Goal: Task Accomplishment & Management: Manage account settings

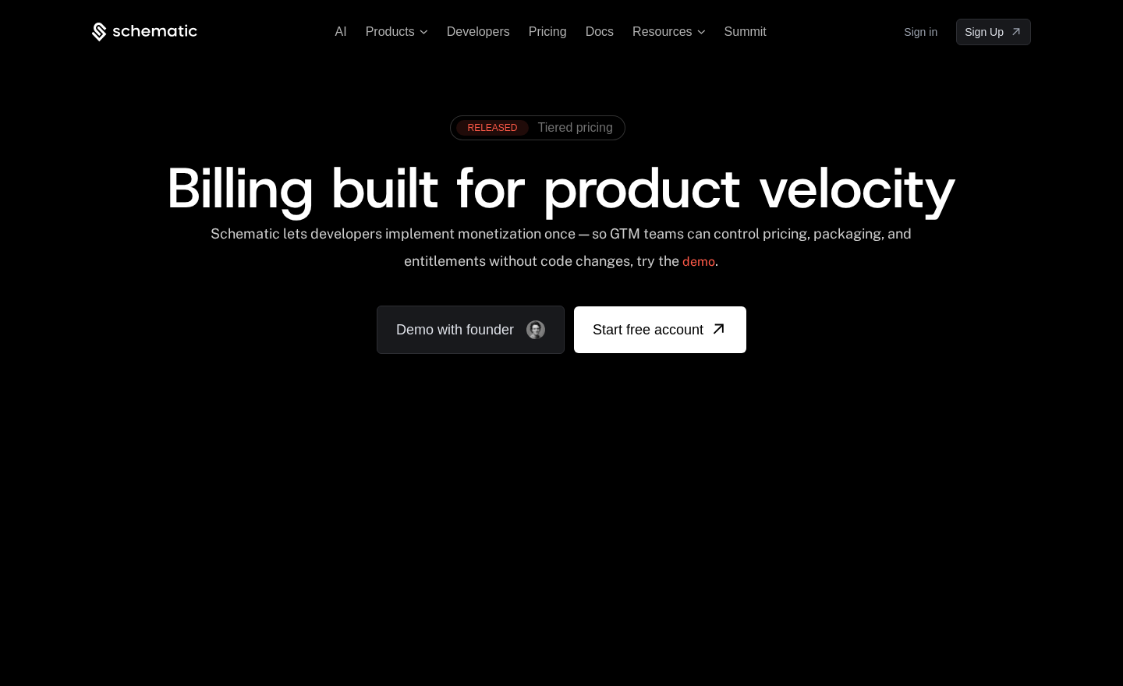
click at [913, 30] on link "Sign in" at bounding box center [921, 31] width 34 height 25
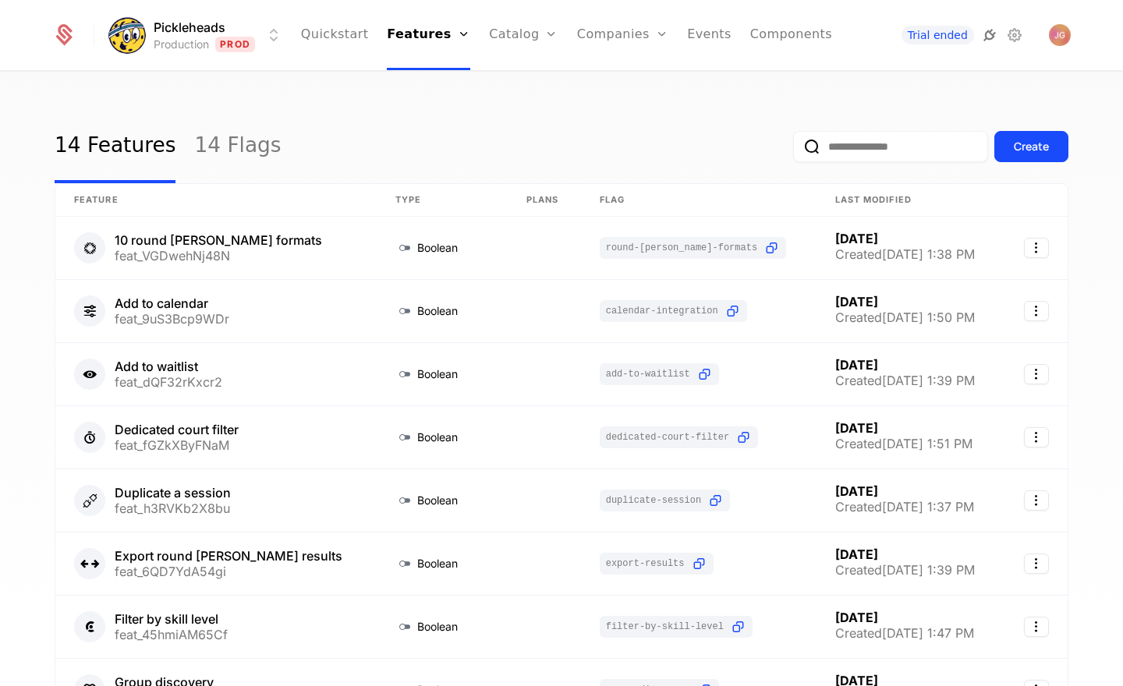
click at [983, 41] on icon at bounding box center [989, 35] width 19 height 19
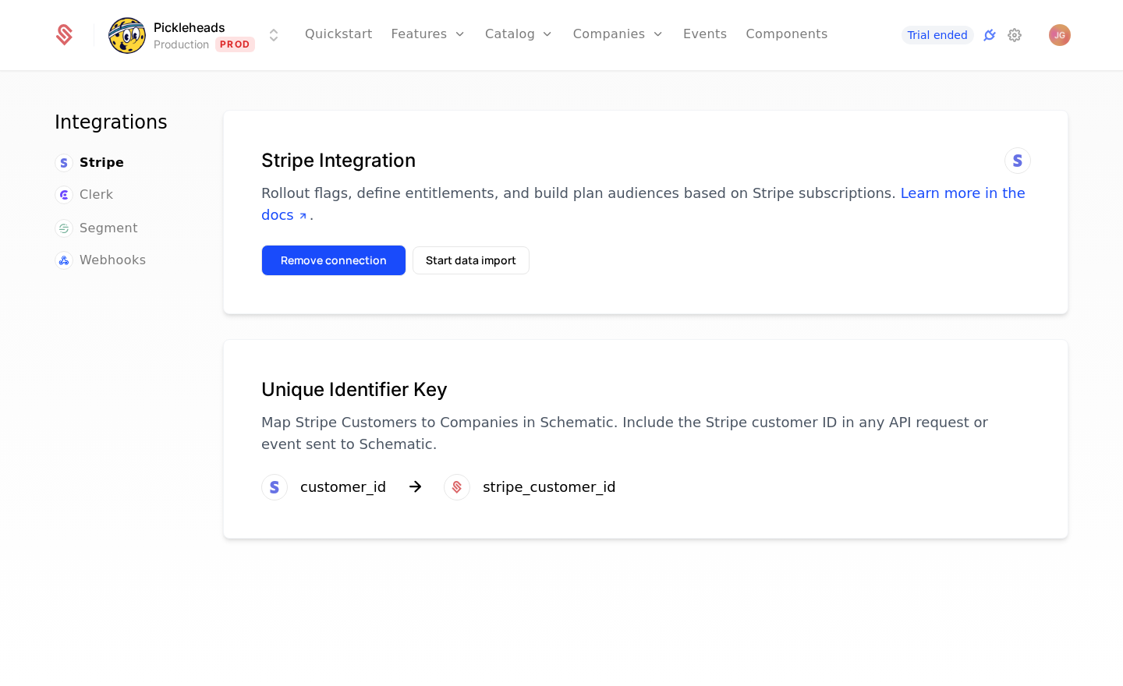
click at [334, 245] on button "Remove connection" at bounding box center [333, 260] width 145 height 31
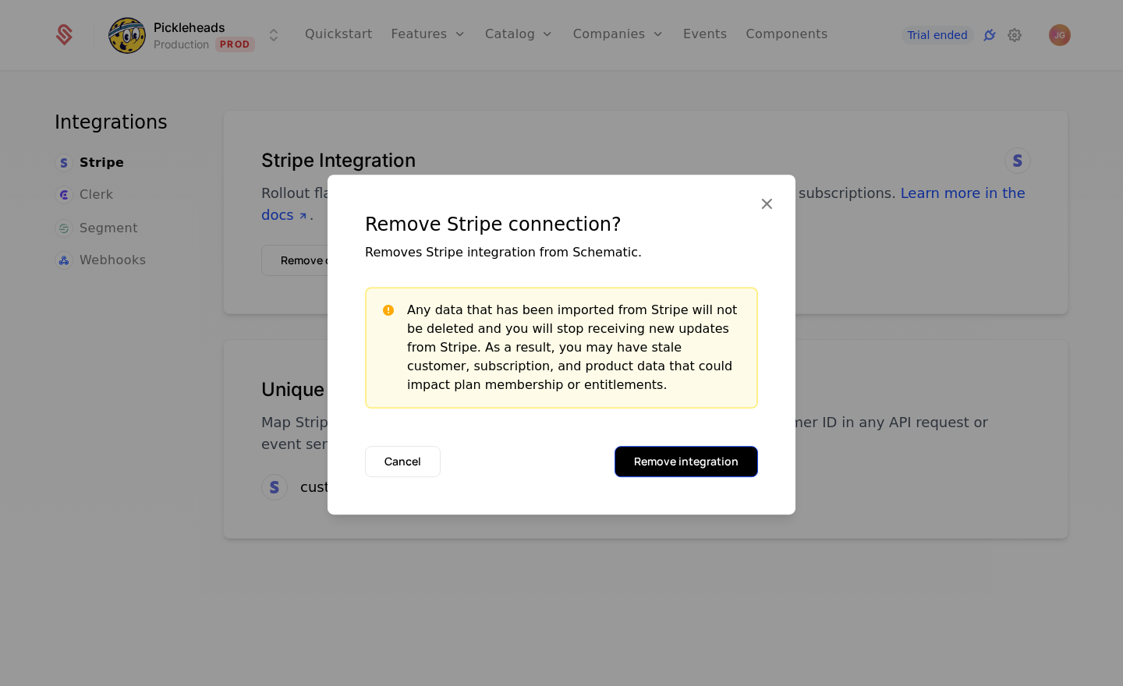
click at [683, 469] on button "Remove integration" at bounding box center [685, 461] width 143 height 31
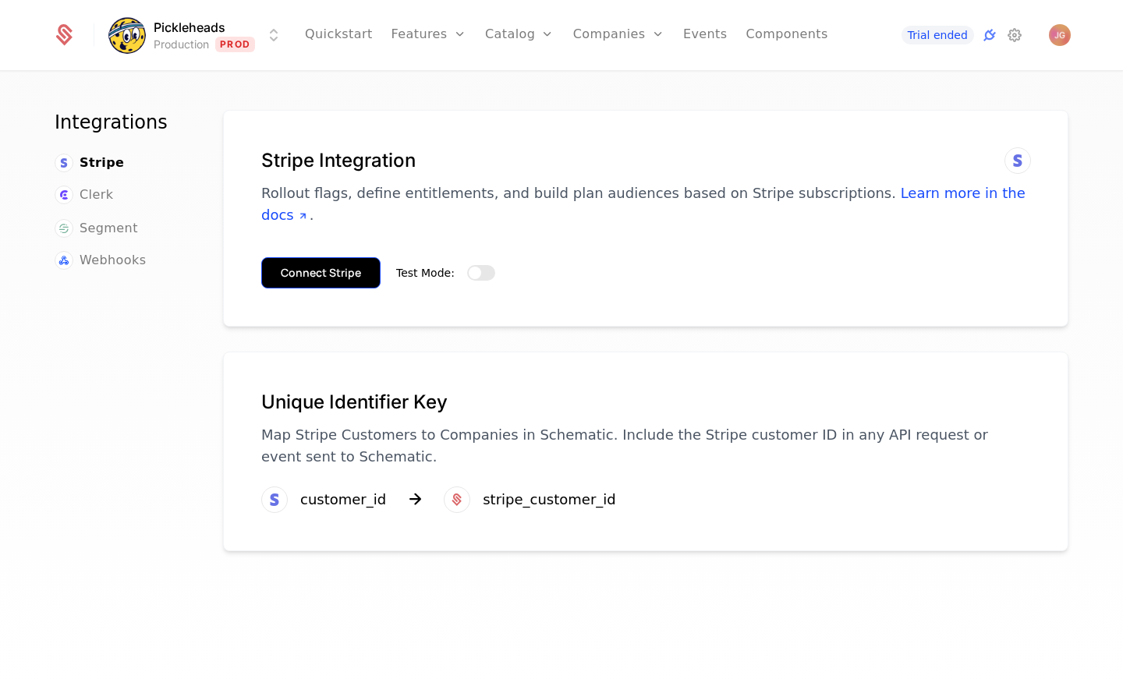
click at [339, 257] on button "Connect Stripe" at bounding box center [320, 272] width 119 height 31
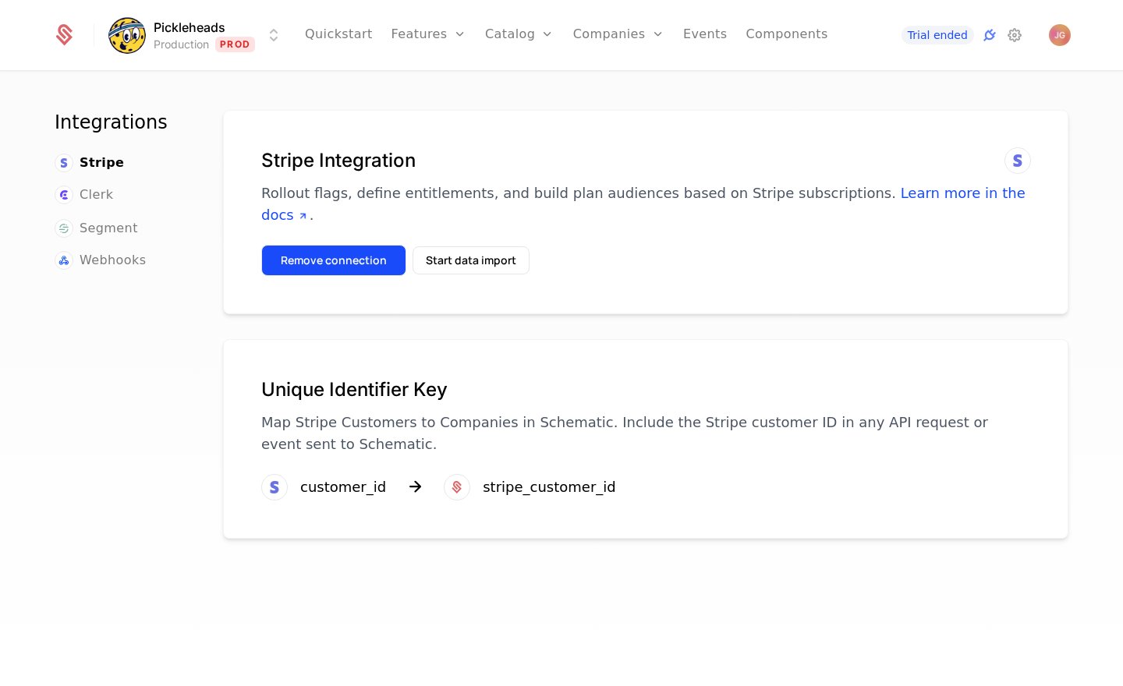
click at [312, 245] on button "Remove connection" at bounding box center [333, 260] width 145 height 31
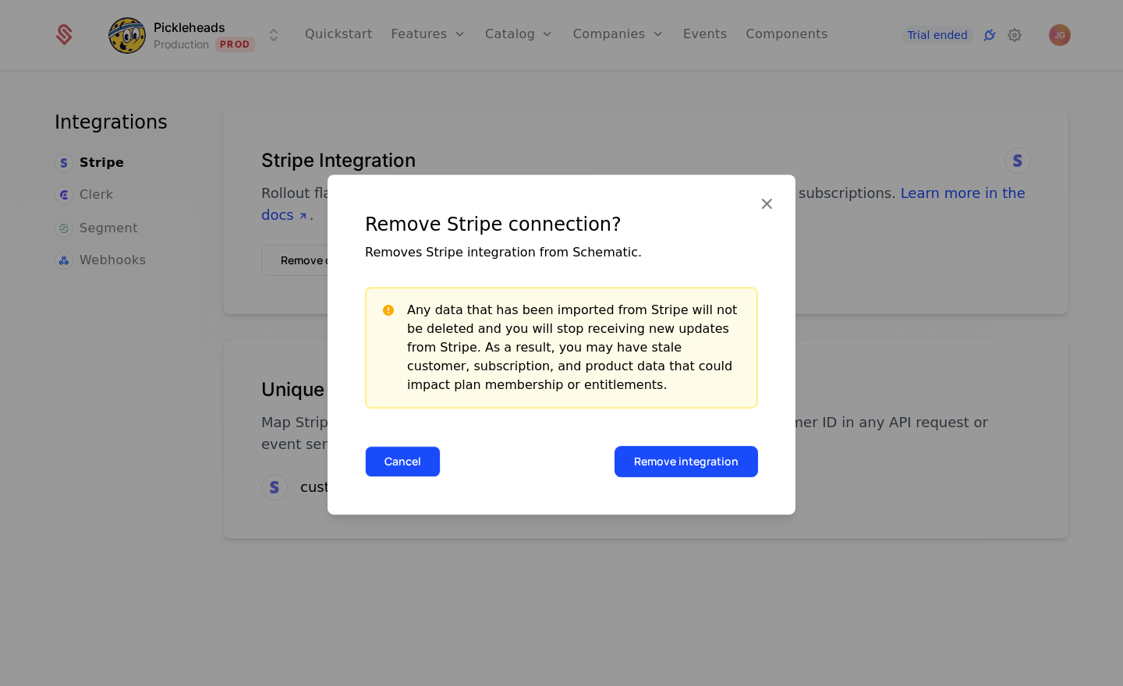
click at [413, 470] on button "Cancel" at bounding box center [403, 461] width 76 height 31
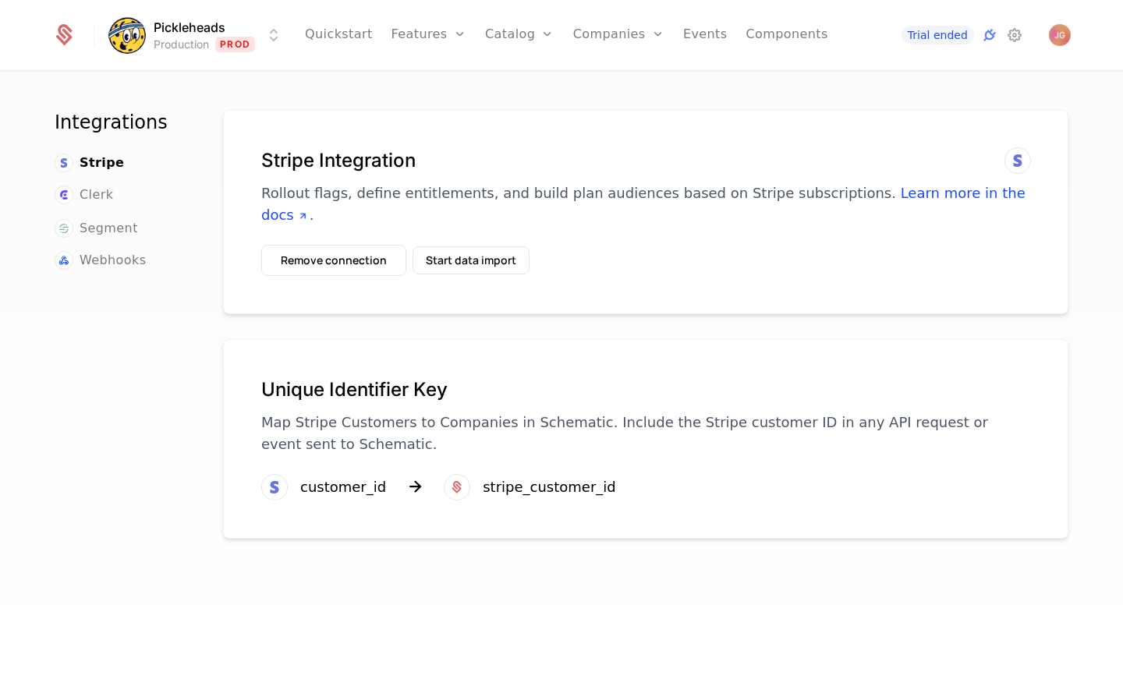
click at [406, 121] on div "Stripe Integration Rollout flags, define entitlements, and build plan audiences…" at bounding box center [645, 212] width 845 height 204
click at [341, 245] on button "Remove connection" at bounding box center [333, 260] width 145 height 31
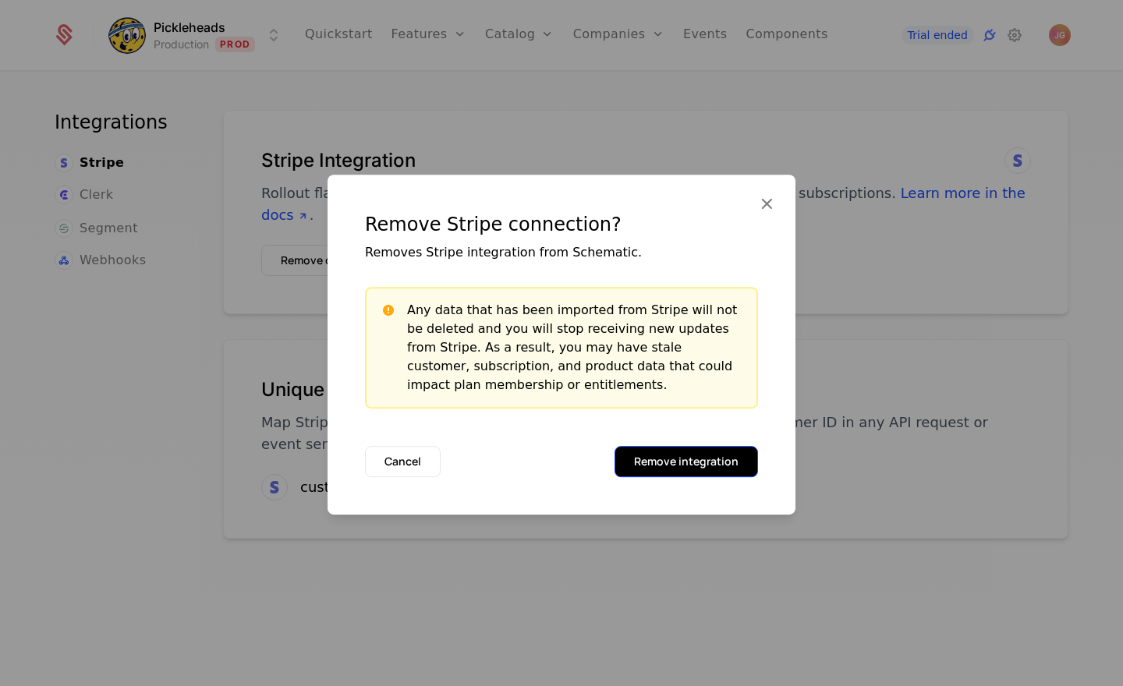
click at [700, 457] on button "Remove integration" at bounding box center [685, 461] width 143 height 31
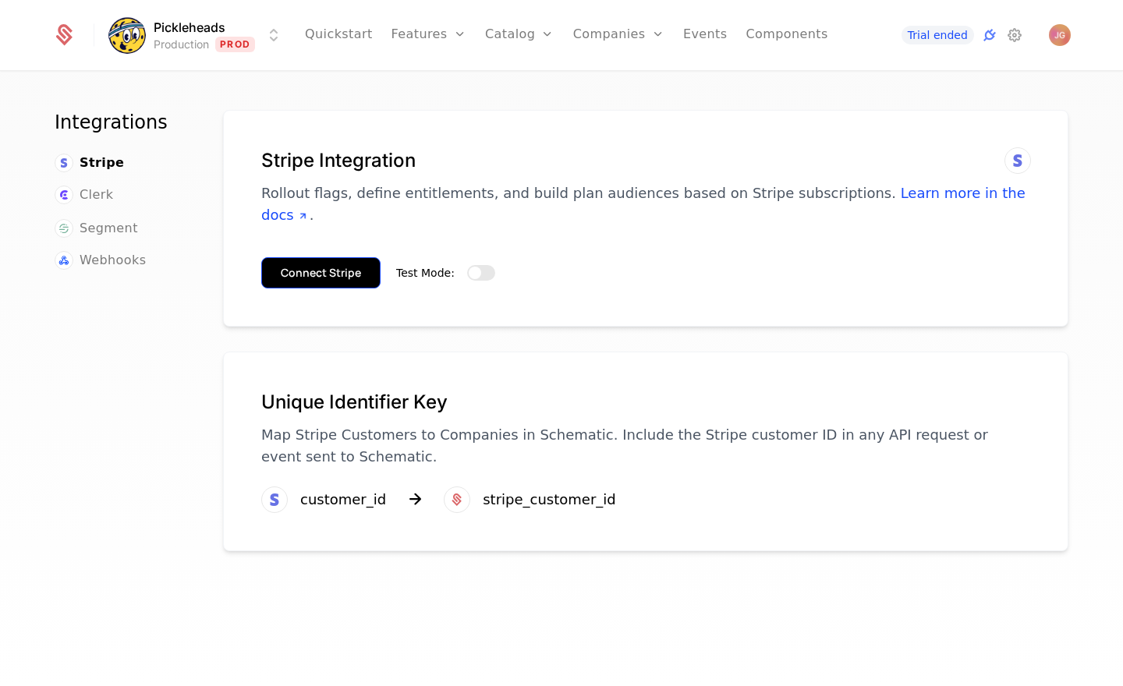
click at [315, 257] on button "Connect Stripe" at bounding box center [320, 272] width 119 height 31
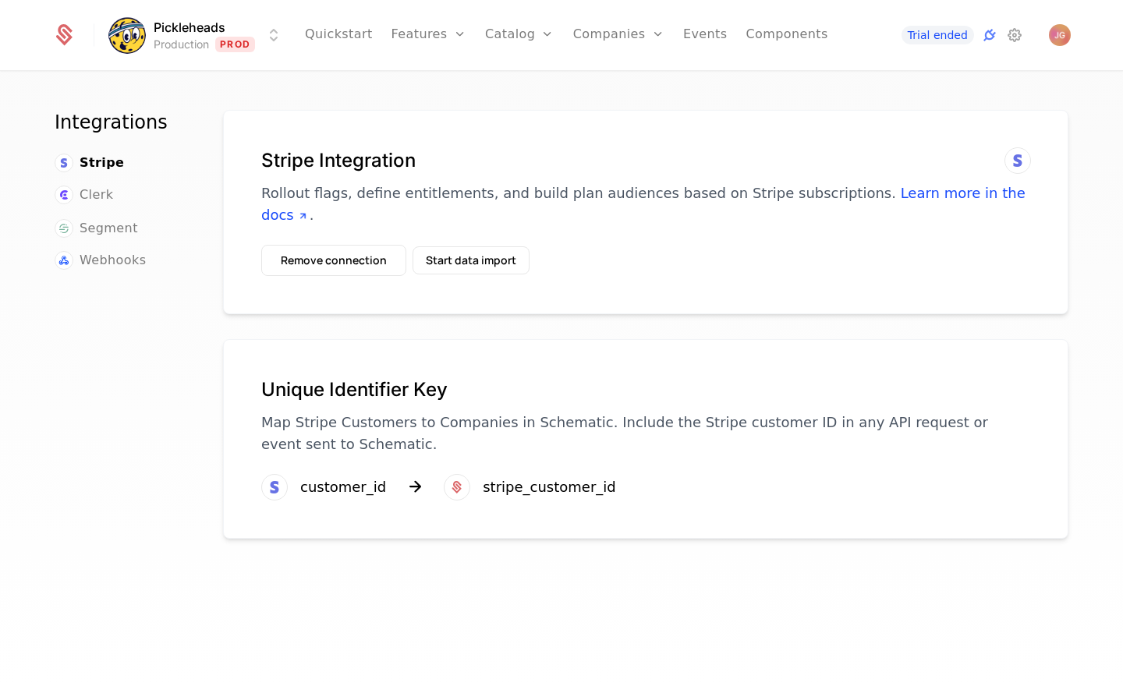
click at [102, 433] on div "Integrations Stripe Clerk Segment Webhooks" at bounding box center [120, 402] width 131 height 585
click at [443, 79] on link "Features" at bounding box center [446, 85] width 72 height 19
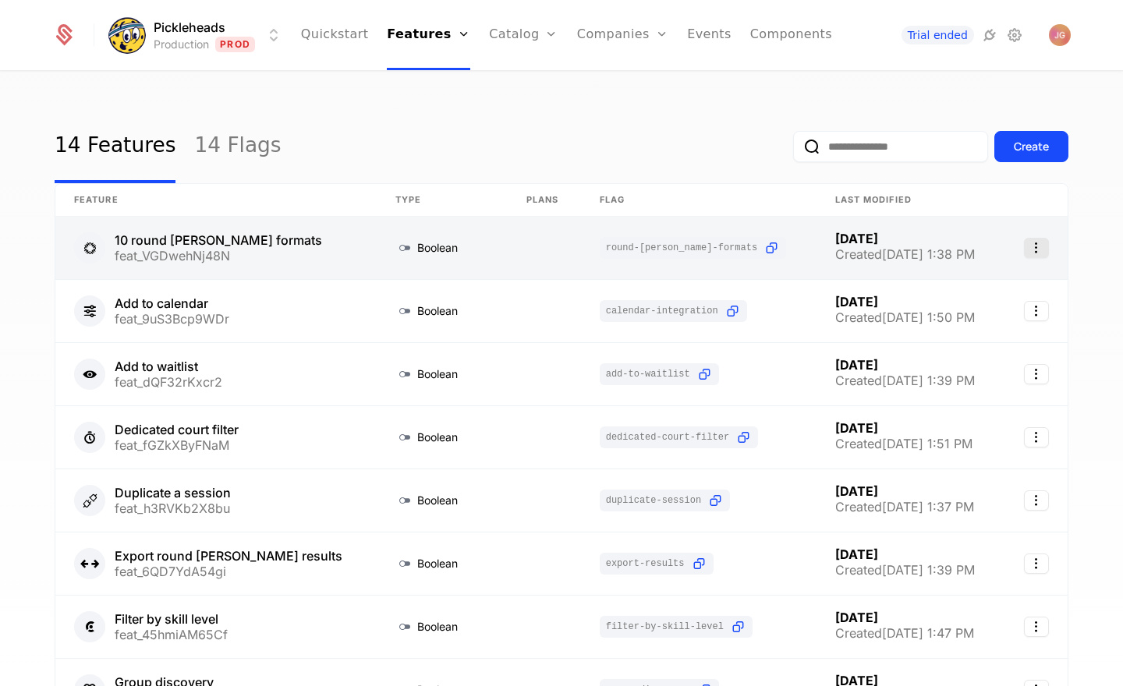
click at [1032, 248] on icon "Select action" at bounding box center [1036, 248] width 25 height 20
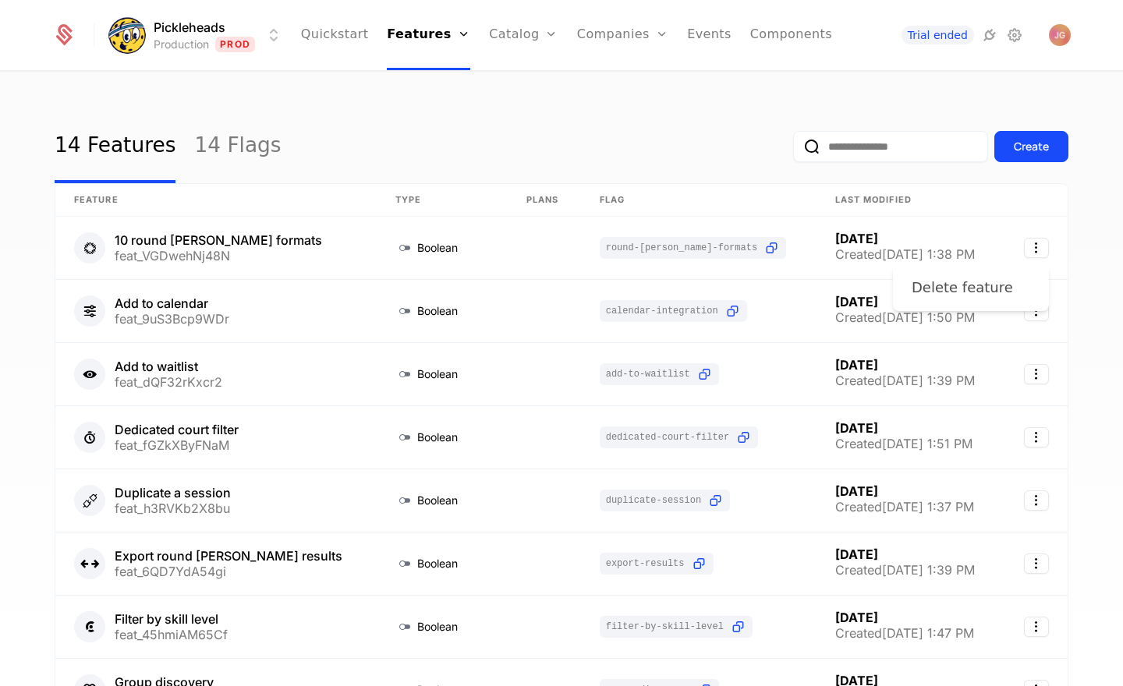
click at [999, 283] on div "Delete feature" at bounding box center [968, 288] width 114 height 22
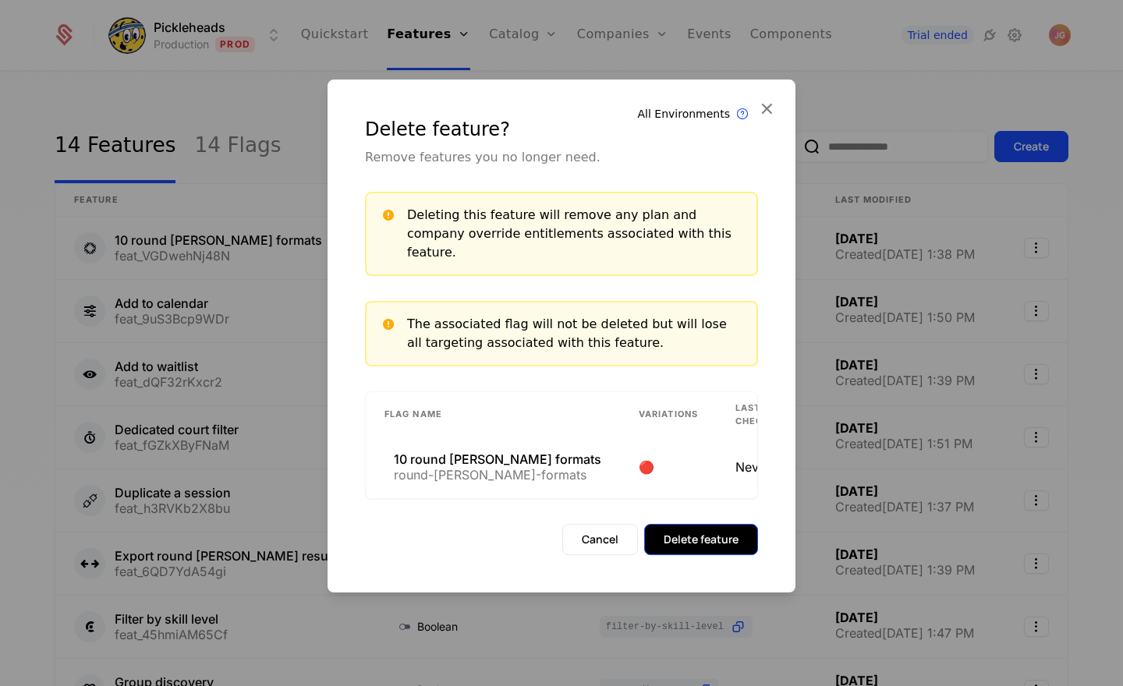
click at [716, 533] on button "Delete feature" at bounding box center [701, 539] width 114 height 31
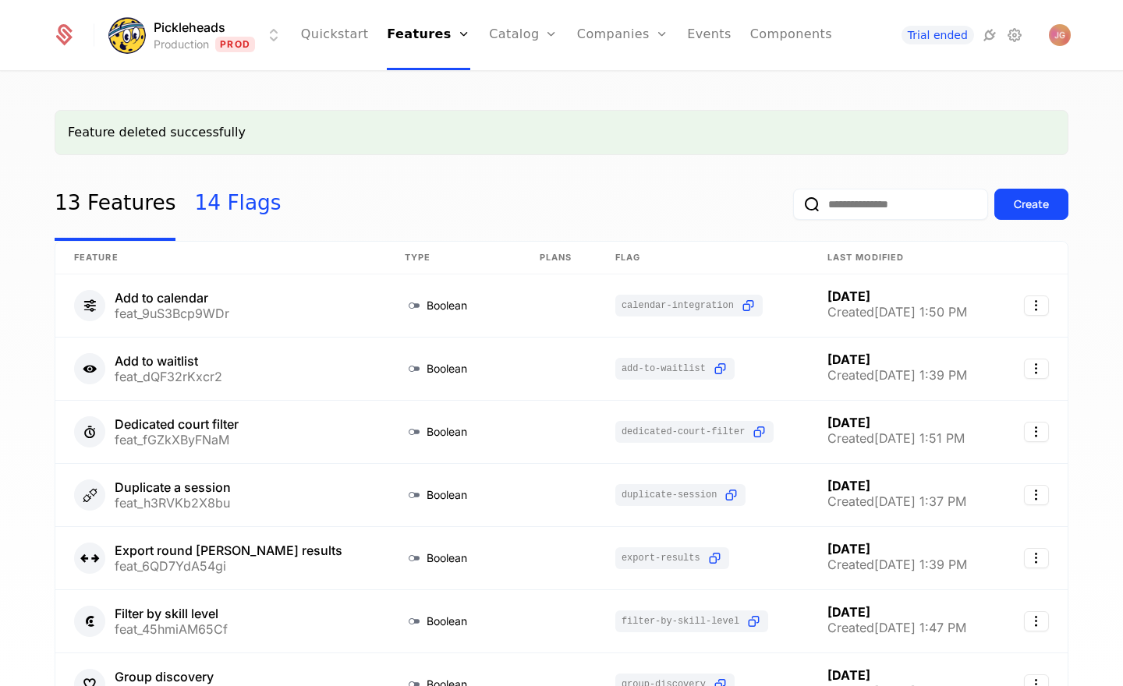
click at [248, 206] on link "14 Flags" at bounding box center [237, 204] width 87 height 73
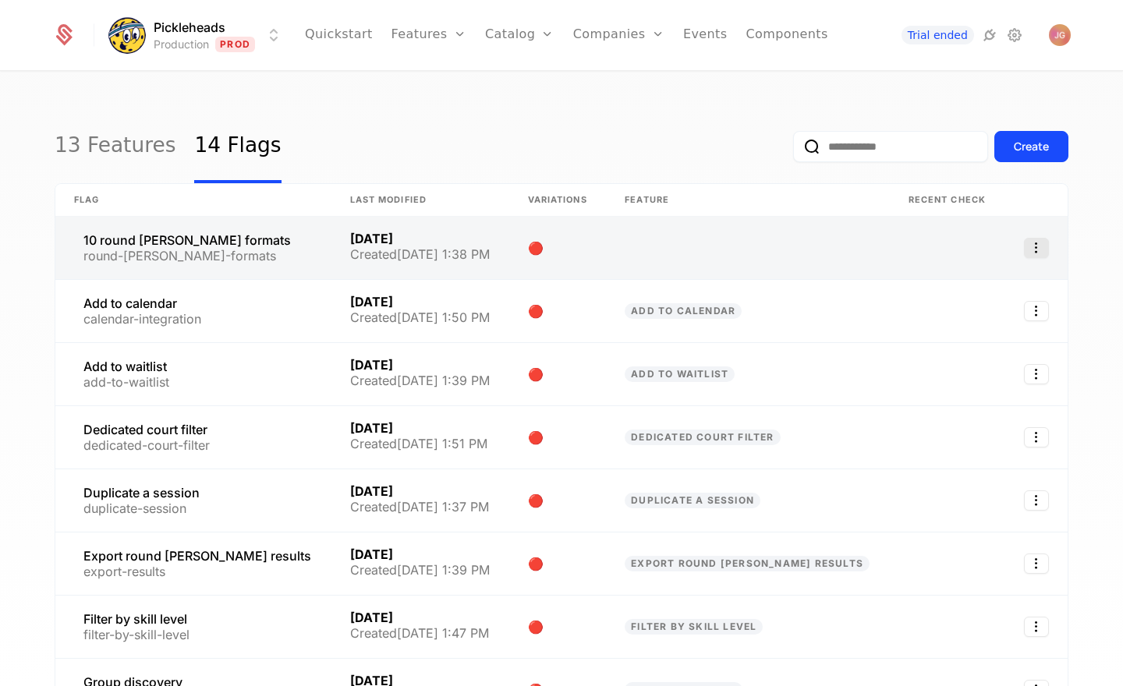
click at [1039, 247] on icon "Select action" at bounding box center [1036, 248] width 25 height 20
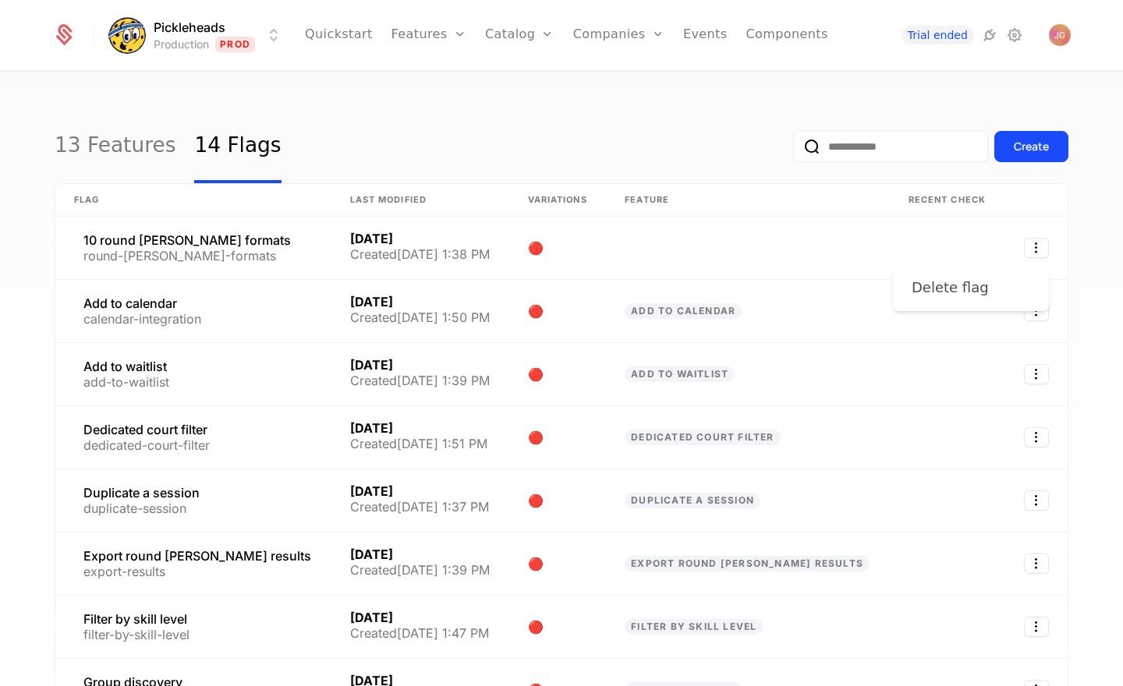
click at [984, 292] on div "Delete flag" at bounding box center [956, 288] width 90 height 22
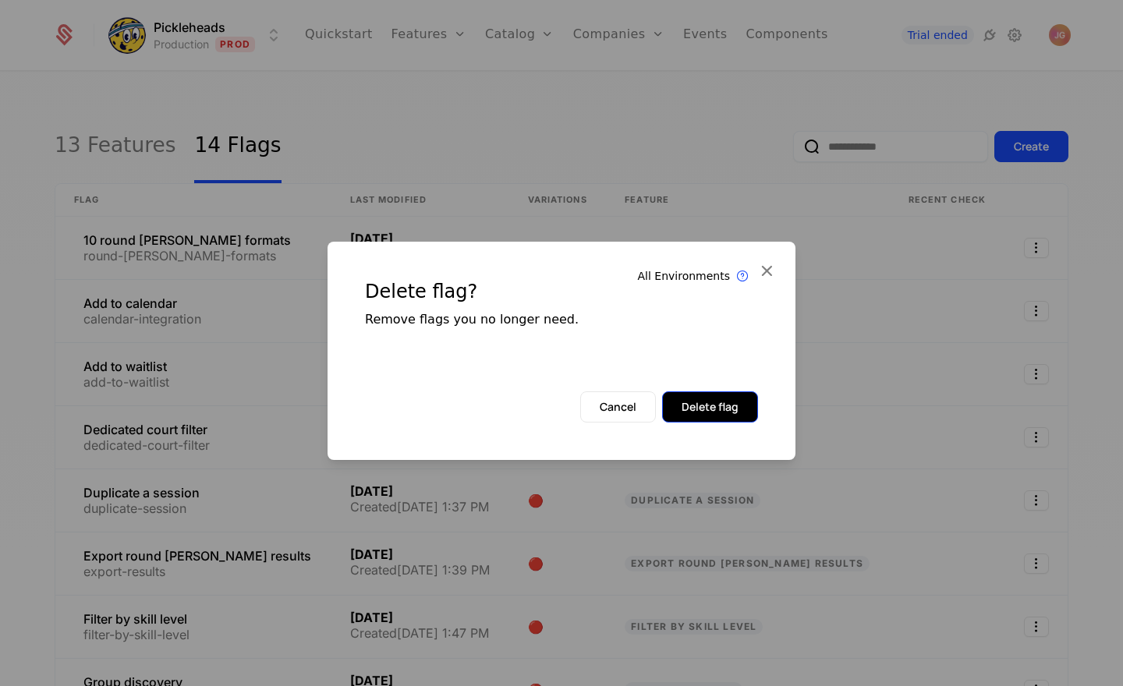
click at [719, 414] on button "Delete flag" at bounding box center [710, 406] width 96 height 31
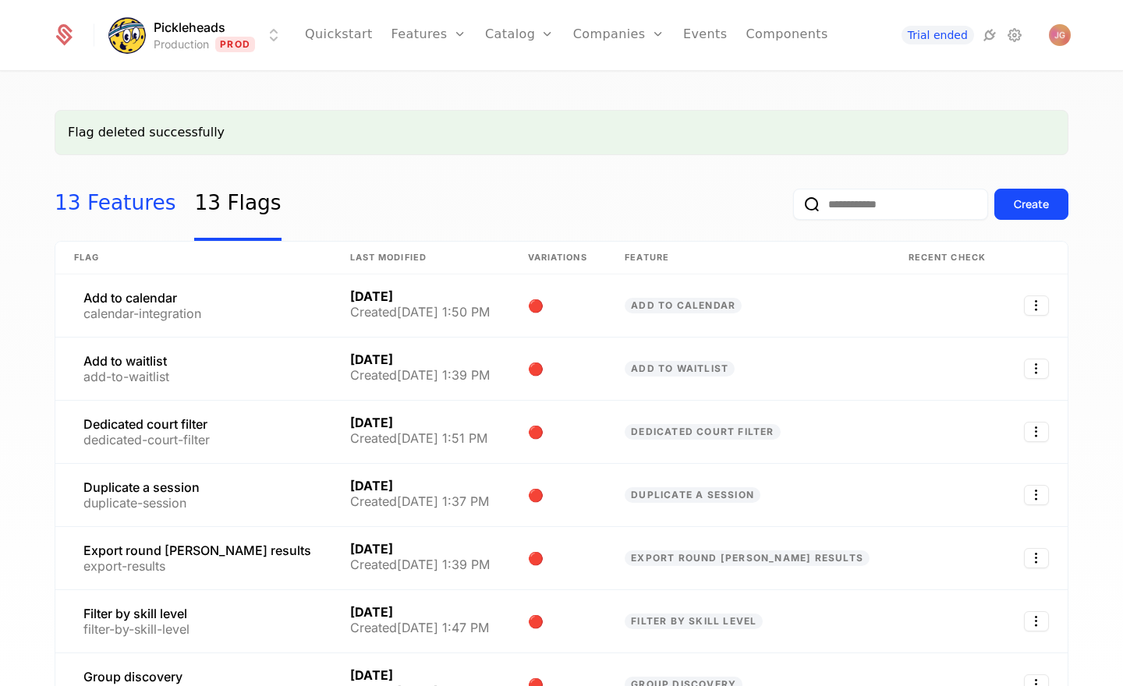
click at [77, 213] on link "13 Features" at bounding box center [115, 204] width 121 height 73
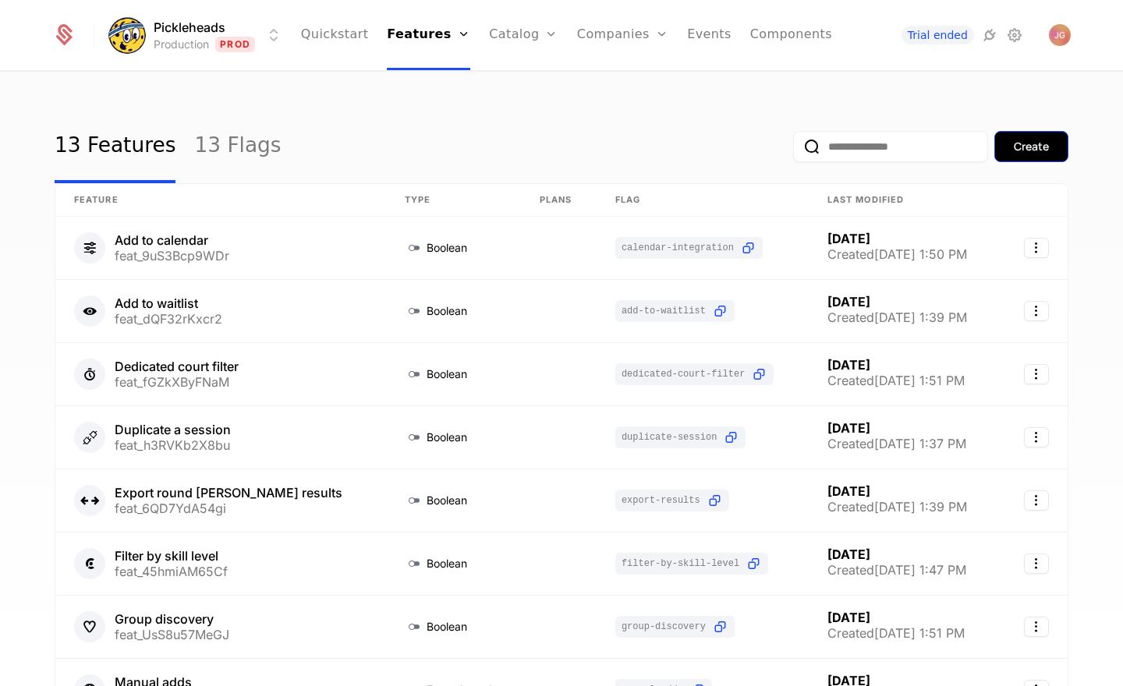
click at [1021, 150] on div "Create" at bounding box center [1030, 147] width 35 height 16
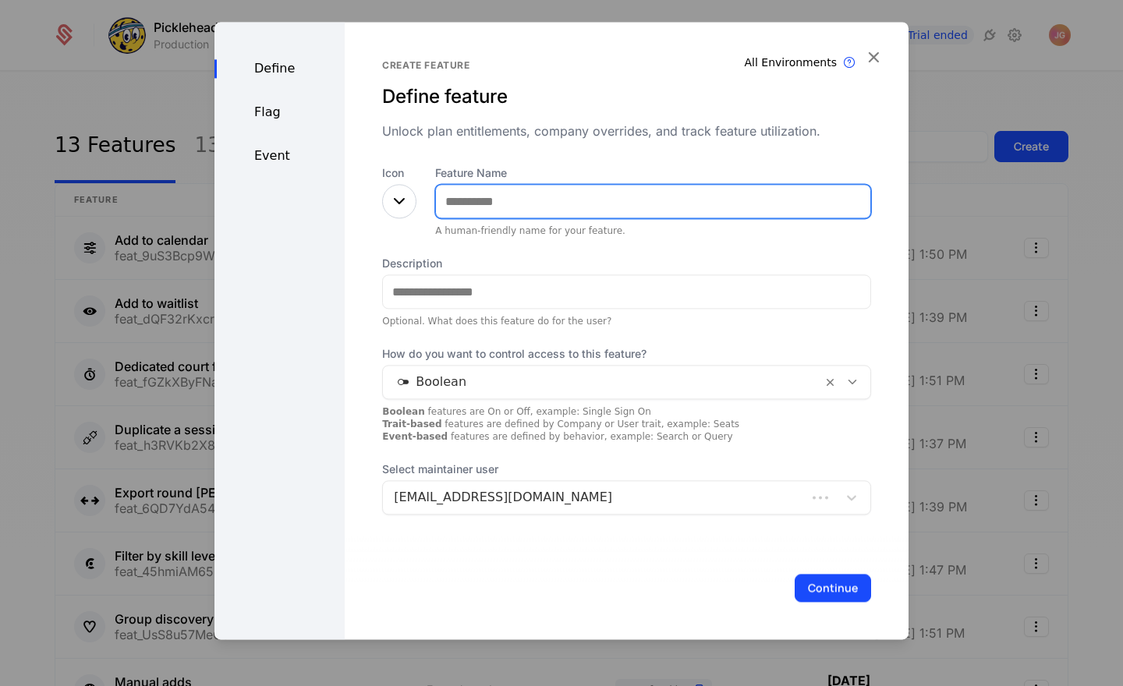
click at [505, 201] on input "Feature Name" at bounding box center [653, 201] width 434 height 33
type input "**********"
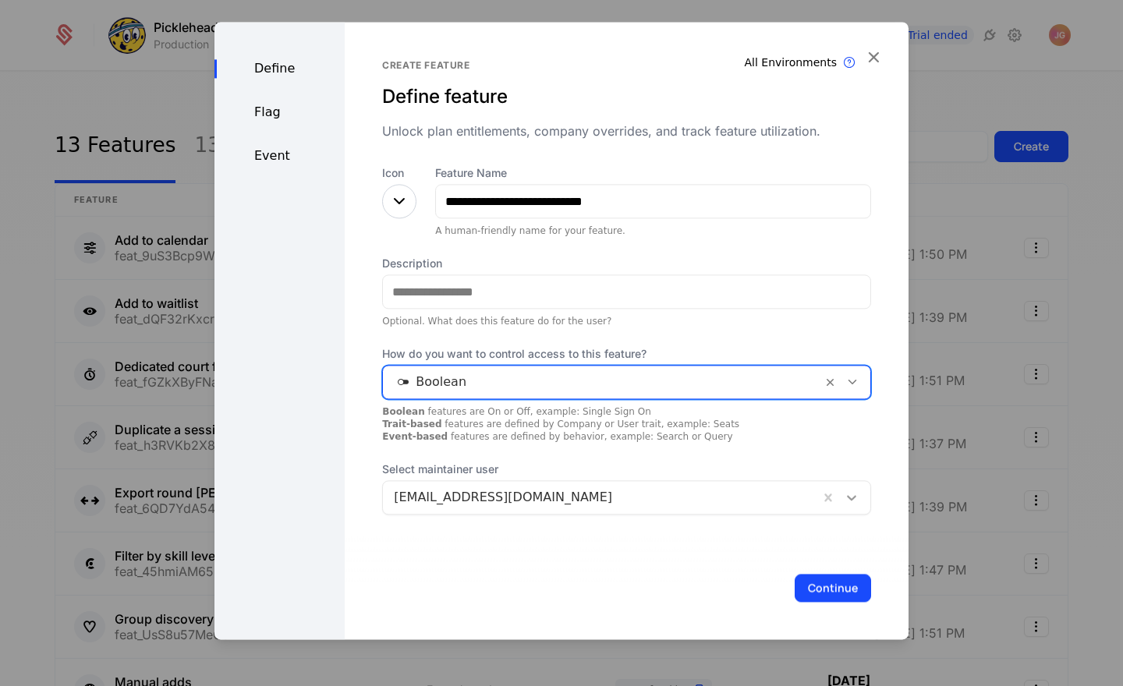
click at [845, 492] on icon at bounding box center [852, 498] width 16 height 16
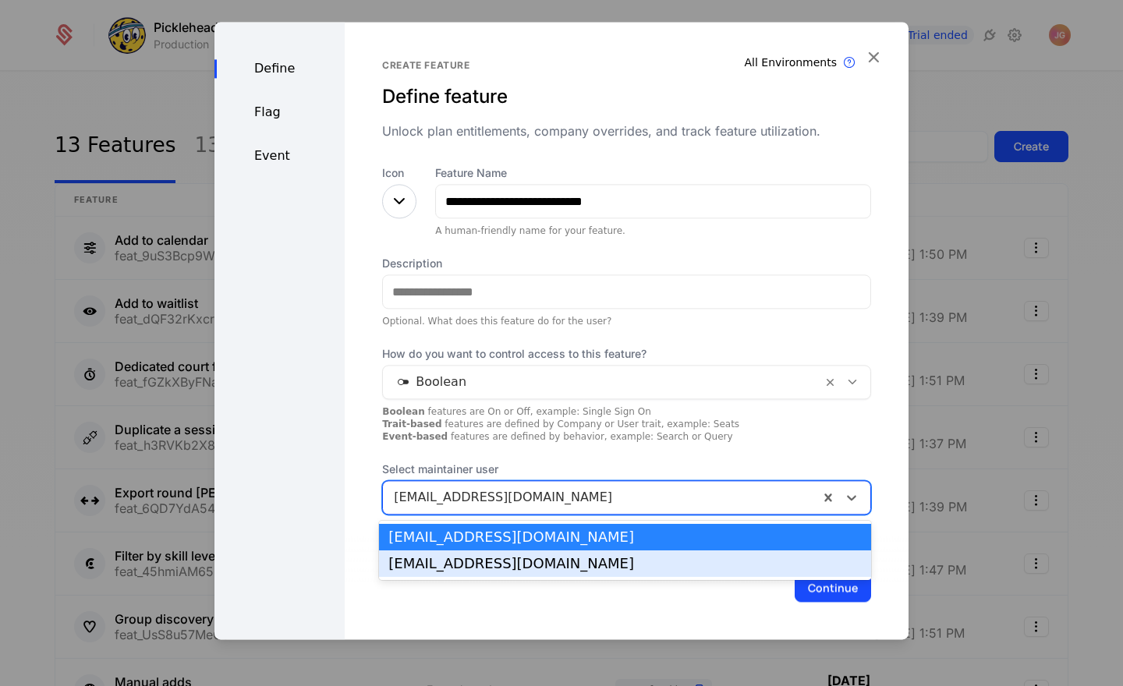
click at [801, 557] on div "max@pickleheads.com" at bounding box center [624, 564] width 473 height 14
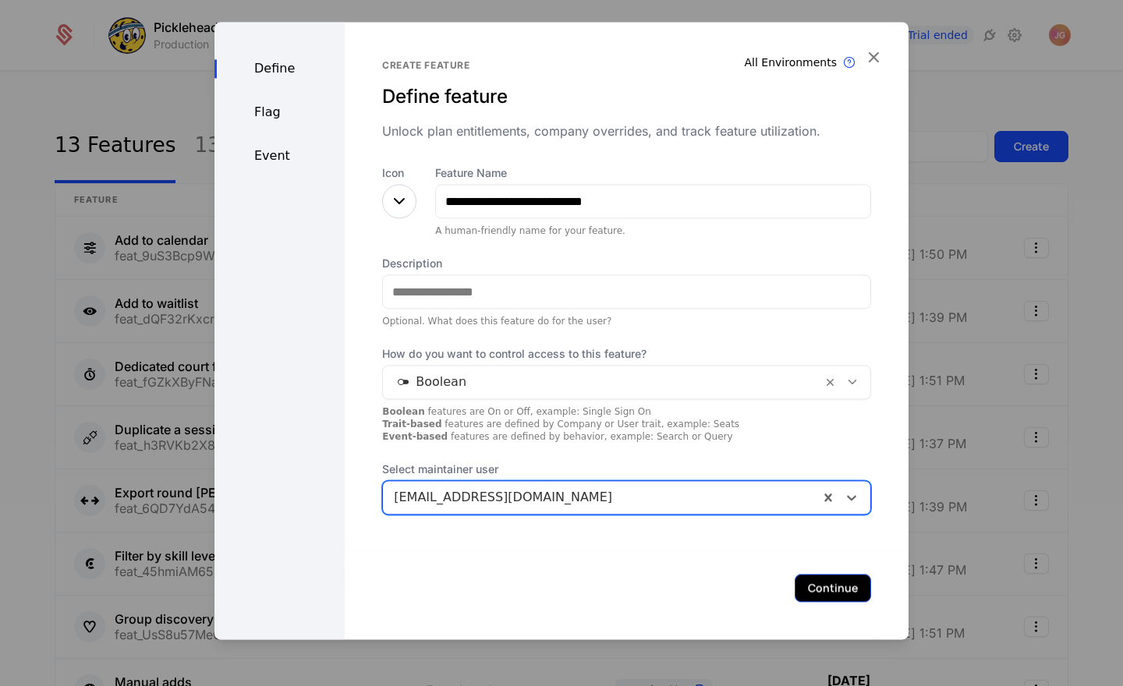
click at [827, 587] on button "Continue" at bounding box center [832, 588] width 76 height 28
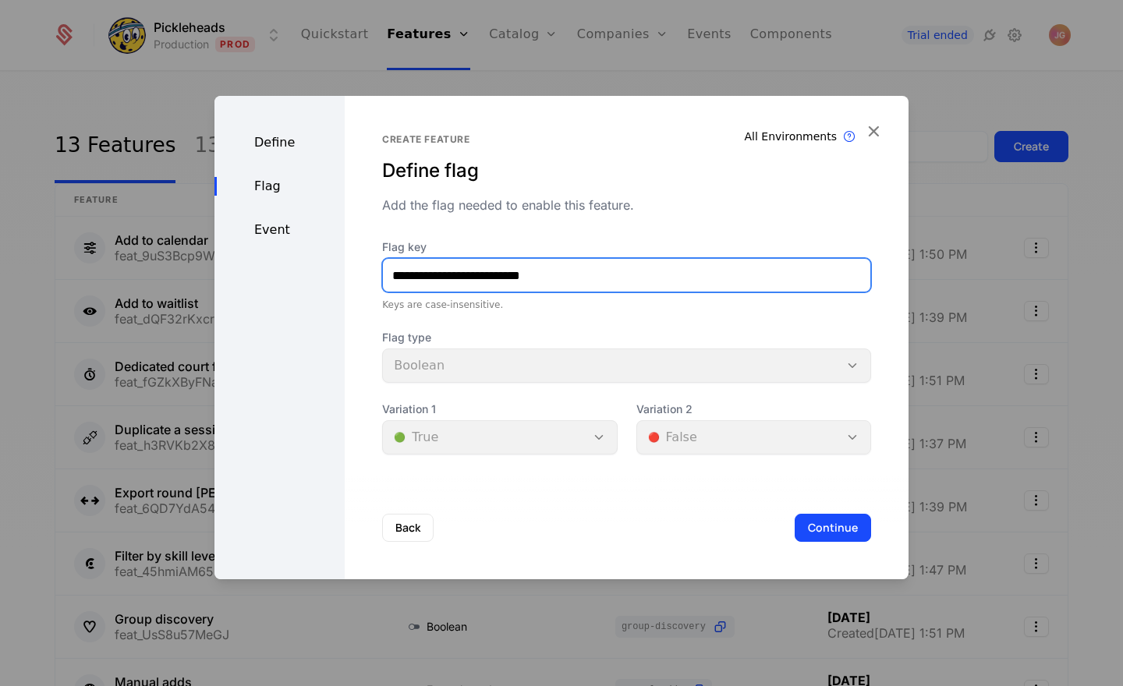
drag, startPoint x: 427, startPoint y: 277, endPoint x: 345, endPoint y: 275, distance: 82.7
click at [345, 275] on div "**********" at bounding box center [627, 337] width 564 height 483
type input "**********"
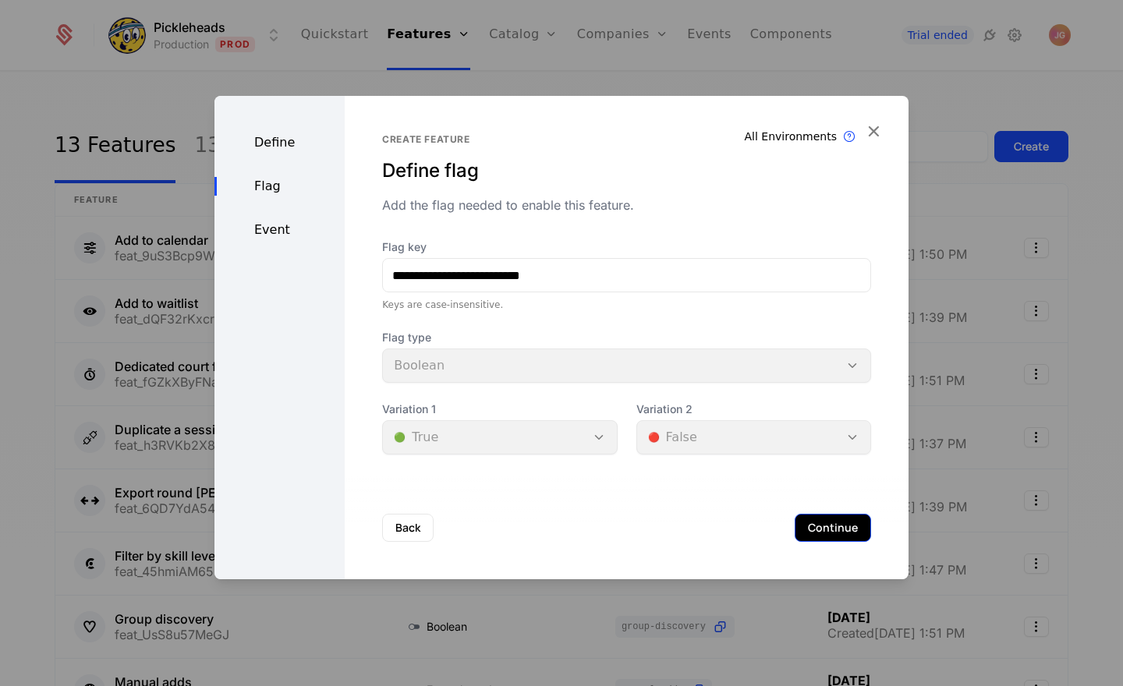
click at [835, 529] on button "Continue" at bounding box center [832, 528] width 76 height 28
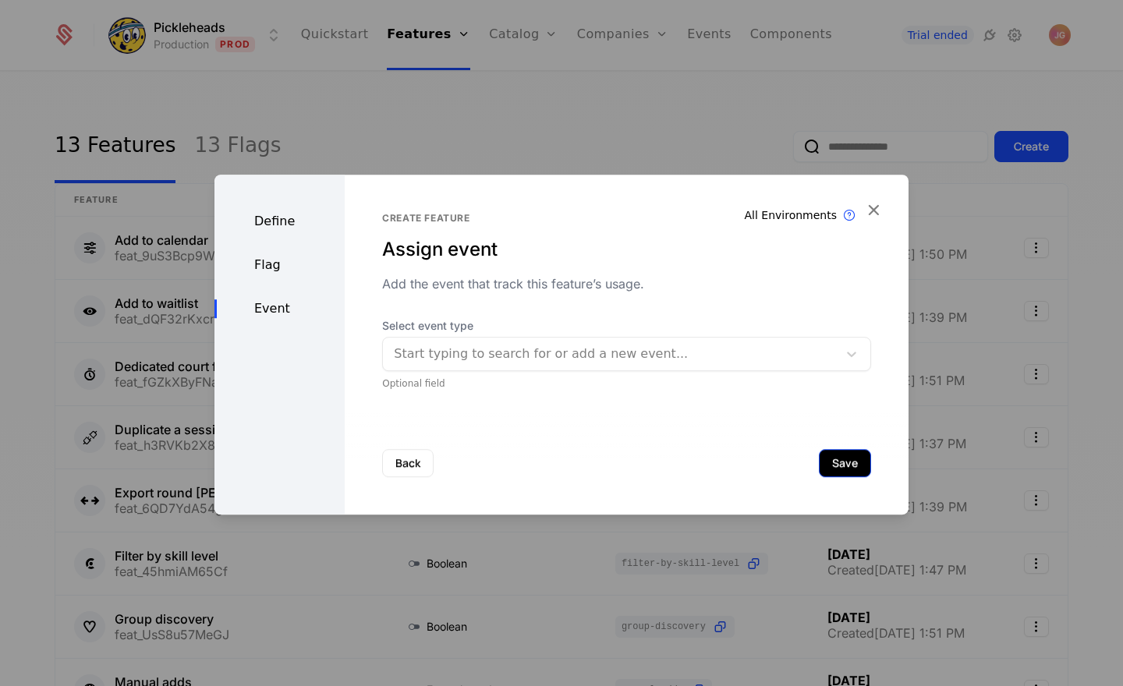
click at [854, 460] on button "Save" at bounding box center [845, 463] width 52 height 28
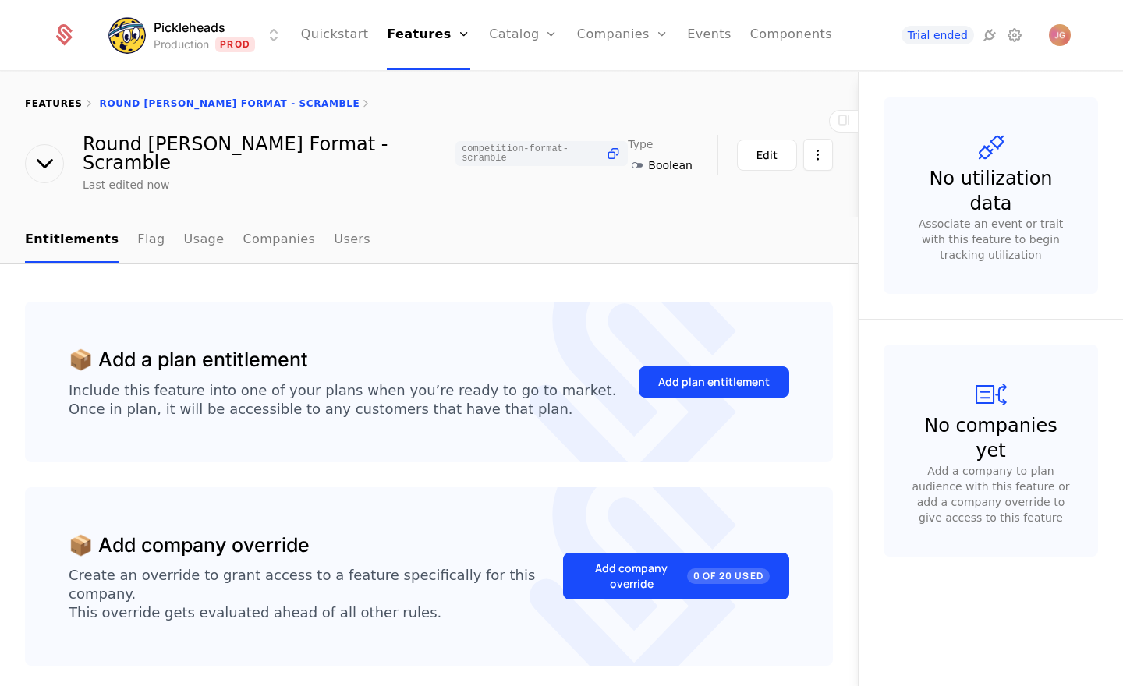
click at [47, 100] on link "features" at bounding box center [54, 103] width 58 height 11
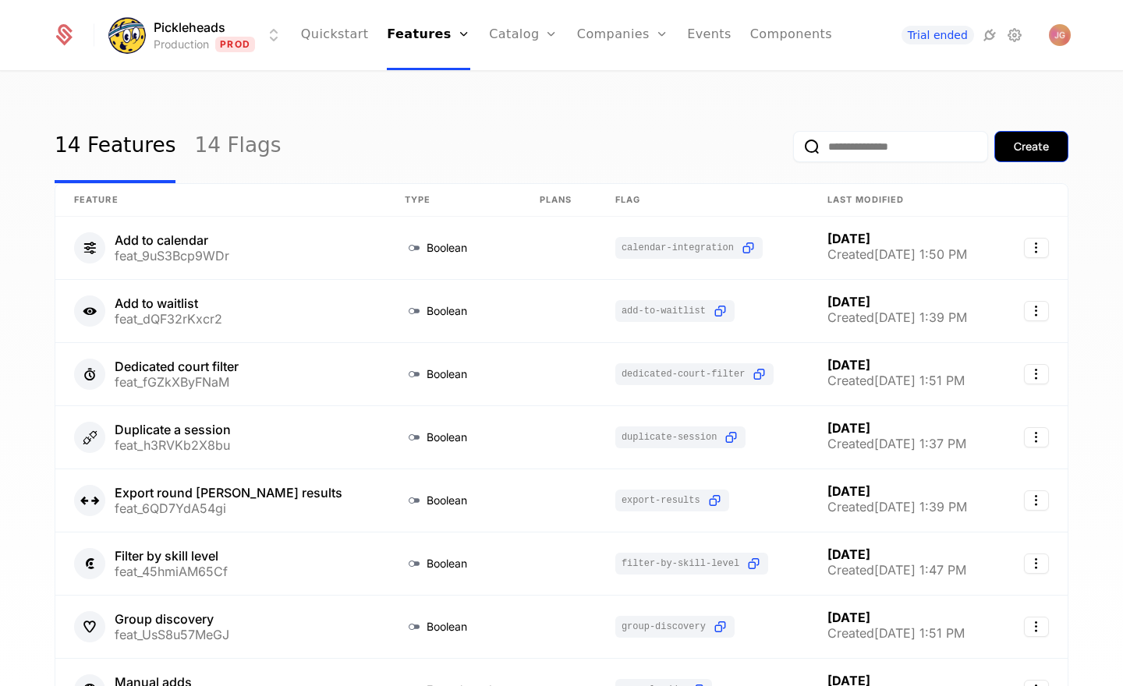
click at [1066, 142] on button "Create" at bounding box center [1031, 146] width 74 height 31
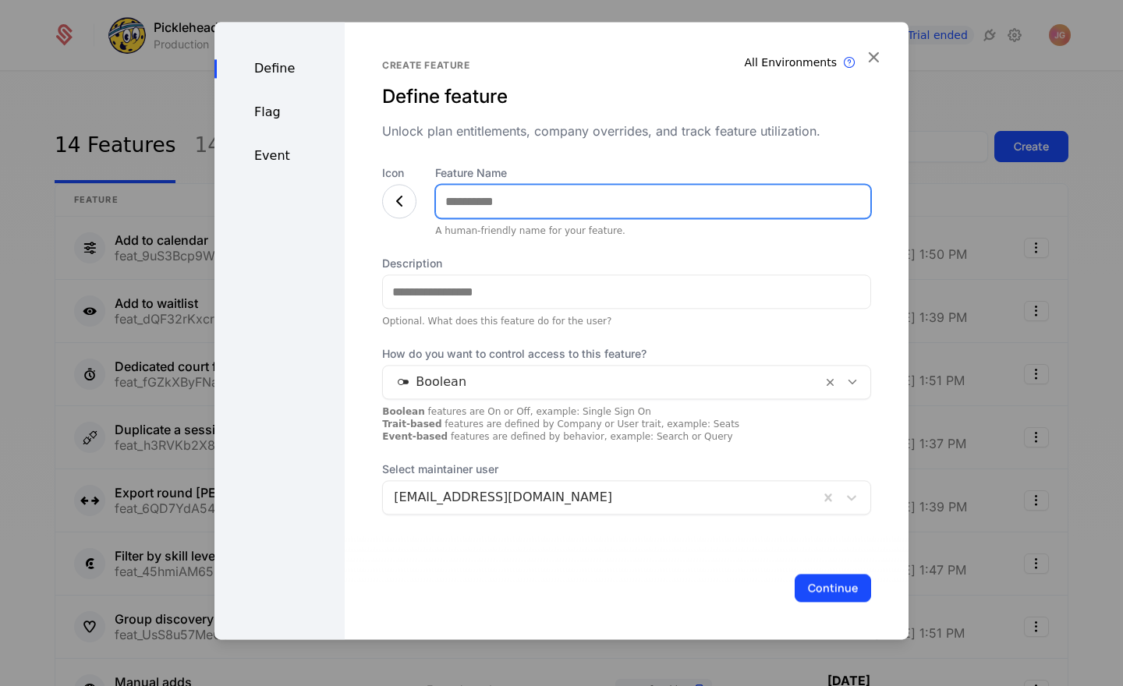
click at [479, 197] on input "Feature Name" at bounding box center [653, 201] width 434 height 33
type input "**********"
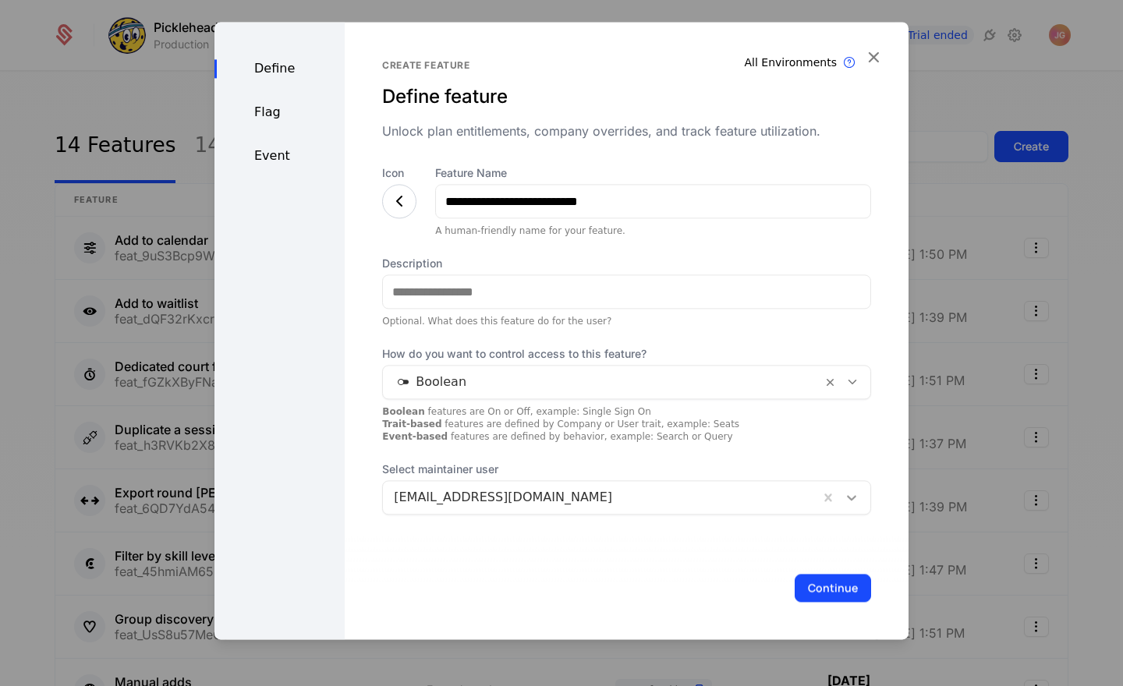
click at [857, 501] on icon at bounding box center [852, 498] width 16 height 16
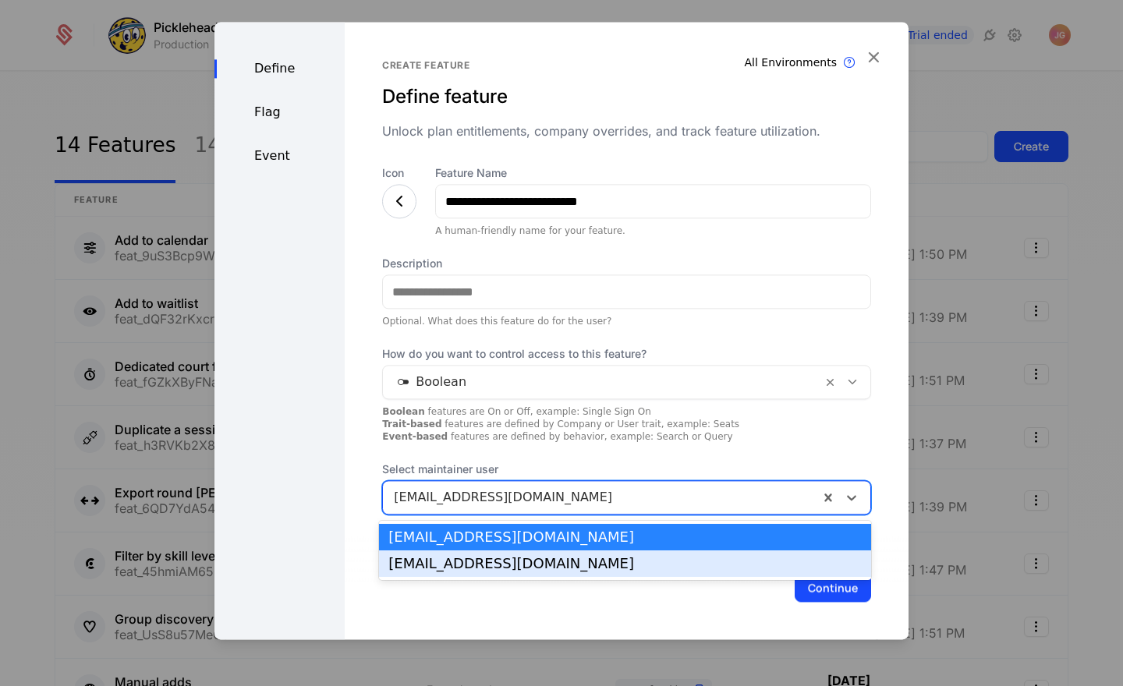
drag, startPoint x: 817, startPoint y: 561, endPoint x: 849, endPoint y: 598, distance: 49.2
click at [817, 561] on div "max@pickleheads.com" at bounding box center [624, 564] width 473 height 14
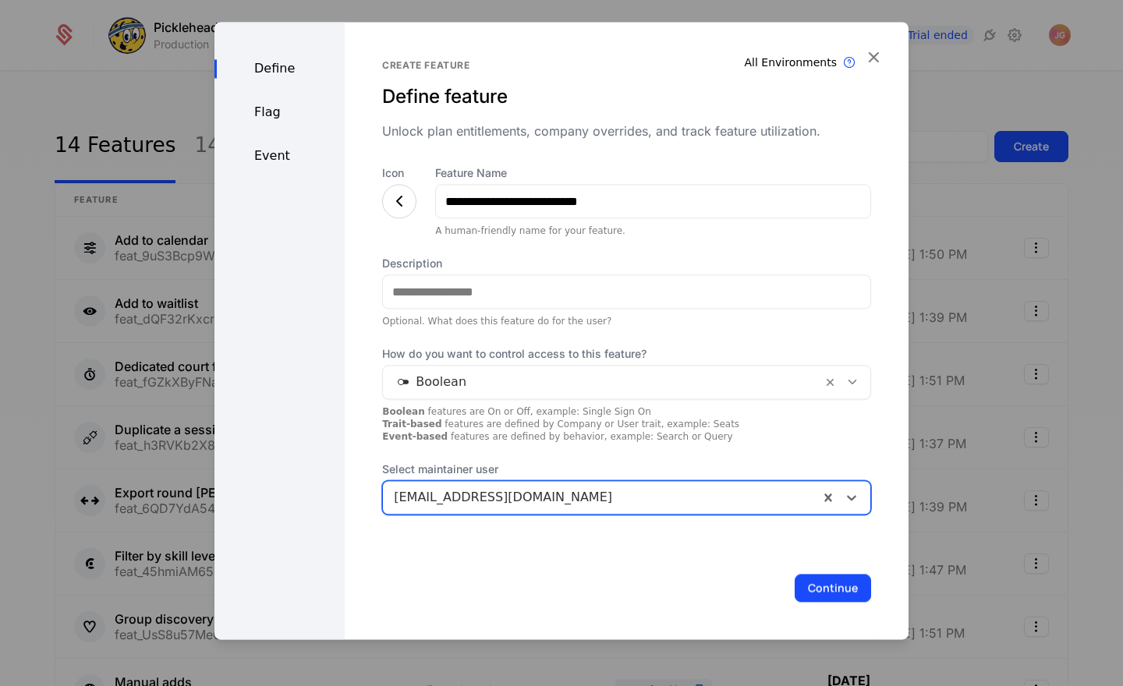
click at [848, 602] on div "Continue" at bounding box center [627, 587] width 564 height 103
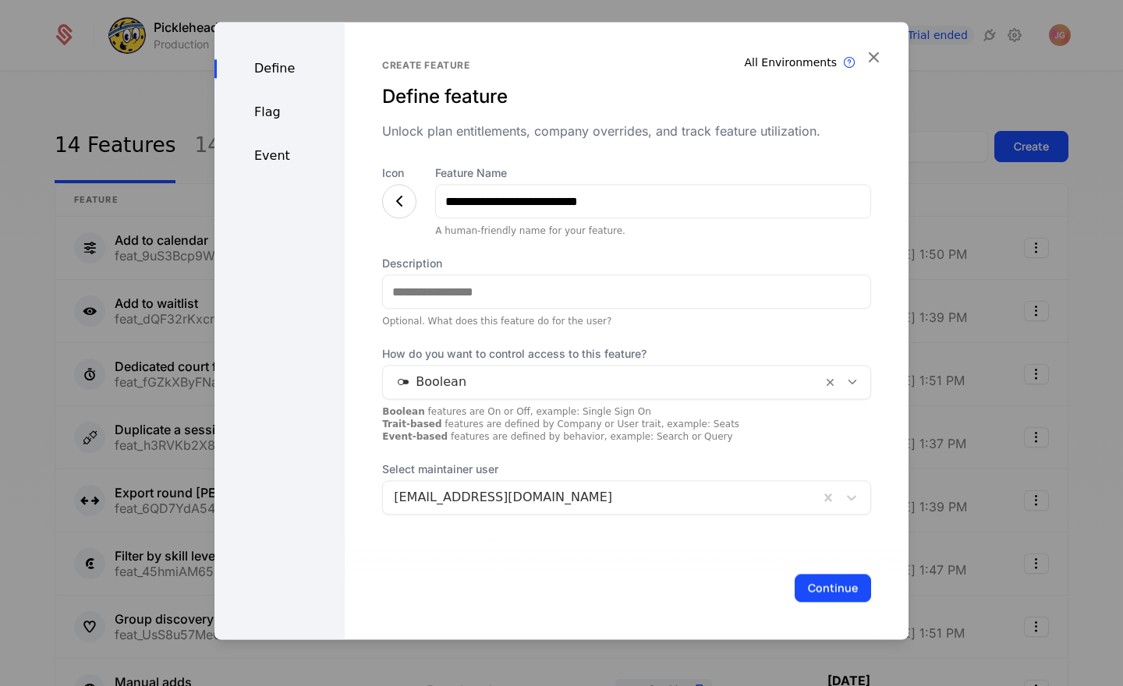
click at [835, 586] on button "Continue" at bounding box center [832, 588] width 76 height 28
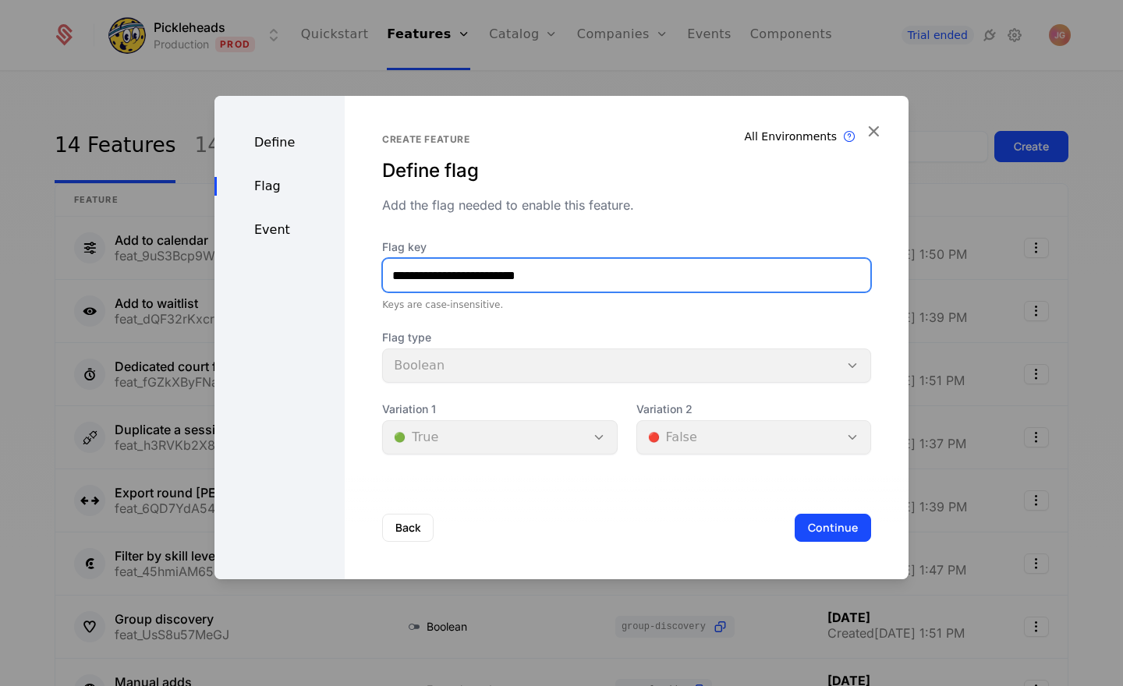
drag, startPoint x: 457, startPoint y: 275, endPoint x: 280, endPoint y: 277, distance: 177.0
click at [274, 266] on div "**********" at bounding box center [561, 337] width 694 height 483
paste input "text"
type input "**********"
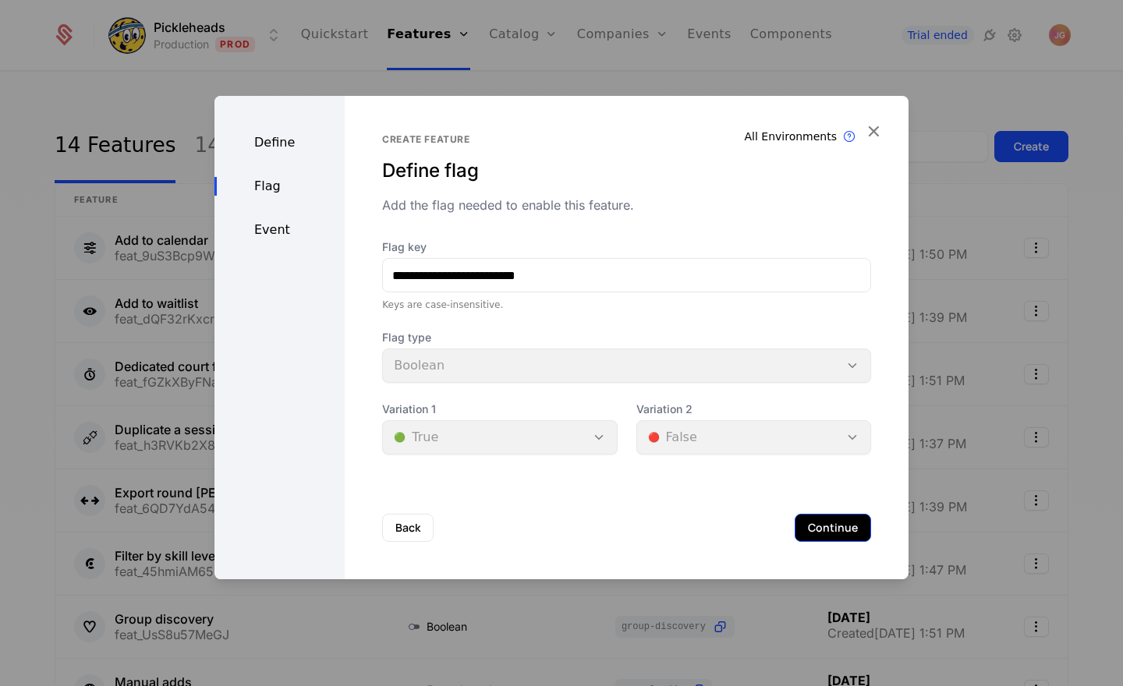
click at [822, 520] on button "Continue" at bounding box center [832, 528] width 76 height 28
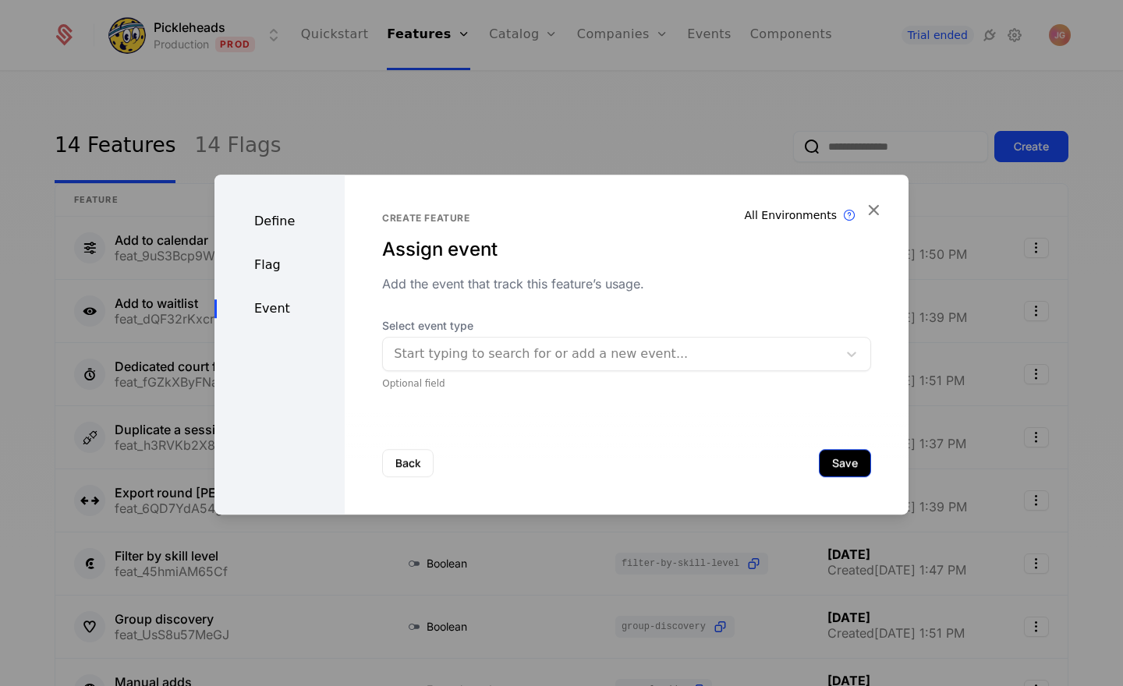
click at [835, 462] on button "Save" at bounding box center [845, 463] width 52 height 28
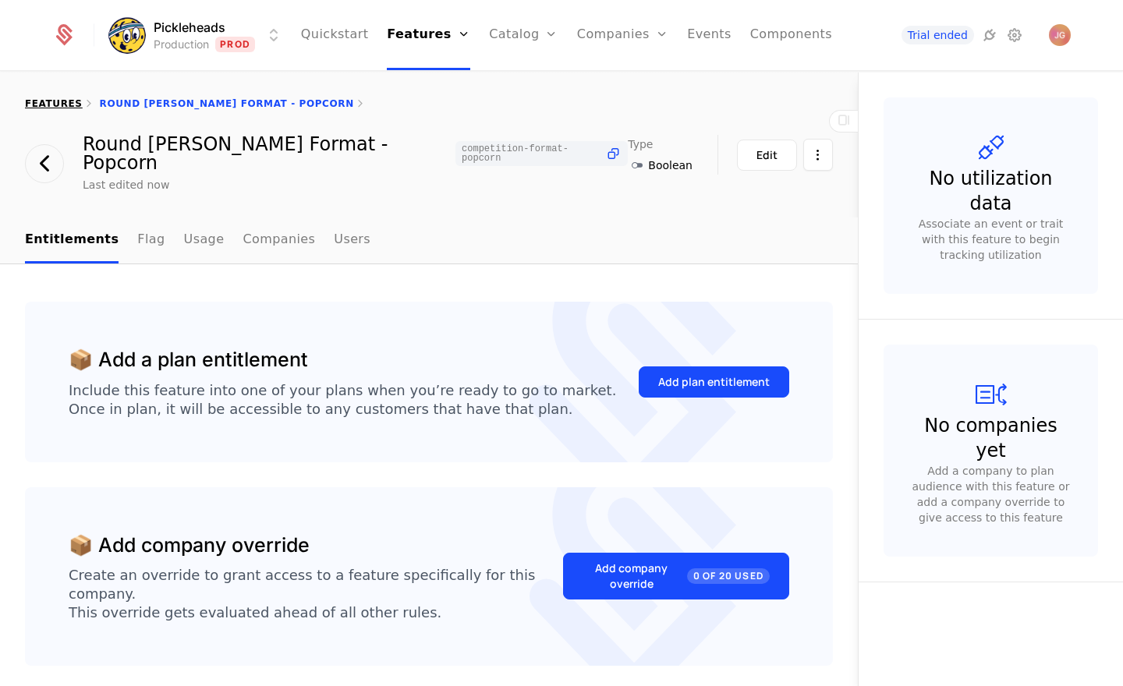
click at [58, 104] on link "features" at bounding box center [54, 103] width 58 height 11
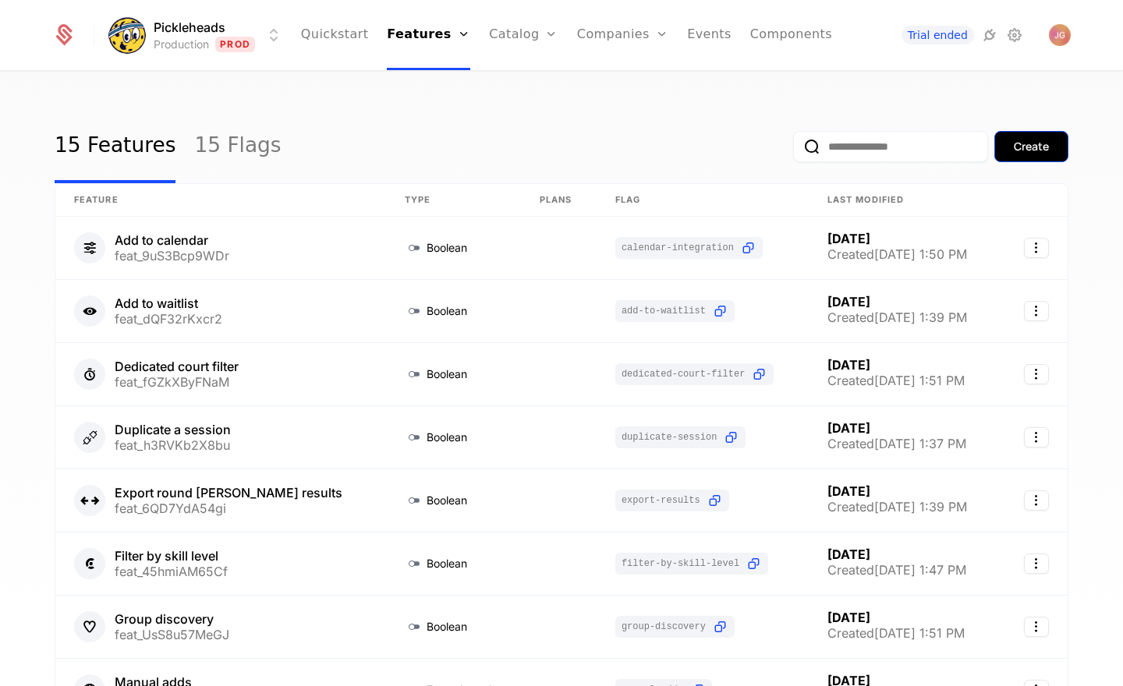
click at [1006, 149] on button "Create" at bounding box center [1031, 146] width 74 height 31
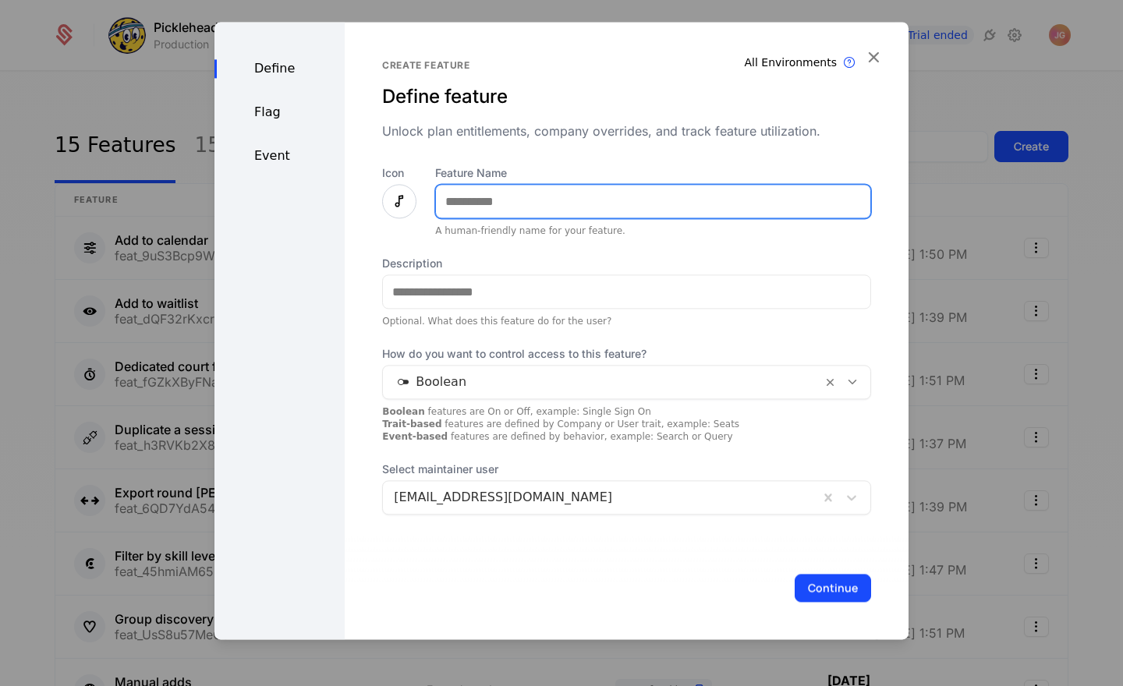
click at [475, 204] on input "Feature Name" at bounding box center [653, 201] width 434 height 33
type input "**********"
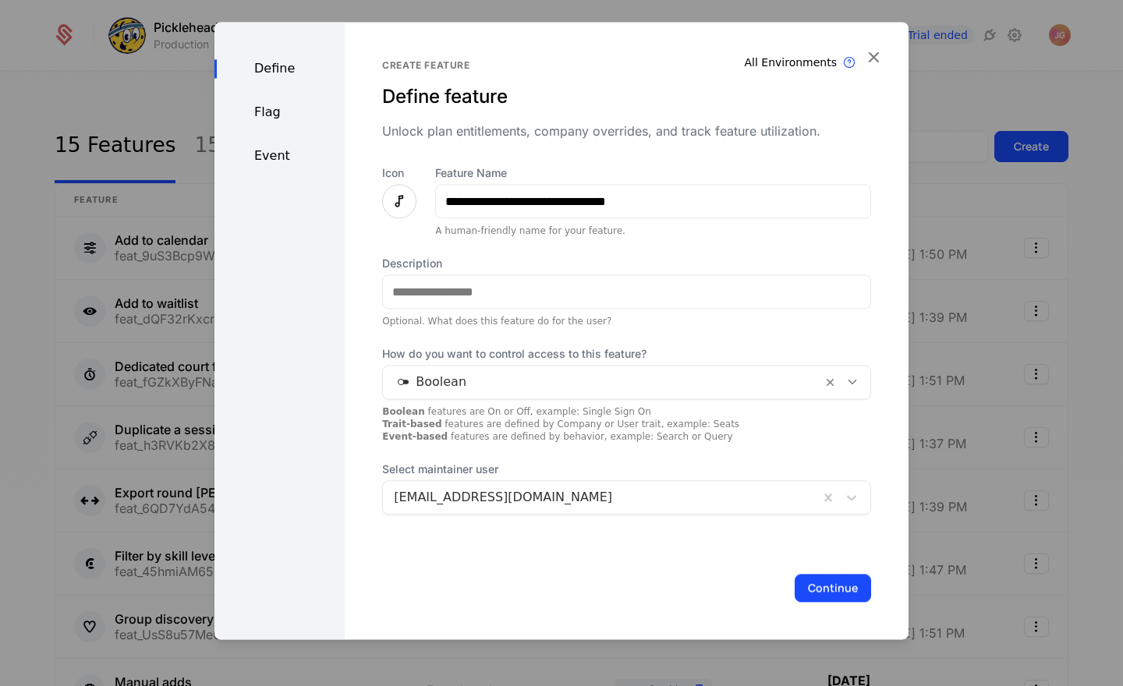
drag, startPoint x: 853, startPoint y: 494, endPoint x: 838, endPoint y: 507, distance: 19.4
click at [852, 494] on icon at bounding box center [852, 498] width 16 height 16
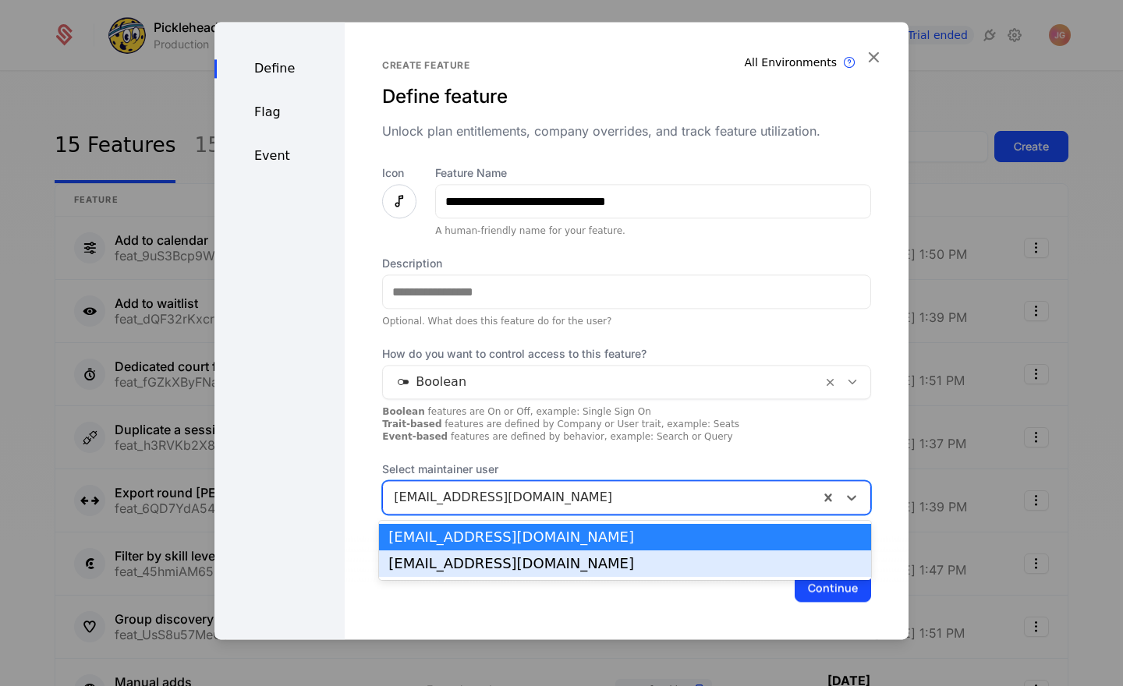
click at [820, 567] on div "max@pickleheads.com" at bounding box center [624, 564] width 473 height 14
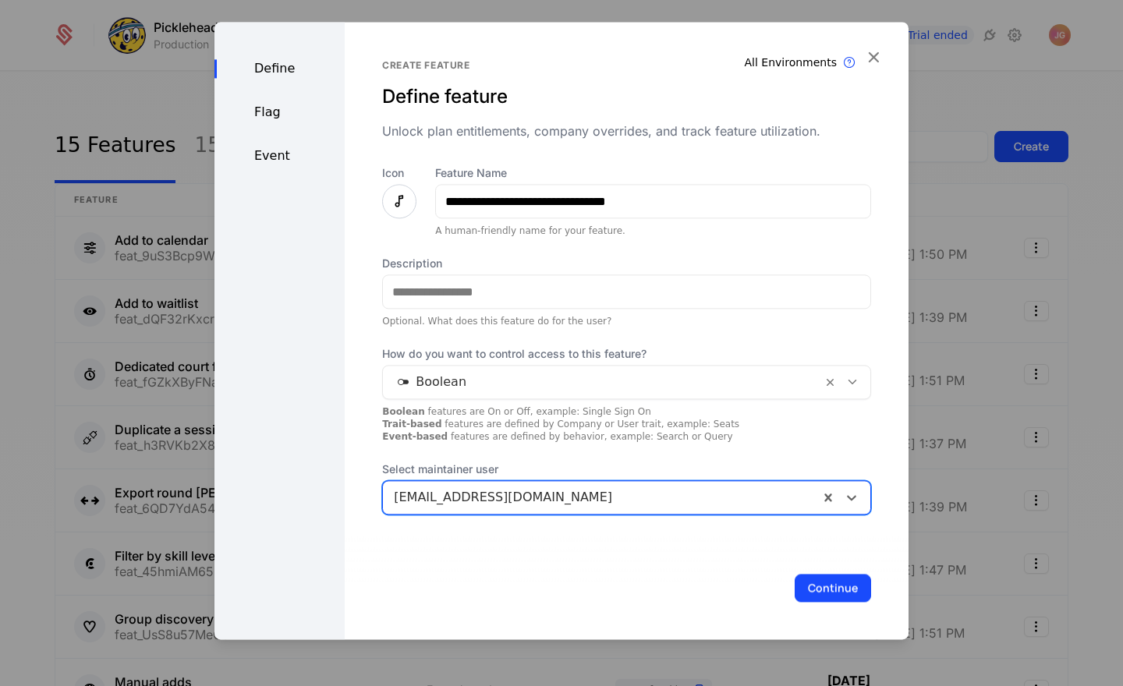
drag, startPoint x: 835, startPoint y: 589, endPoint x: 821, endPoint y: 556, distance: 36.3
click at [834, 589] on button "Continue" at bounding box center [832, 588] width 76 height 28
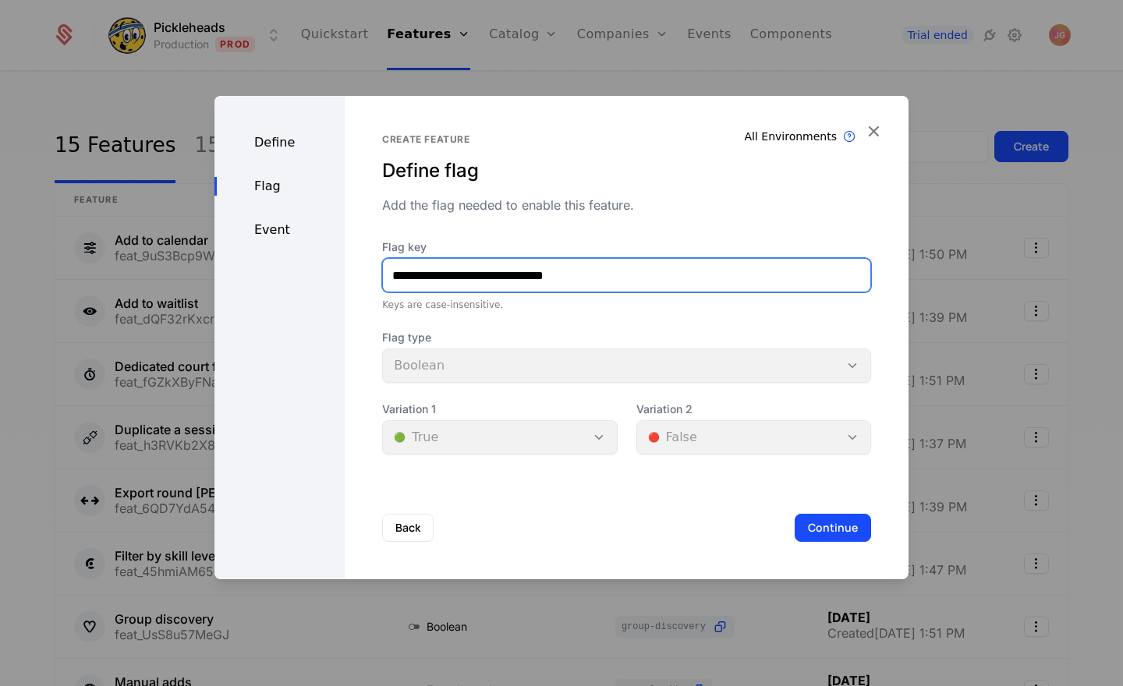
drag, startPoint x: 455, startPoint y: 277, endPoint x: 284, endPoint y: 273, distance: 171.6
click at [284, 273] on div "**********" at bounding box center [561, 337] width 694 height 483
paste input "text"
type input "**********"
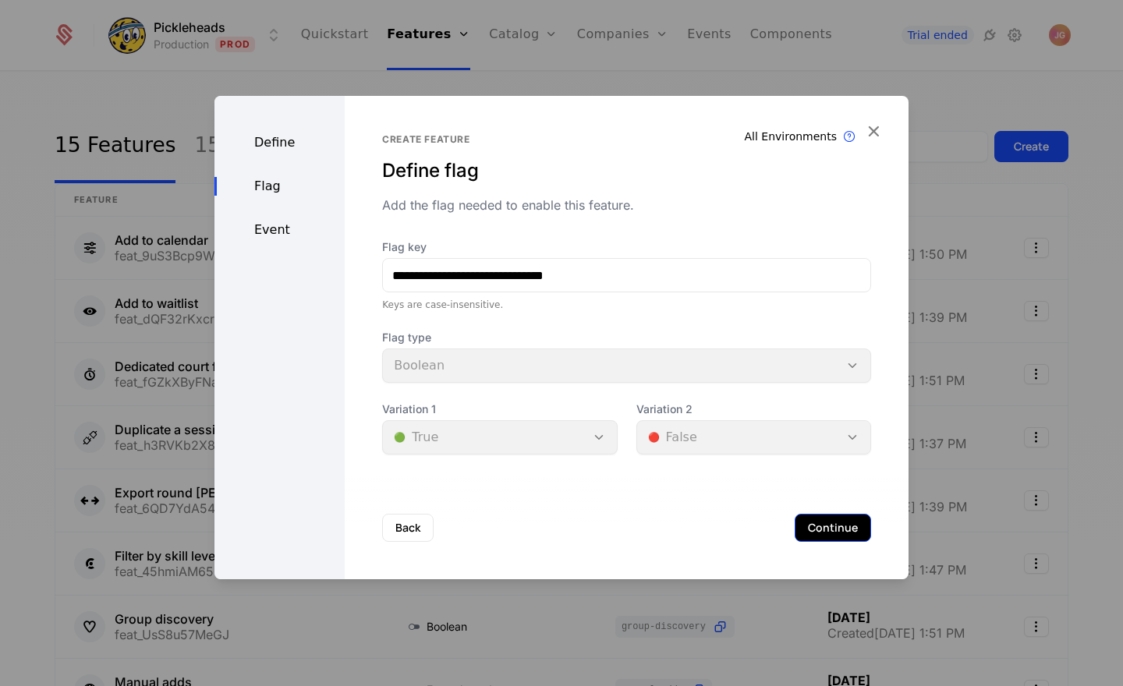
click at [840, 521] on button "Continue" at bounding box center [832, 528] width 76 height 28
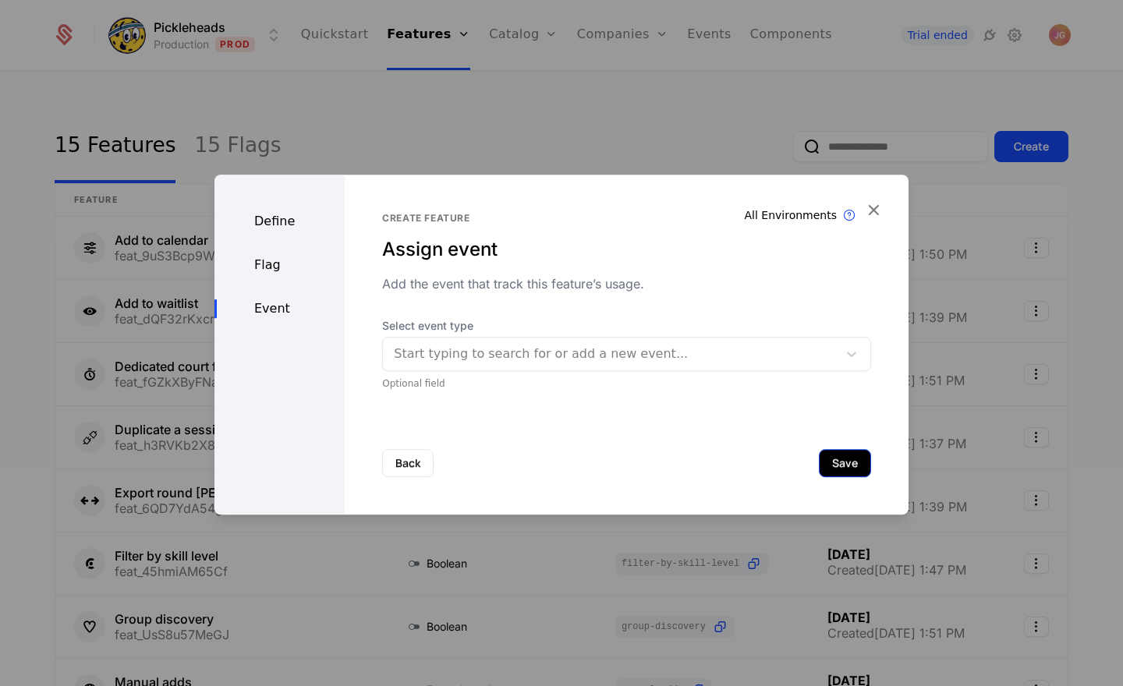
click at [841, 462] on button "Save" at bounding box center [845, 463] width 52 height 28
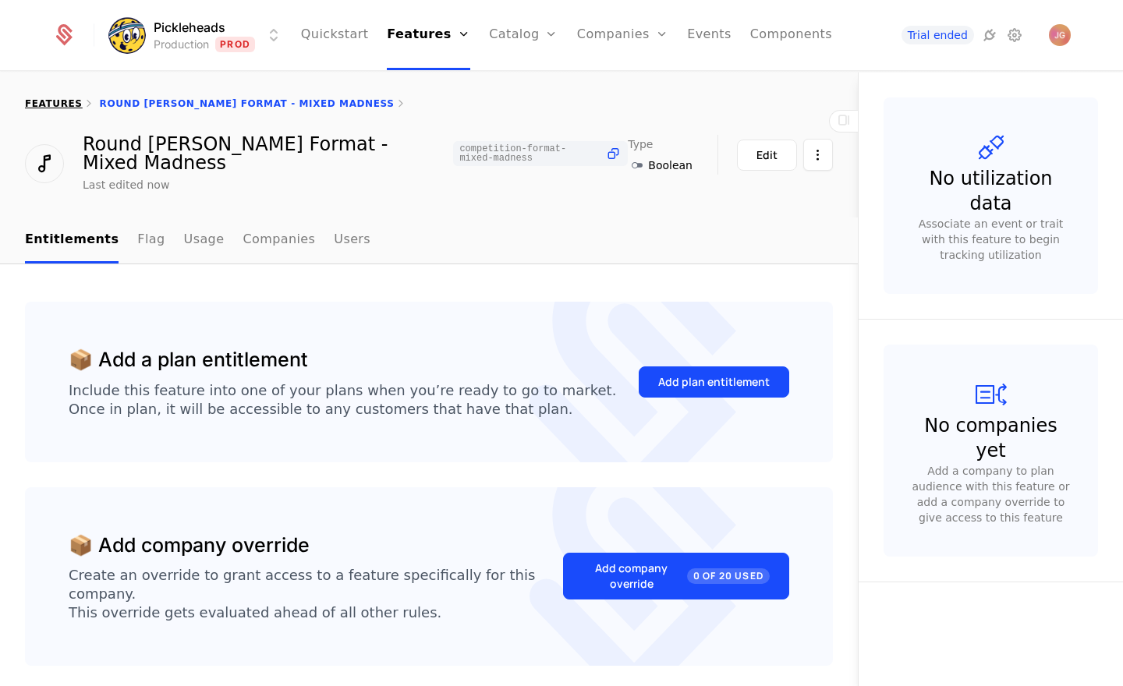
click at [50, 98] on link "features" at bounding box center [54, 103] width 58 height 11
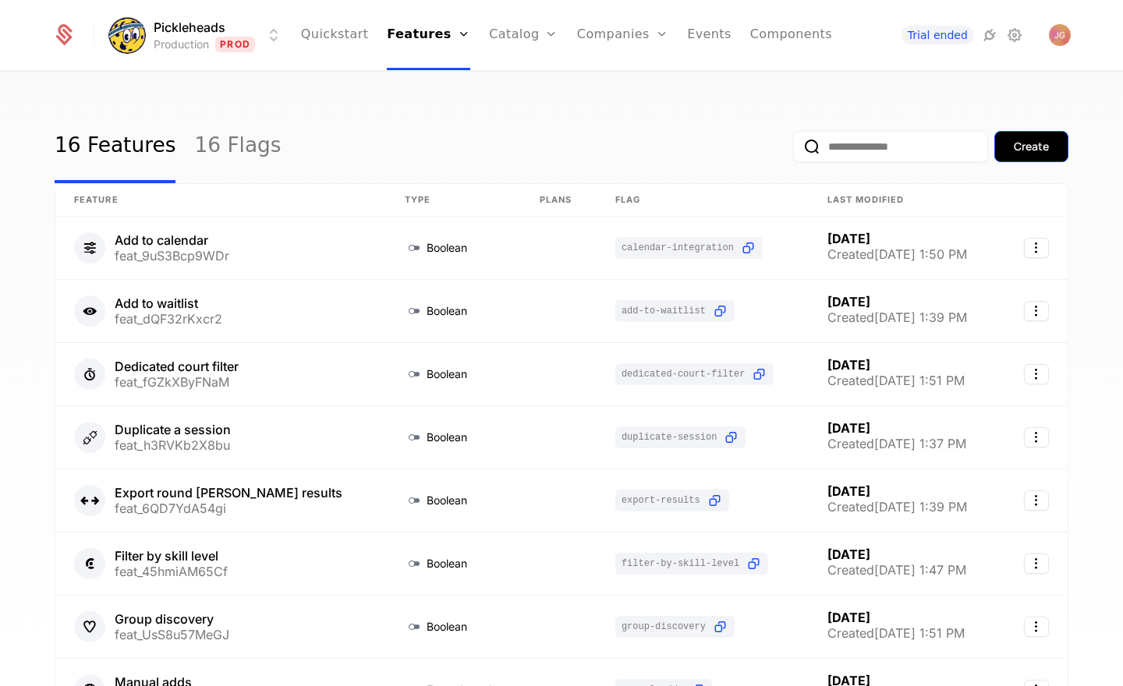
click at [1032, 136] on button "Create" at bounding box center [1031, 146] width 74 height 31
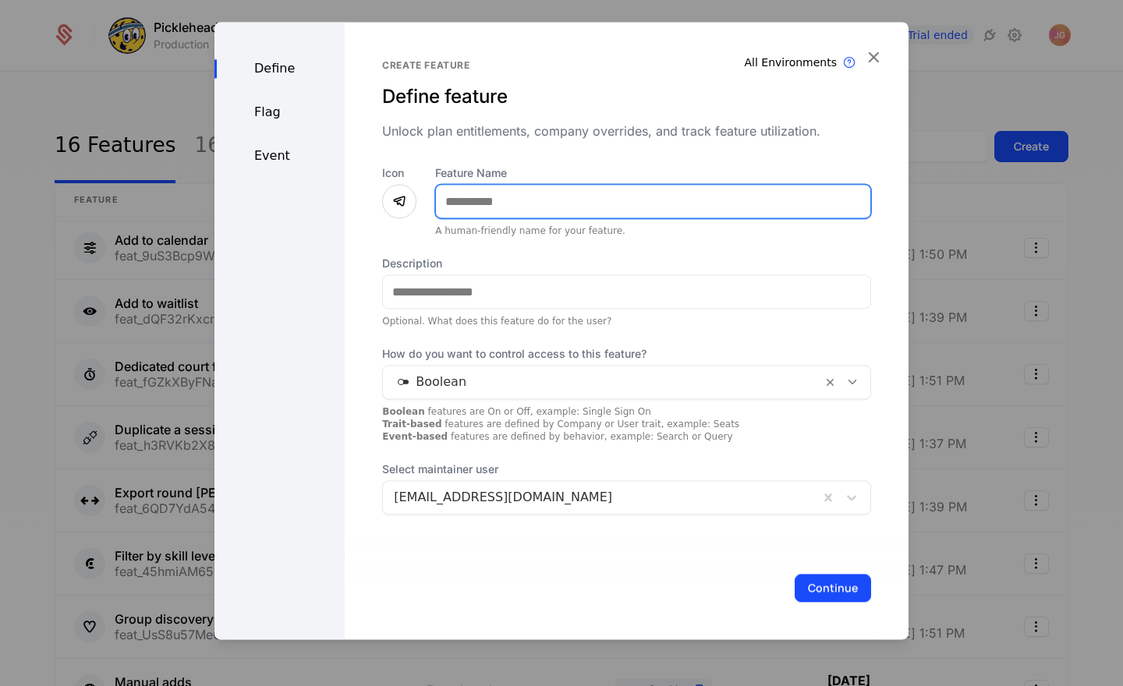
click at [569, 197] on input "Feature Name" at bounding box center [653, 201] width 434 height 33
type input "**********"
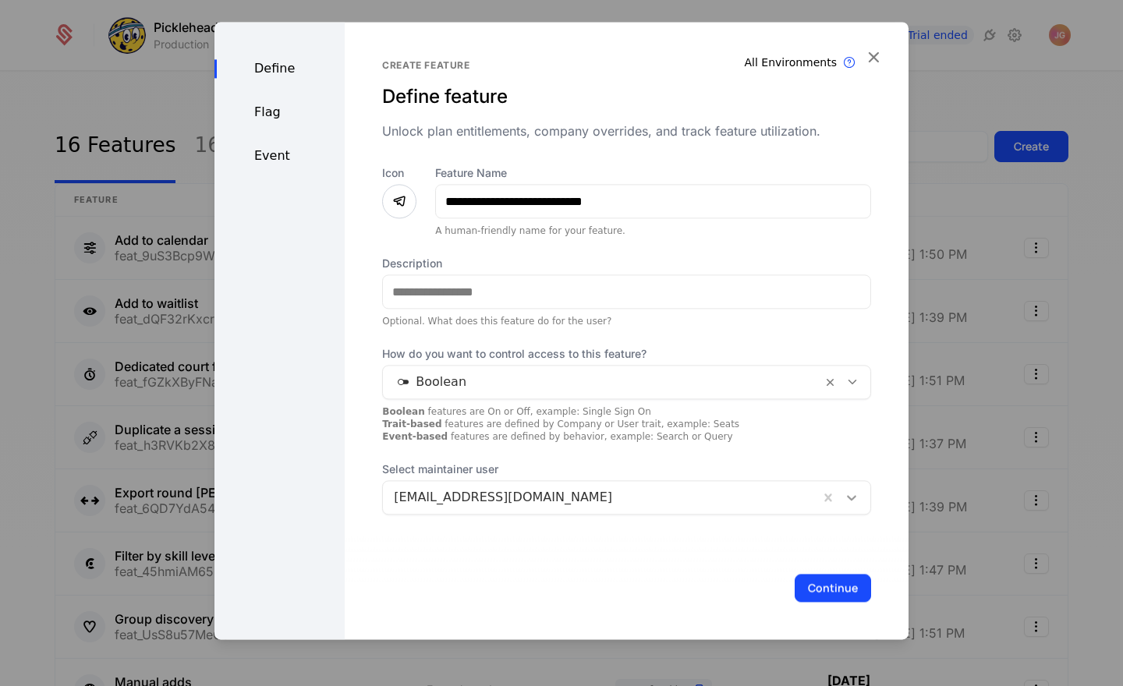
click at [857, 495] on icon at bounding box center [852, 498] width 16 height 16
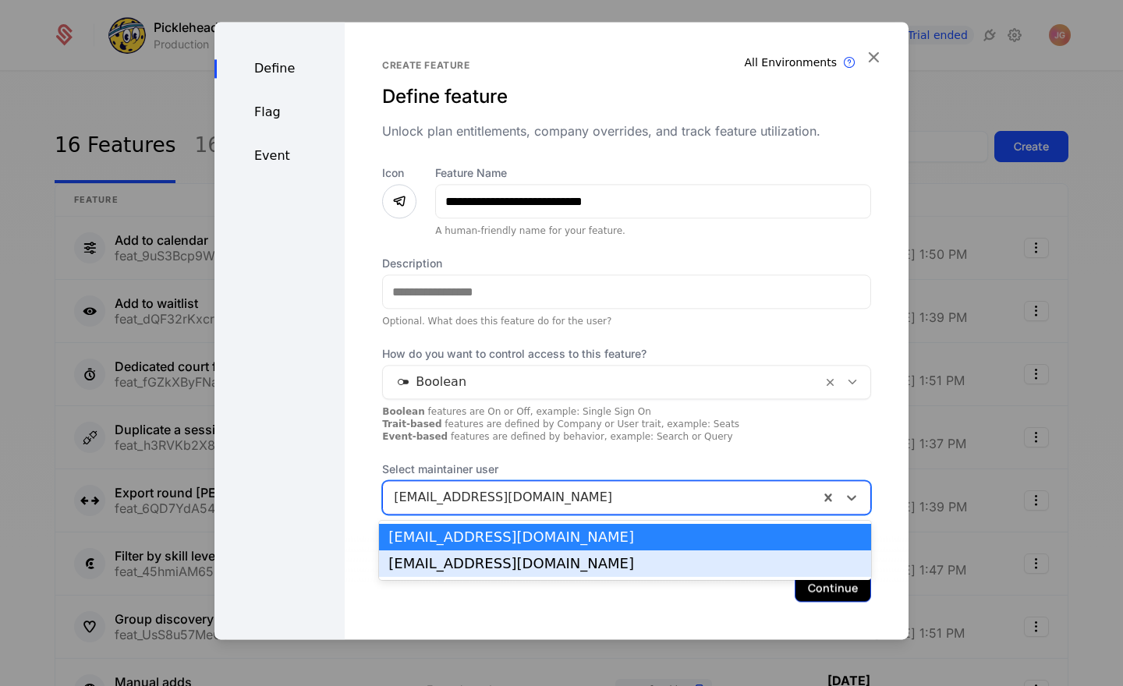
drag, startPoint x: 812, startPoint y: 563, endPoint x: 833, endPoint y: 584, distance: 29.8
click at [812, 563] on div "max@pickleheads.com" at bounding box center [624, 564] width 473 height 14
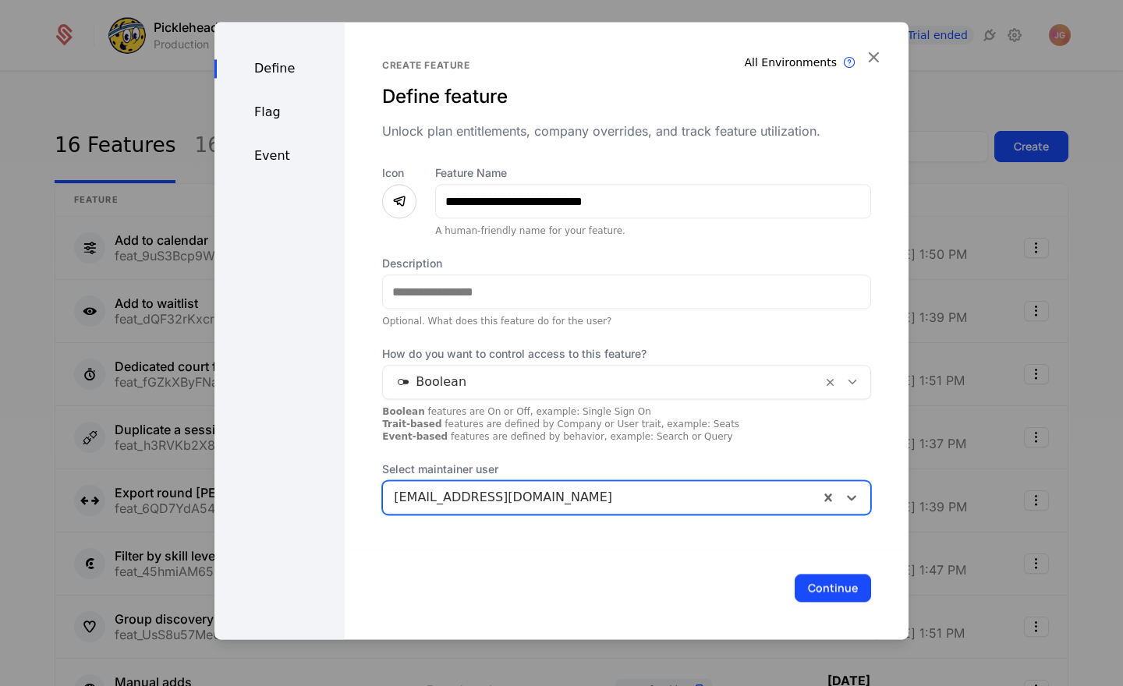
drag, startPoint x: 833, startPoint y: 584, endPoint x: 805, endPoint y: 553, distance: 42.0
click at [832, 584] on button "Continue" at bounding box center [832, 588] width 76 height 28
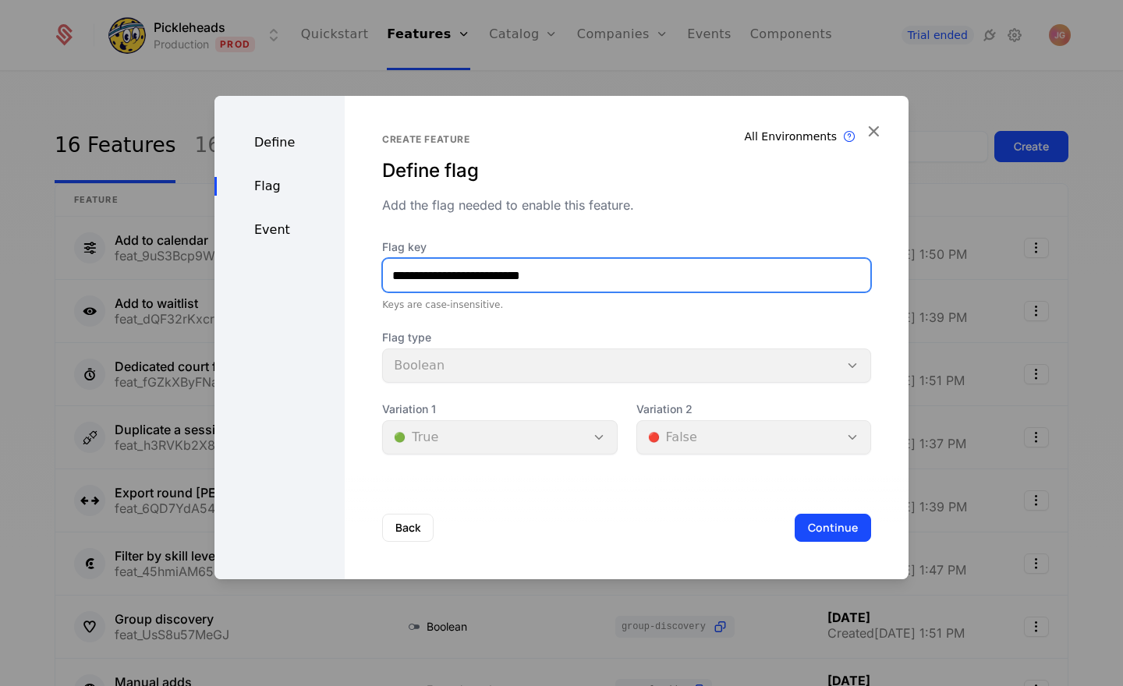
drag, startPoint x: 454, startPoint y: 275, endPoint x: 256, endPoint y: 268, distance: 198.1
click at [256, 268] on div "**********" at bounding box center [561, 337] width 694 height 483
paste input "text"
type input "**********"
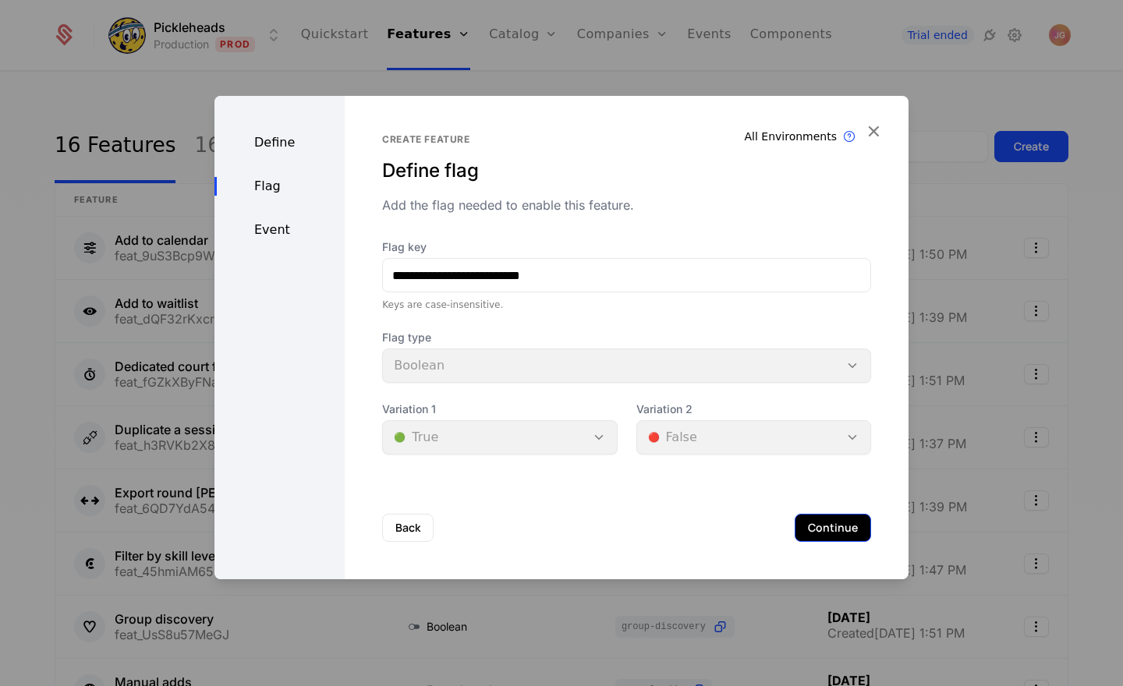
click at [831, 523] on button "Continue" at bounding box center [832, 528] width 76 height 28
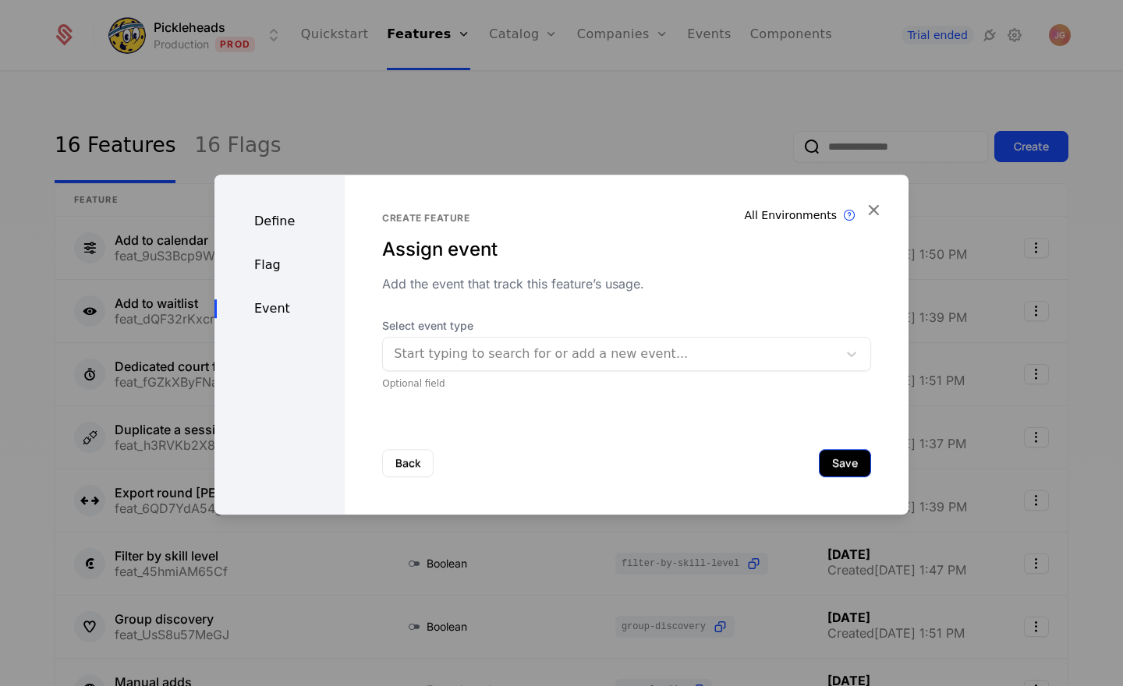
click at [840, 465] on button "Save" at bounding box center [845, 463] width 52 height 28
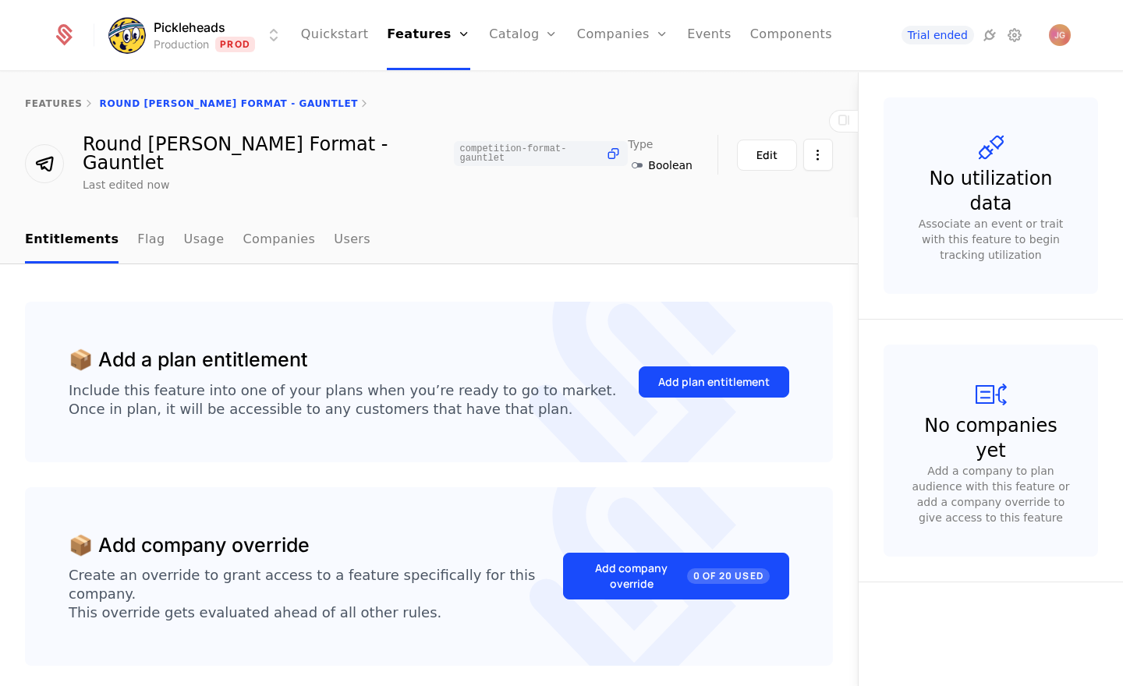
click at [41, 110] on div "features Round Robin Format - Gauntlet" at bounding box center [429, 104] width 858 height 62
click at [41, 108] on link "features" at bounding box center [54, 103] width 58 height 11
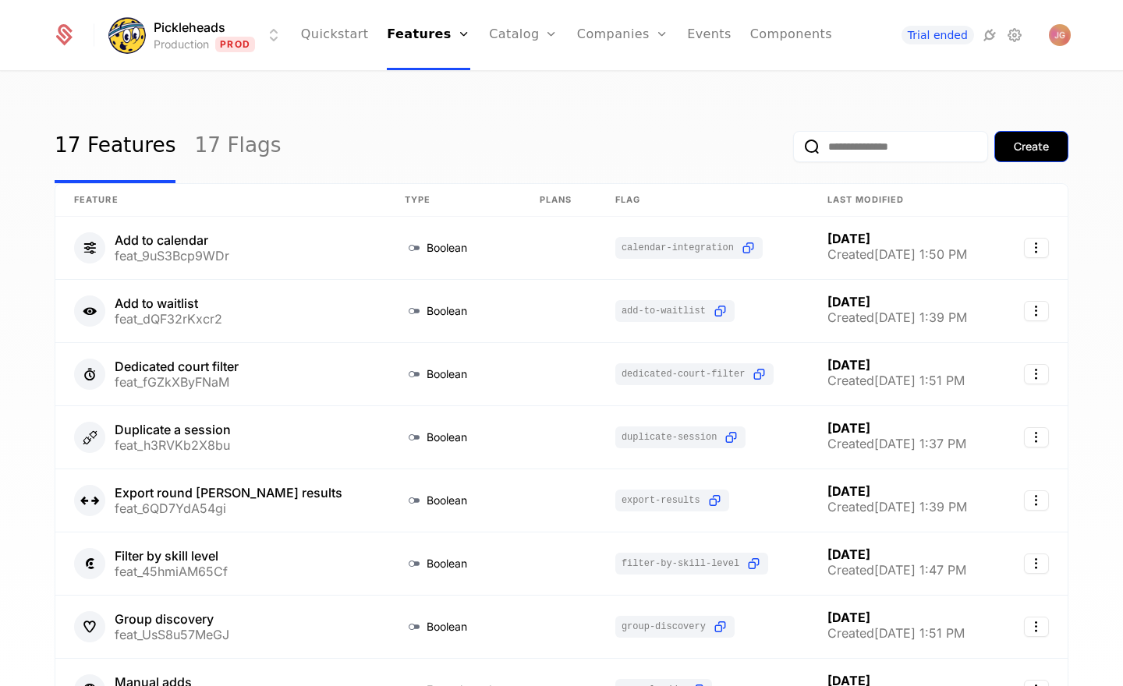
click at [1016, 150] on div "Create" at bounding box center [1030, 147] width 35 height 16
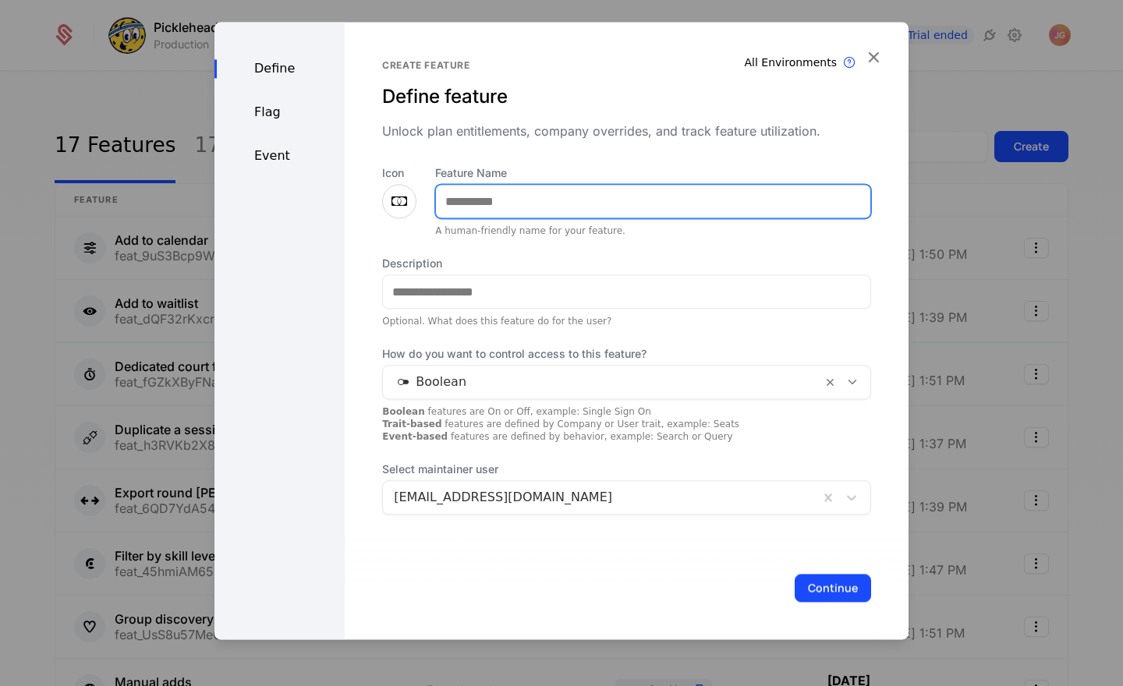
click at [539, 193] on input "Feature Name" at bounding box center [653, 201] width 434 height 33
type input "**********"
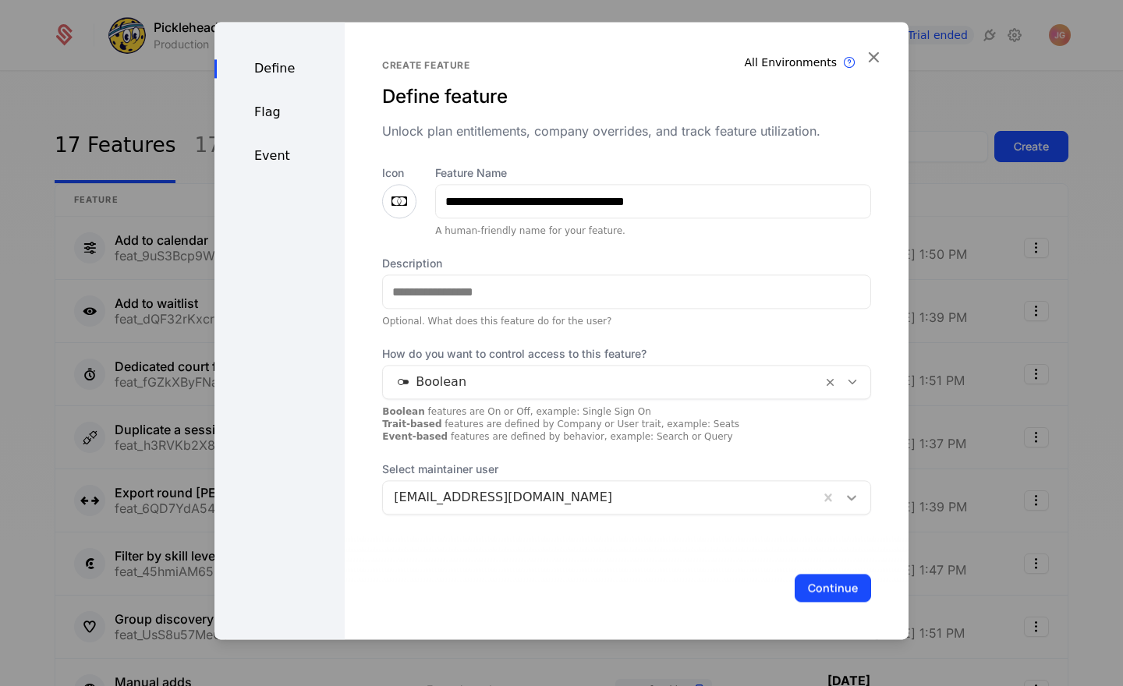
click at [855, 498] on icon at bounding box center [852, 498] width 16 height 16
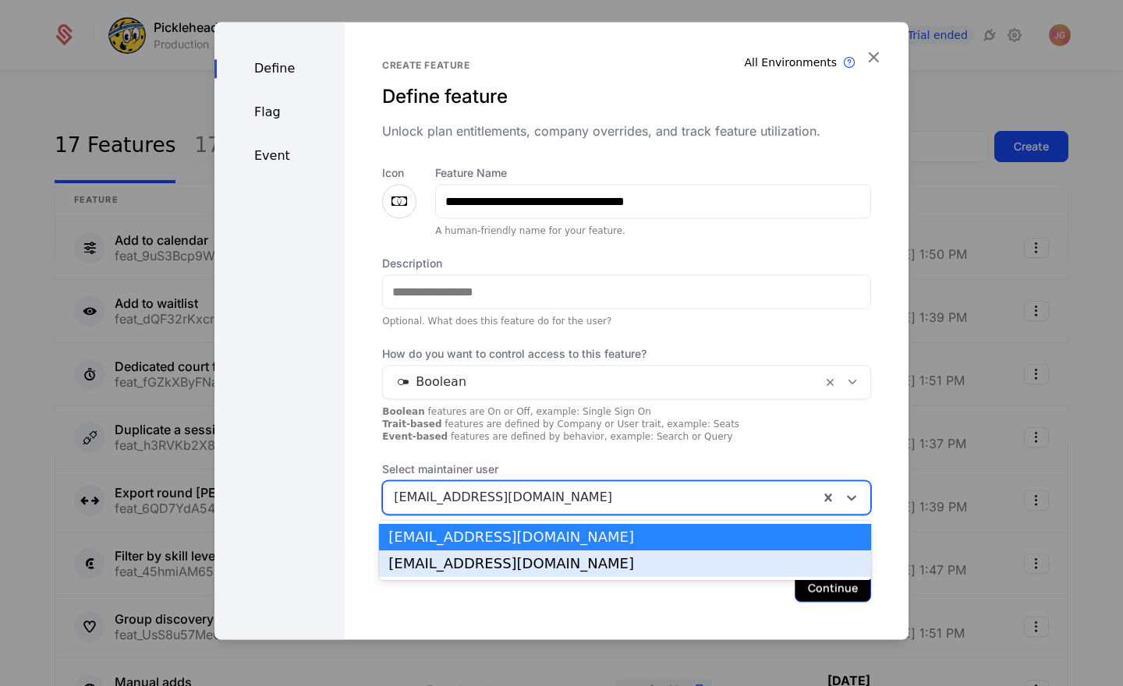
drag, startPoint x: 771, startPoint y: 555, endPoint x: 818, endPoint y: 575, distance: 50.7
click at [771, 555] on div "max@pickleheads.com" at bounding box center [625, 563] width 492 height 27
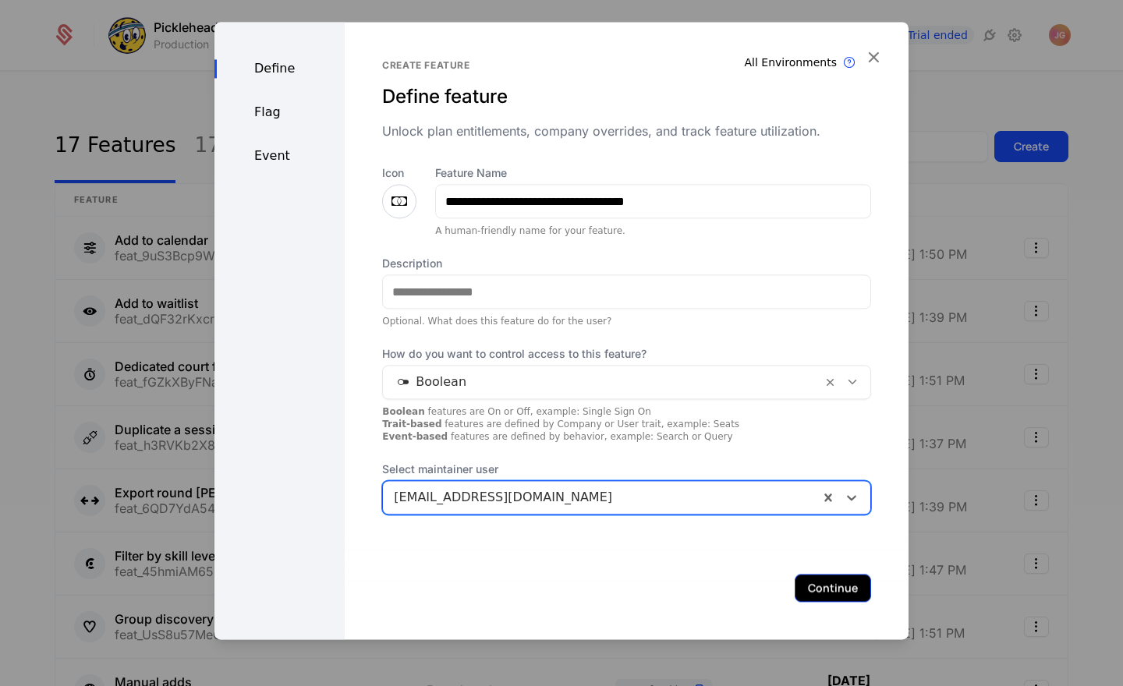
click at [824, 579] on button "Continue" at bounding box center [832, 588] width 76 height 28
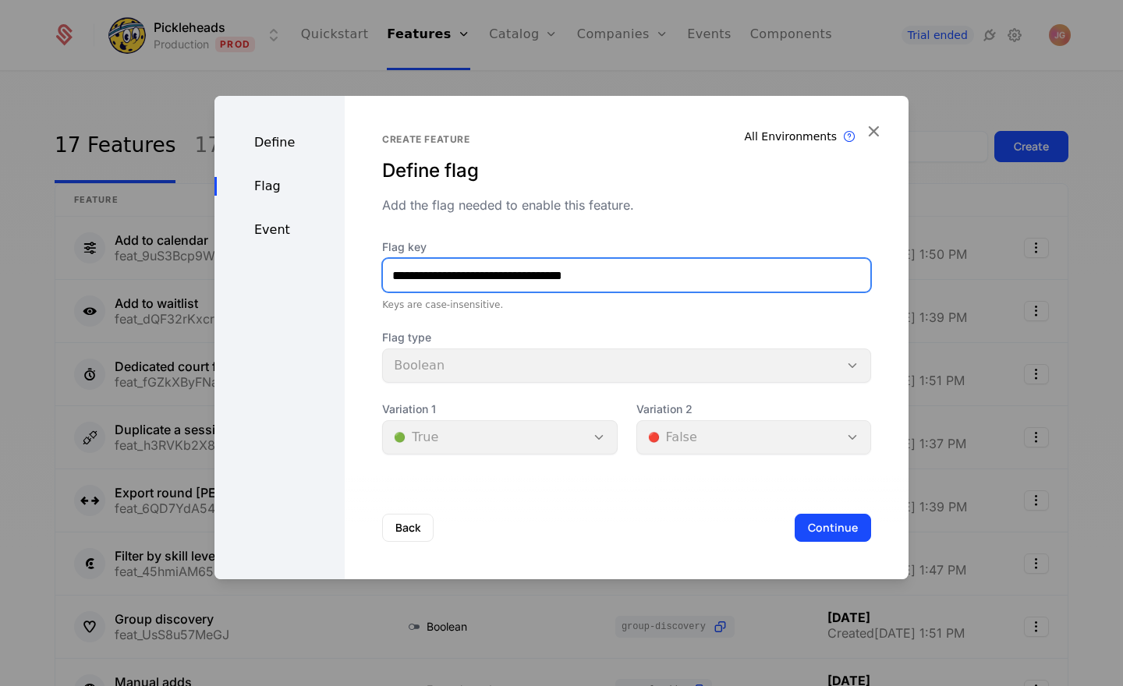
drag, startPoint x: 455, startPoint y: 275, endPoint x: 299, endPoint y: 266, distance: 157.0
click at [299, 266] on div "**********" at bounding box center [561, 337] width 694 height 483
paste input "text"
type input "**********"
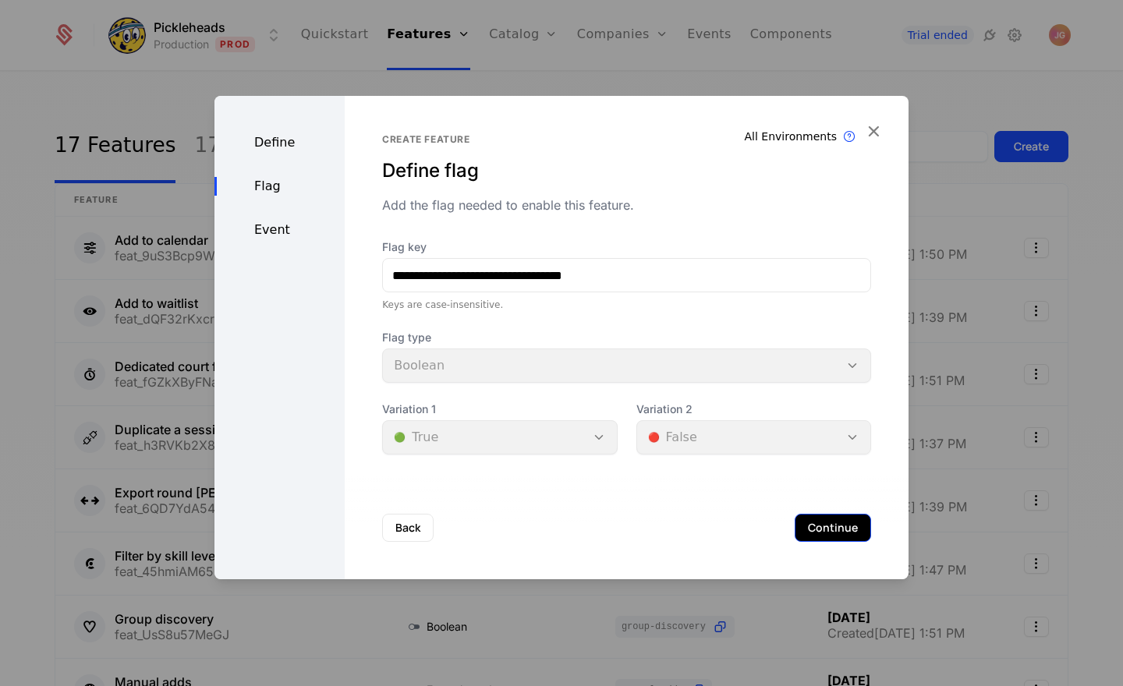
click at [809, 532] on button "Continue" at bounding box center [832, 528] width 76 height 28
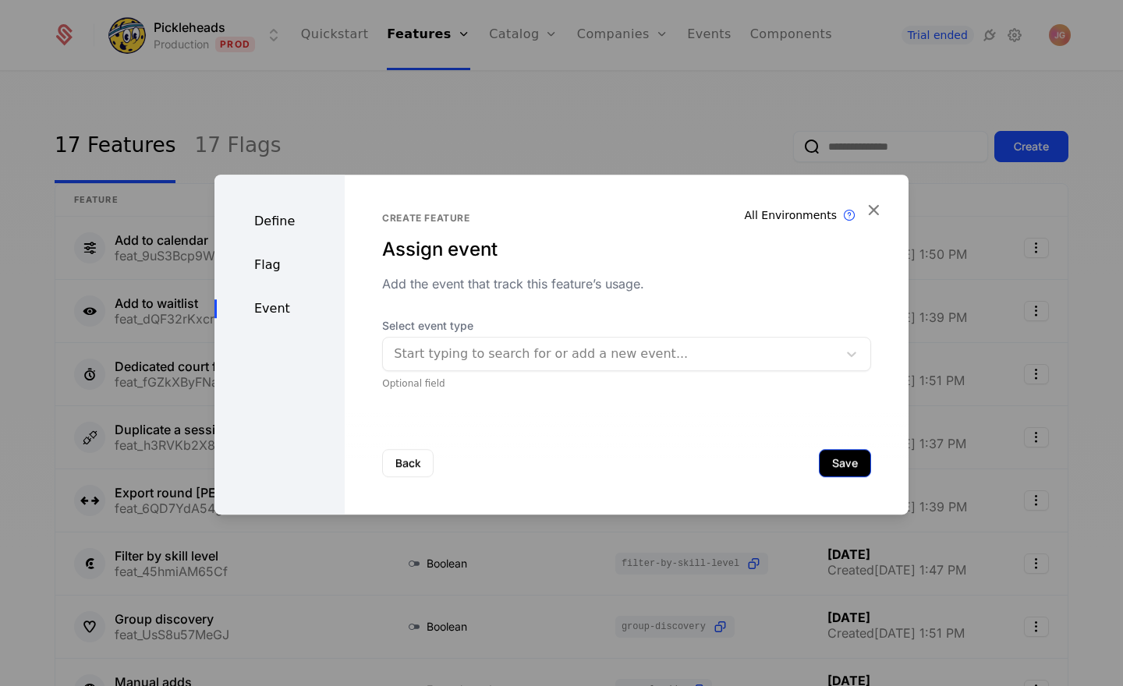
click at [833, 469] on button "Save" at bounding box center [845, 463] width 52 height 28
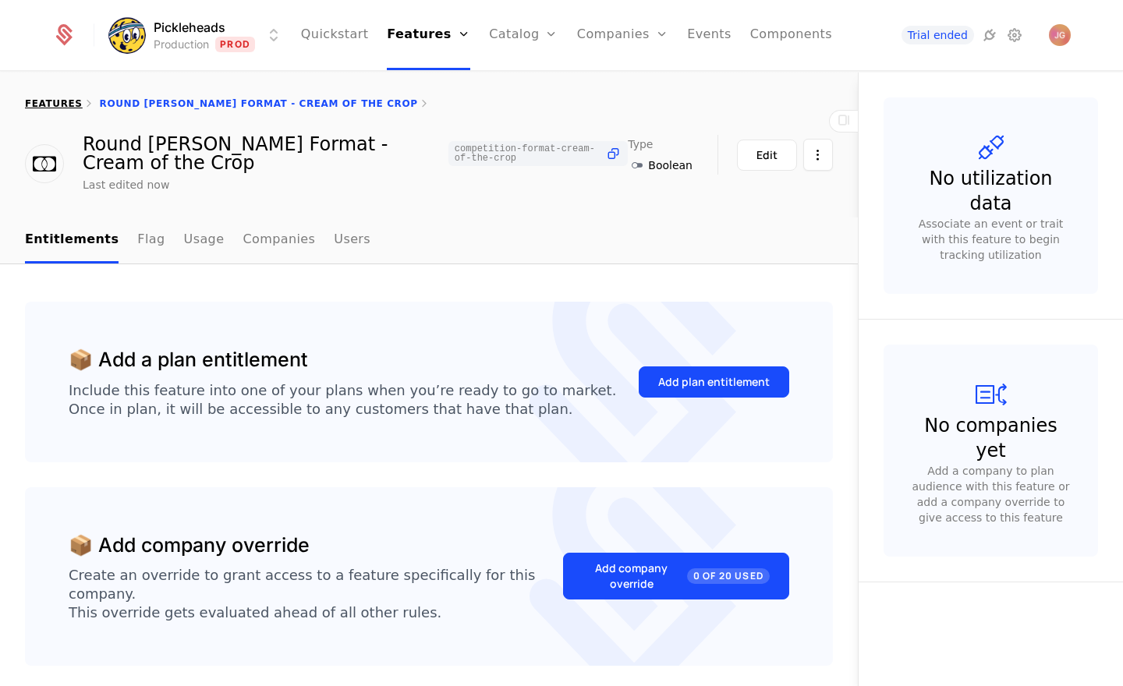
click at [66, 99] on link "features" at bounding box center [54, 103] width 58 height 11
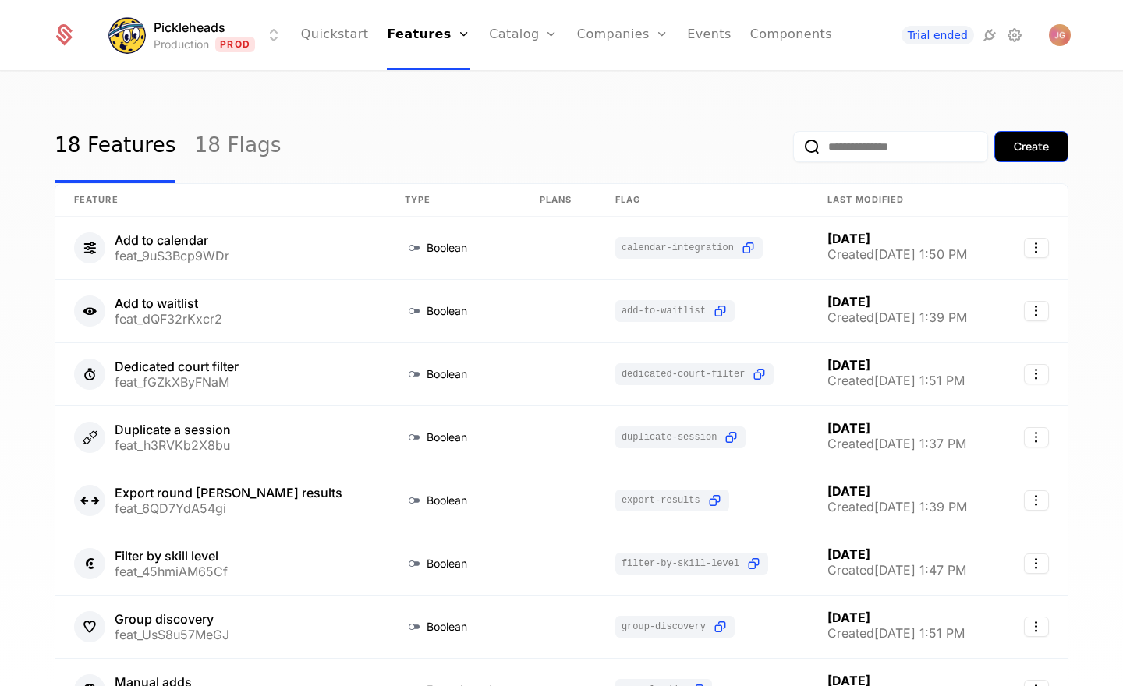
click at [1053, 148] on button "Create" at bounding box center [1031, 146] width 74 height 31
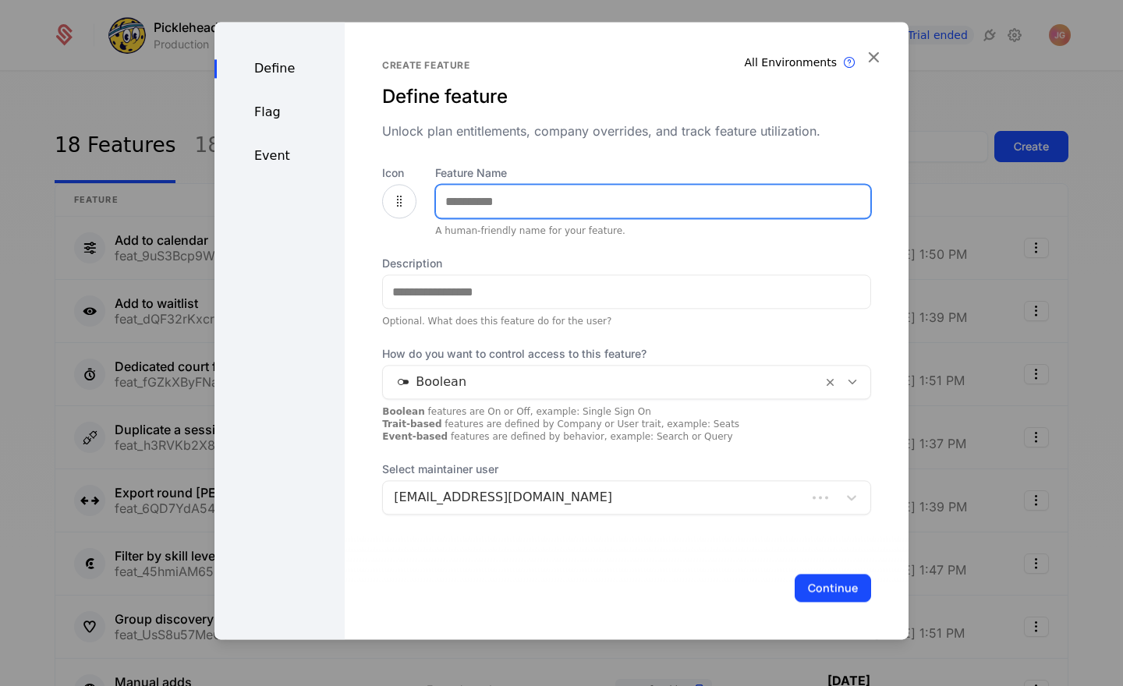
click at [505, 196] on input "Feature Name" at bounding box center [653, 201] width 434 height 33
type input "**********"
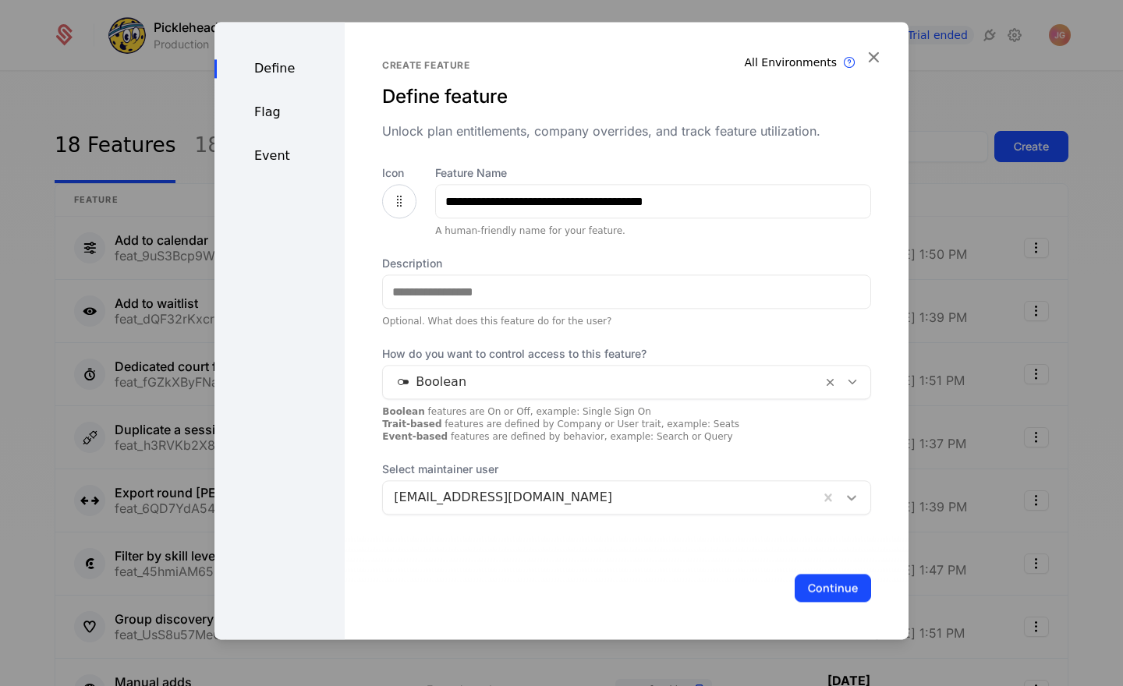
click at [854, 499] on icon at bounding box center [852, 498] width 16 height 16
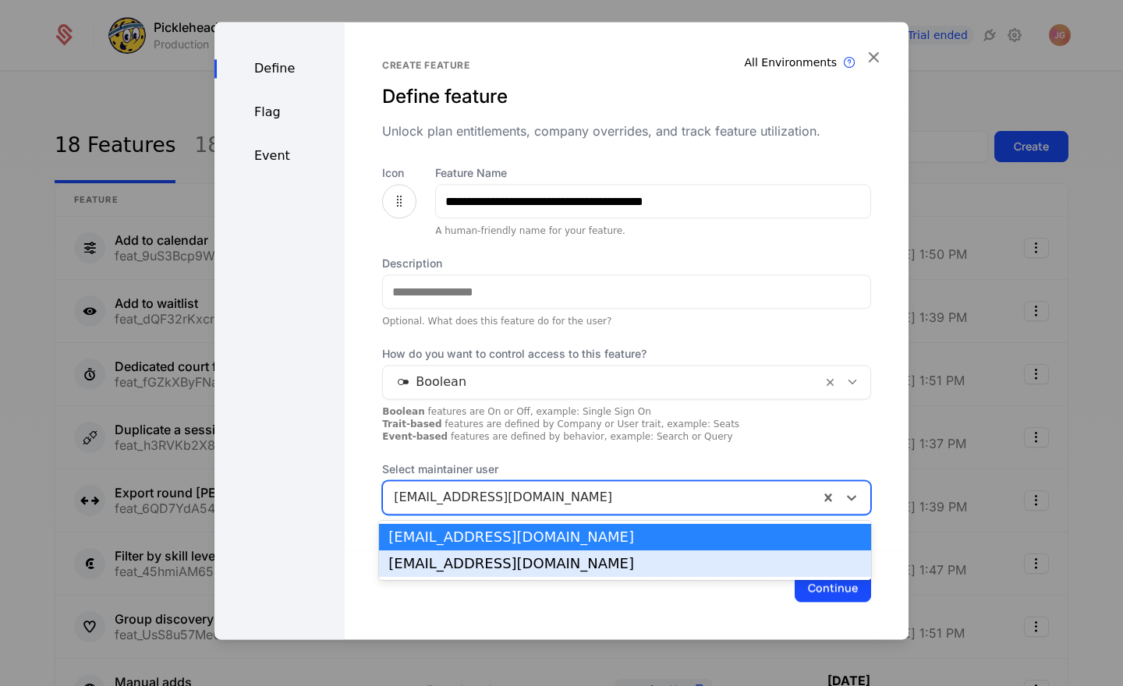
click at [814, 575] on div "max@pickleheads.com" at bounding box center [625, 563] width 492 height 27
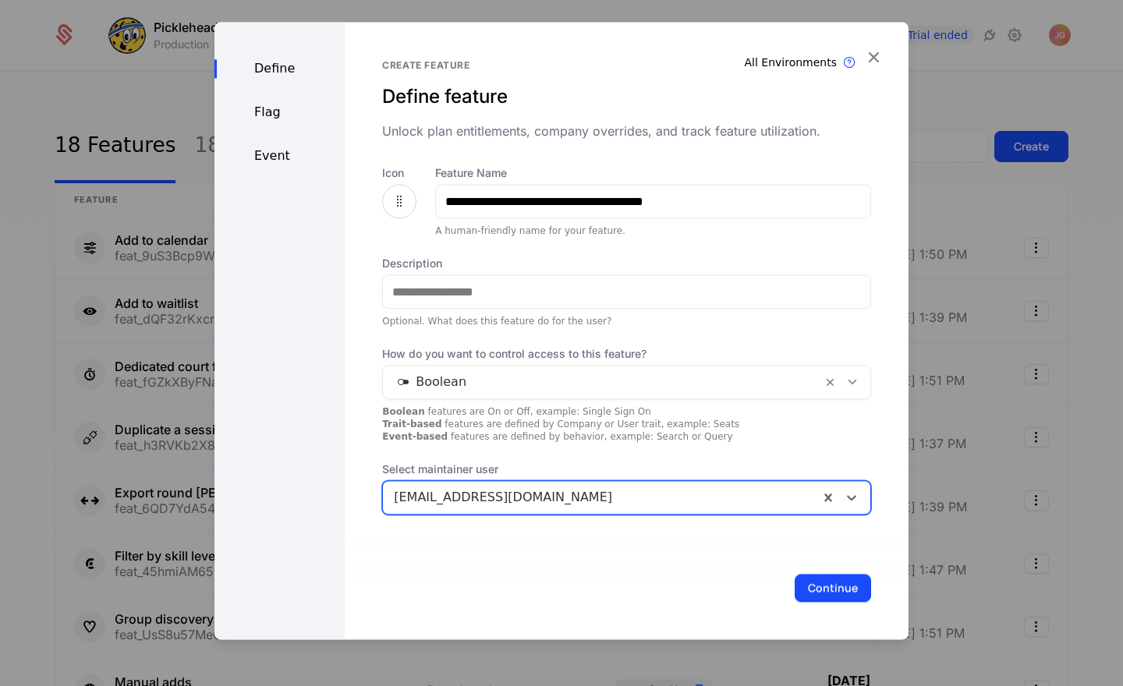
drag, startPoint x: 832, startPoint y: 580, endPoint x: 744, endPoint y: 462, distance: 147.0
click at [832, 580] on button "Continue" at bounding box center [832, 588] width 76 height 28
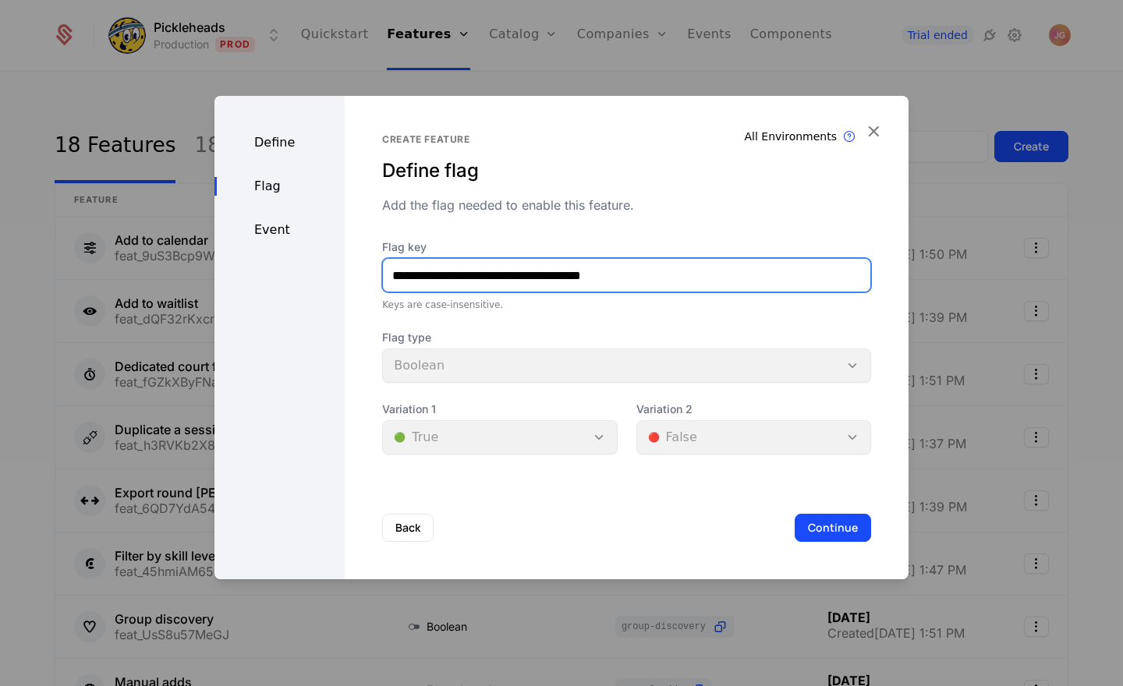
drag, startPoint x: 455, startPoint y: 277, endPoint x: 366, endPoint y: 290, distance: 89.9
click at [334, 271] on div "**********" at bounding box center [561, 337] width 694 height 483
paste input "text"
type input "**********"
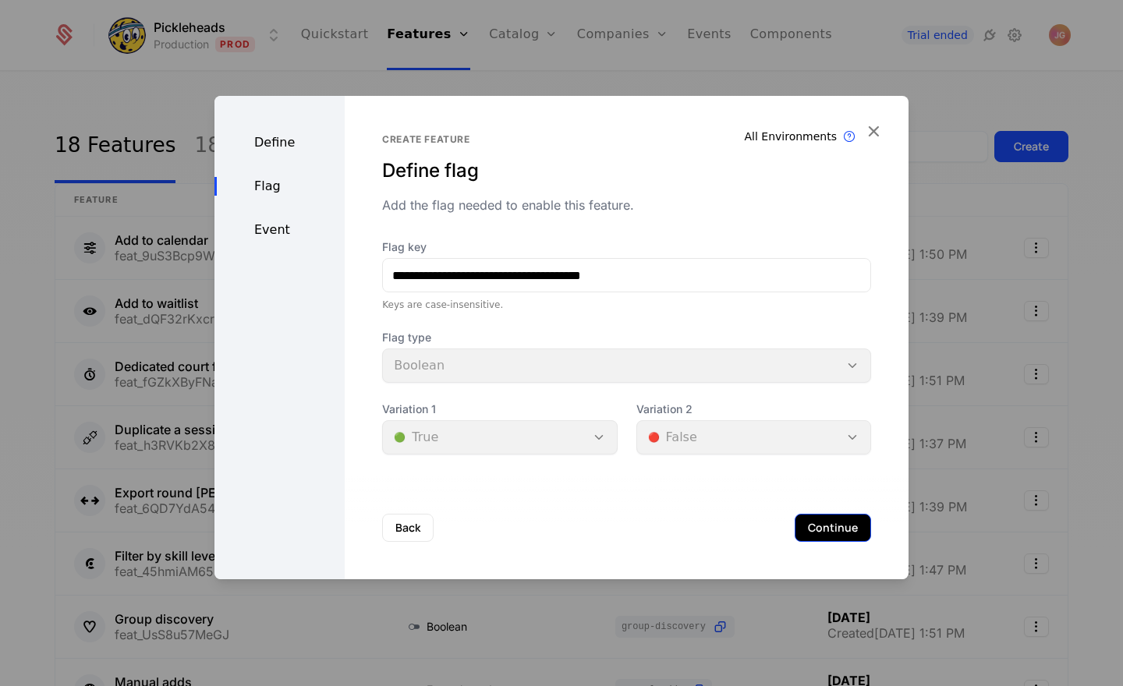
click at [840, 527] on button "Continue" at bounding box center [832, 528] width 76 height 28
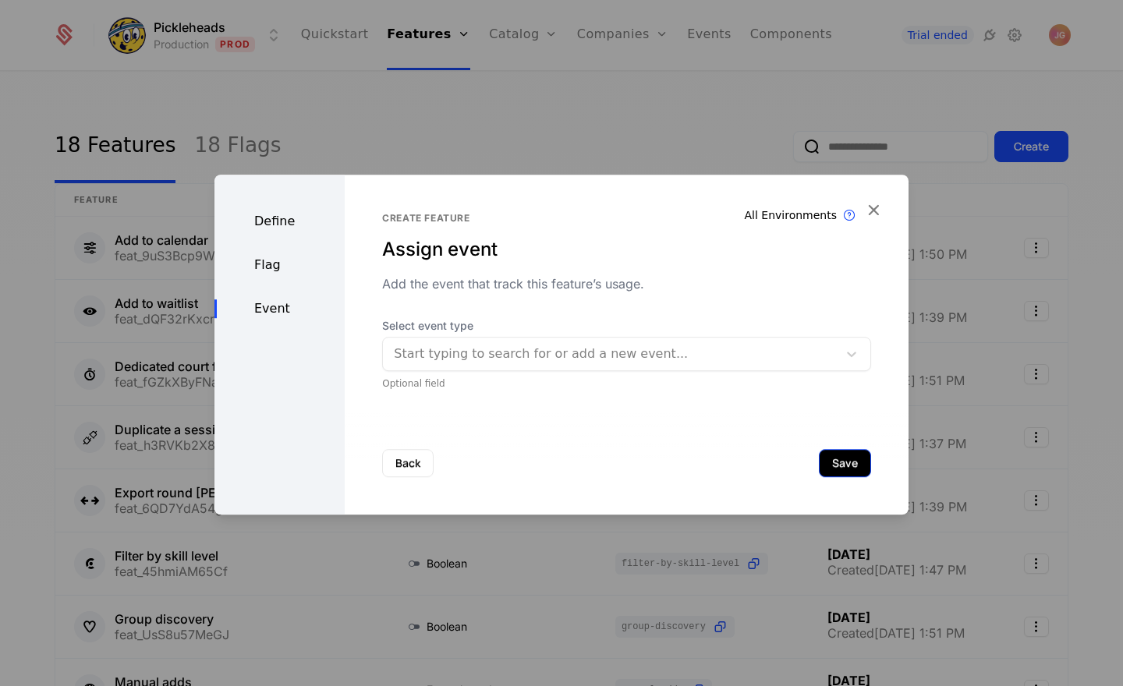
click at [845, 469] on button "Save" at bounding box center [845, 463] width 52 height 28
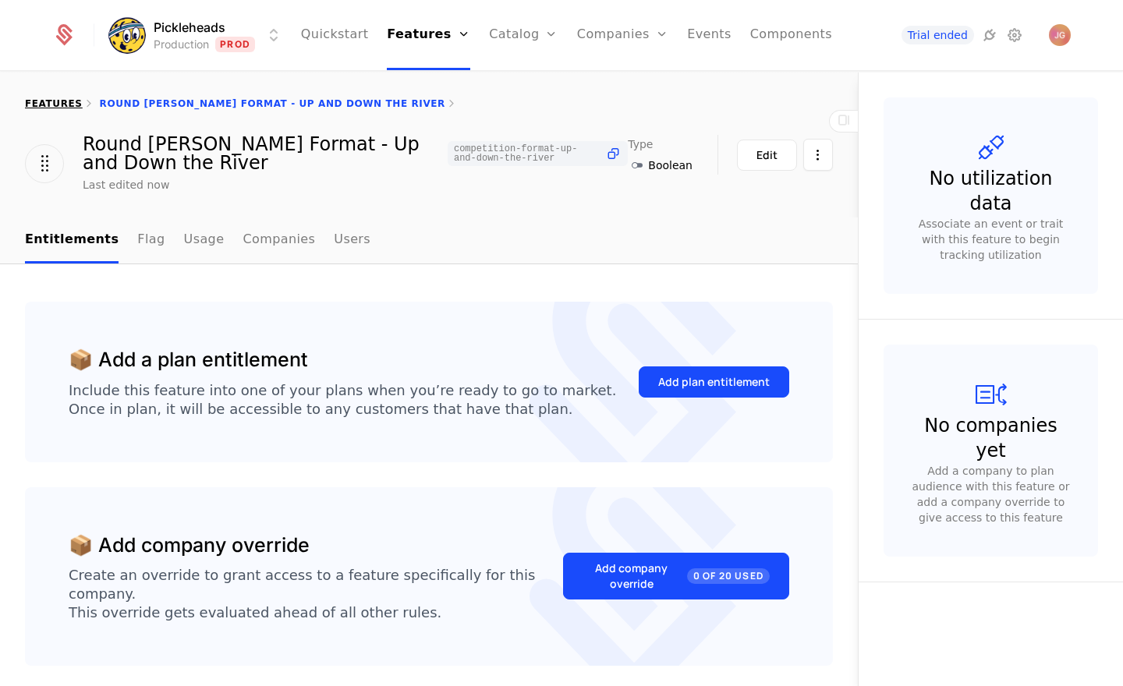
click at [36, 98] on link "features" at bounding box center [54, 103] width 58 height 11
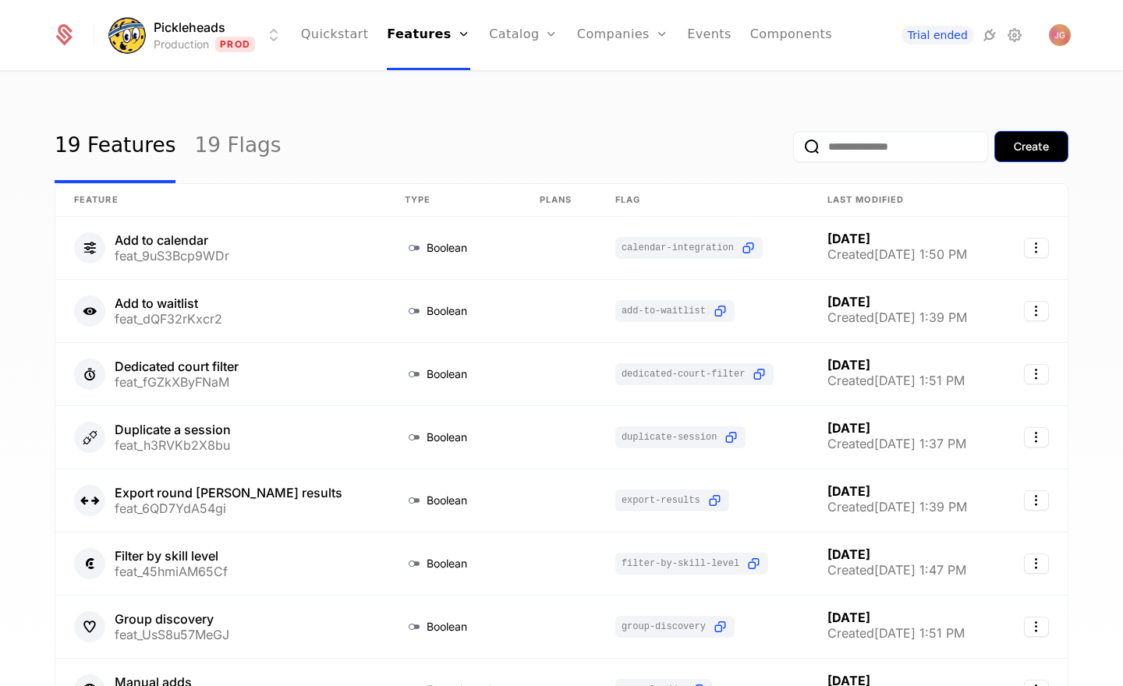
click at [1036, 147] on div "Create" at bounding box center [1030, 147] width 35 height 16
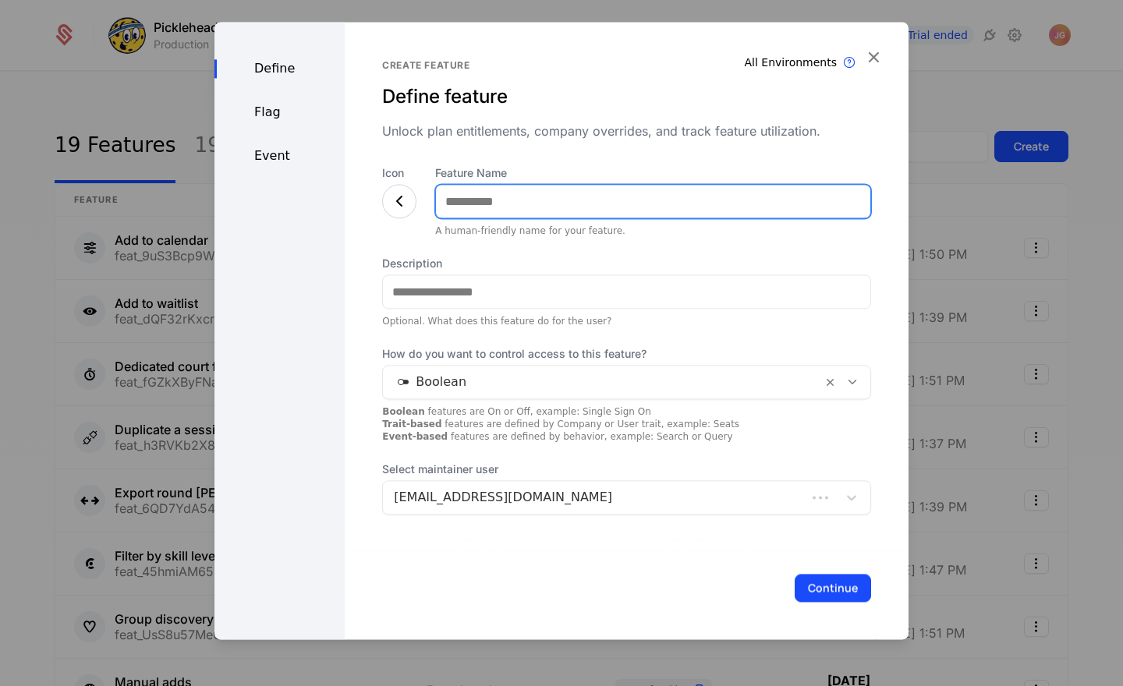
click at [506, 203] on input "Feature Name" at bounding box center [653, 201] width 434 height 33
type input "**********"
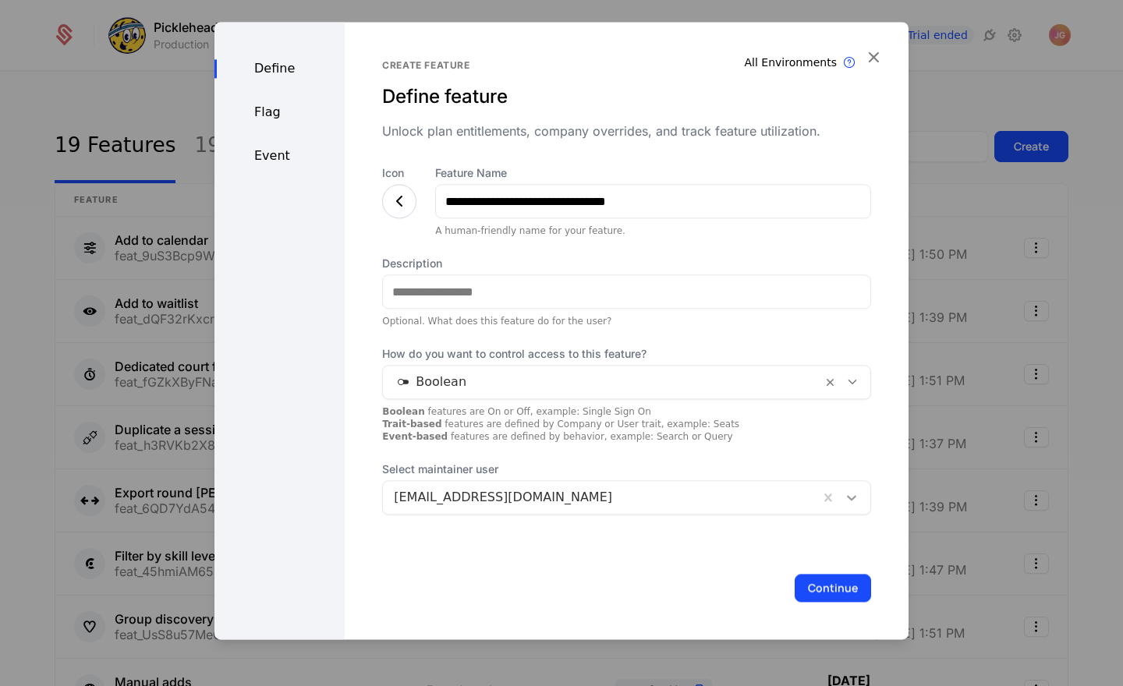
click at [853, 496] on icon at bounding box center [852, 498] width 16 height 16
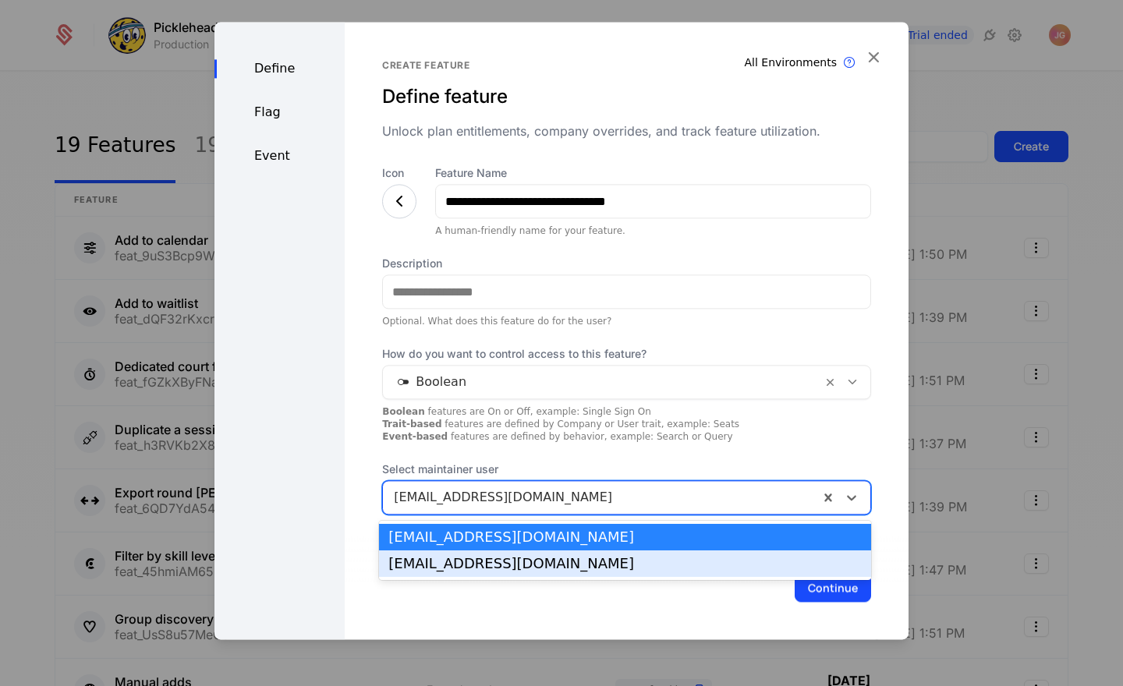
click at [791, 570] on div "max@pickleheads.com" at bounding box center [624, 564] width 473 height 14
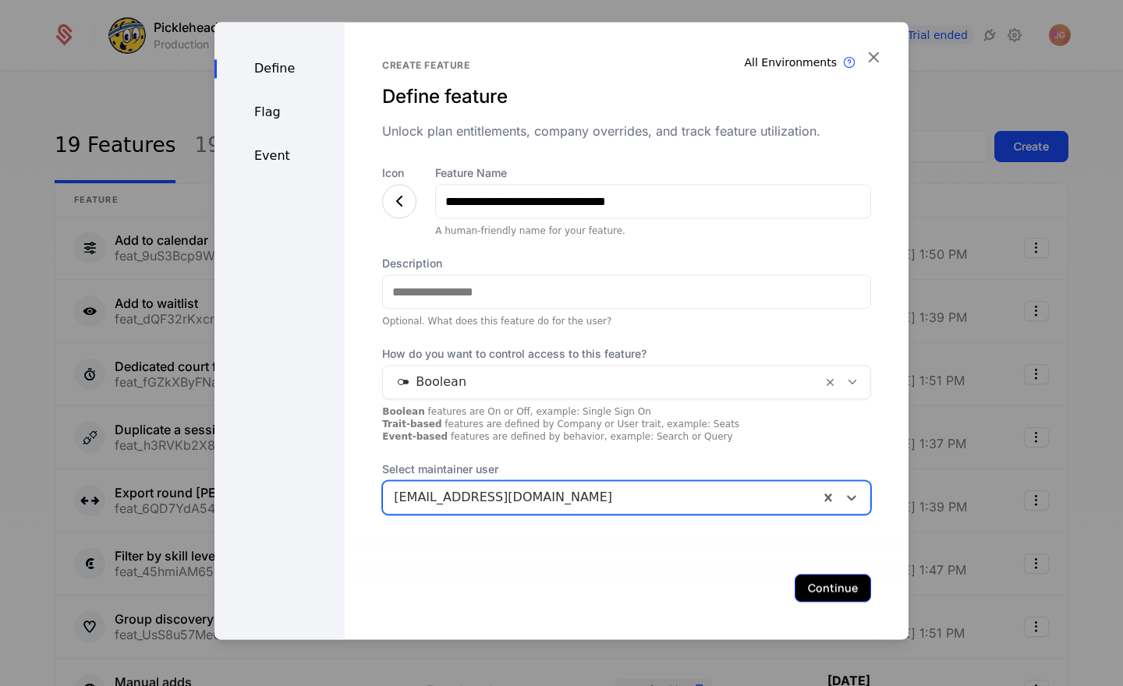
click at [833, 591] on button "Continue" at bounding box center [832, 588] width 76 height 28
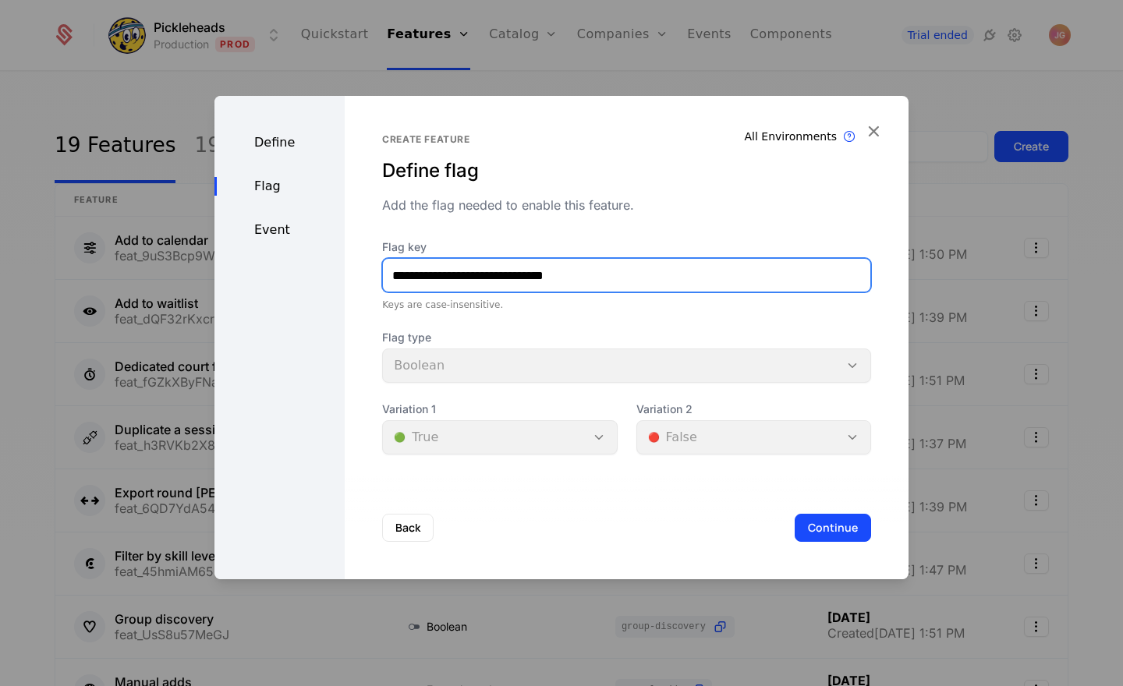
drag, startPoint x: 455, startPoint y: 280, endPoint x: 304, endPoint y: 280, distance: 150.5
click at [304, 280] on div "**********" at bounding box center [561, 337] width 694 height 483
paste input "text"
type input "**********"
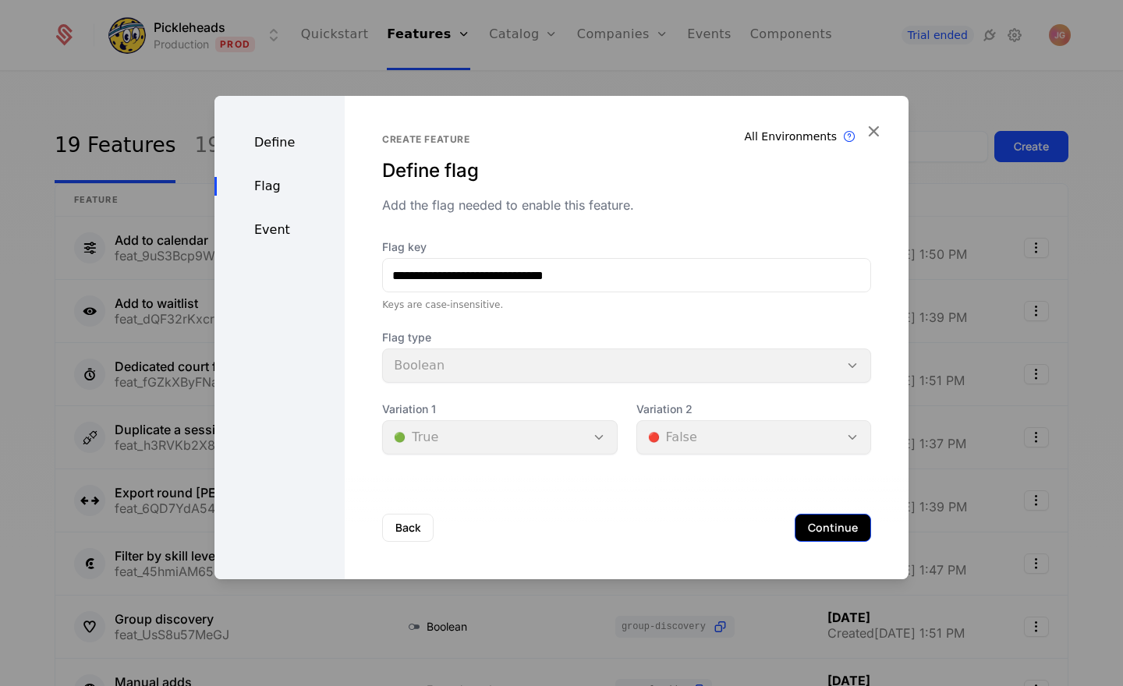
click at [804, 524] on button "Continue" at bounding box center [832, 528] width 76 height 28
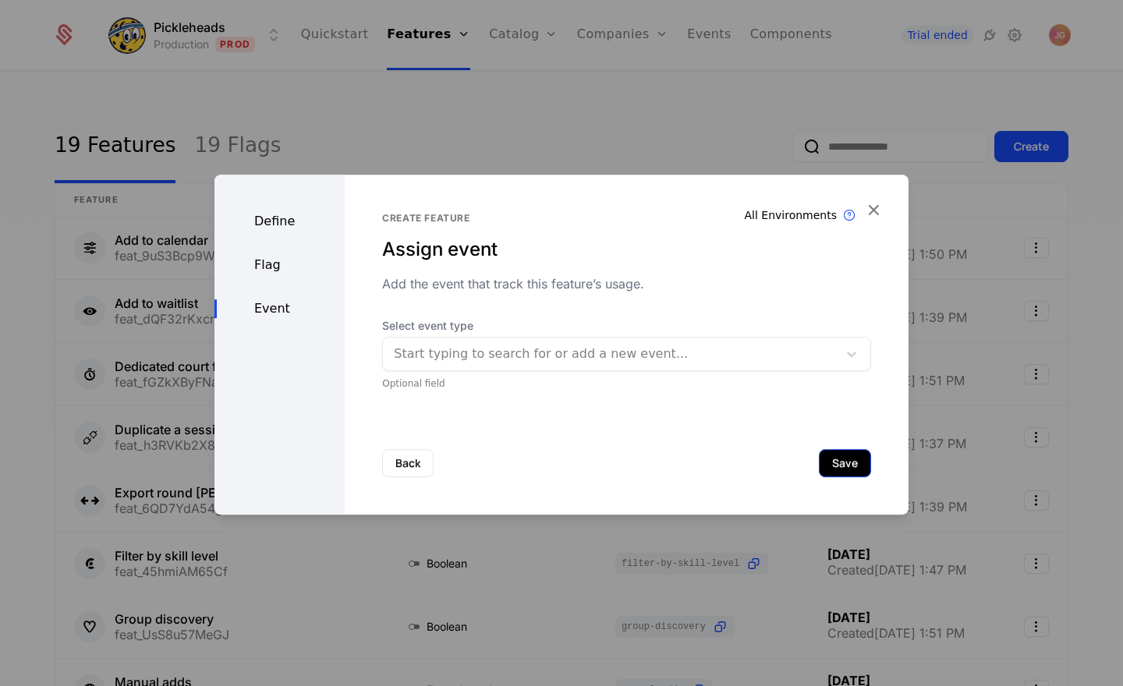
click at [843, 467] on button "Save" at bounding box center [845, 463] width 52 height 28
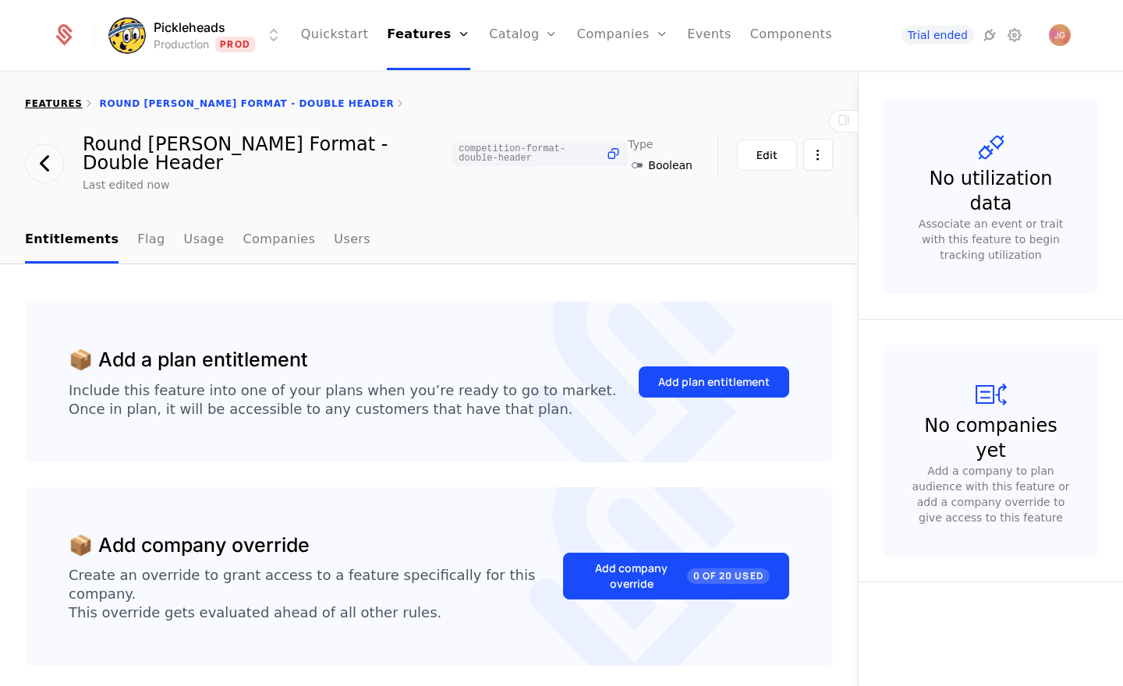
click at [63, 101] on link "features" at bounding box center [54, 103] width 58 height 11
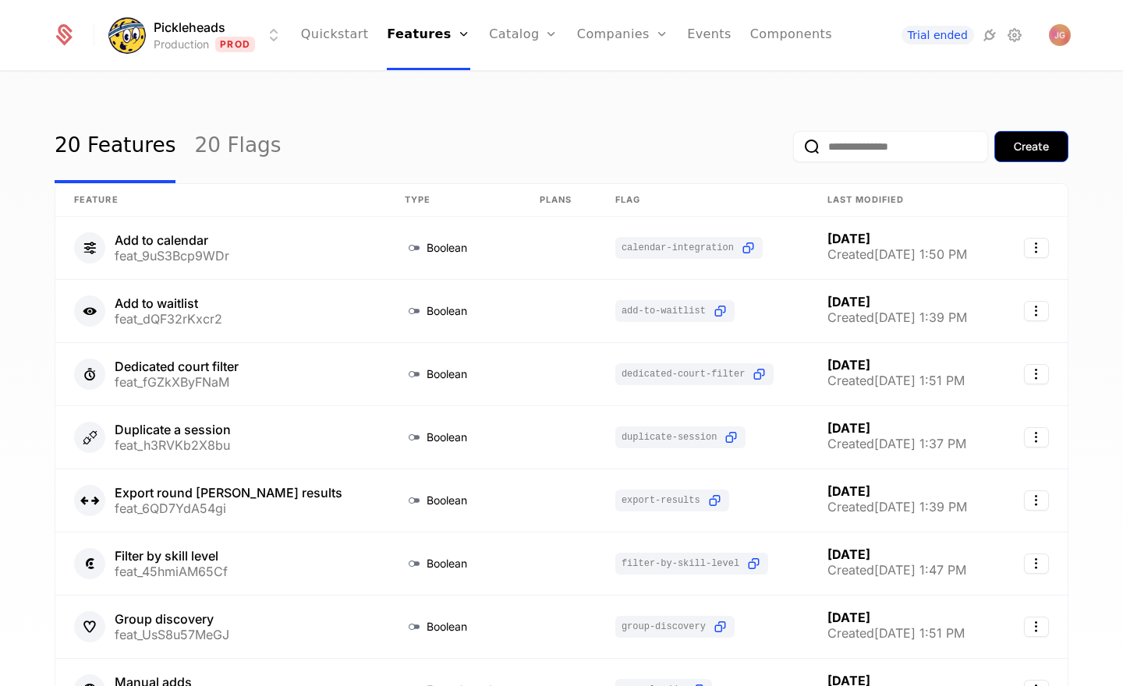
click at [1033, 156] on button "Create" at bounding box center [1031, 146] width 74 height 31
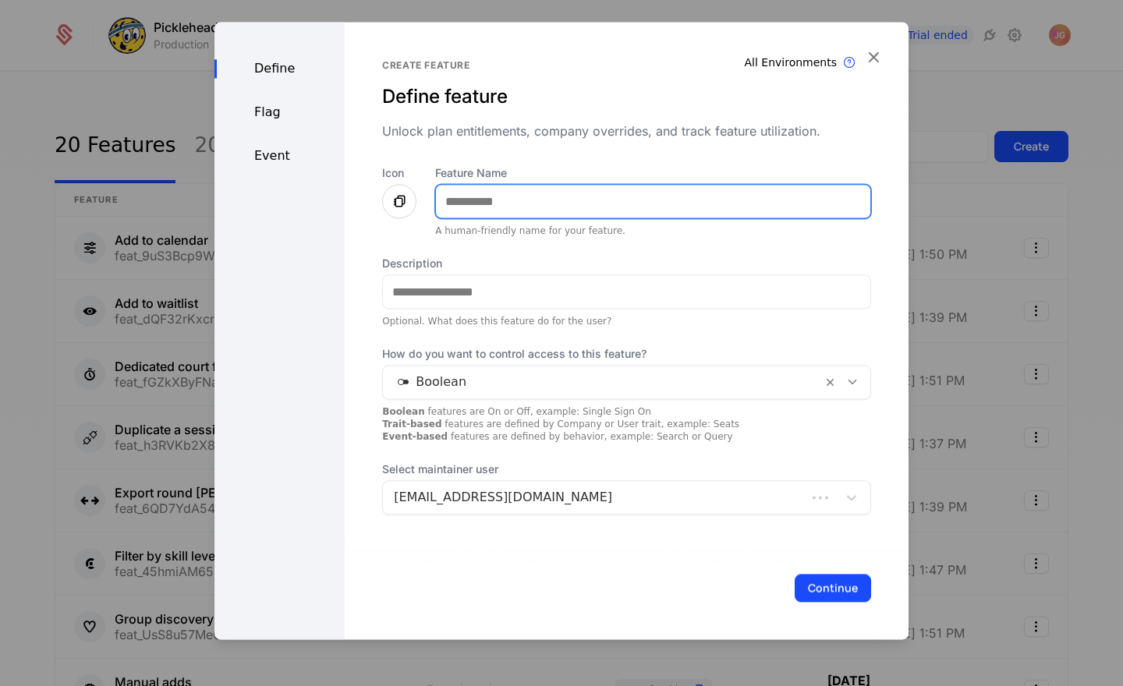
click at [476, 204] on input "Feature Name" at bounding box center [653, 201] width 434 height 33
type input "**********"
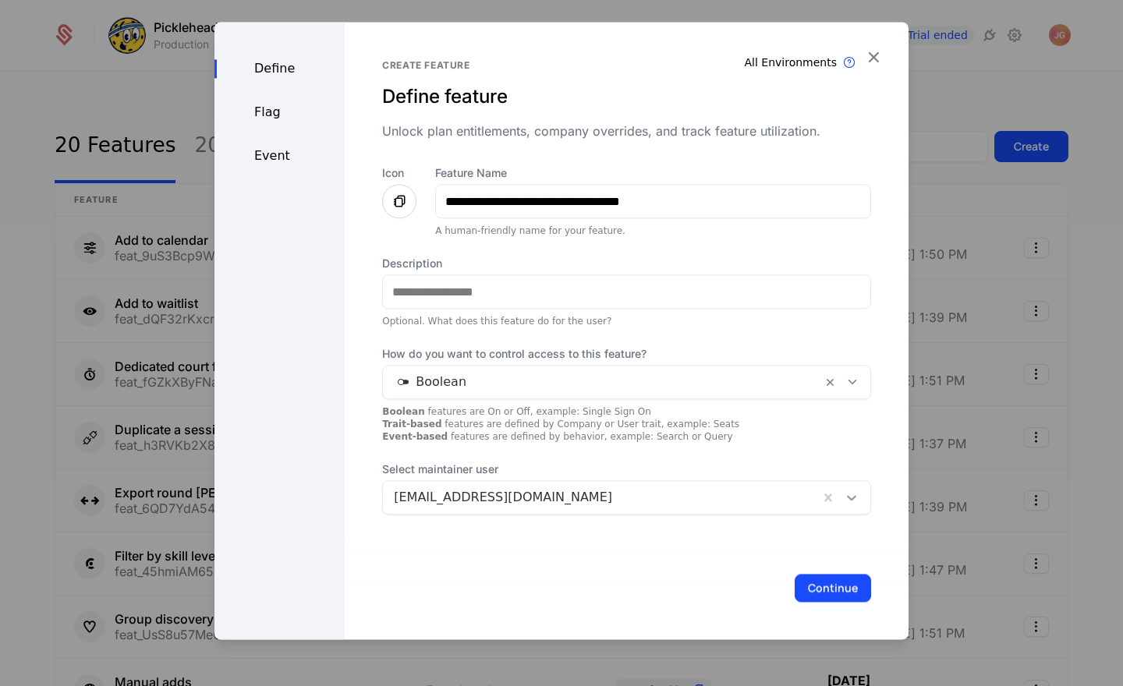
click at [853, 501] on icon at bounding box center [852, 498] width 16 height 16
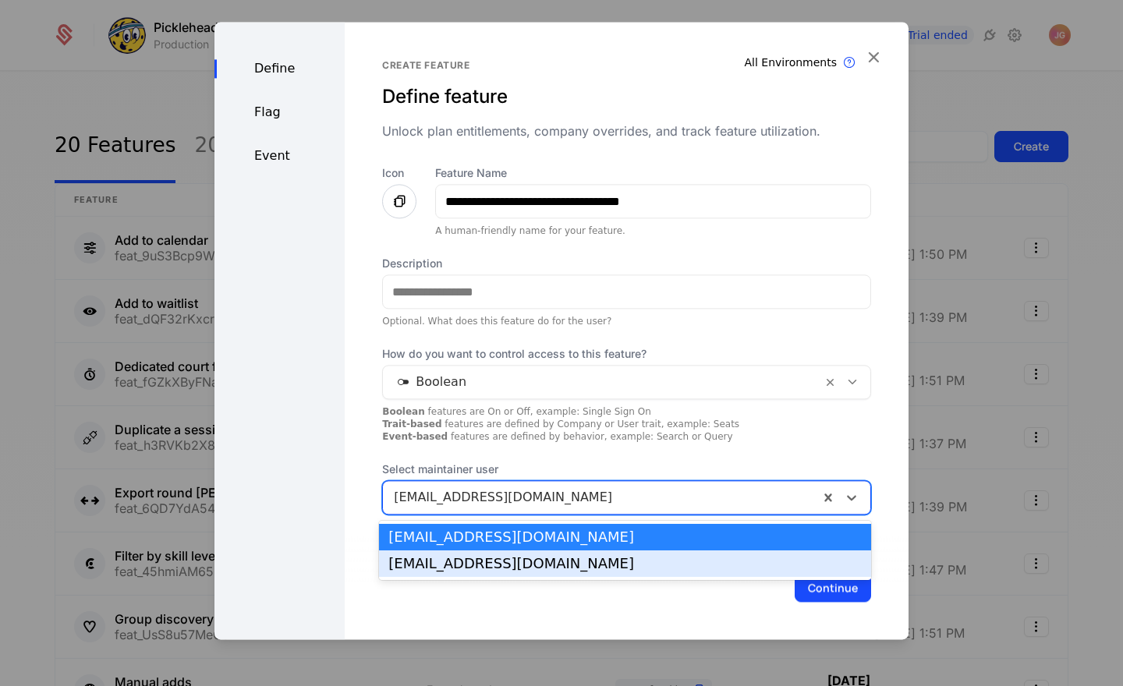
click at [823, 553] on div "max@pickleheads.com" at bounding box center [625, 563] width 492 height 27
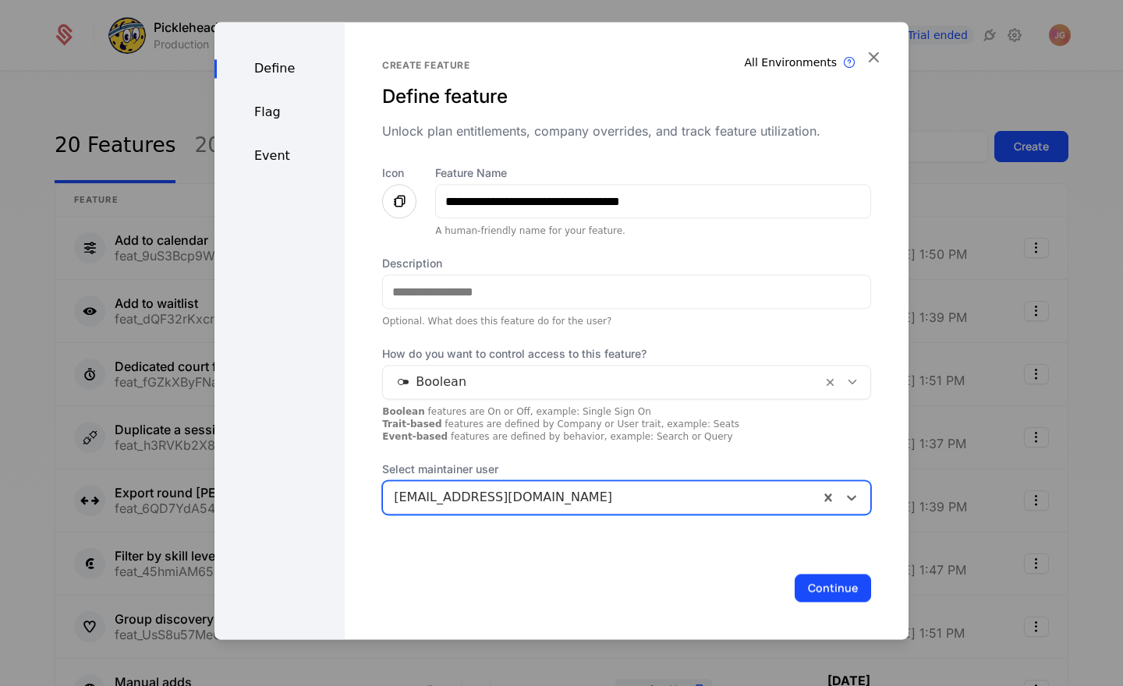
click at [830, 585] on button "Continue" at bounding box center [832, 588] width 76 height 28
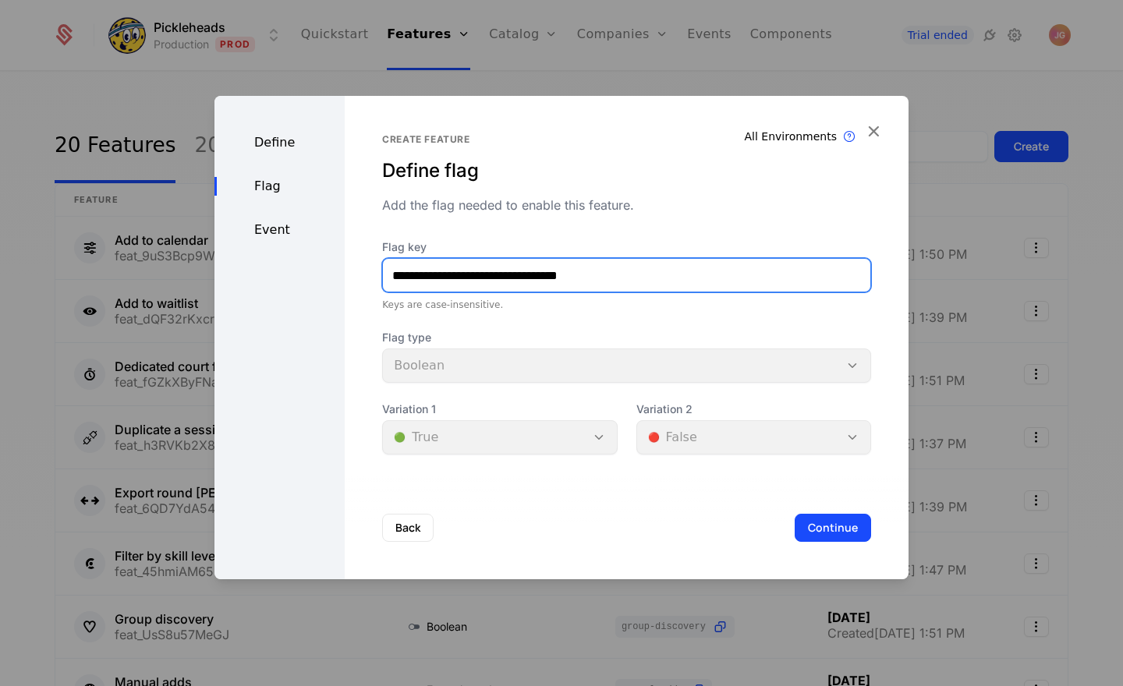
drag, startPoint x: 458, startPoint y: 276, endPoint x: 249, endPoint y: 271, distance: 209.8
click at [249, 271] on div "**********" at bounding box center [561, 337] width 694 height 483
paste input "text"
type input "**********"
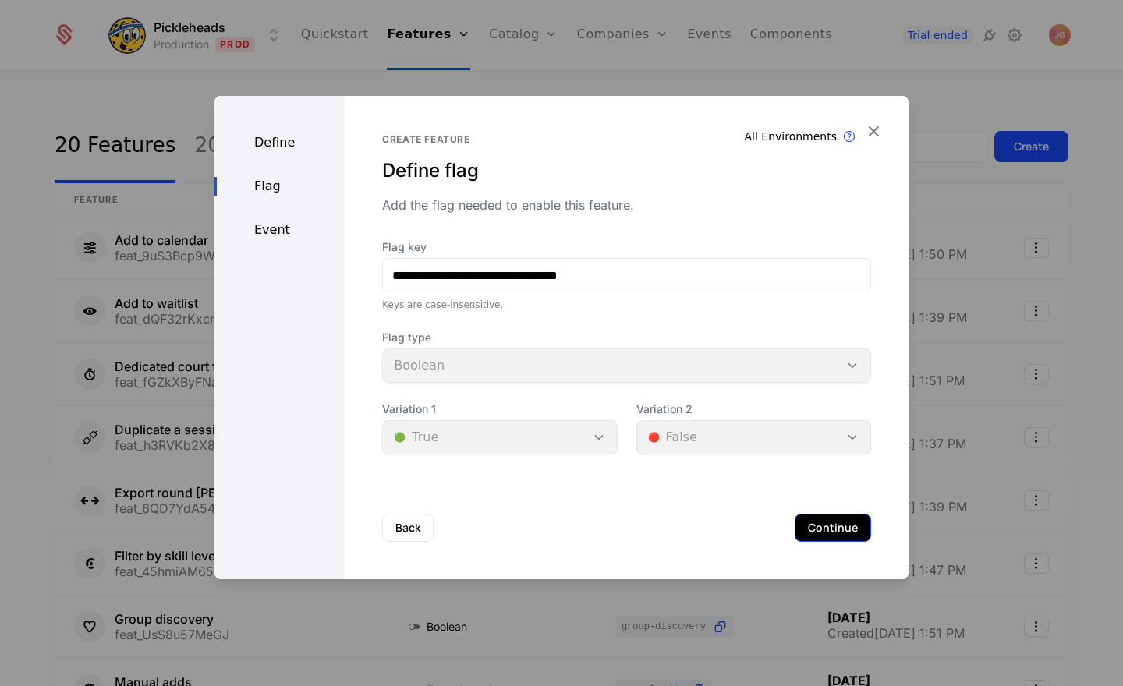
click at [836, 533] on button "Continue" at bounding box center [832, 528] width 76 height 28
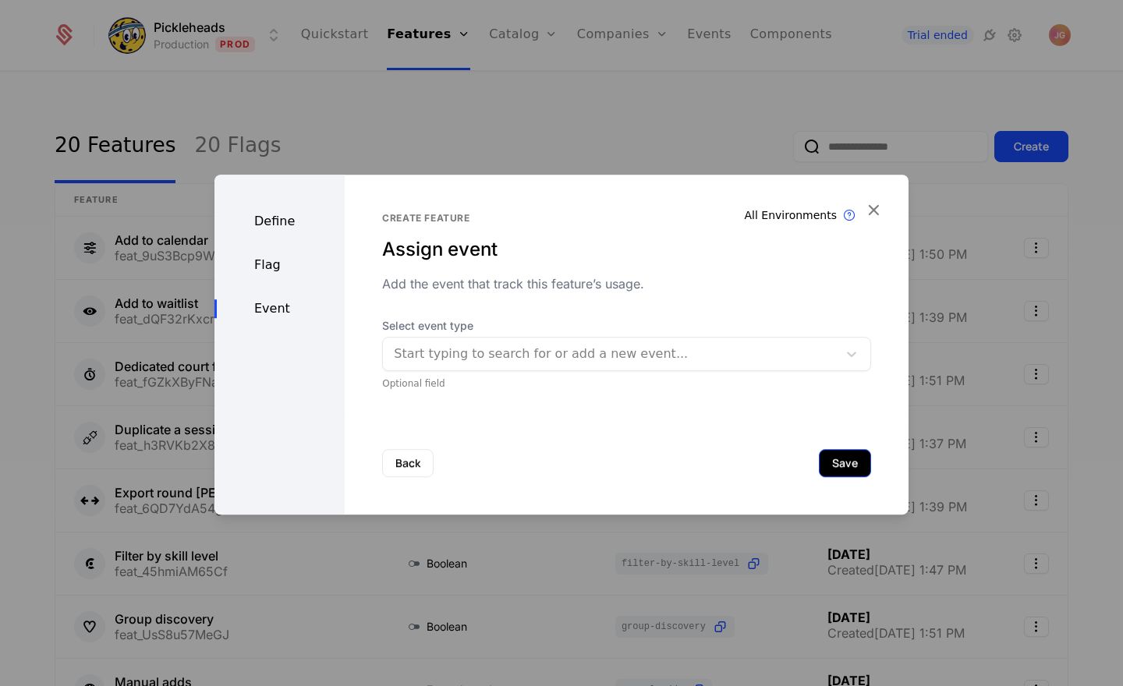
click at [851, 463] on button "Save" at bounding box center [845, 463] width 52 height 28
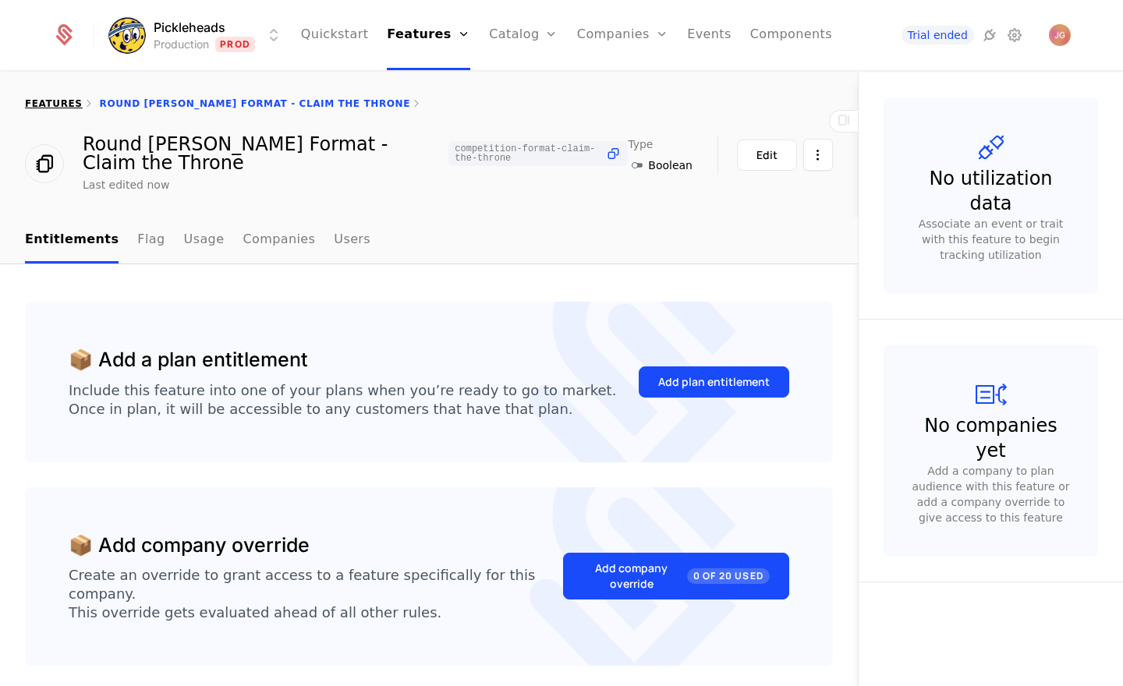
click at [47, 104] on link "features" at bounding box center [54, 103] width 58 height 11
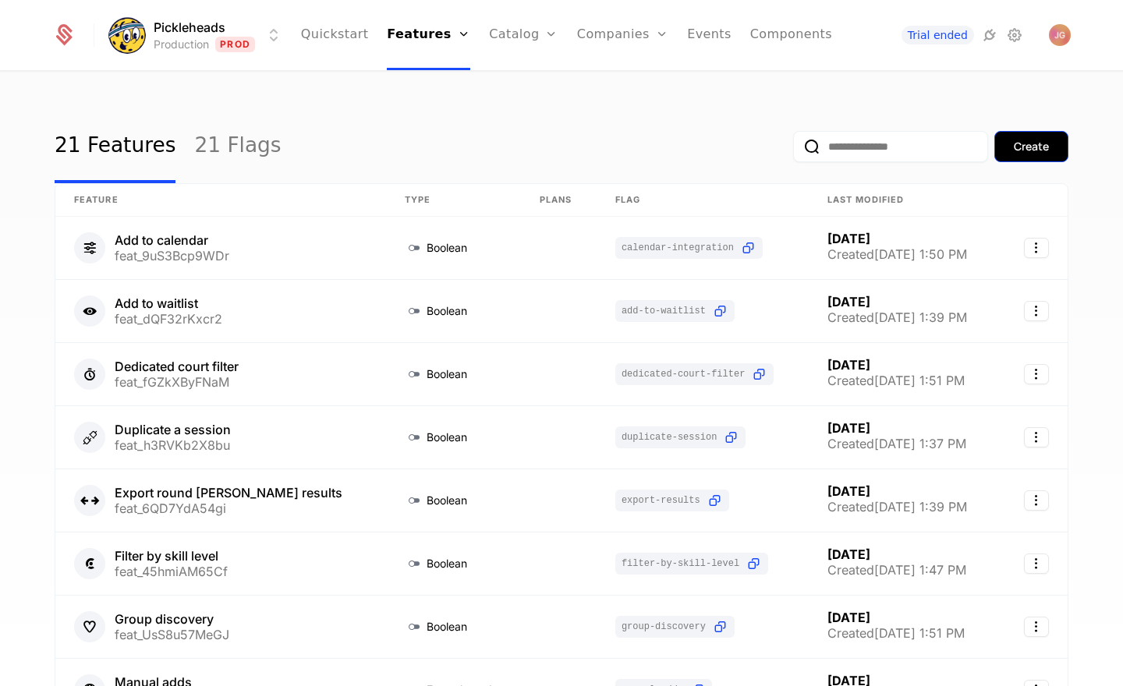
click at [1018, 161] on button "Create" at bounding box center [1031, 146] width 74 height 31
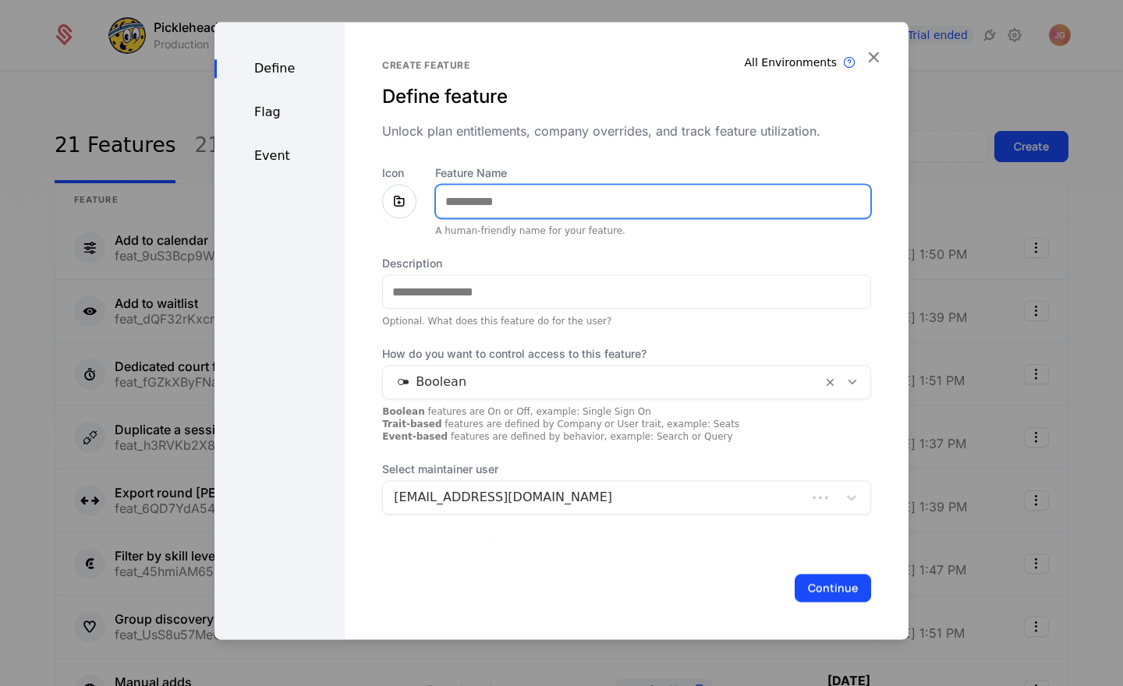
click at [579, 200] on input "Feature Name" at bounding box center [653, 201] width 434 height 33
type input "**********"
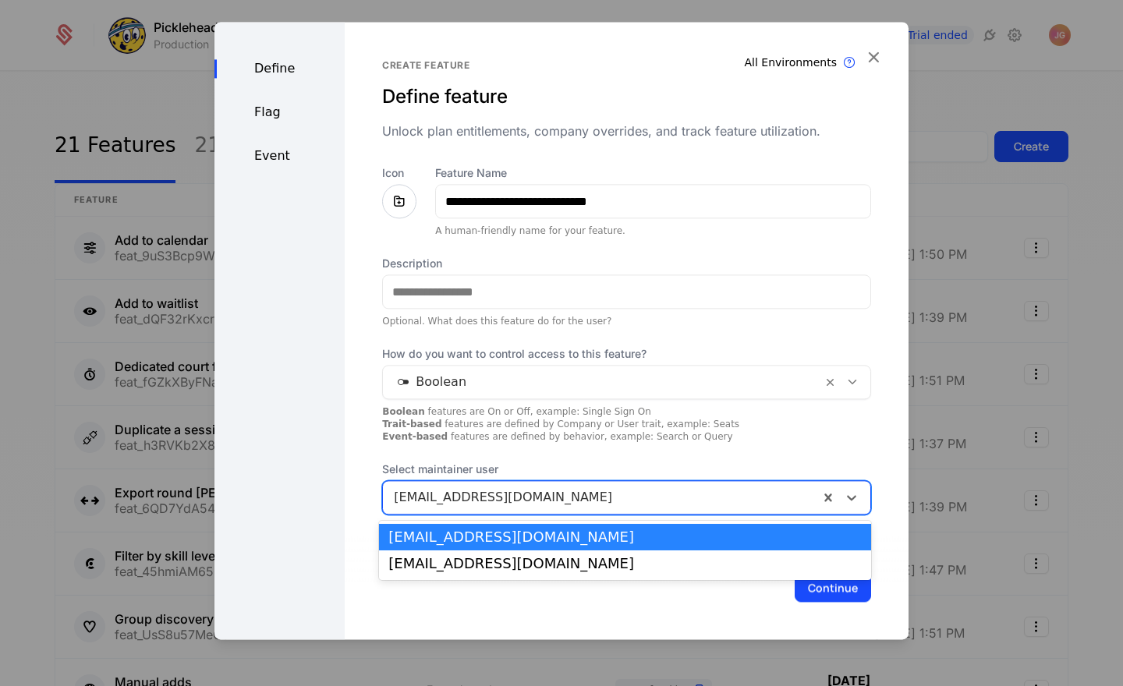
drag, startPoint x: 851, startPoint y: 506, endPoint x: 843, endPoint y: 511, distance: 9.1
click at [851, 506] on div at bounding box center [851, 497] width 28 height 19
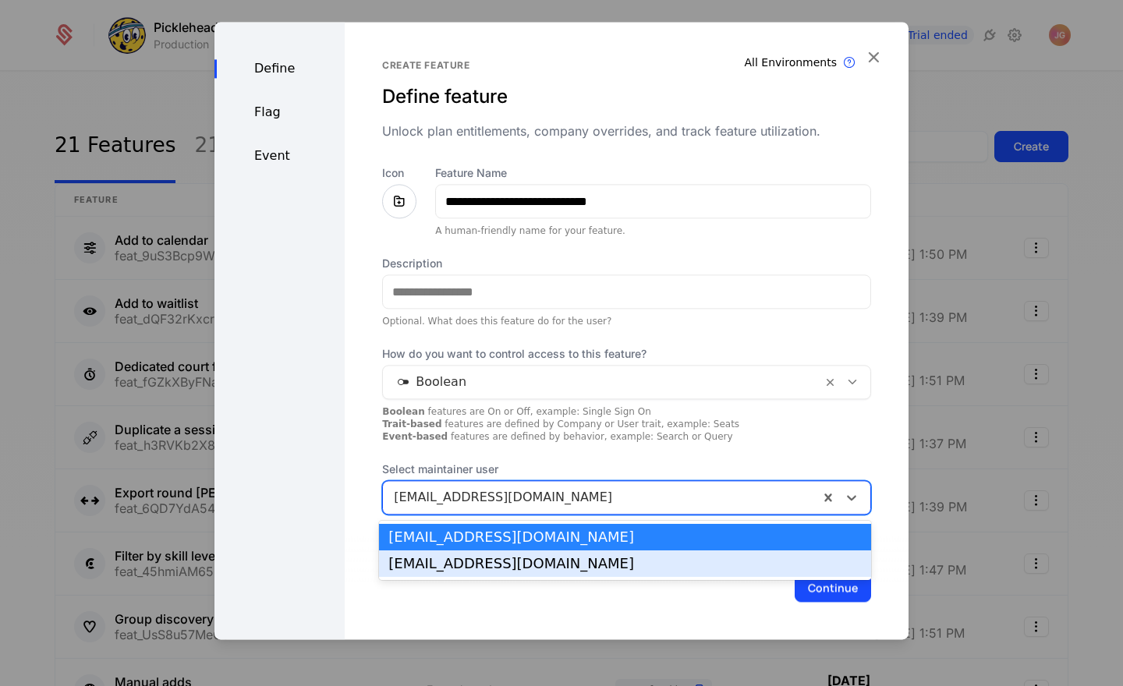
click at [821, 557] on div "max@pickleheads.com" at bounding box center [624, 564] width 473 height 14
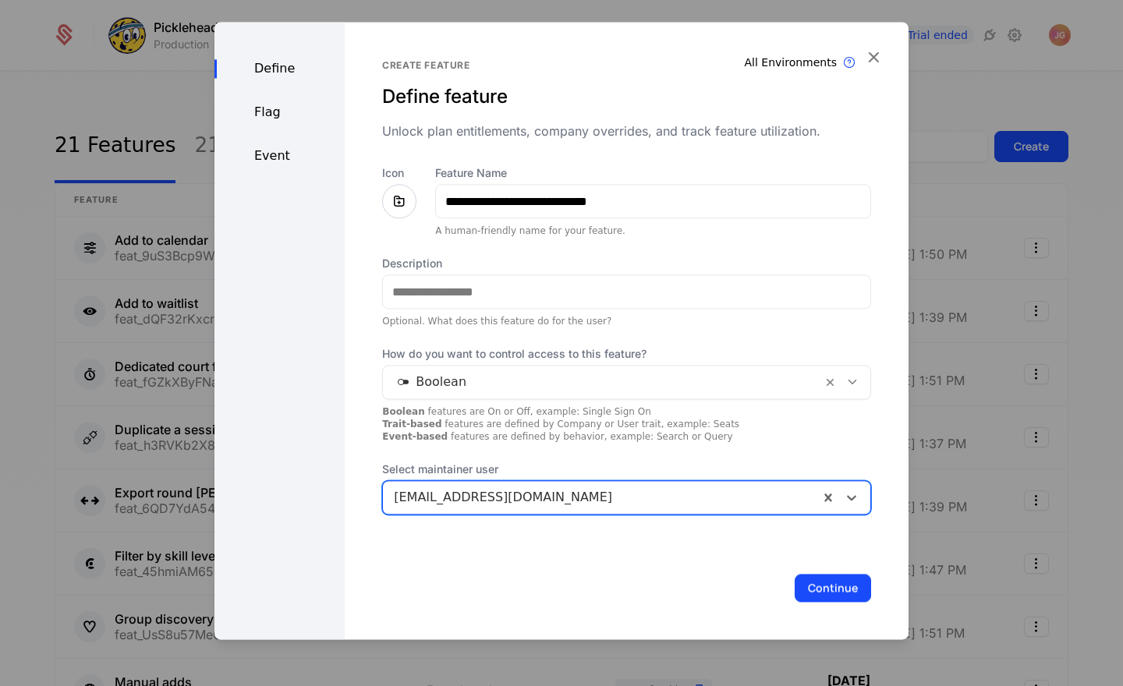
click at [843, 592] on button "Continue" at bounding box center [832, 588] width 76 height 28
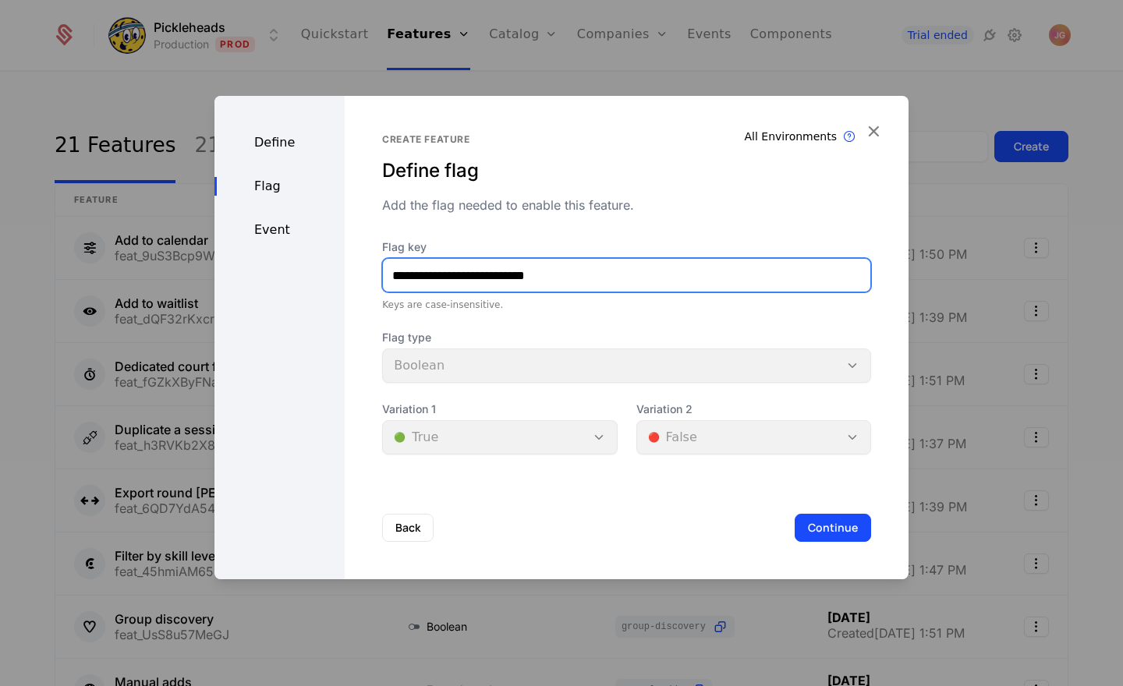
drag, startPoint x: 455, startPoint y: 278, endPoint x: 358, endPoint y: 279, distance: 96.7
click at [358, 279] on div "**********" at bounding box center [627, 337] width 564 height 483
paste input "text"
drag, startPoint x: 502, startPoint y: 279, endPoint x: 612, endPoint y: 273, distance: 110.1
click at [612, 273] on input "**********" at bounding box center [626, 275] width 487 height 33
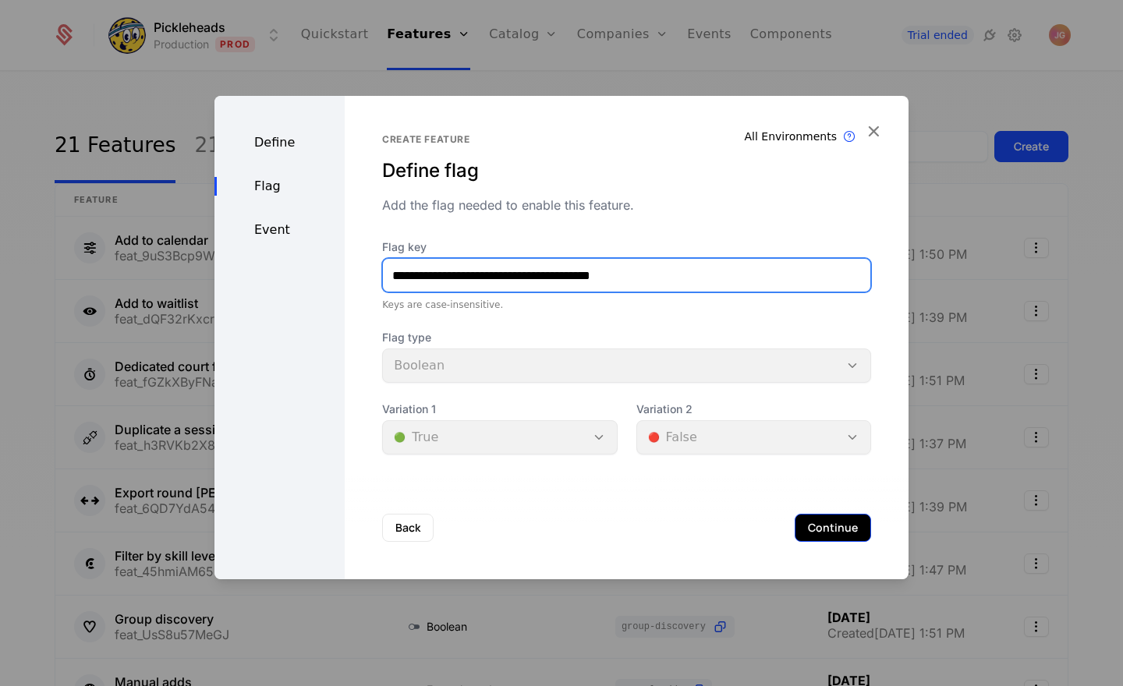
type input "**********"
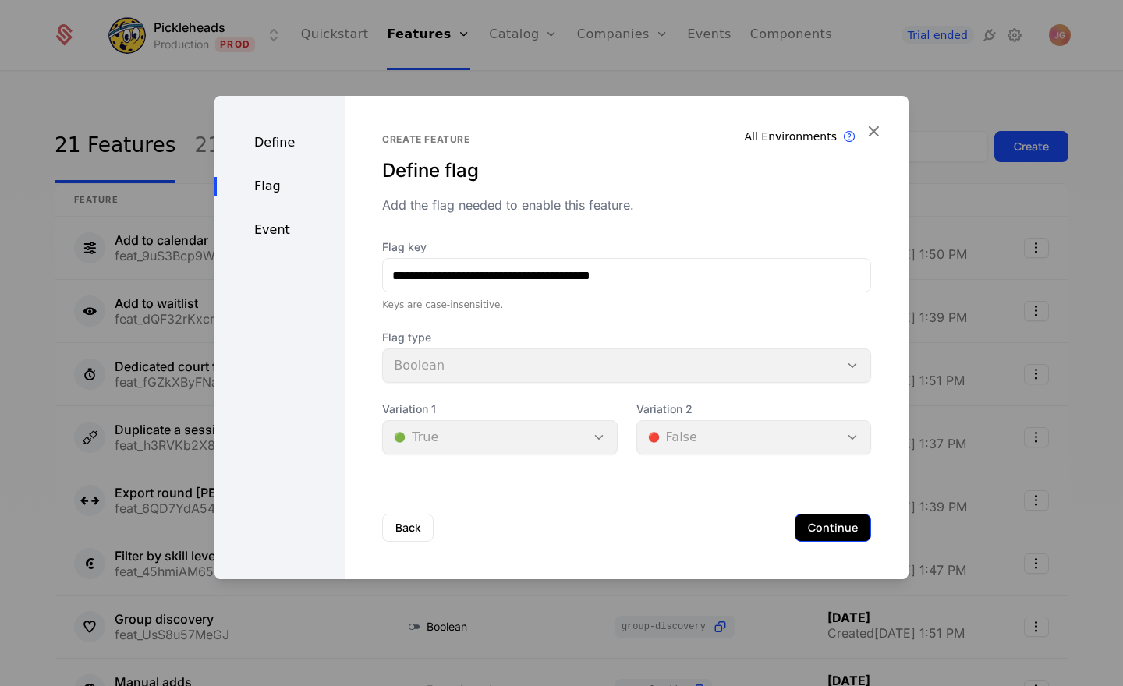
click at [842, 530] on button "Continue" at bounding box center [832, 528] width 76 height 28
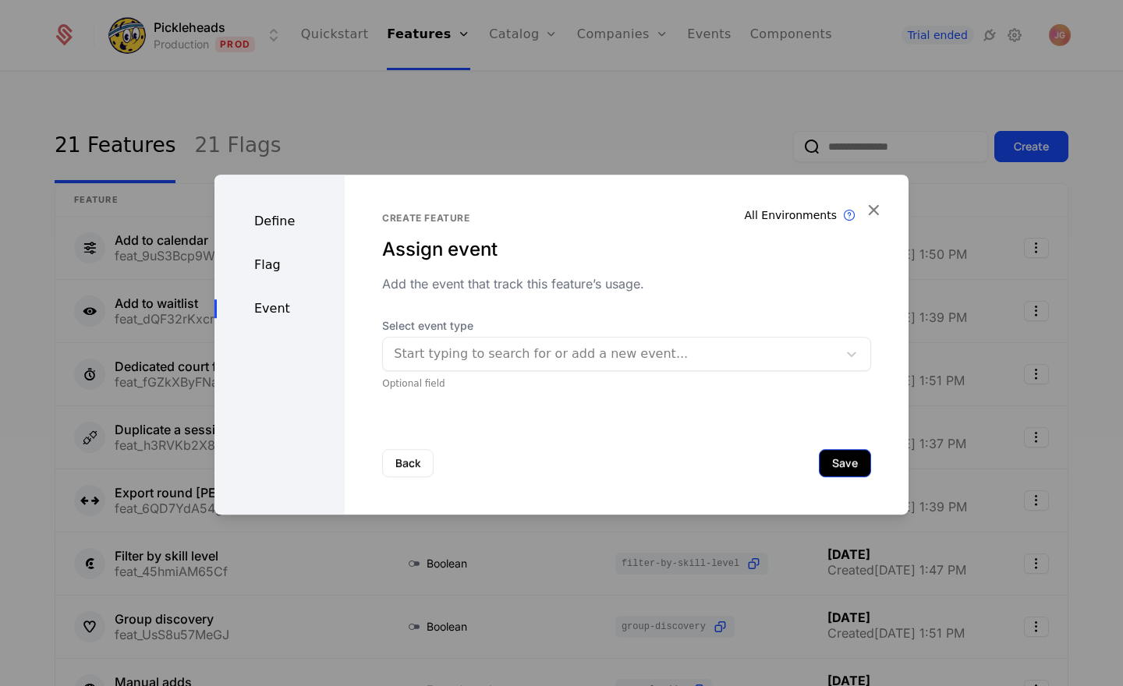
click at [840, 469] on button "Save" at bounding box center [845, 463] width 52 height 28
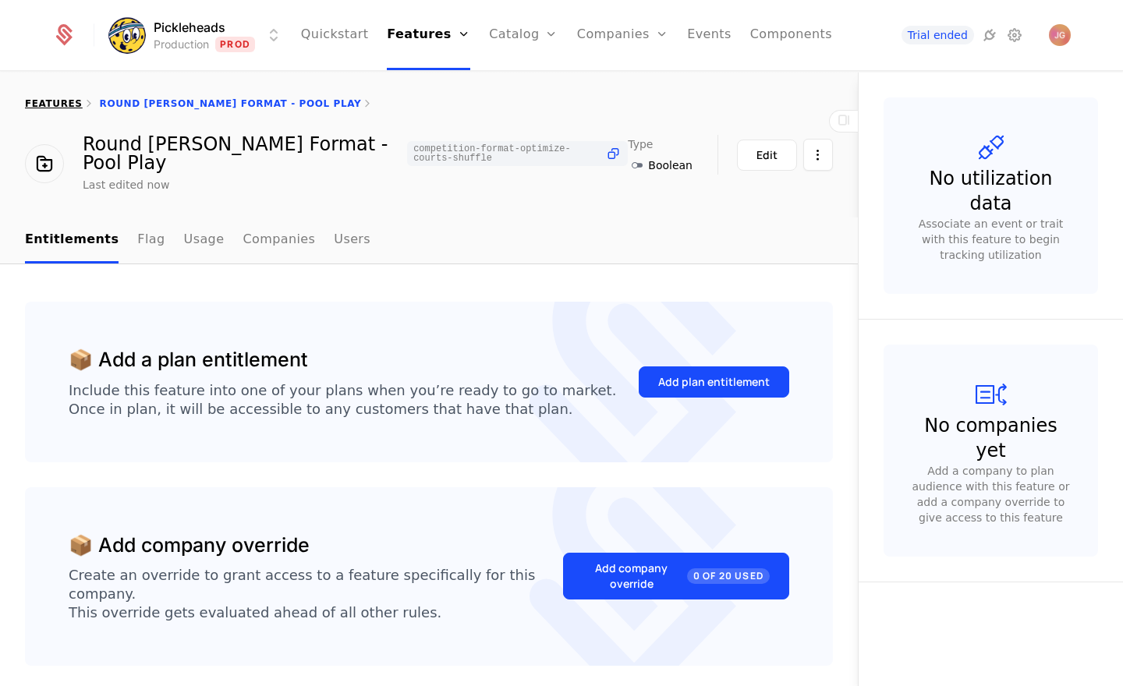
click at [53, 108] on link "features" at bounding box center [54, 103] width 58 height 11
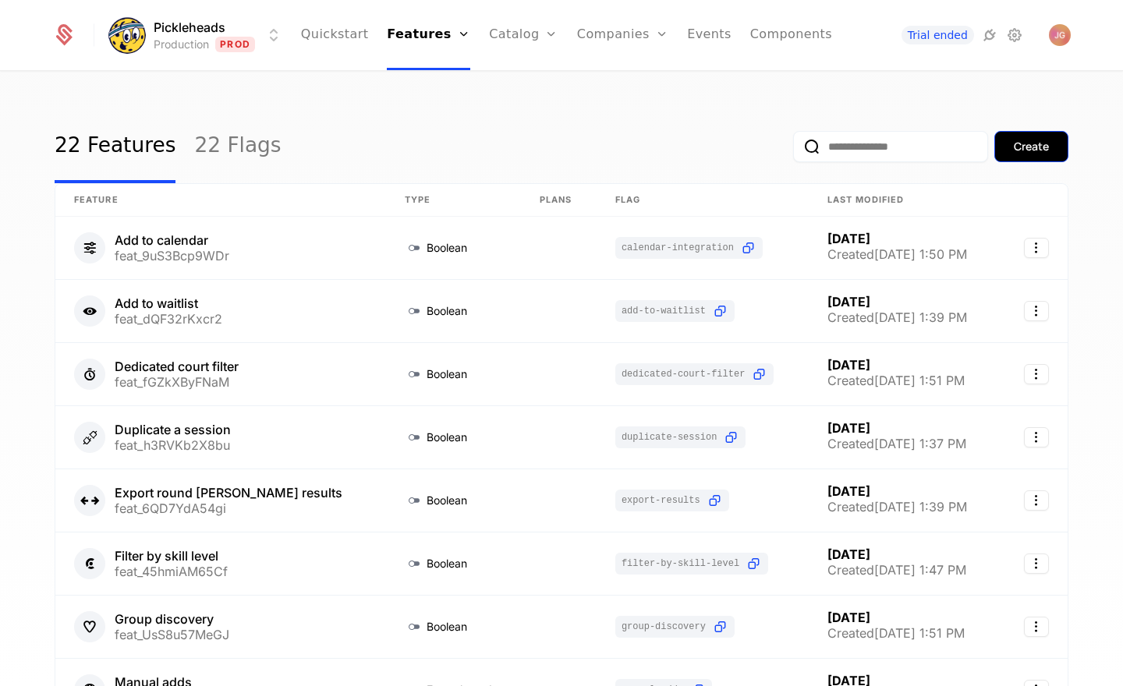
click at [1021, 150] on div "Create" at bounding box center [1030, 147] width 35 height 16
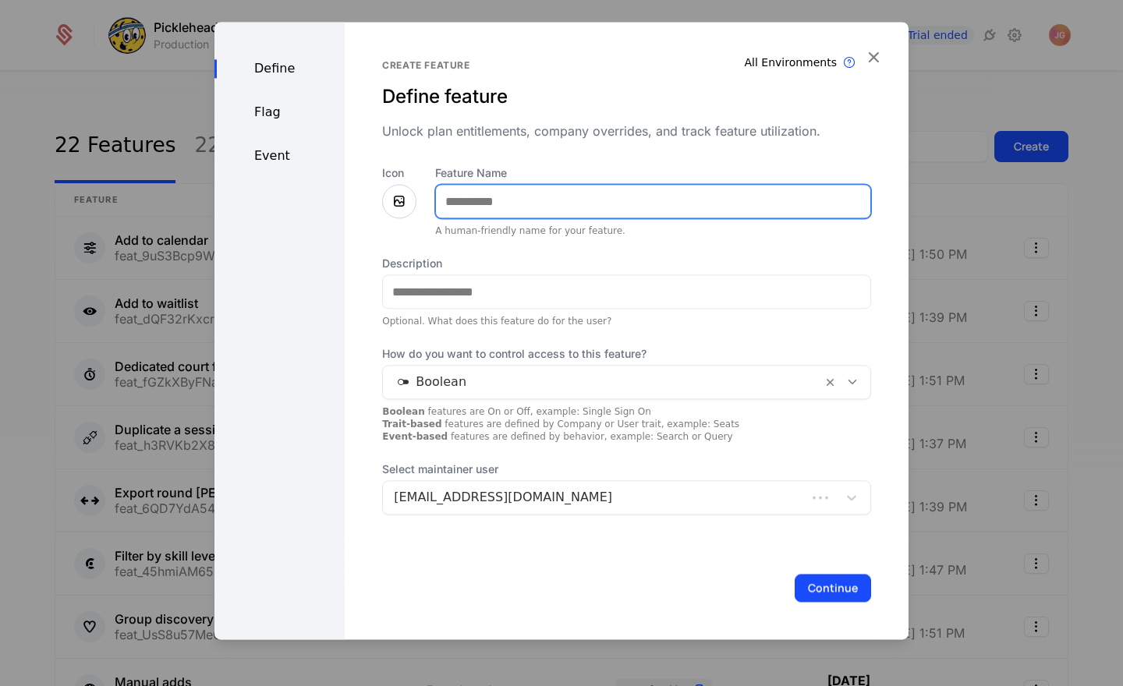
click at [508, 218] on input "Feature Name" at bounding box center [653, 201] width 434 height 33
type input "**********"
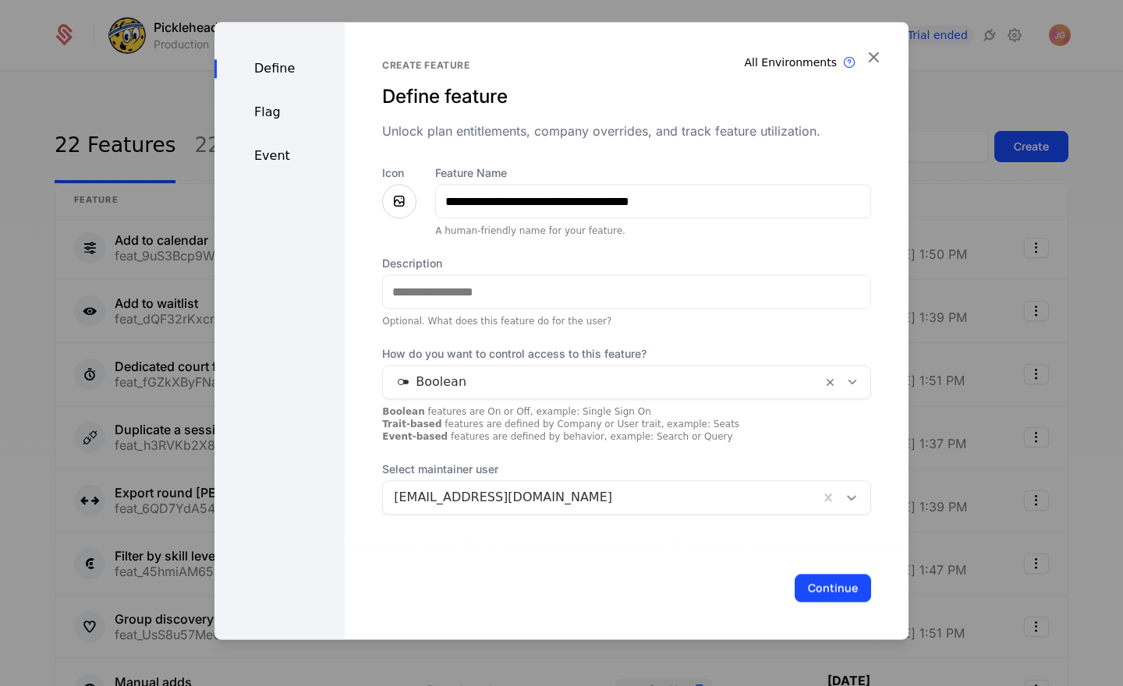
click at [858, 500] on icon at bounding box center [852, 498] width 16 height 16
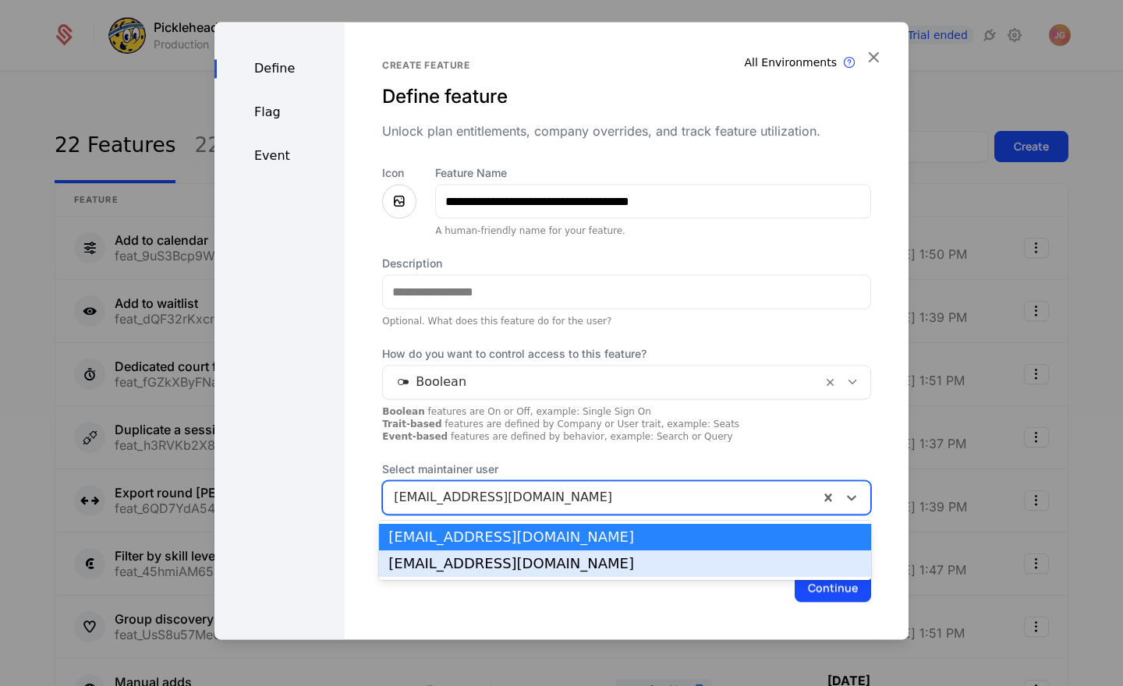
click at [798, 559] on div "max@pickleheads.com" at bounding box center [624, 564] width 473 height 14
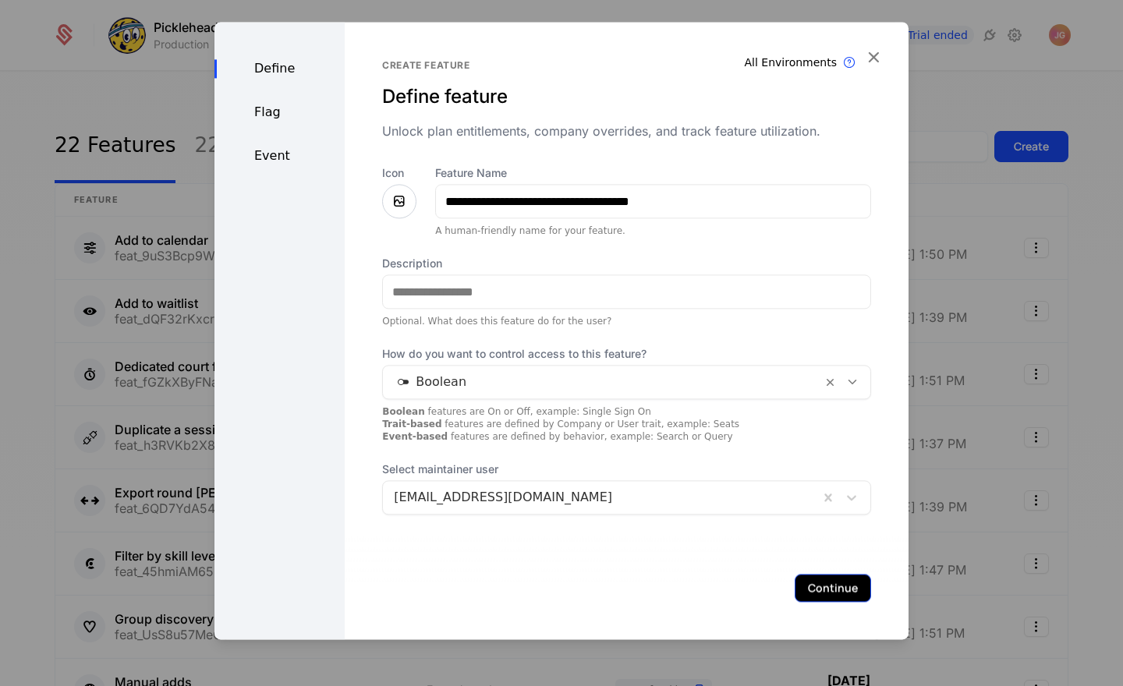
click at [819, 581] on button "Continue" at bounding box center [832, 588] width 76 height 28
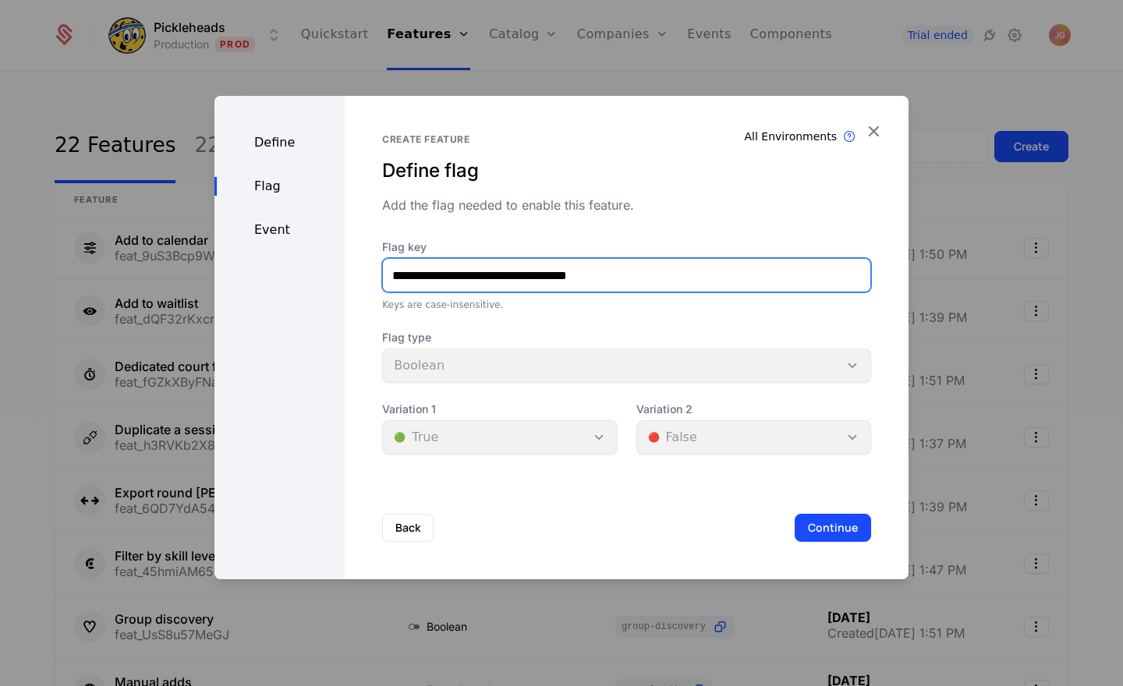
drag, startPoint x: 456, startPoint y: 277, endPoint x: 307, endPoint y: 271, distance: 149.0
click at [288, 267] on div "**********" at bounding box center [561, 337] width 694 height 483
paste input "text"
type input "**********"
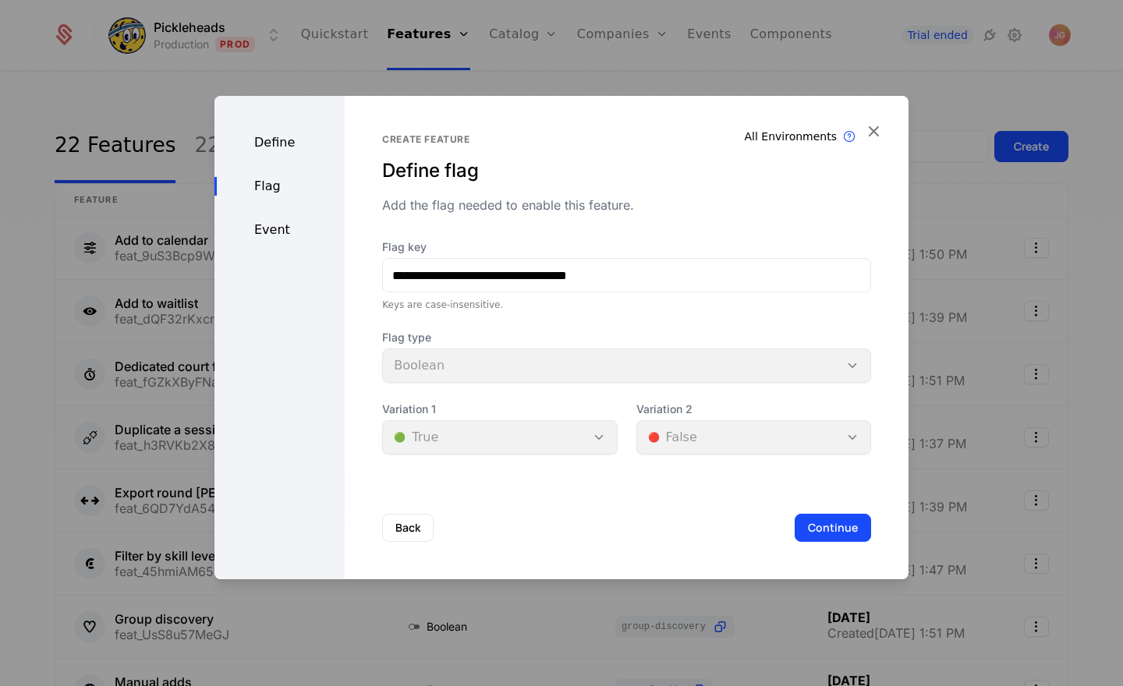
click at [839, 516] on button "Continue" at bounding box center [832, 528] width 76 height 28
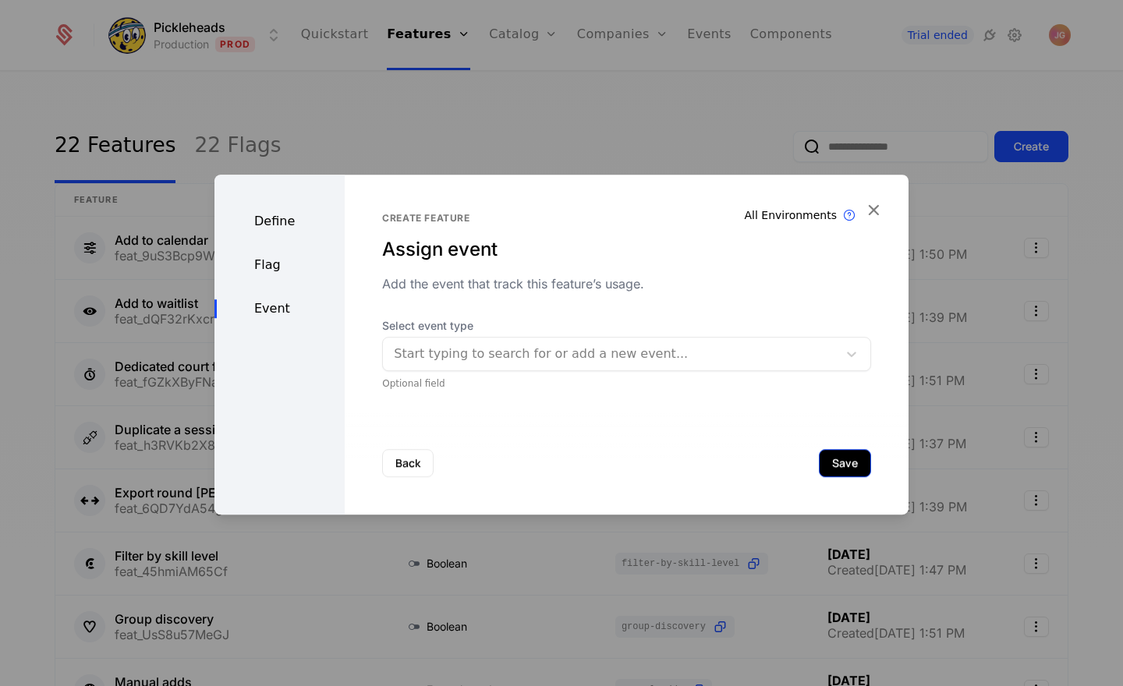
click at [850, 473] on button "Save" at bounding box center [845, 463] width 52 height 28
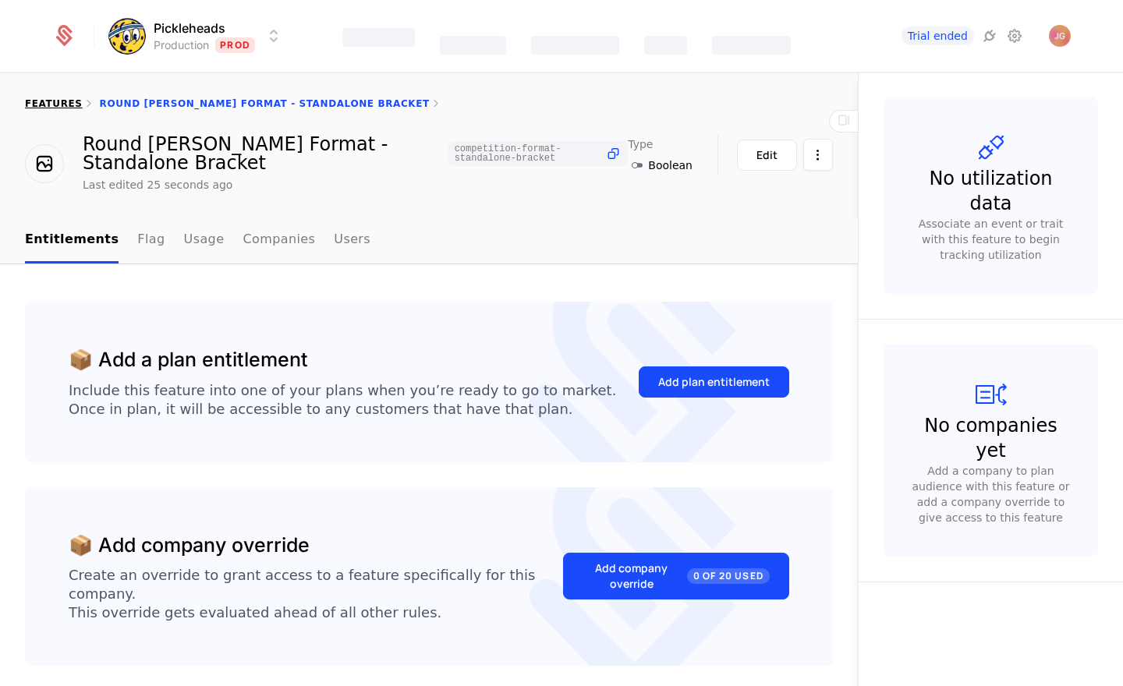
click at [46, 101] on link "features" at bounding box center [54, 103] width 58 height 11
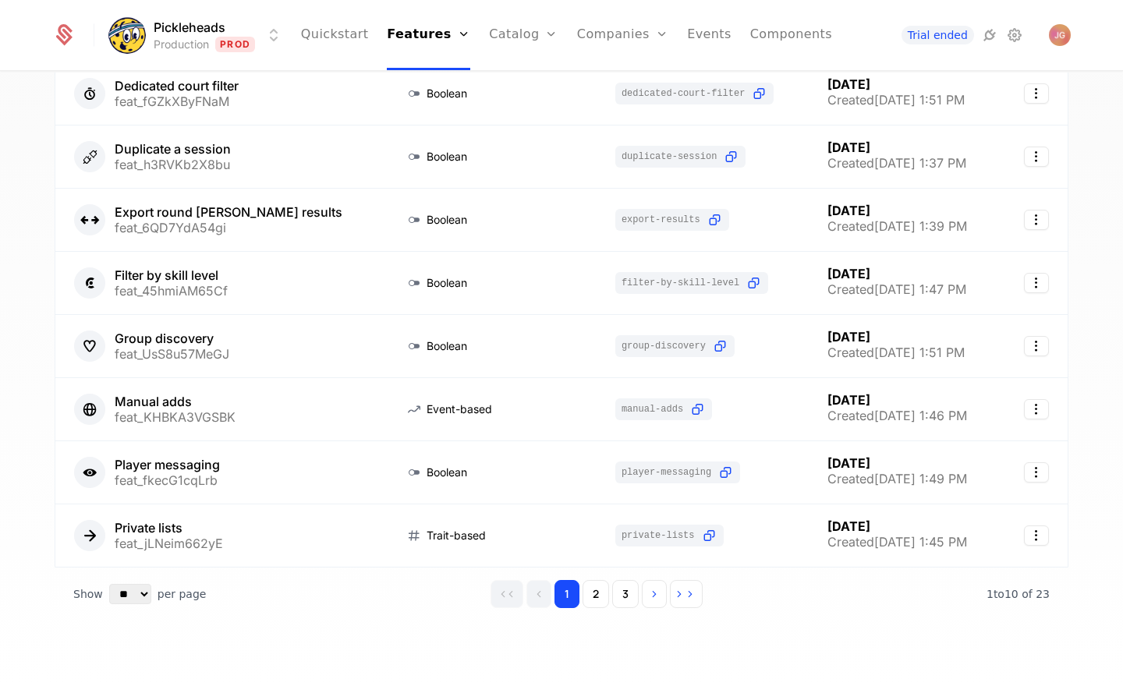
scroll to position [293, 0]
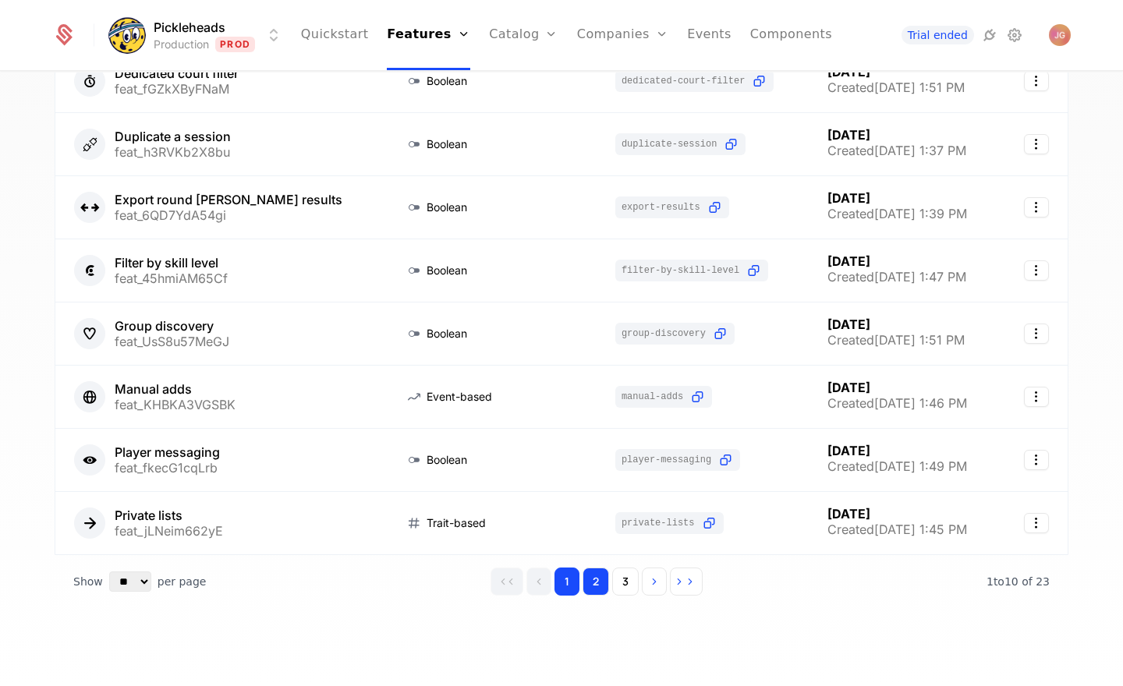
click at [600, 576] on button "2" at bounding box center [595, 582] width 27 height 28
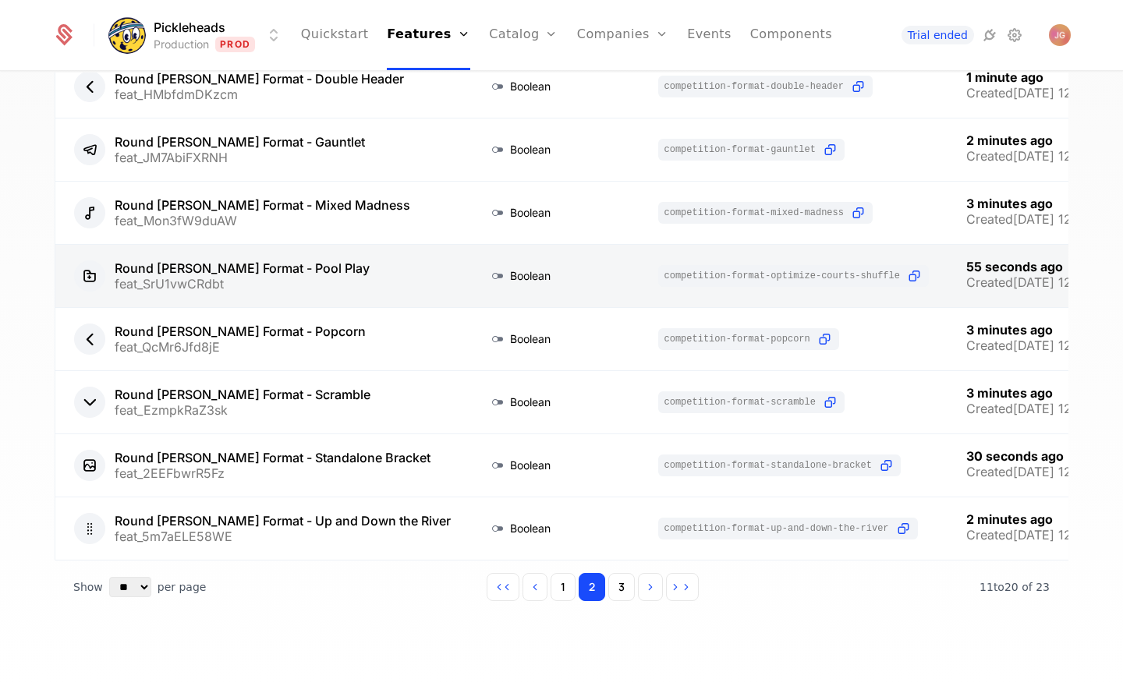
scroll to position [293, 0]
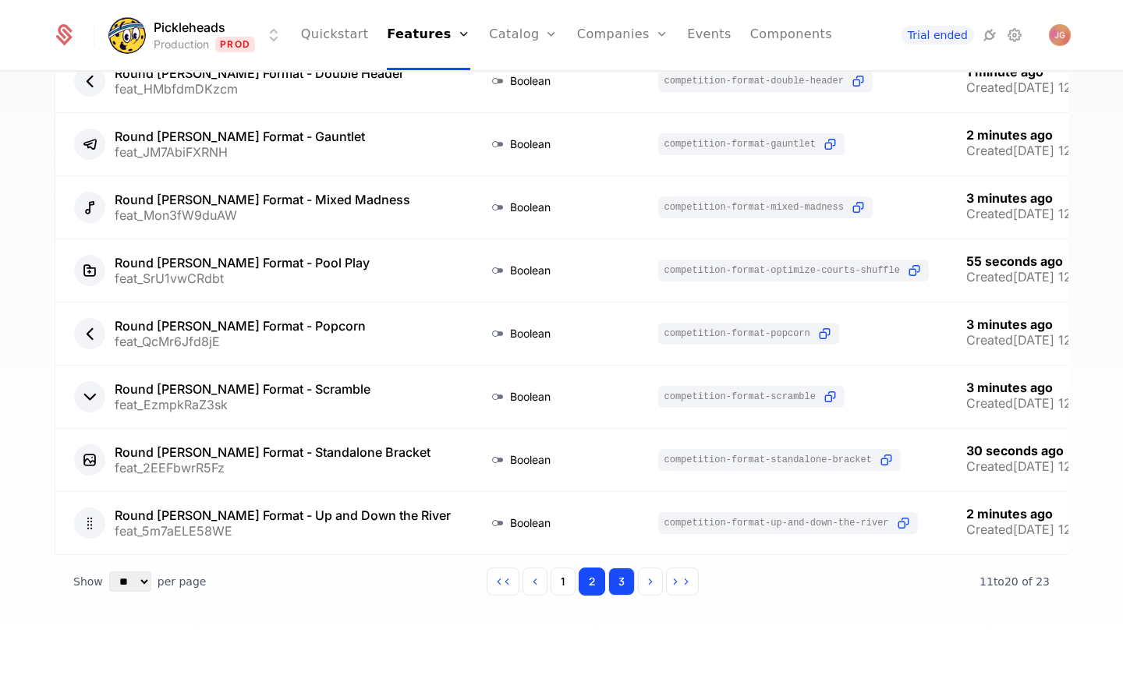
click at [617, 586] on button "3" at bounding box center [621, 582] width 27 height 28
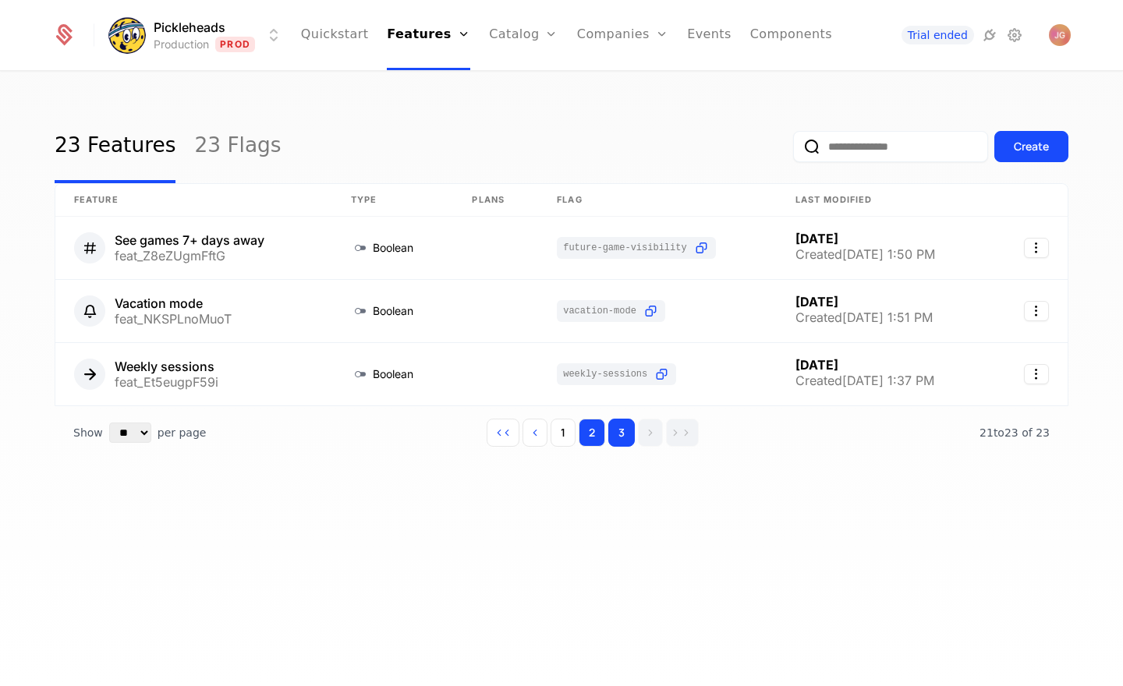
click at [593, 439] on button "2" at bounding box center [591, 433] width 27 height 28
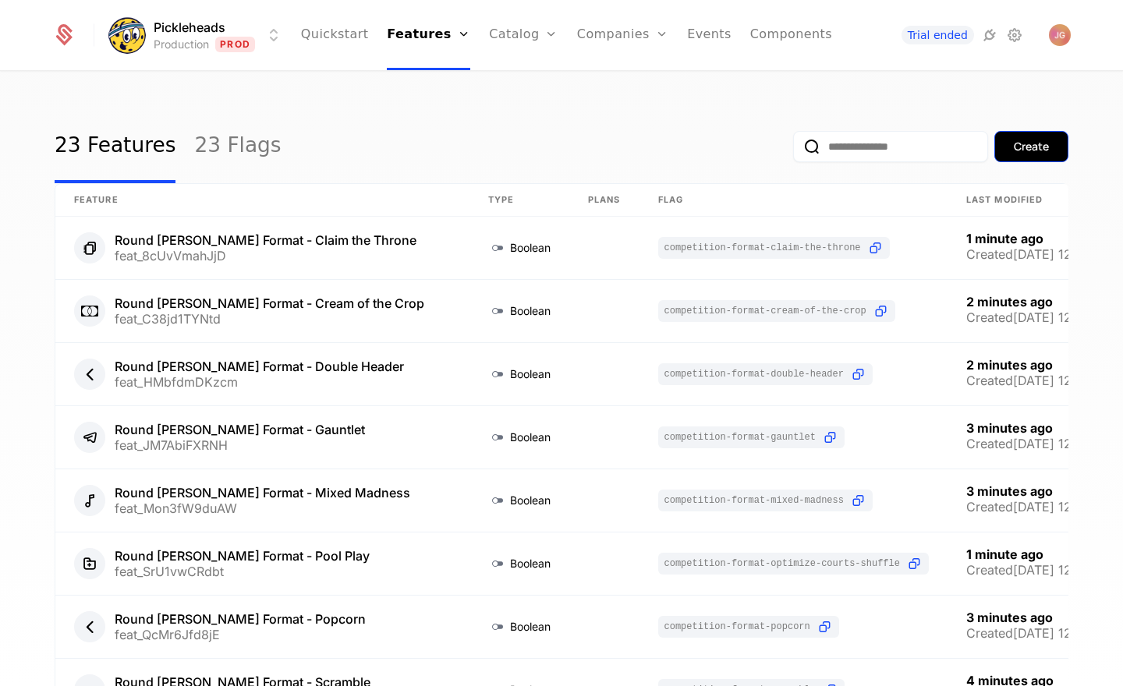
click at [1023, 144] on div "Create" at bounding box center [1030, 147] width 35 height 16
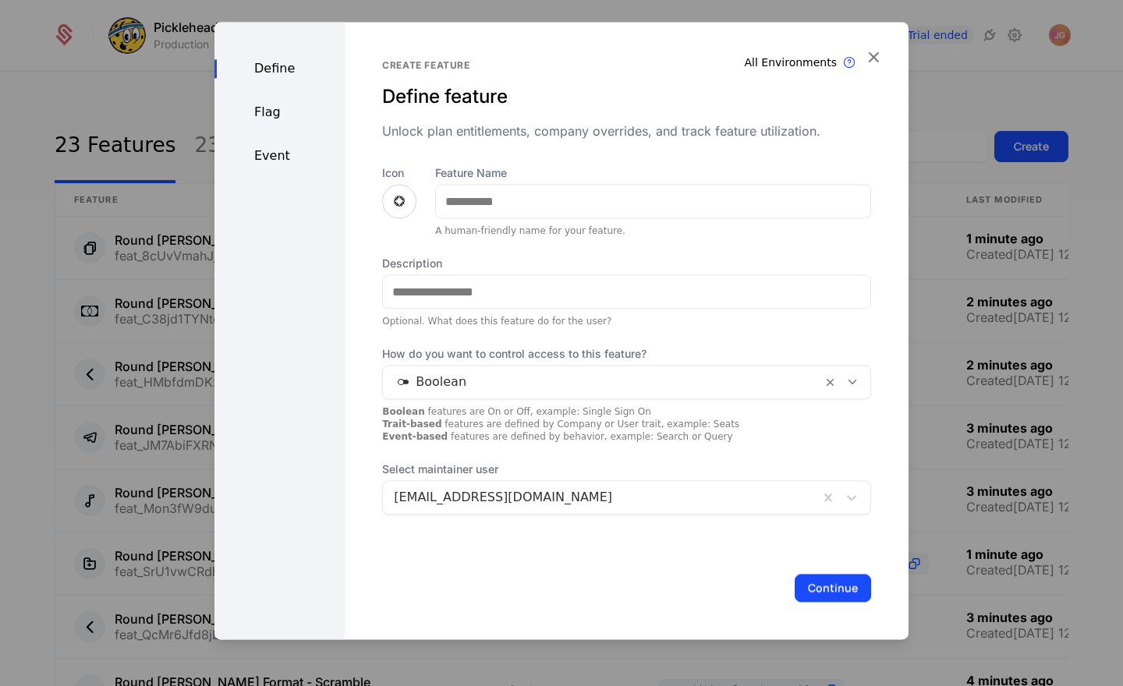
click at [533, 220] on div "Feature Name A human-friendly name for your feature." at bounding box center [653, 201] width 436 height 72
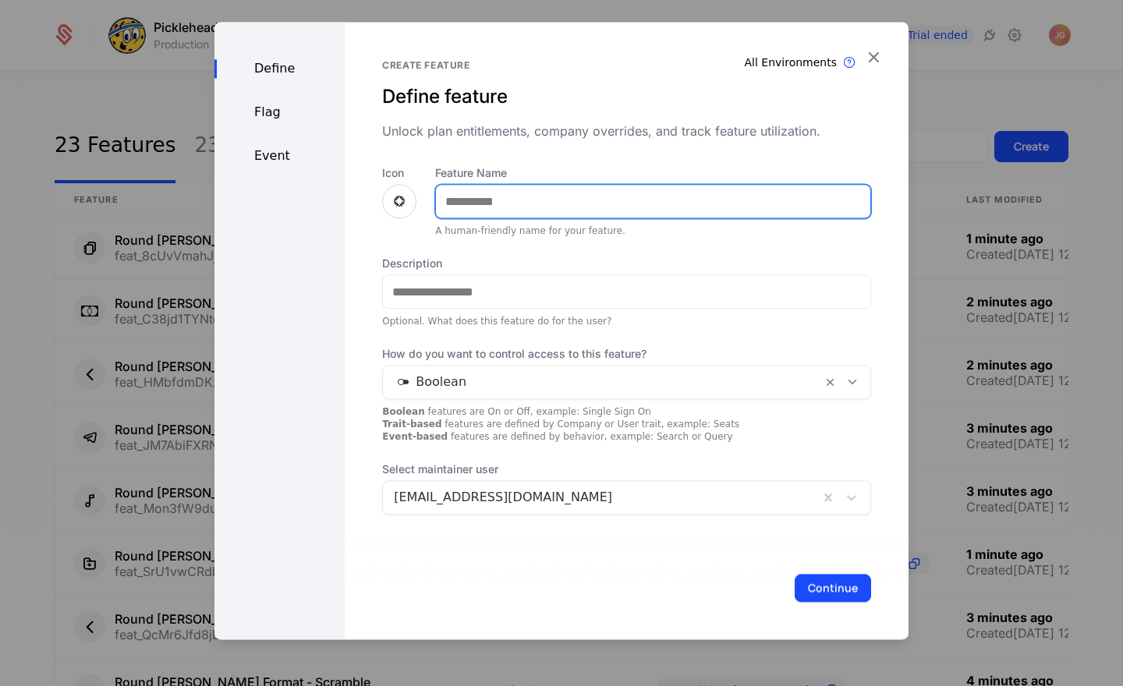
click at [515, 215] on input "Feature Name" at bounding box center [653, 201] width 434 height 33
type input "**********"
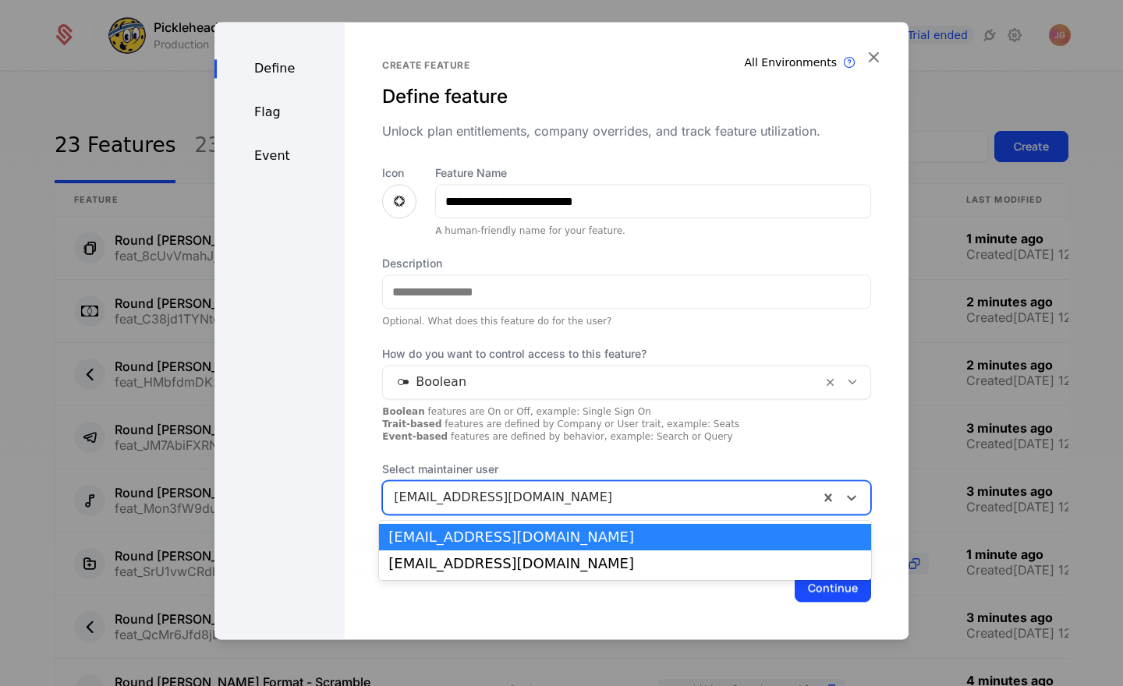
drag, startPoint x: 850, startPoint y: 497, endPoint x: 835, endPoint y: 508, distance: 17.9
click at [850, 497] on icon at bounding box center [851, 498] width 9 height 5
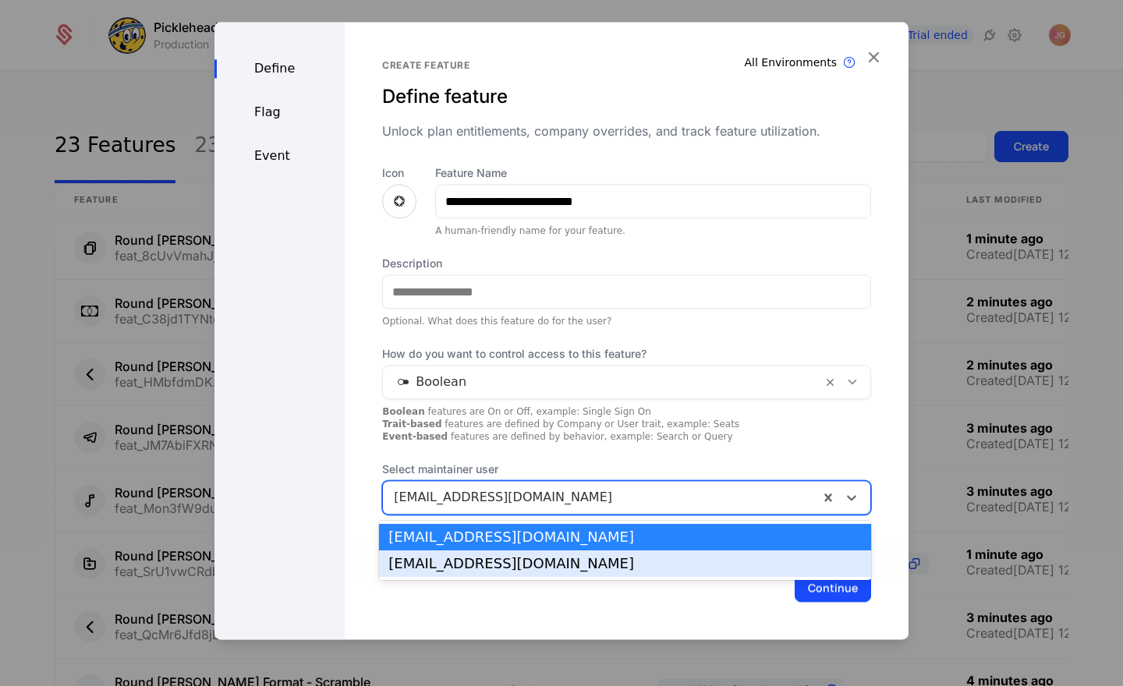
click at [818, 559] on div "max@pickleheads.com" at bounding box center [624, 564] width 473 height 14
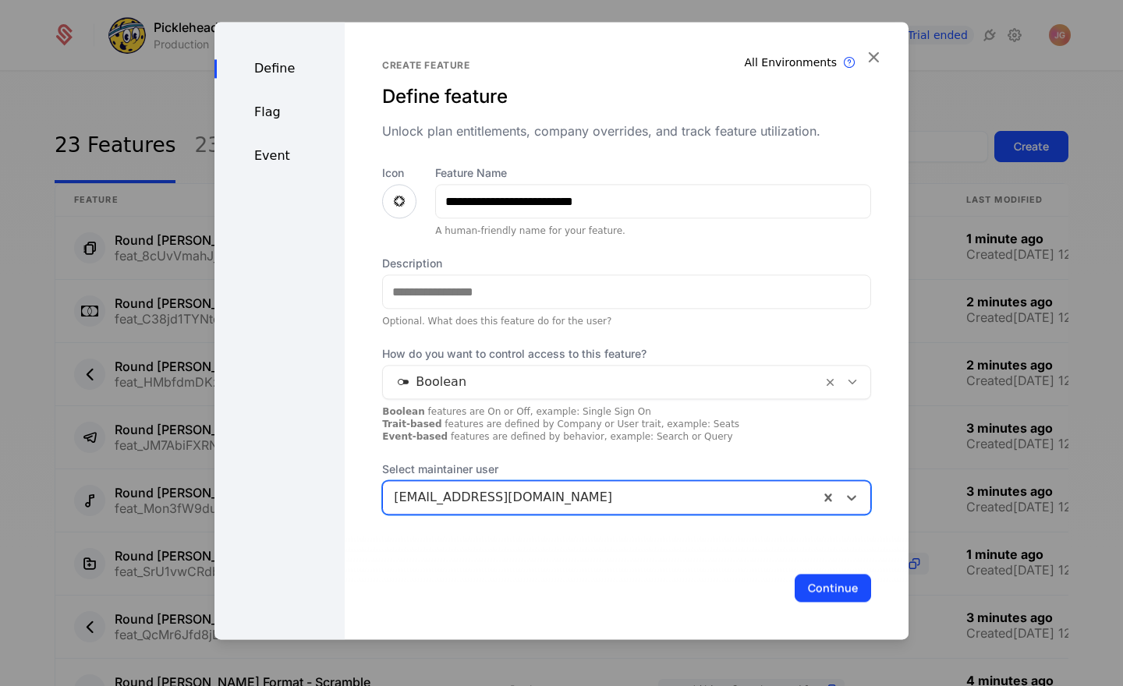
click at [826, 582] on button "Continue" at bounding box center [832, 588] width 76 height 28
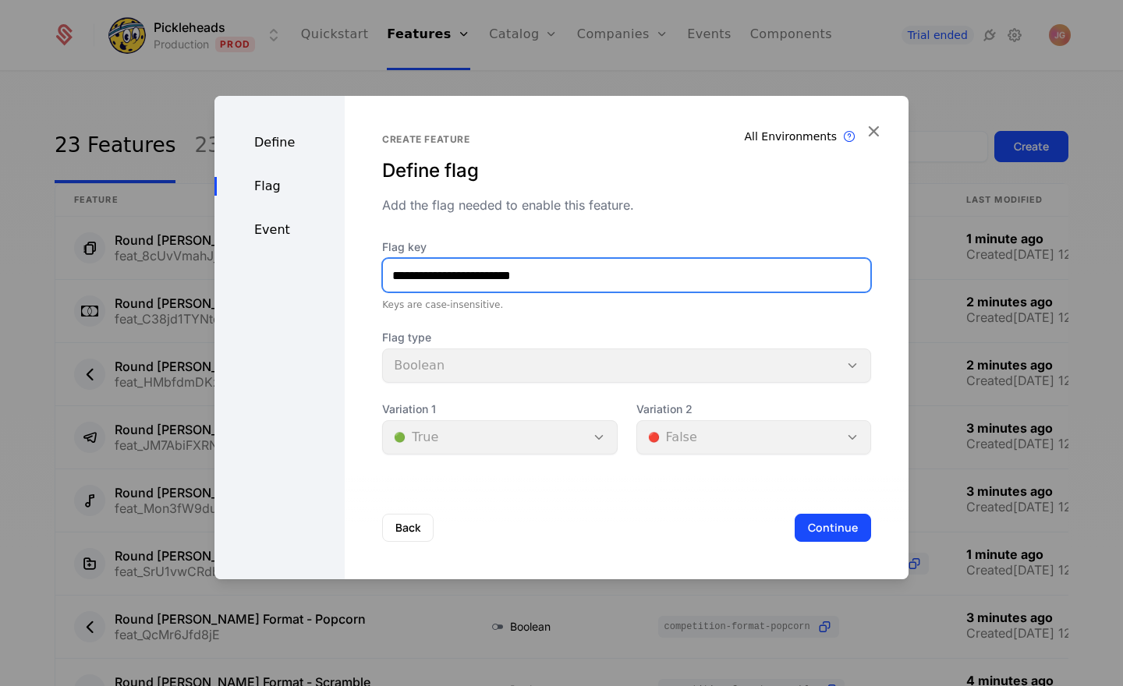
drag, startPoint x: 455, startPoint y: 275, endPoint x: 289, endPoint y: 264, distance: 165.6
click at [289, 264] on div "**********" at bounding box center [561, 337] width 694 height 483
paste input "text"
type input "**********"
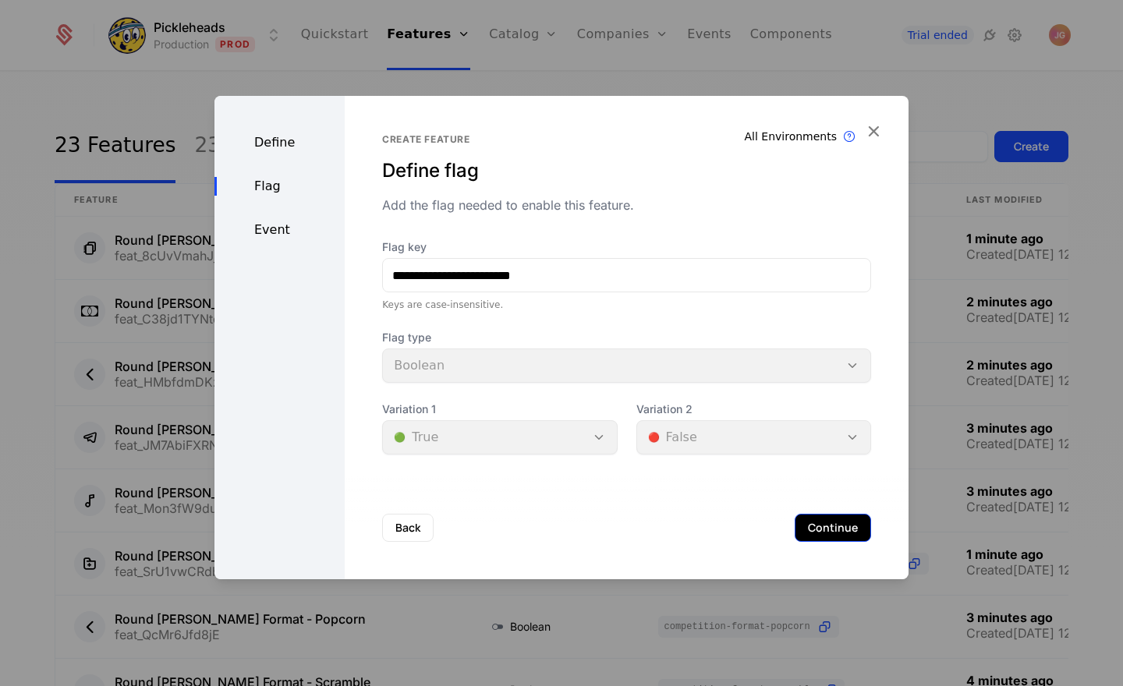
click at [818, 516] on button "Continue" at bounding box center [832, 528] width 76 height 28
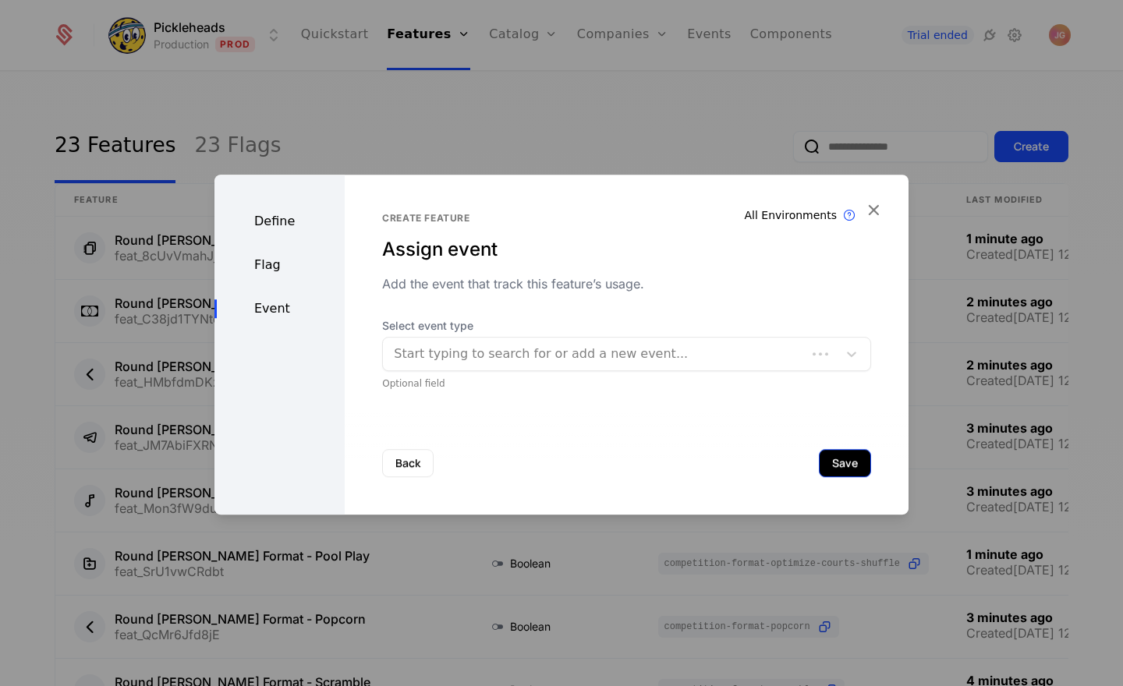
click at [839, 466] on button "Save" at bounding box center [845, 463] width 52 height 28
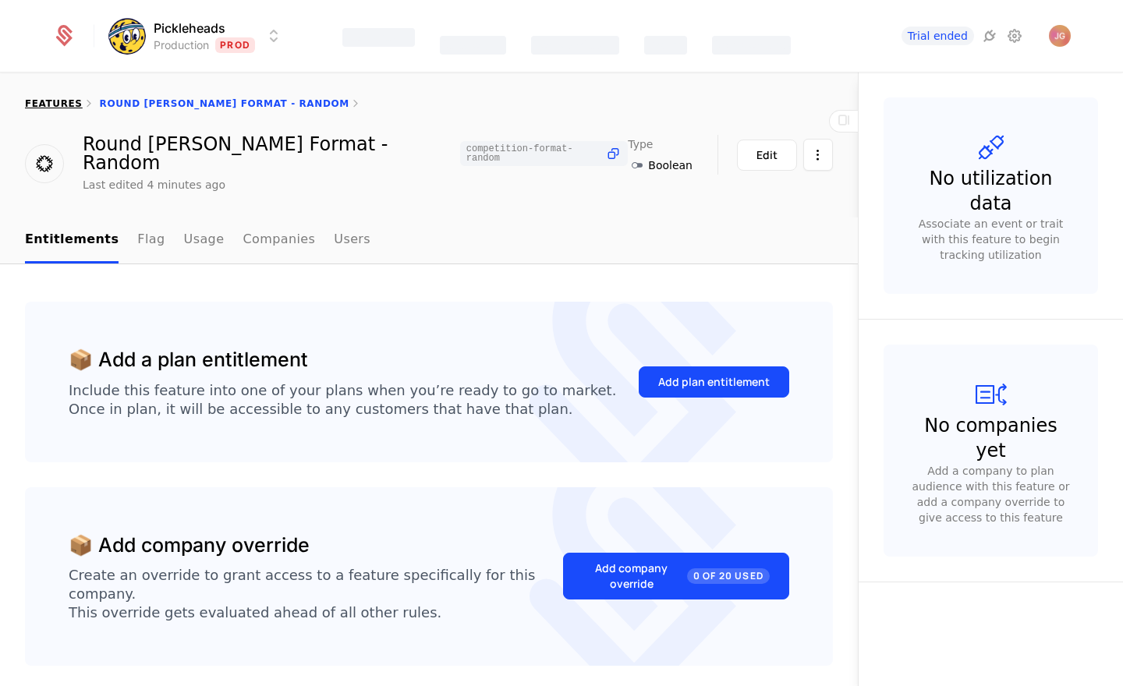
click at [34, 103] on link "features" at bounding box center [54, 103] width 58 height 11
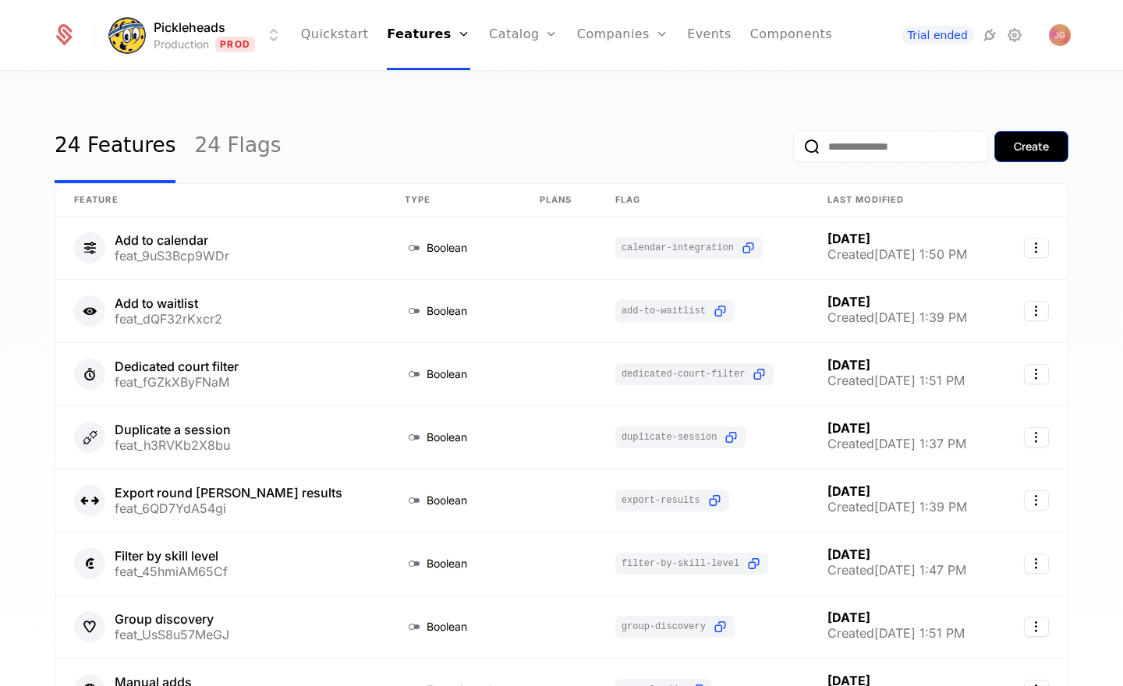
click at [1045, 151] on div "Create" at bounding box center [1030, 147] width 35 height 16
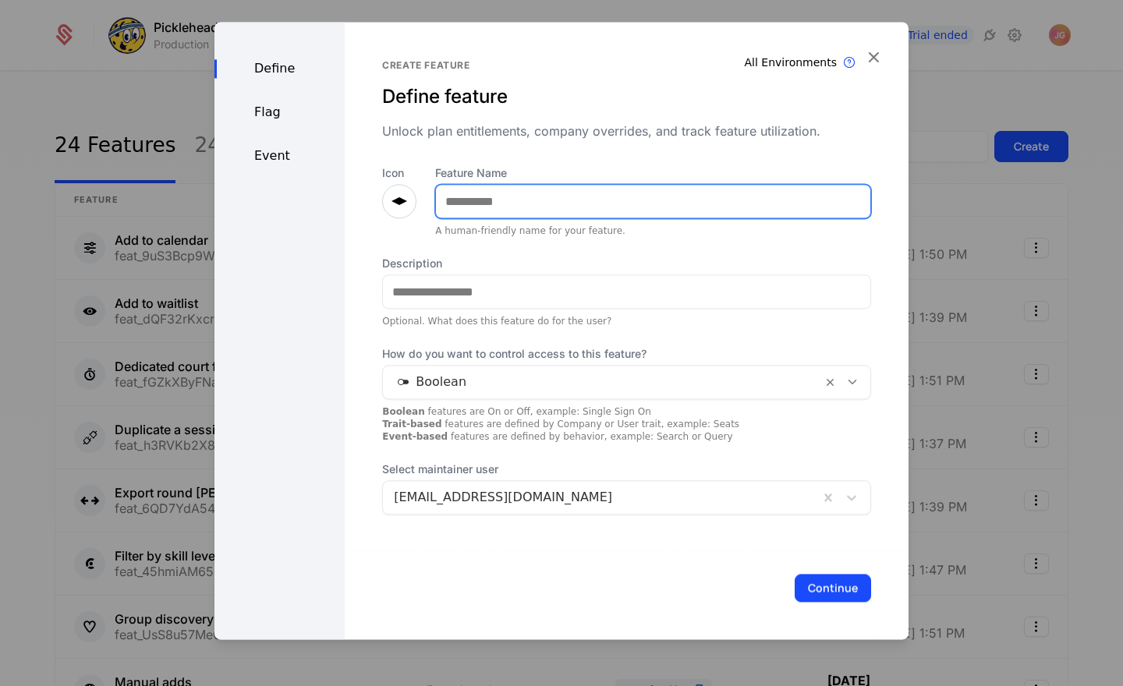
click at [494, 215] on input "Feature Name" at bounding box center [653, 201] width 434 height 33
type input "**********"
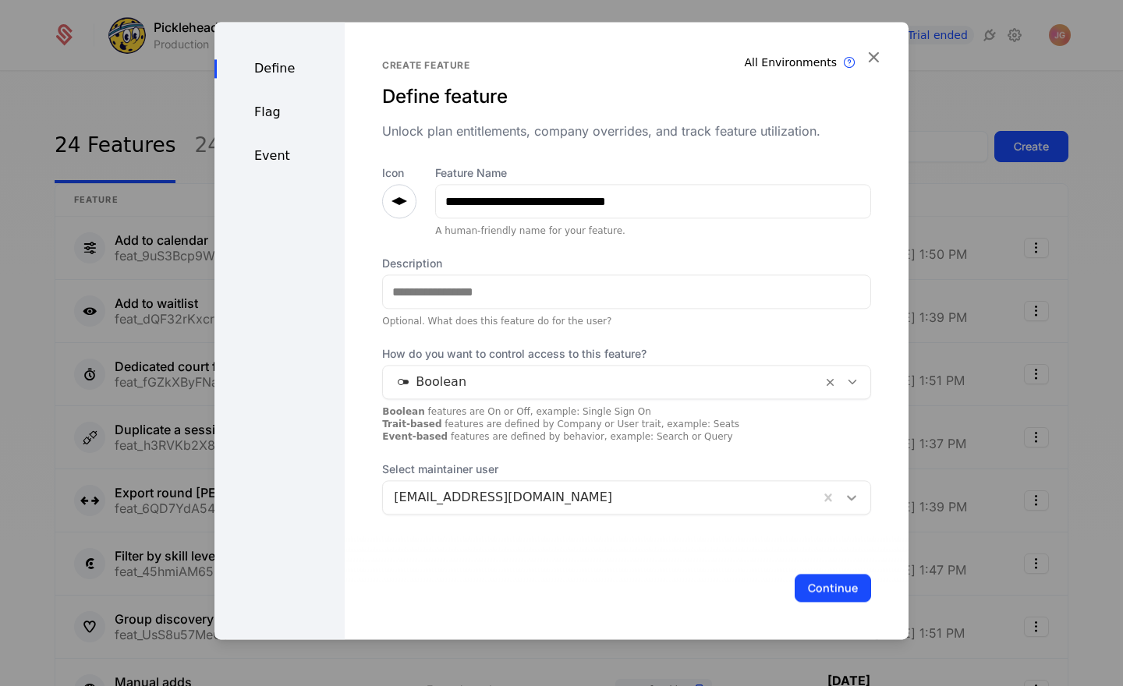
drag, startPoint x: 855, startPoint y: 495, endPoint x: 844, endPoint y: 508, distance: 16.6
click at [855, 495] on icon at bounding box center [852, 498] width 16 height 16
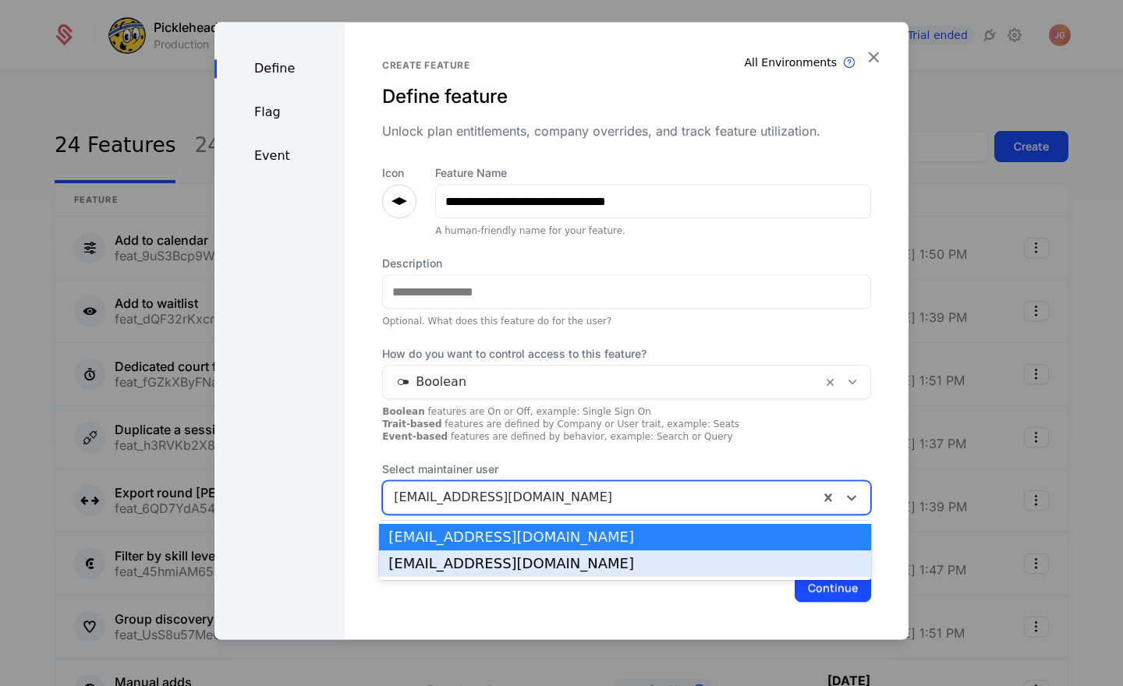
click at [823, 566] on div "max@pickleheads.com" at bounding box center [624, 564] width 473 height 14
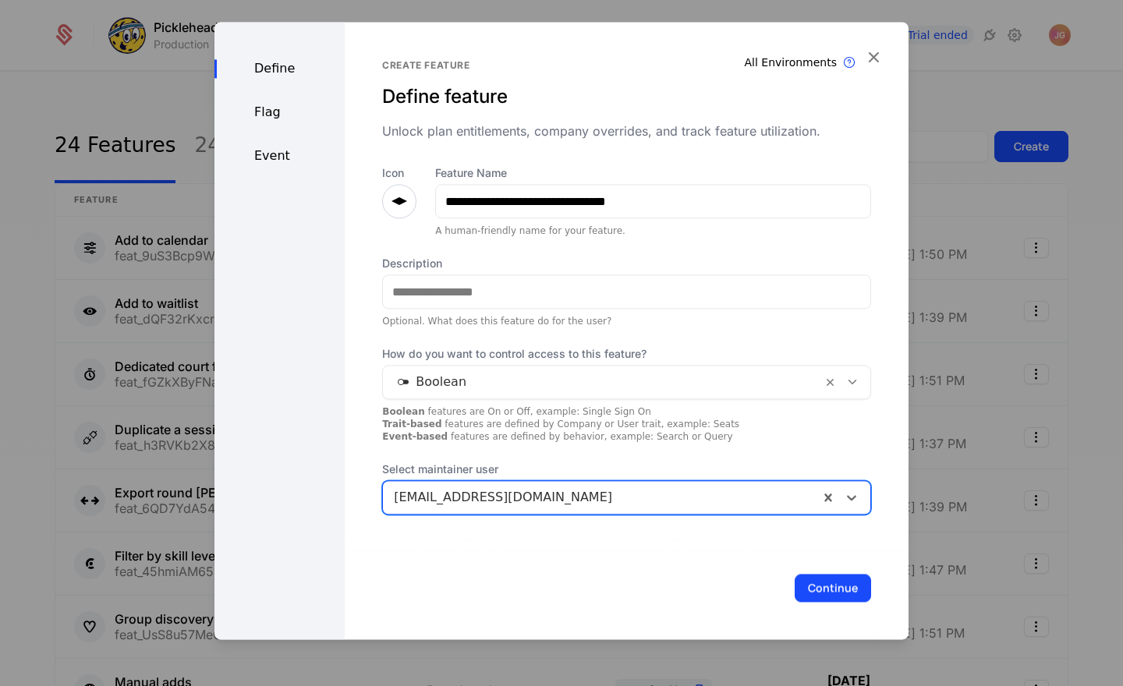
click at [837, 589] on button "Continue" at bounding box center [832, 588] width 76 height 28
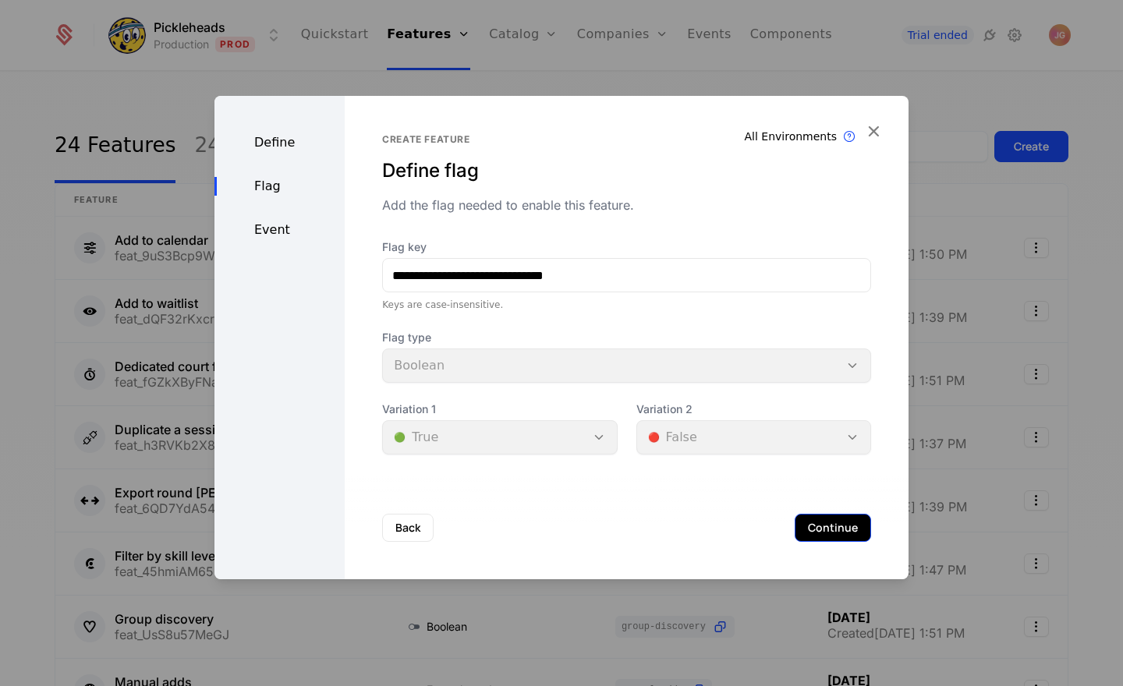
click at [825, 533] on button "Continue" at bounding box center [832, 528] width 76 height 28
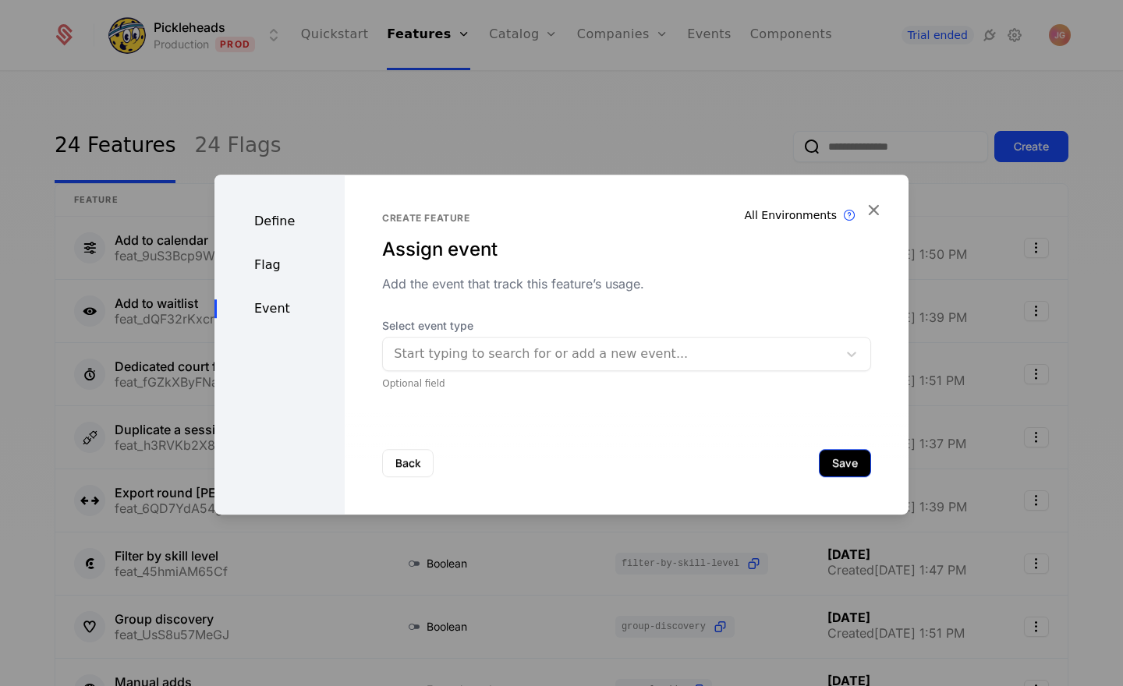
click at [843, 470] on button "Save" at bounding box center [845, 463] width 52 height 28
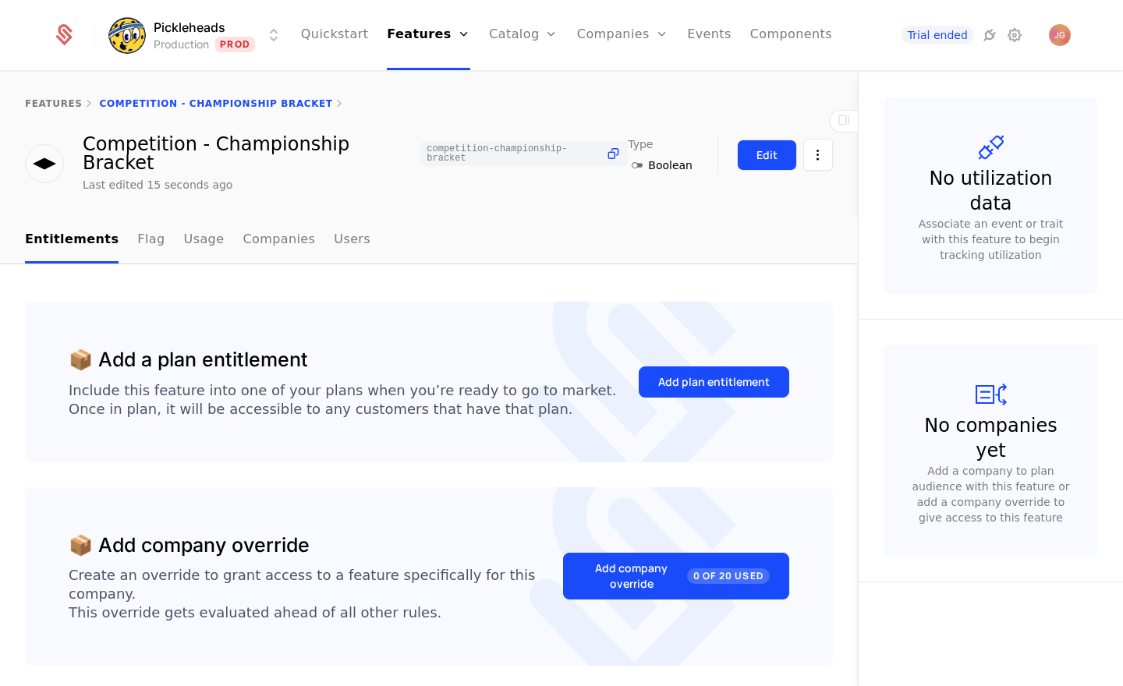
click at [768, 155] on div "Edit" at bounding box center [766, 155] width 21 height 16
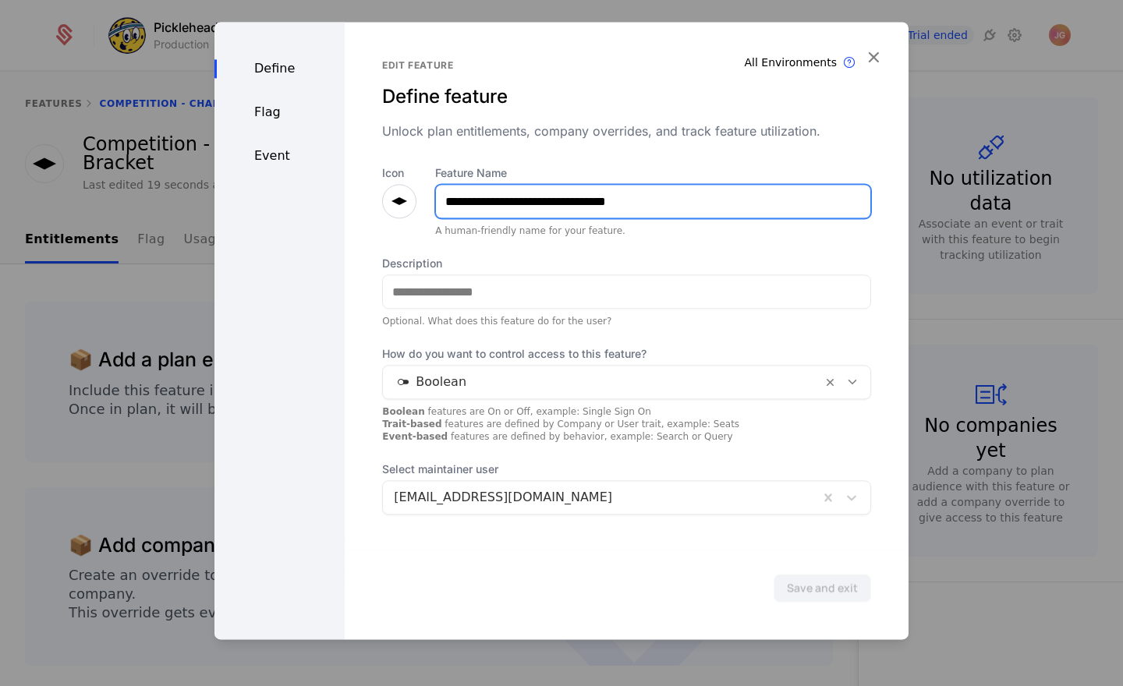
drag, startPoint x: 515, startPoint y: 200, endPoint x: 238, endPoint y: 189, distance: 277.7
click at [238, 189] on div "**********" at bounding box center [561, 330] width 694 height 617
type input "**********"
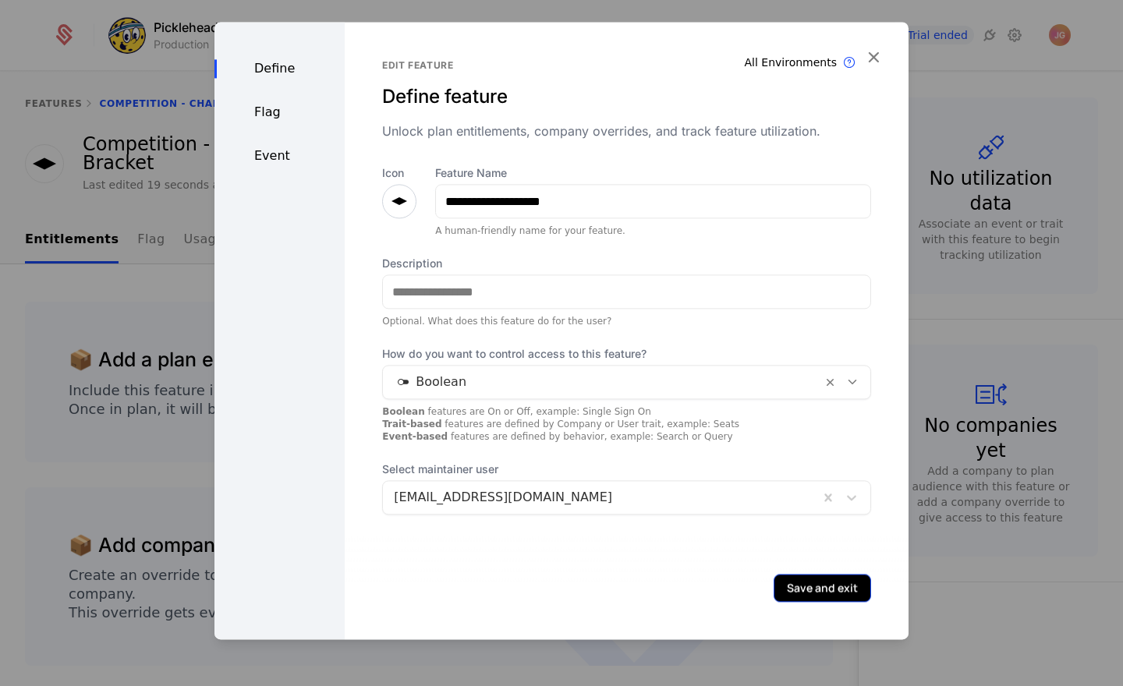
click at [843, 596] on button "Save and exit" at bounding box center [821, 588] width 97 height 28
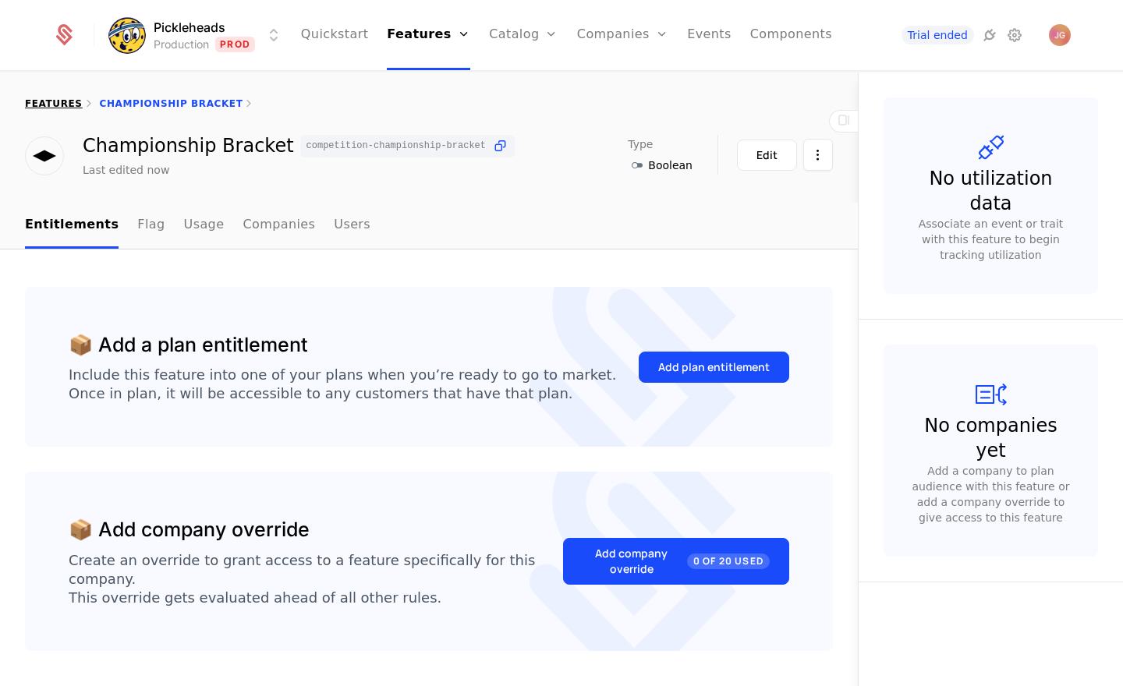
click at [51, 103] on link "features" at bounding box center [54, 103] width 58 height 11
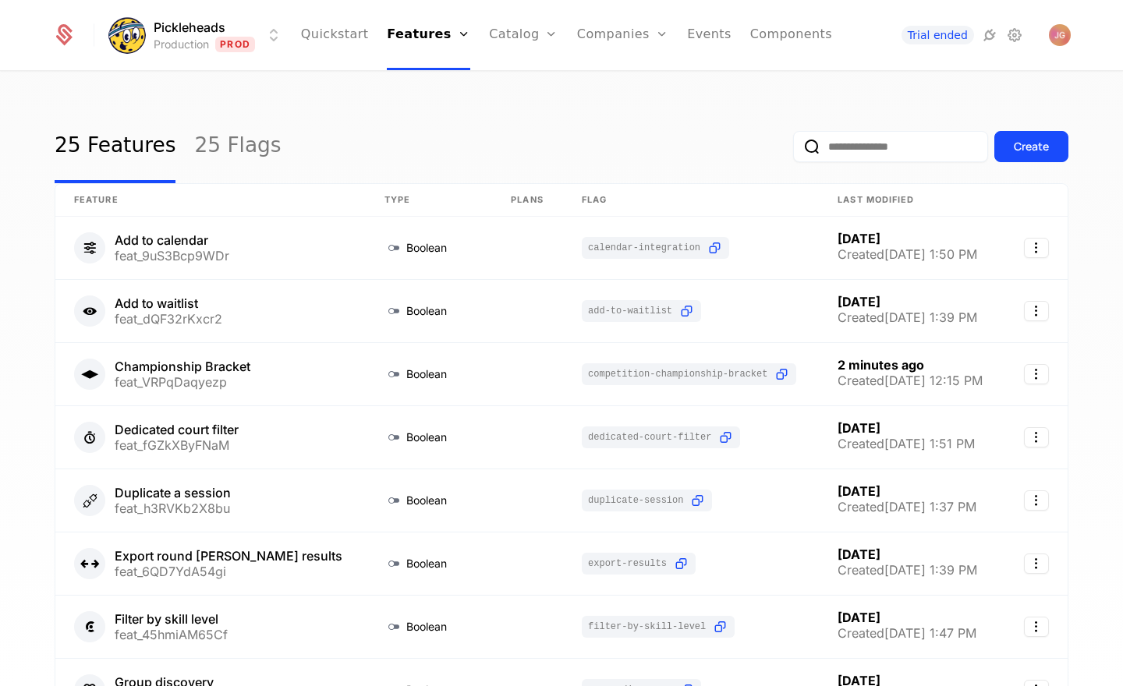
click at [264, 41] on html "Pickleheads Production Prod Quickstart Features Features Flags Catalog Plans Ad…" at bounding box center [561, 343] width 1123 height 686
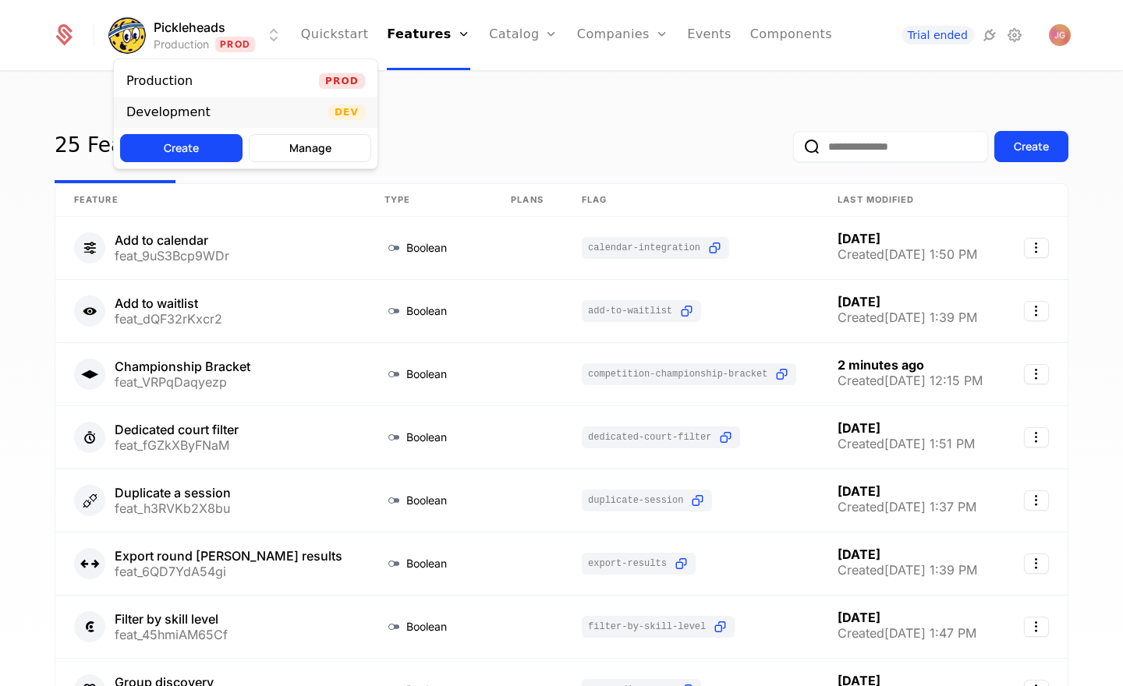
click at [227, 120] on div "Development Dev" at bounding box center [246, 112] width 264 height 31
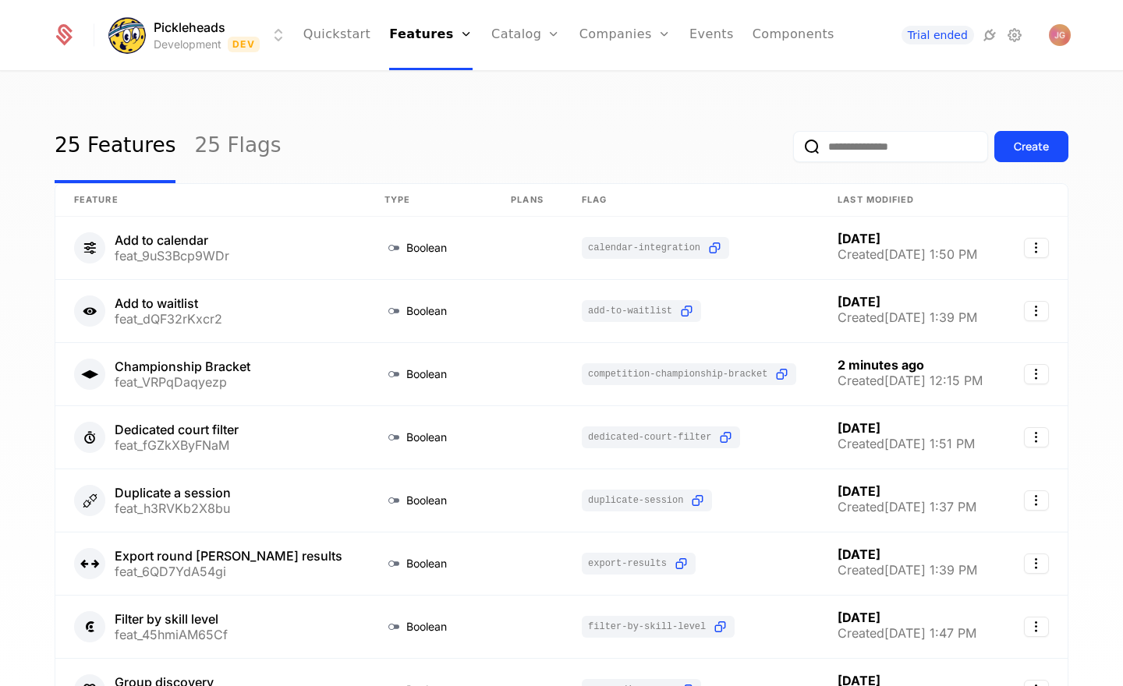
click at [445, 116] on div "25 Features 25 Flags Create" at bounding box center [561, 146] width 1013 height 73
click at [341, 34] on link "Quickstart" at bounding box center [337, 35] width 68 height 70
click at [361, 44] on link "Quickstart" at bounding box center [337, 35] width 68 height 70
click at [520, 34] on link "Catalog" at bounding box center [525, 35] width 69 height 70
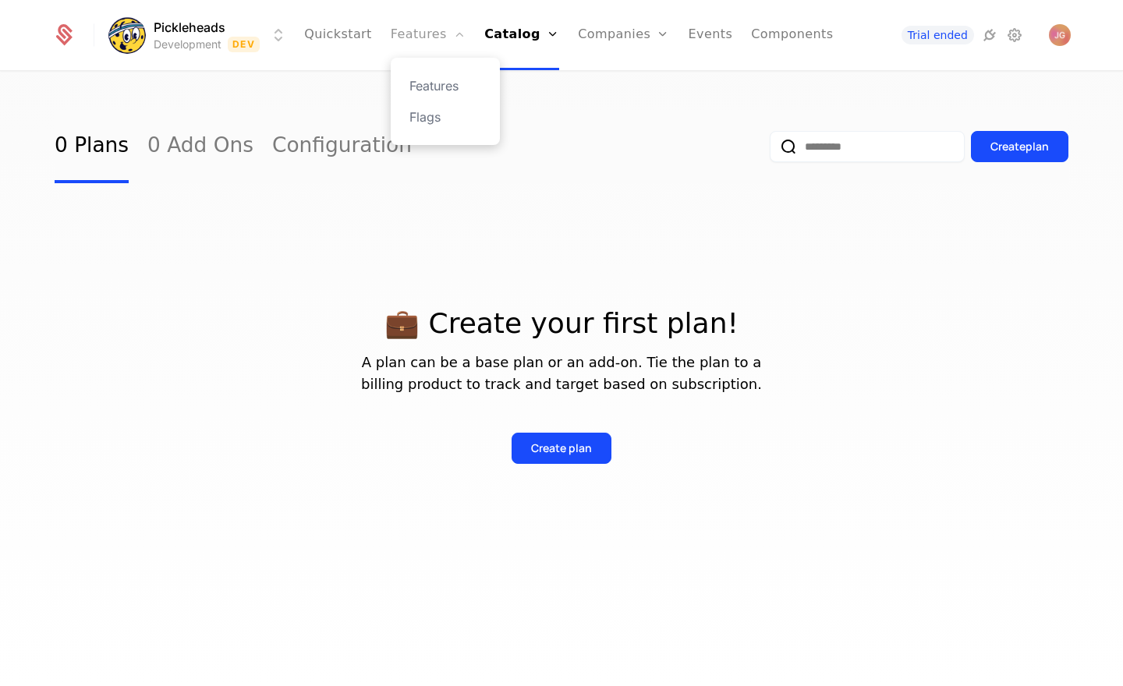
click at [447, 34] on link "Features" at bounding box center [428, 35] width 75 height 70
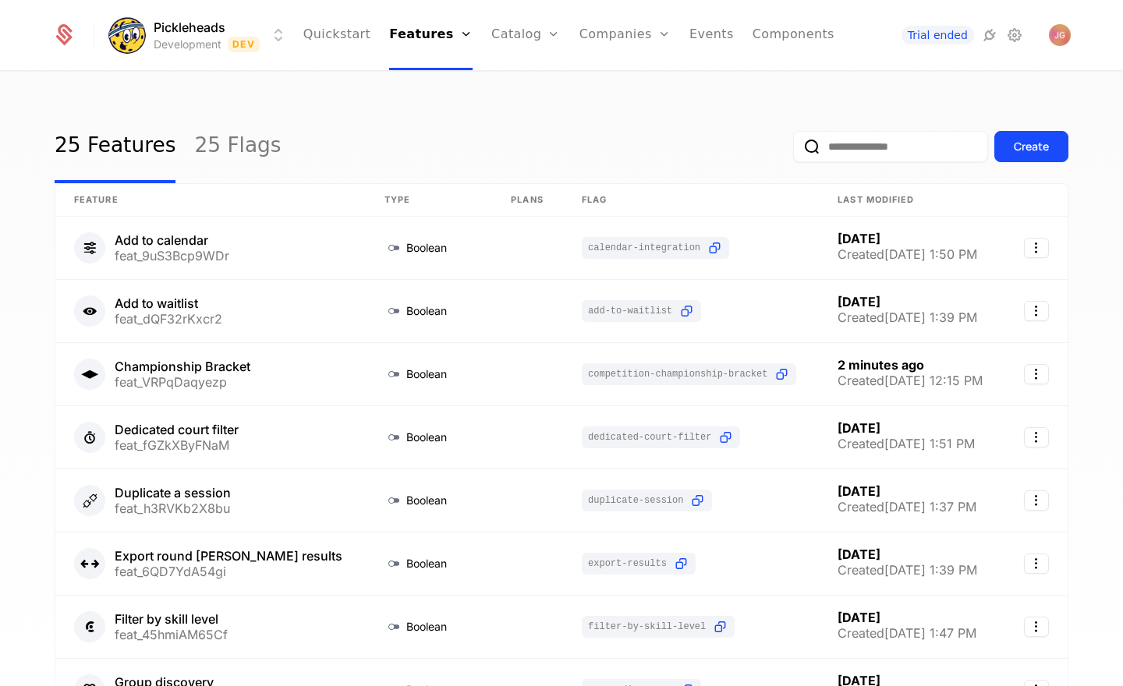
drag, startPoint x: 637, startPoint y: 92, endPoint x: 453, endPoint y: 72, distance: 185.1
click at [637, 92] on div "25 Features 25 Flags Create Feature Type Plans Flag Last Modified Add to calend…" at bounding box center [561, 384] width 1123 height 623
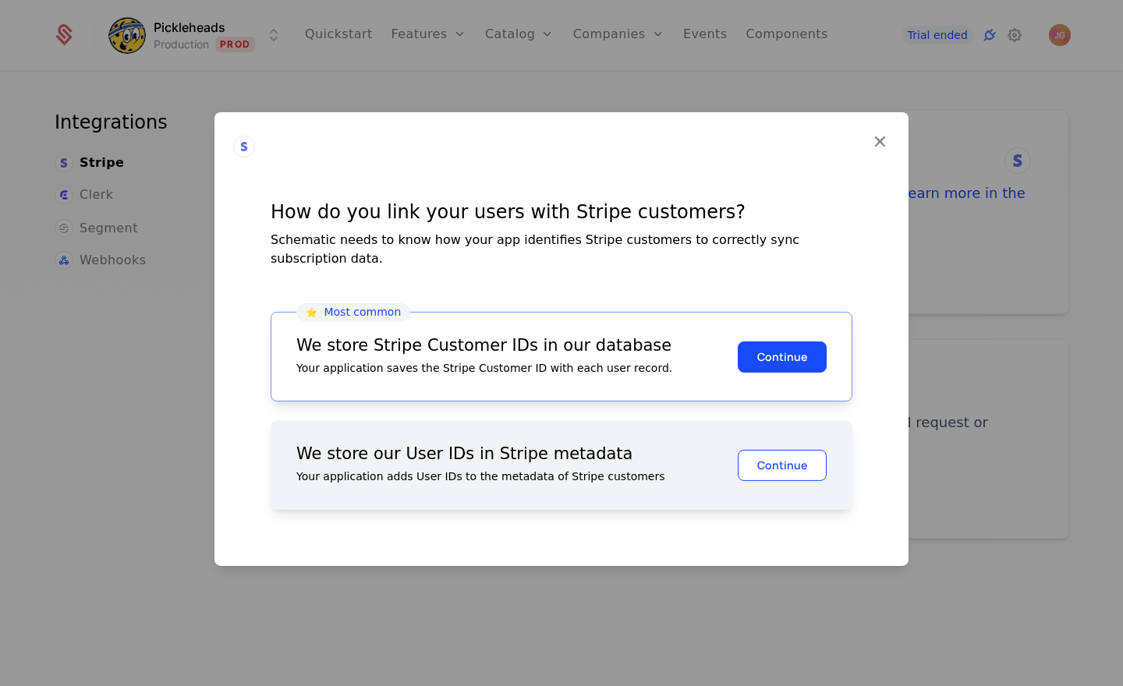
click at [779, 464] on button "Continue" at bounding box center [781, 464] width 89 height 31
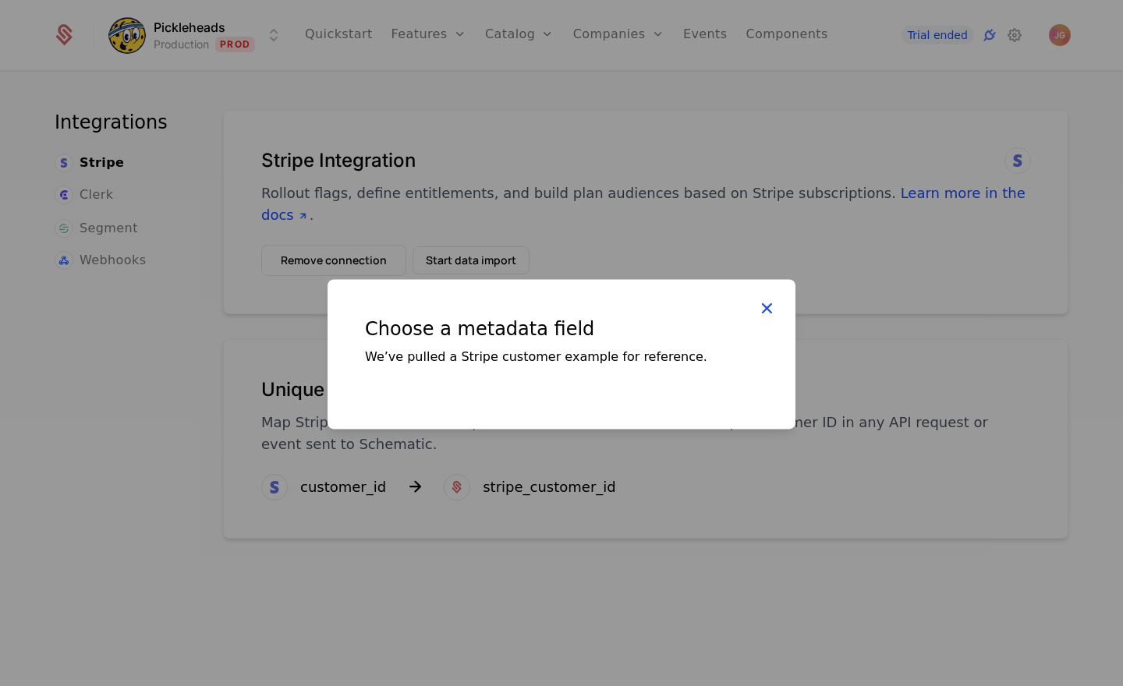
click at [774, 310] on icon at bounding box center [766, 308] width 20 height 20
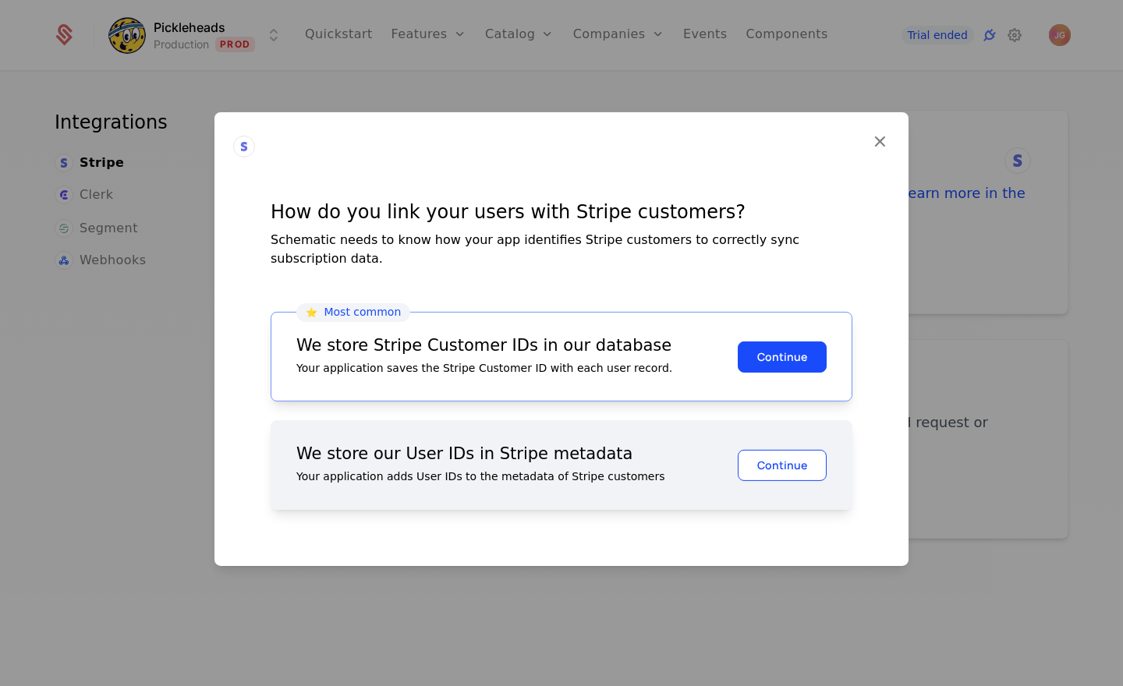
click at [784, 457] on button "Continue" at bounding box center [781, 464] width 89 height 31
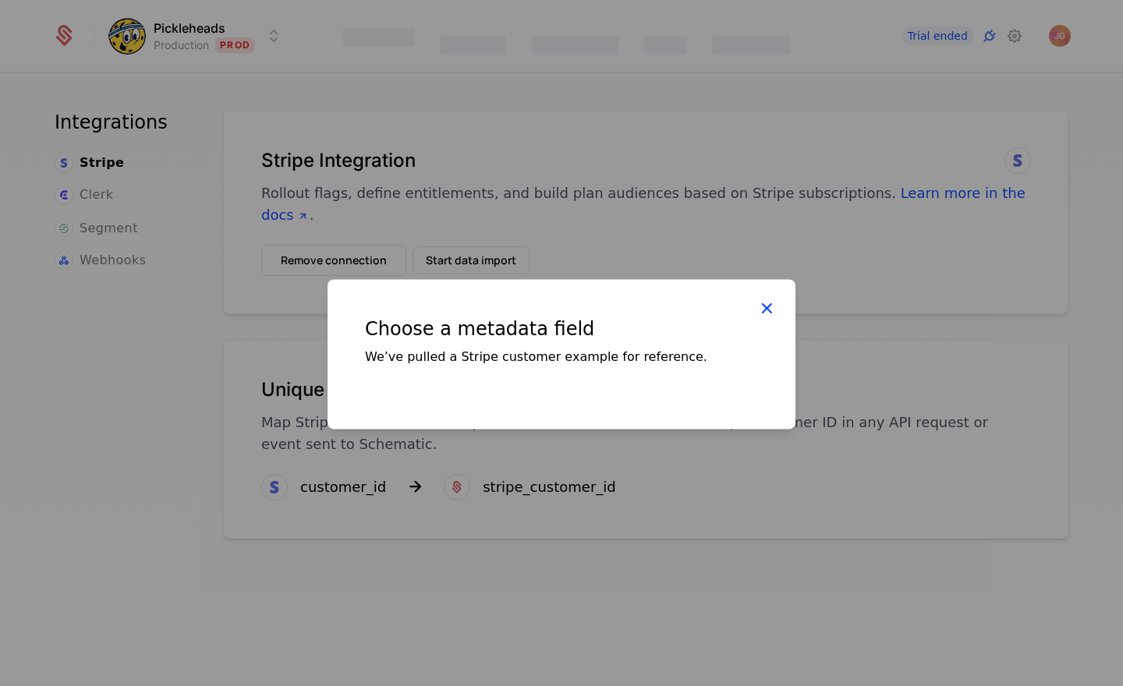
click at [766, 309] on icon at bounding box center [766, 308] width 20 height 20
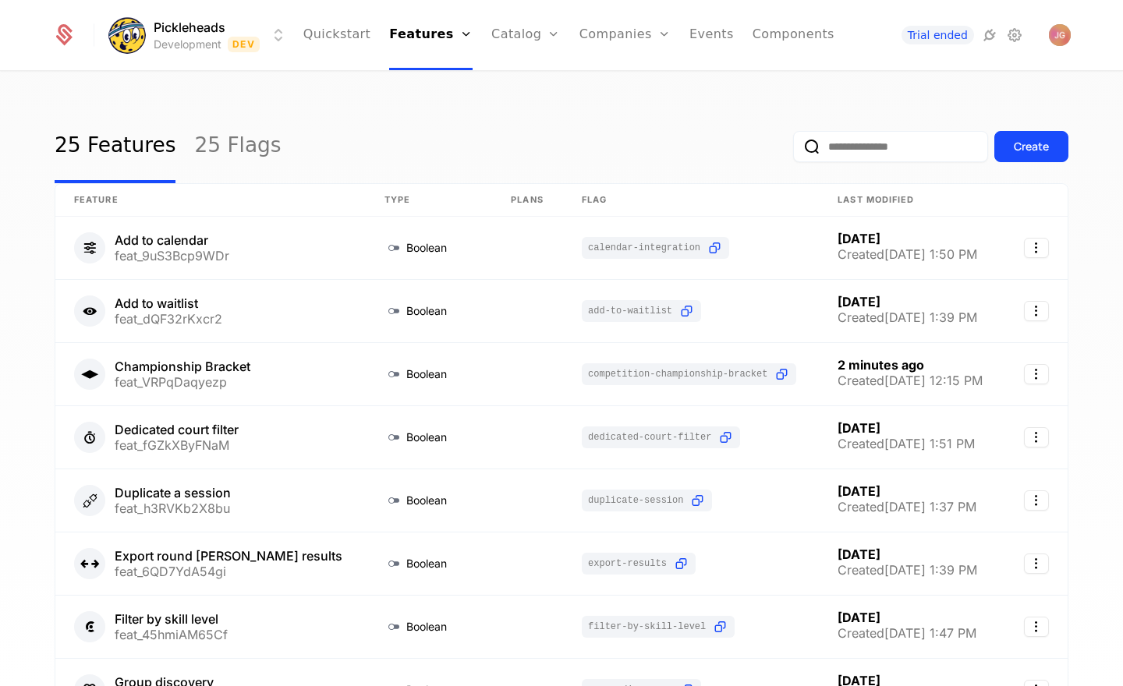
click at [361, 119] on div "25 Features 25 Flags Create" at bounding box center [561, 146] width 1013 height 73
click at [239, 147] on link "25 Flags" at bounding box center [237, 146] width 87 height 73
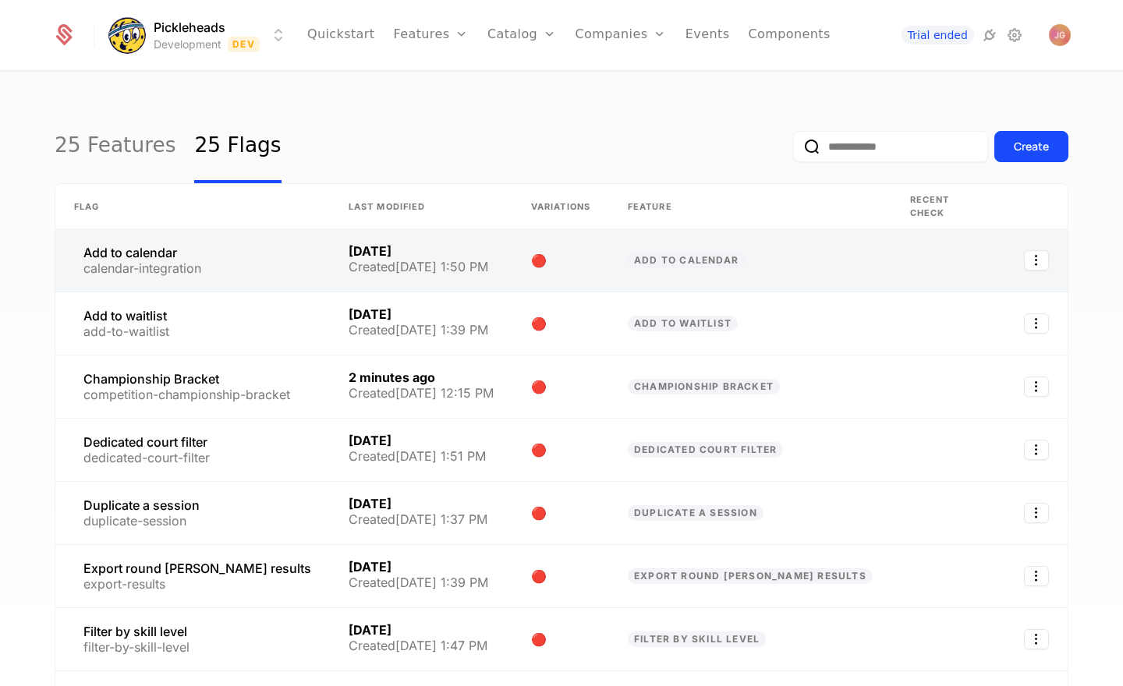
click at [562, 248] on link at bounding box center [560, 260] width 97 height 62
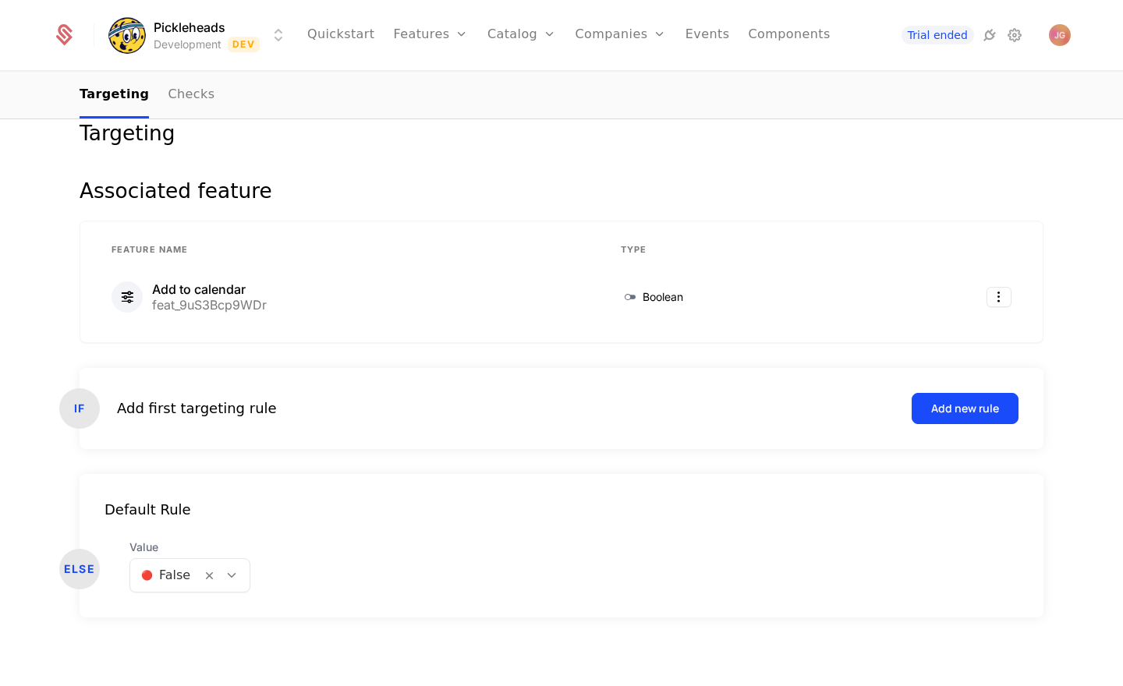
scroll to position [207, 0]
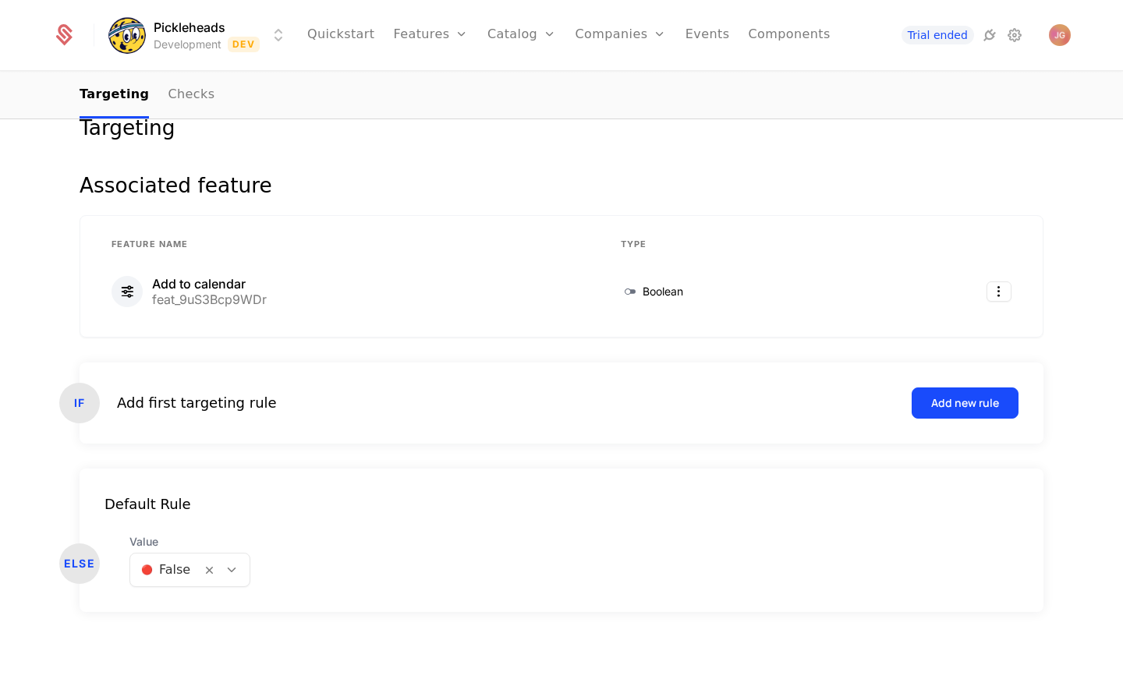
click at [227, 570] on icon at bounding box center [232, 570] width 14 height 14
click at [272, 469] on div "Default Rule ELSE Value 🔴 False" at bounding box center [562, 540] width 964 height 143
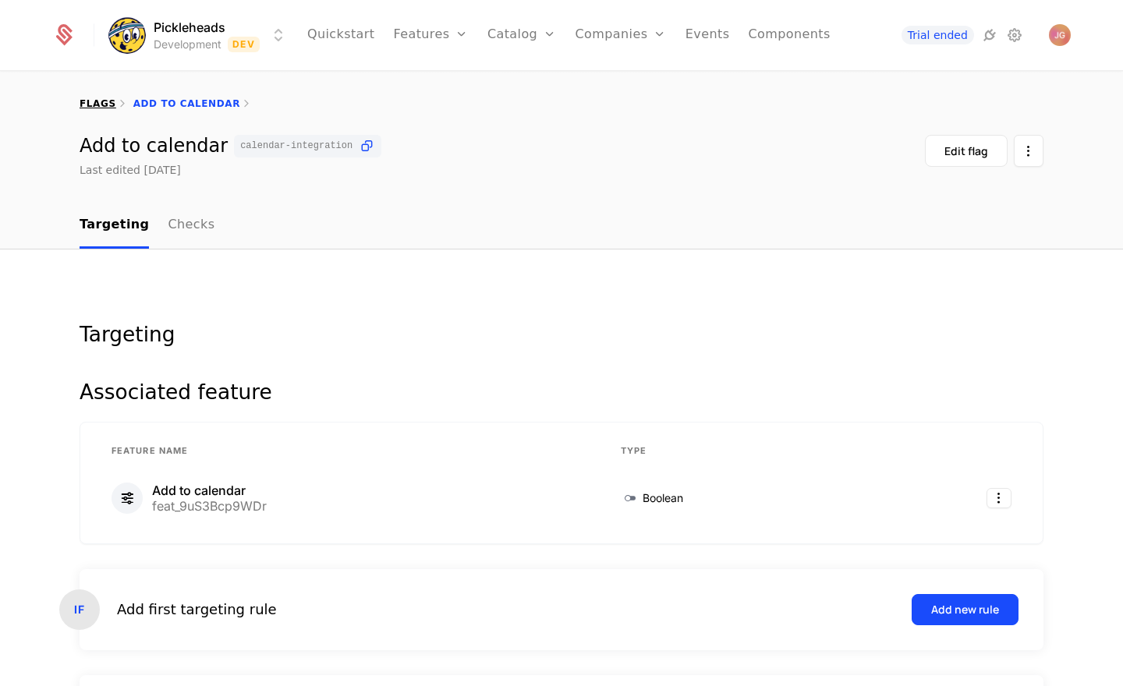
click at [94, 99] on link "flags" at bounding box center [98, 103] width 37 height 11
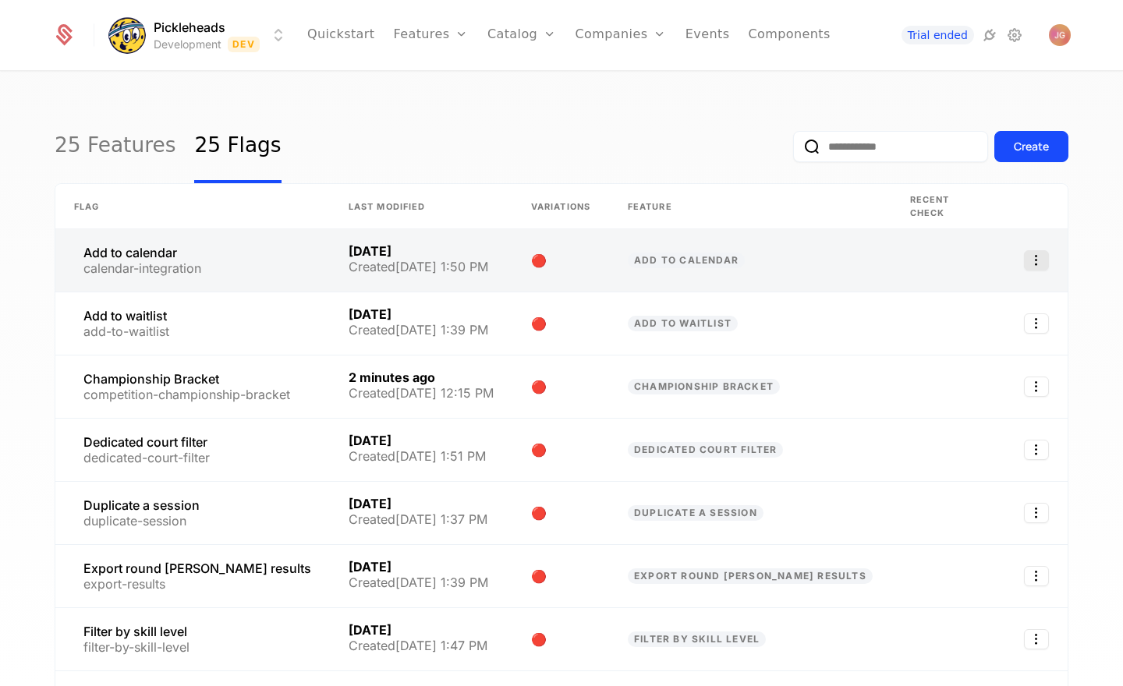
click at [1038, 256] on icon "Select action" at bounding box center [1036, 260] width 25 height 20
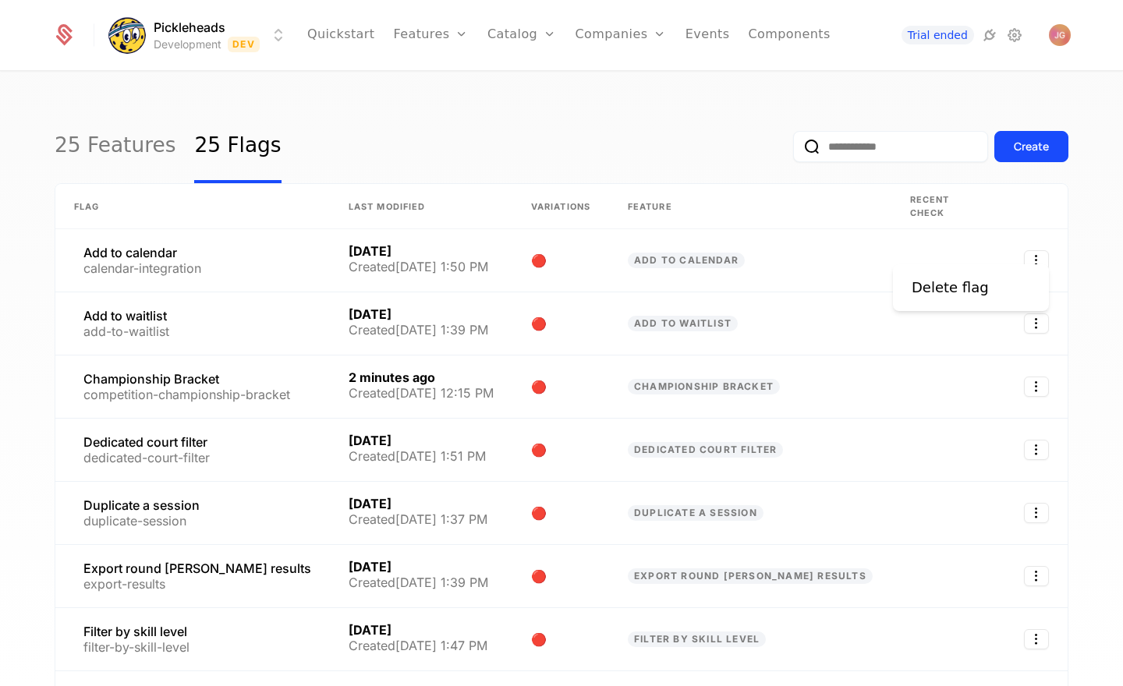
click at [614, 233] on html "Pickleheads Development Dev Quickstart Features Features Flags Catalog Plans Ad…" at bounding box center [561, 343] width 1123 height 686
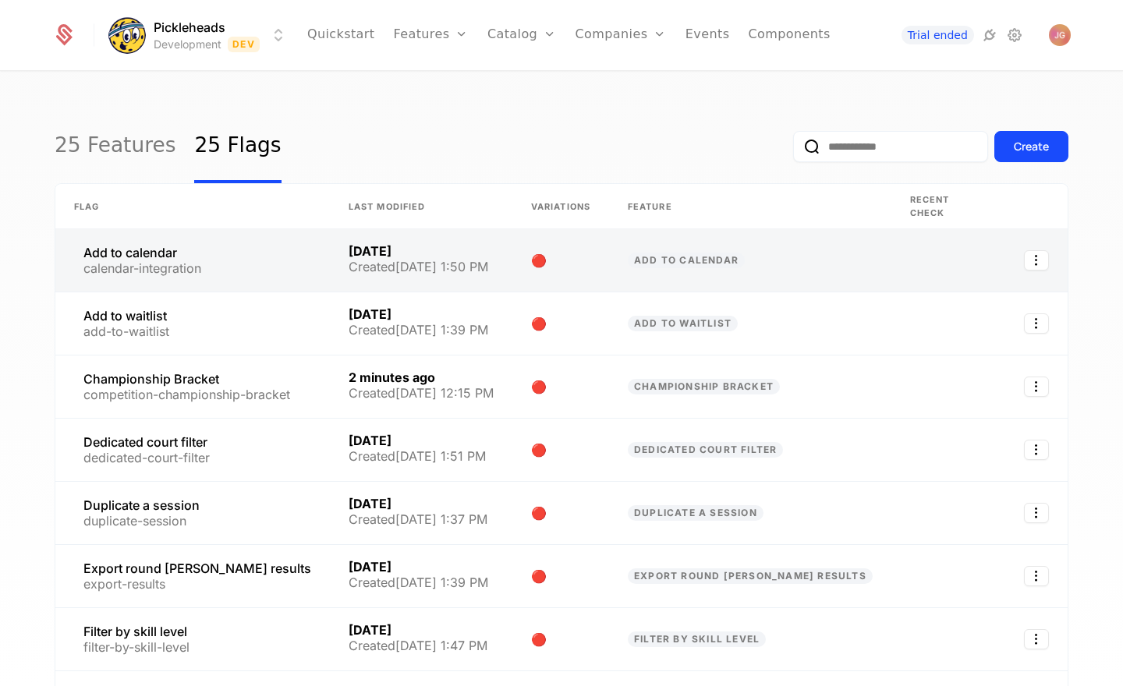
click at [569, 243] on link at bounding box center [560, 260] width 97 height 62
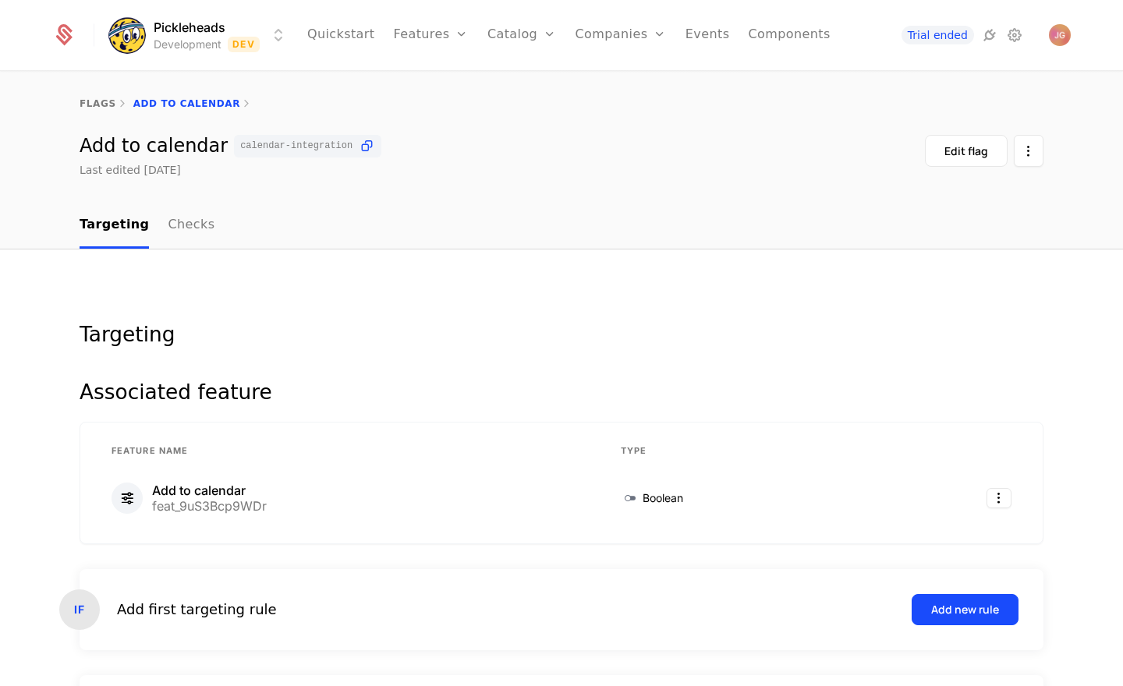
scroll to position [207, 0]
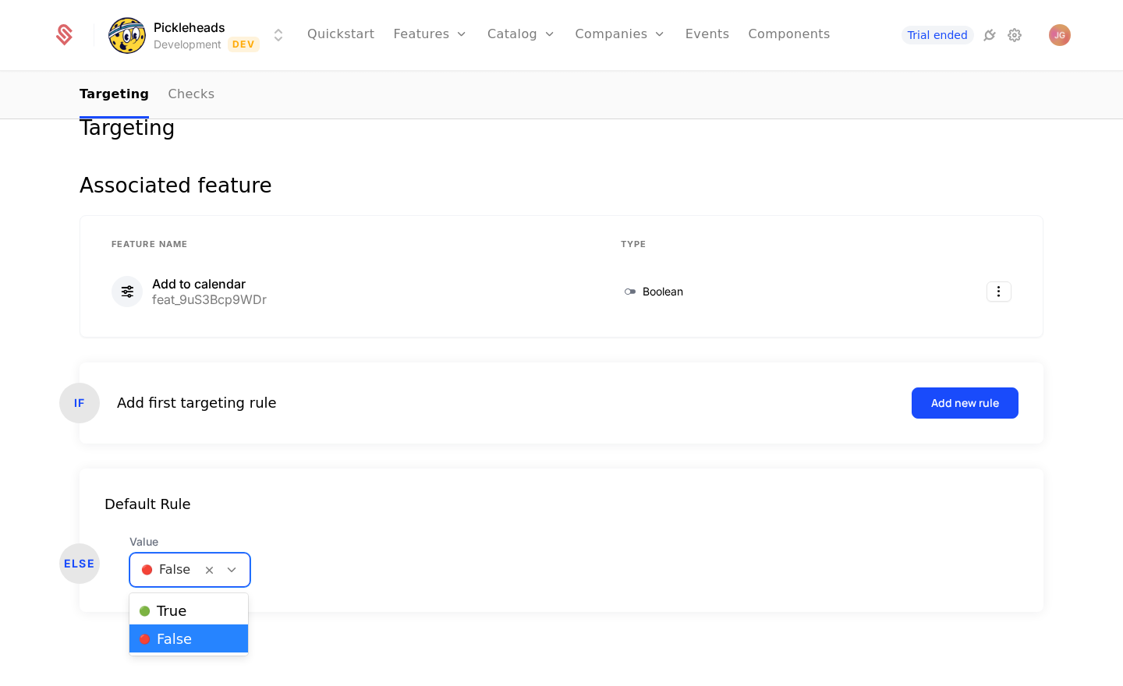
click at [232, 570] on icon at bounding box center [232, 570] width 14 height 14
click at [216, 613] on div "🟢 True" at bounding box center [189, 611] width 100 height 16
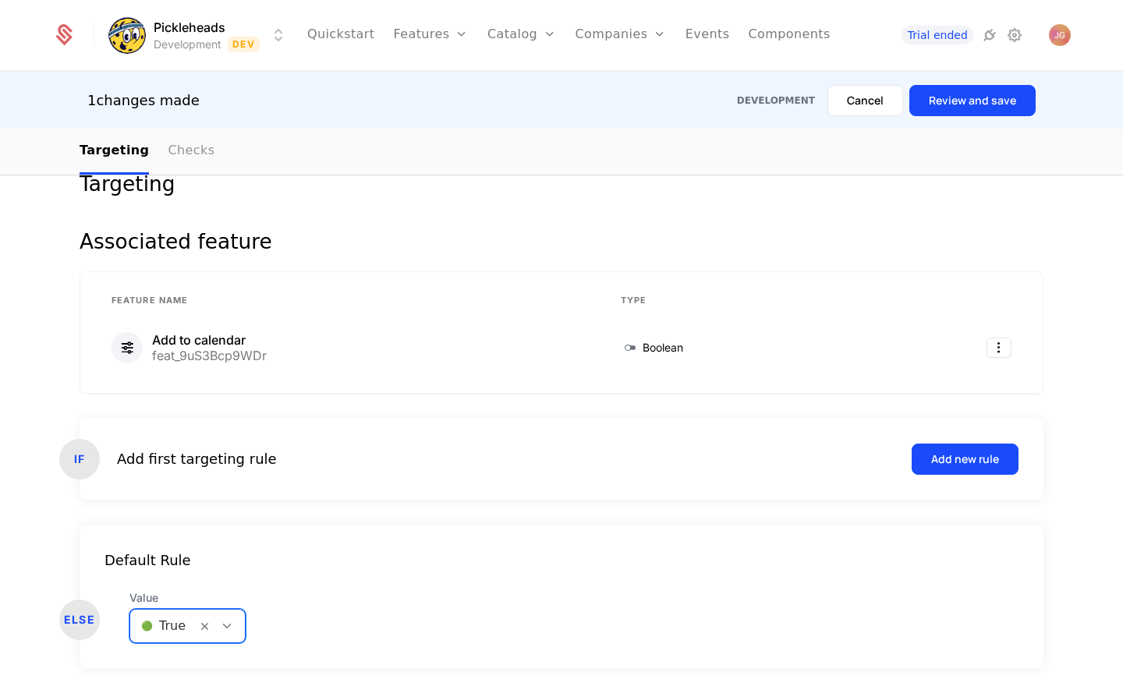
click at [197, 148] on link "Checks" at bounding box center [191, 152] width 47 height 46
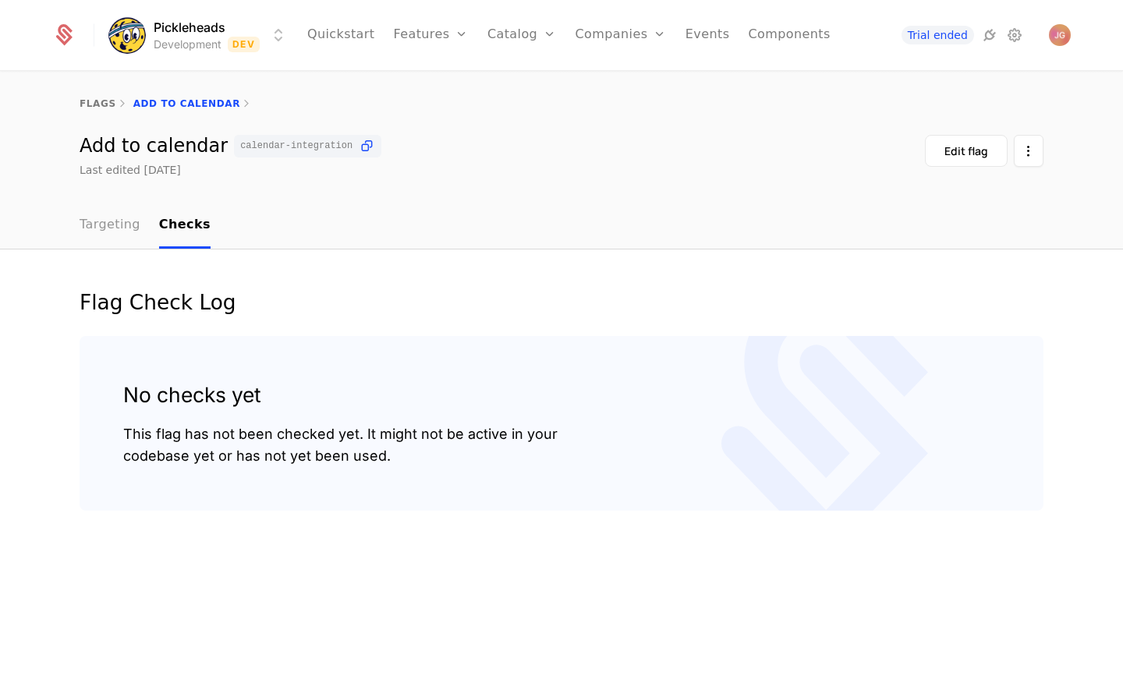
click at [101, 227] on link "Targeting" at bounding box center [110, 226] width 61 height 46
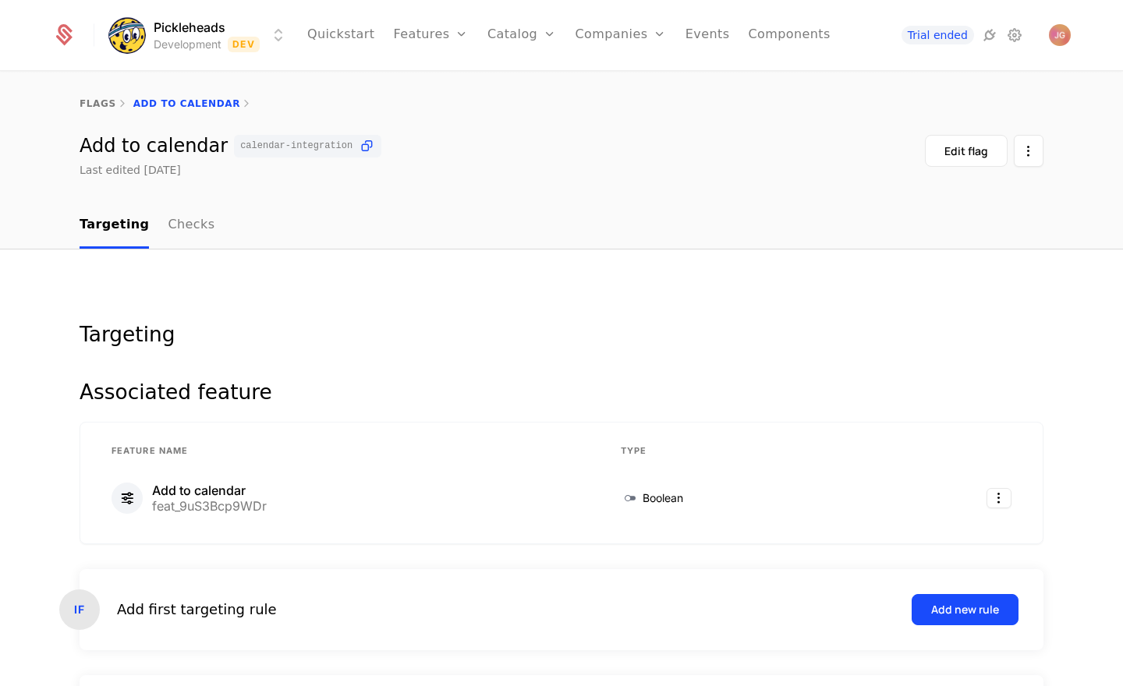
scroll to position [207, 0]
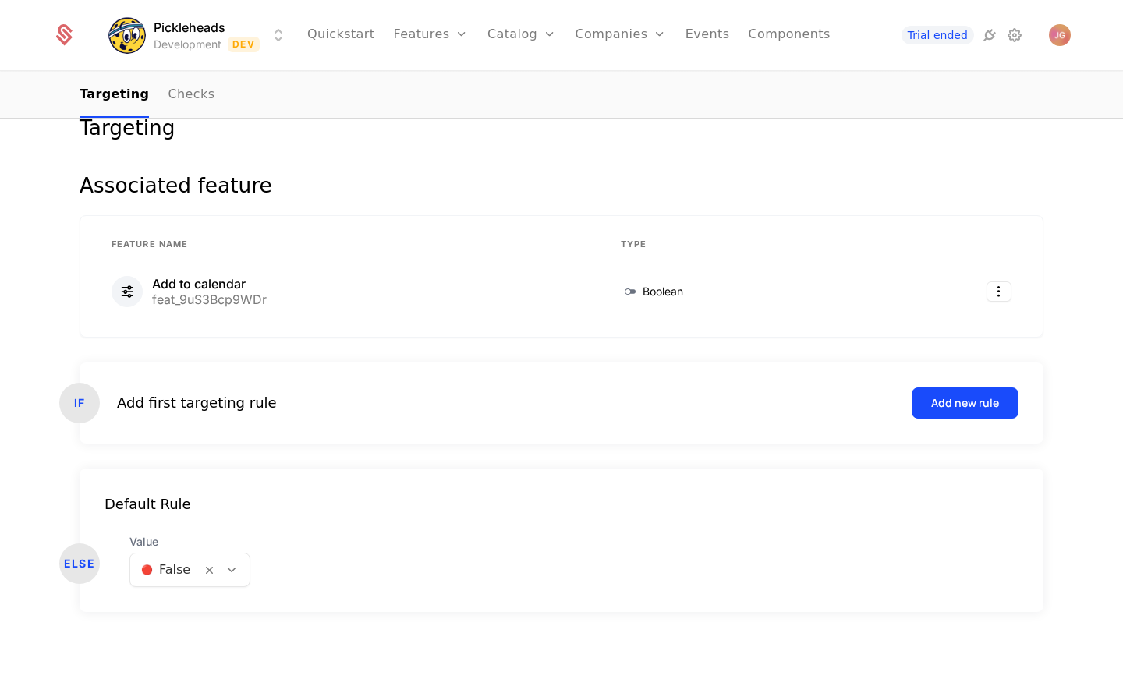
click at [234, 571] on icon at bounding box center [232, 570] width 14 height 14
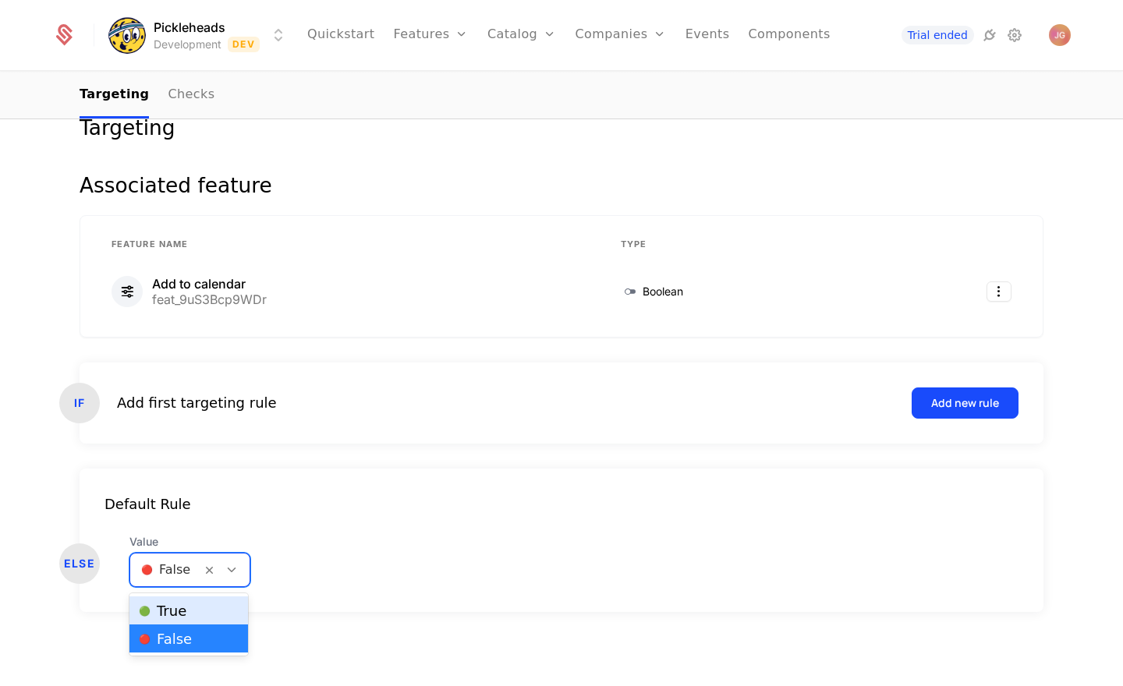
click at [221, 609] on div "🟢 True" at bounding box center [189, 611] width 100 height 16
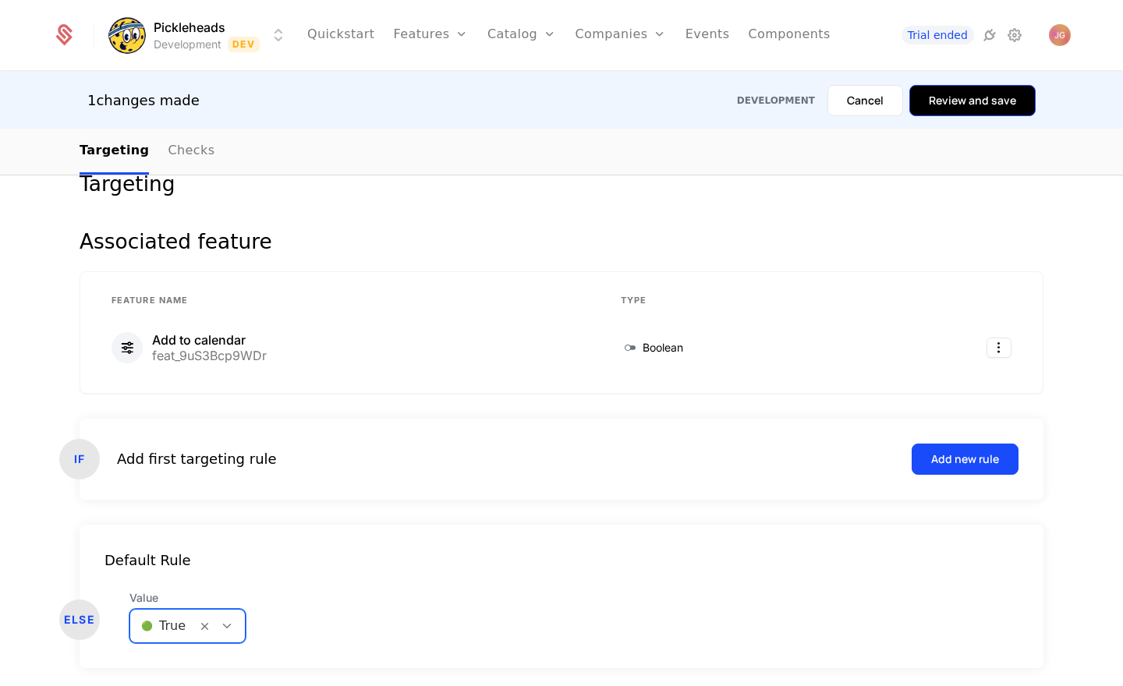
click at [979, 108] on button "Review and save" at bounding box center [972, 100] width 126 height 31
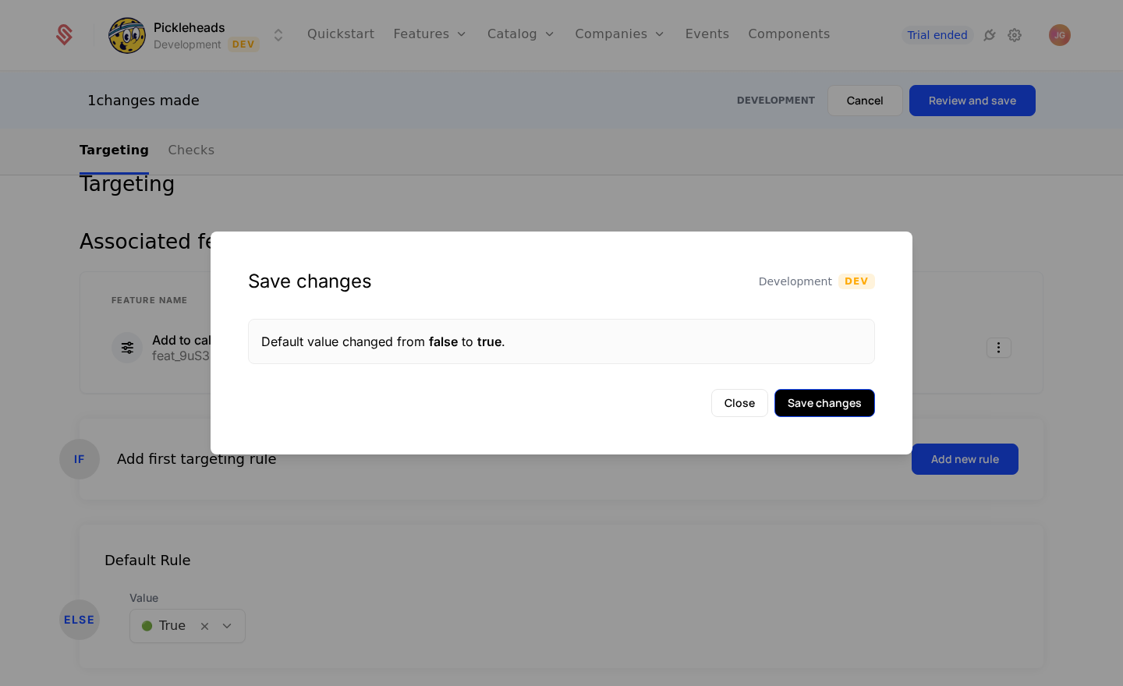
click at [796, 408] on button "Save changes" at bounding box center [824, 403] width 101 height 28
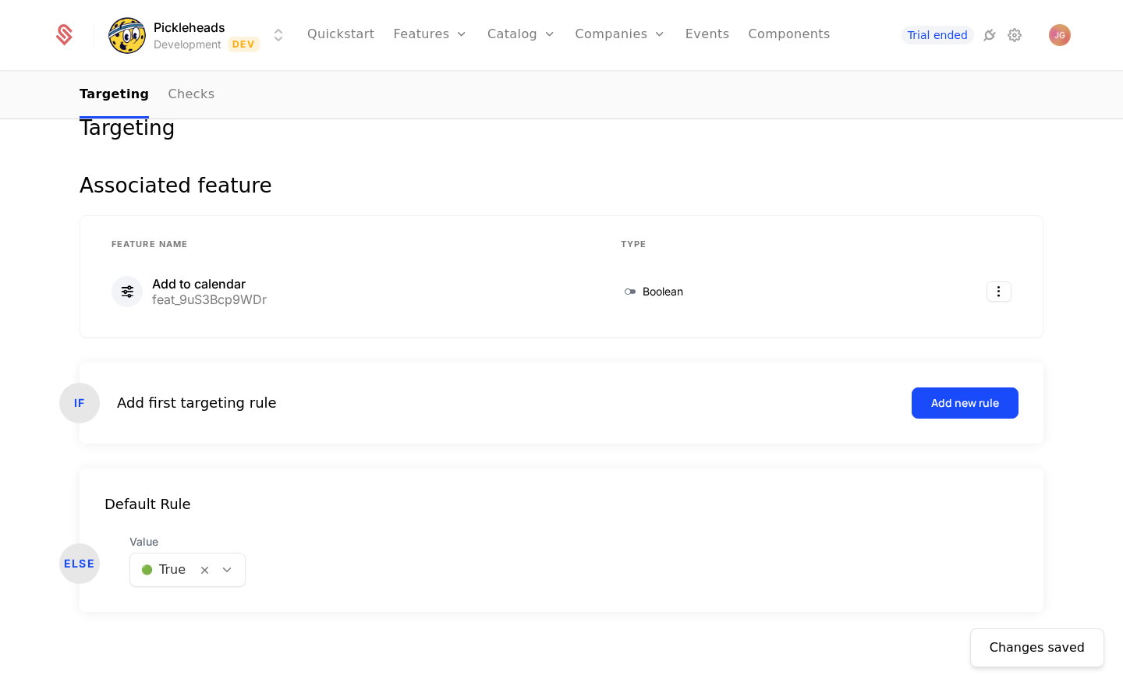
scroll to position [0, 0]
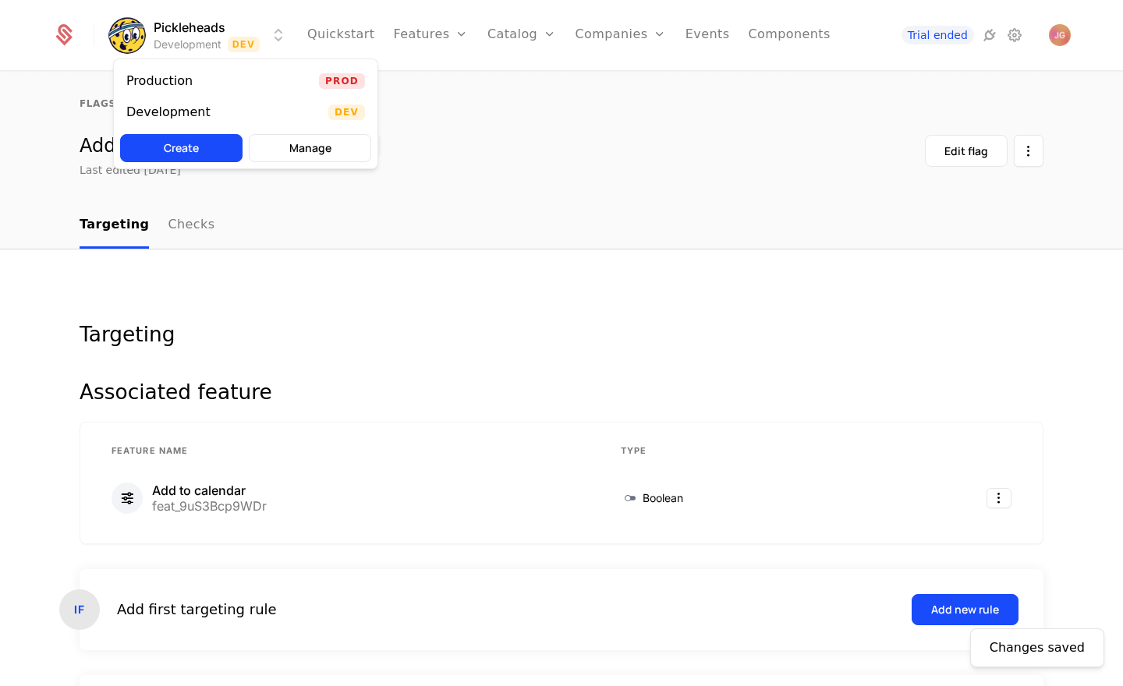
click at [245, 46] on html "Pickleheads Development Dev Quickstart Features Features Flags Catalog Plans Ad…" at bounding box center [561, 343] width 1123 height 686
click at [222, 83] on div "Production Prod" at bounding box center [246, 80] width 264 height 31
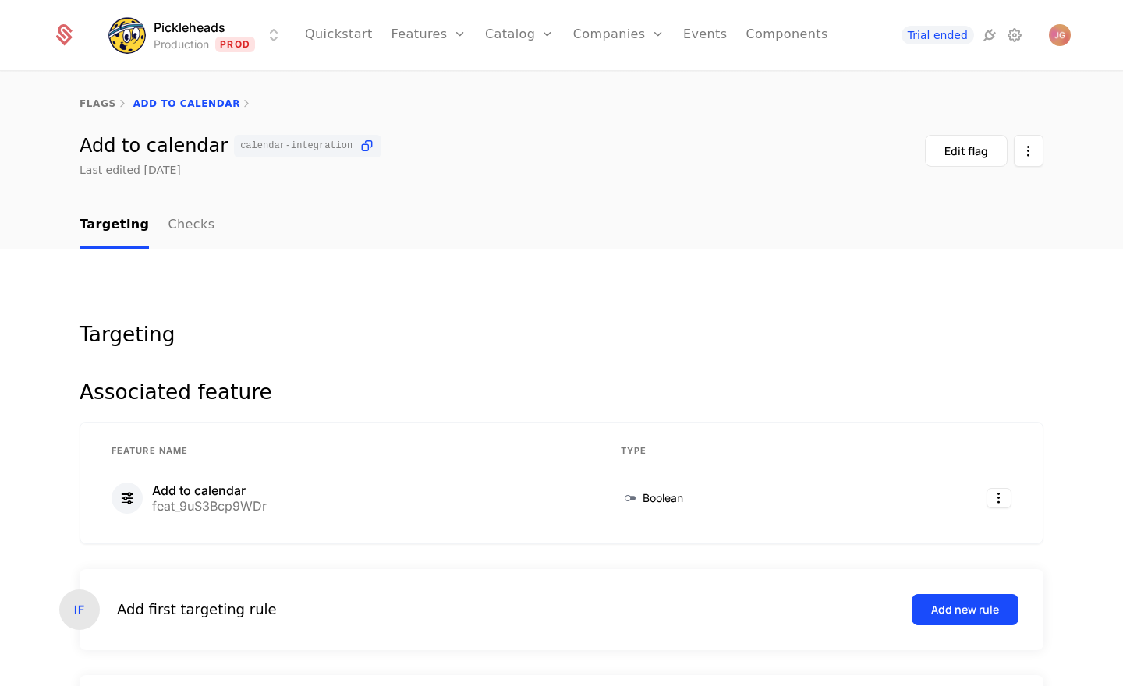
click at [267, 48] on html "Pickleheads Production Prod Quickstart Features Features Flags Catalog Plans Ad…" at bounding box center [561, 343] width 1123 height 686
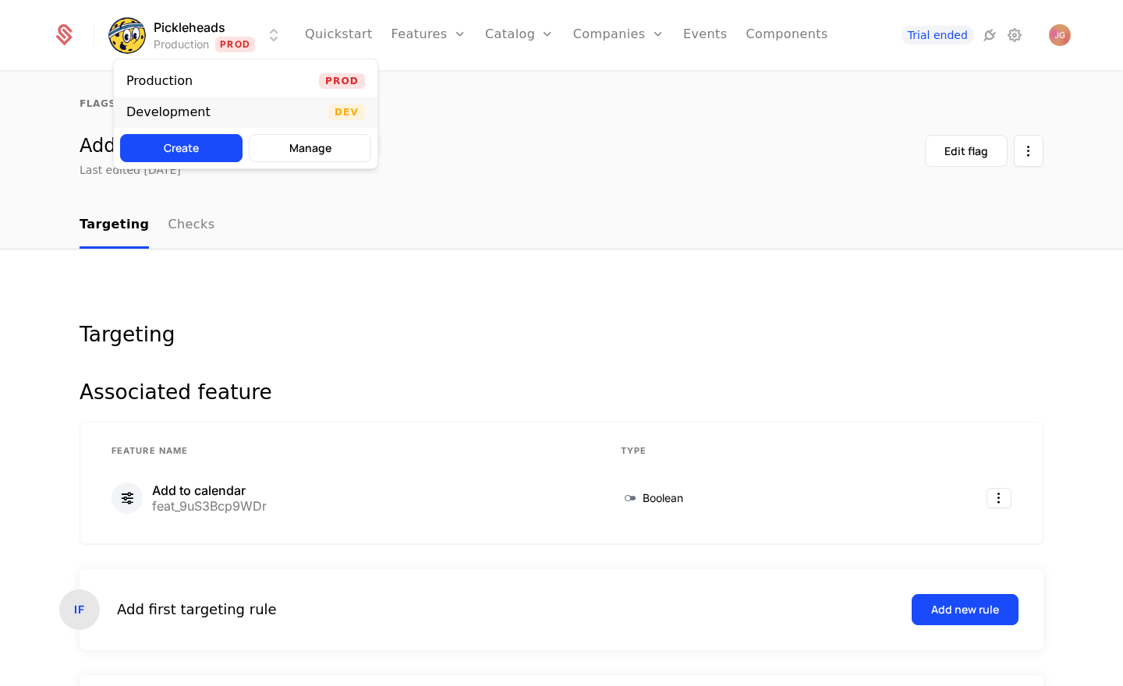
click at [253, 111] on div "Development Dev" at bounding box center [246, 112] width 264 height 31
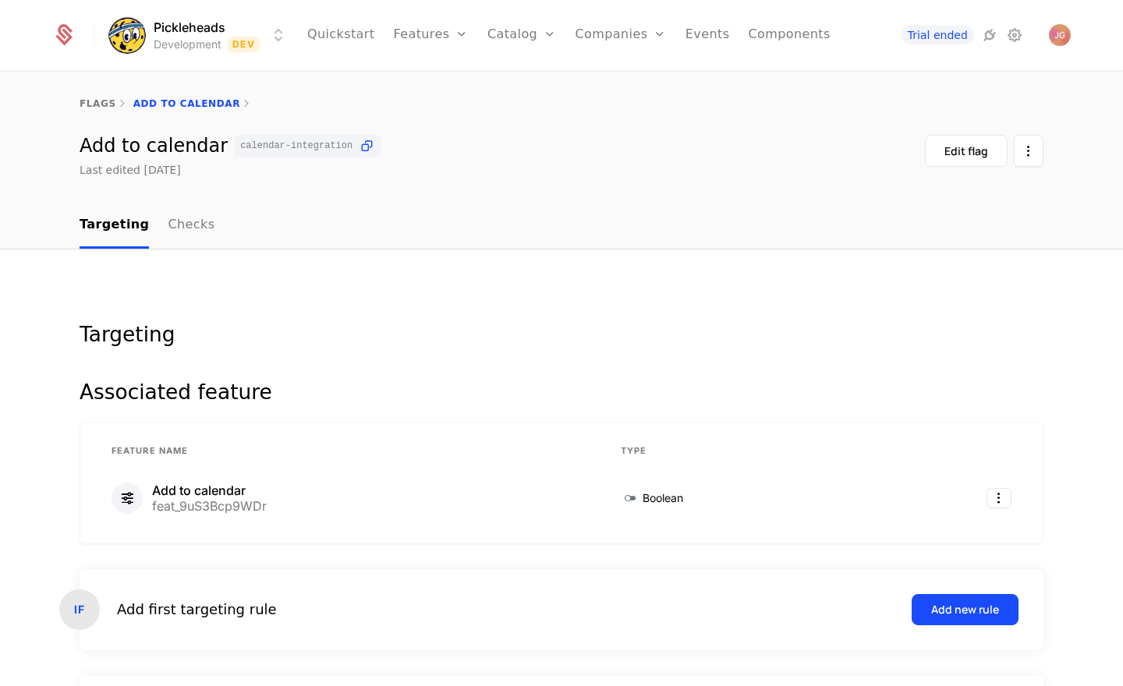
click at [252, 30] on html "Pickleheads Development Dev Quickstart Features Features Flags Catalog Plans Ad…" at bounding box center [561, 343] width 1123 height 686
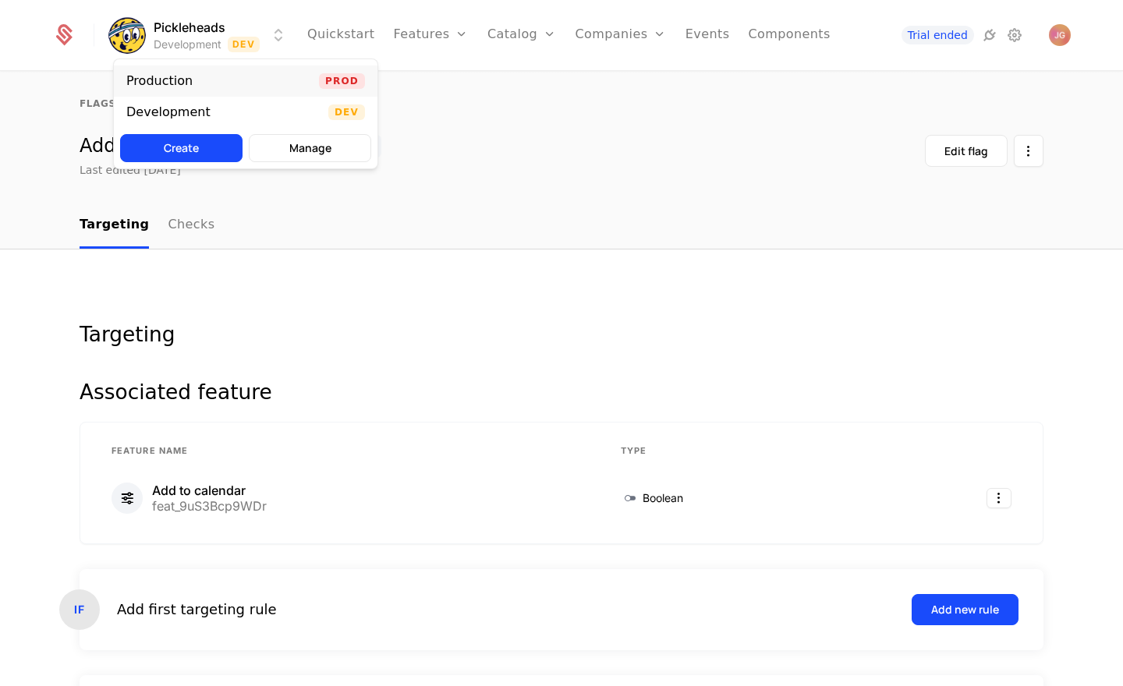
click at [233, 93] on div "Production Prod" at bounding box center [246, 80] width 264 height 31
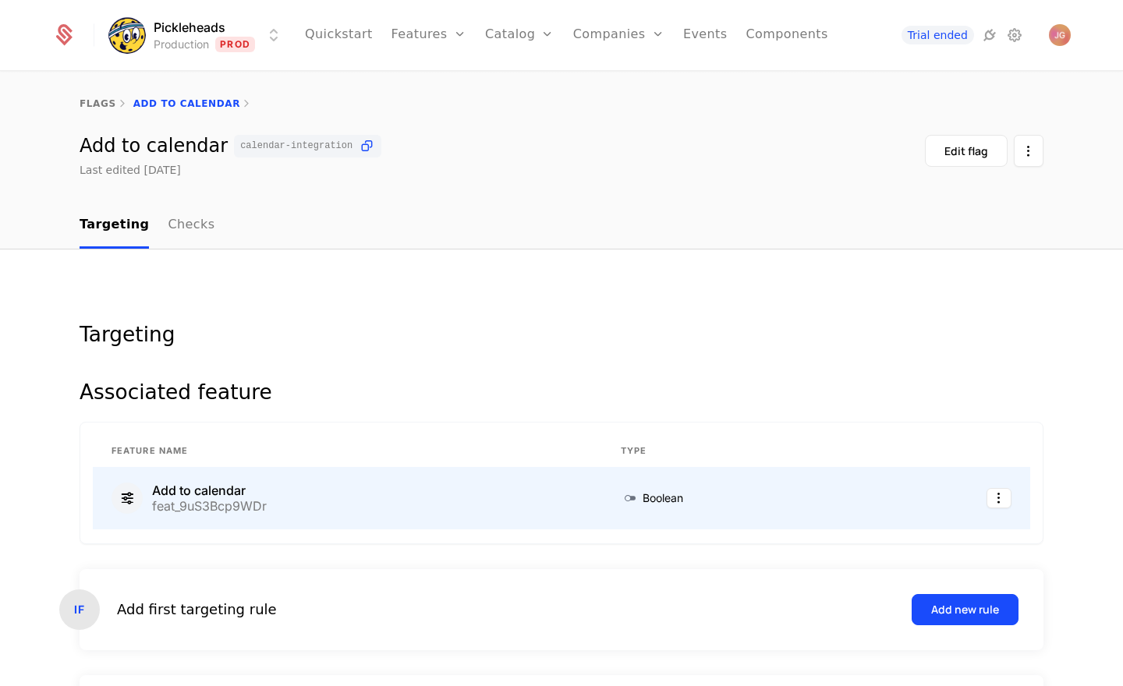
scroll to position [207, 0]
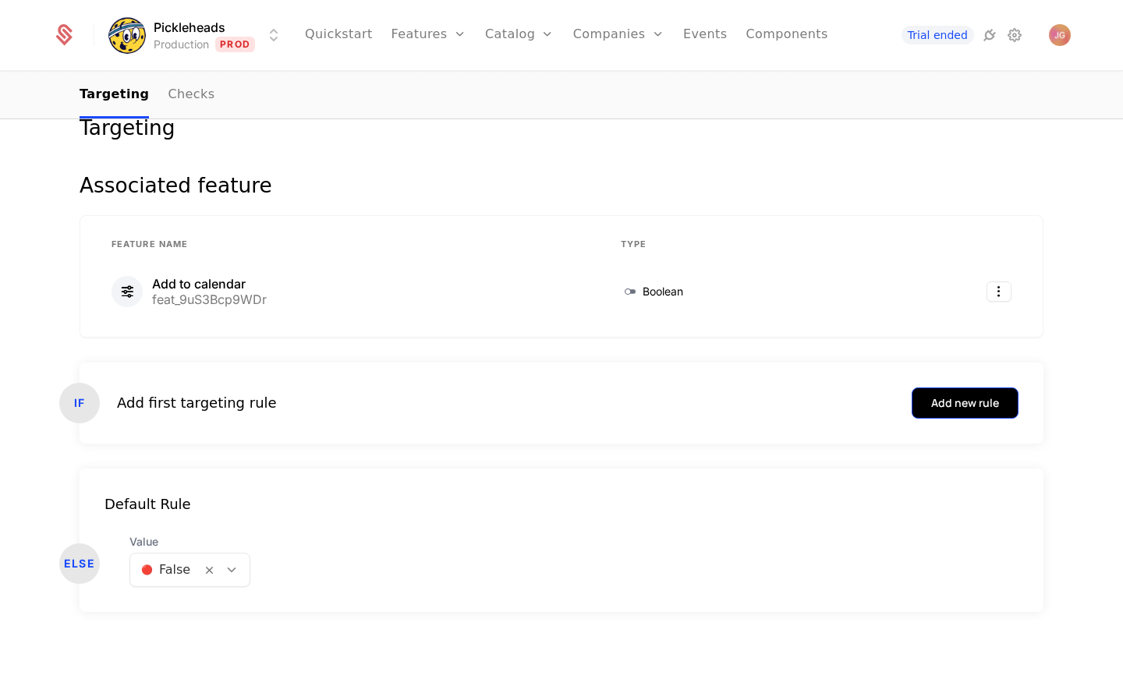
click at [944, 394] on button "Add new rule" at bounding box center [964, 402] width 107 height 31
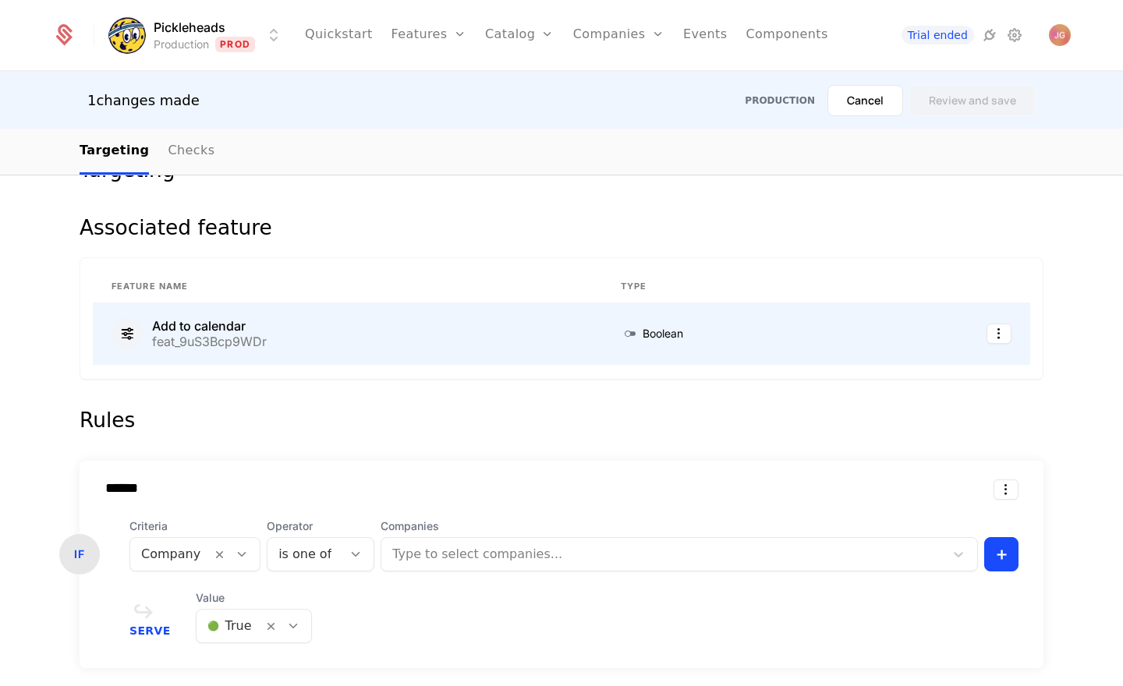
scroll to position [216, 0]
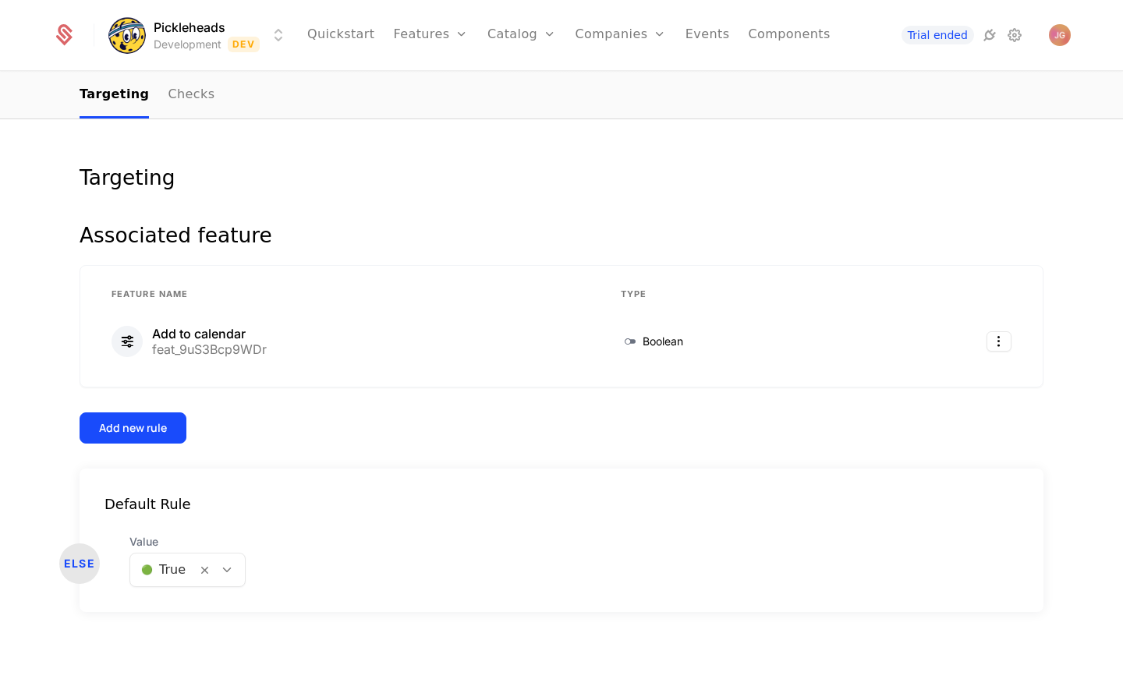
scroll to position [157, 0]
click at [40, 285] on div "Targeting Associated feature Feature Name Type Add to calendar feat_9uS3Bcp9WDr…" at bounding box center [561, 390] width 1123 height 594
drag, startPoint x: 37, startPoint y: 271, endPoint x: 73, endPoint y: 336, distance: 73.6
click at [37, 271] on div "Targeting Associated feature Feature Name Type Add to calendar feat_9uS3Bcp9WDr…" at bounding box center [561, 390] width 1123 height 594
click at [174, 104] on link "Checks" at bounding box center [191, 96] width 47 height 46
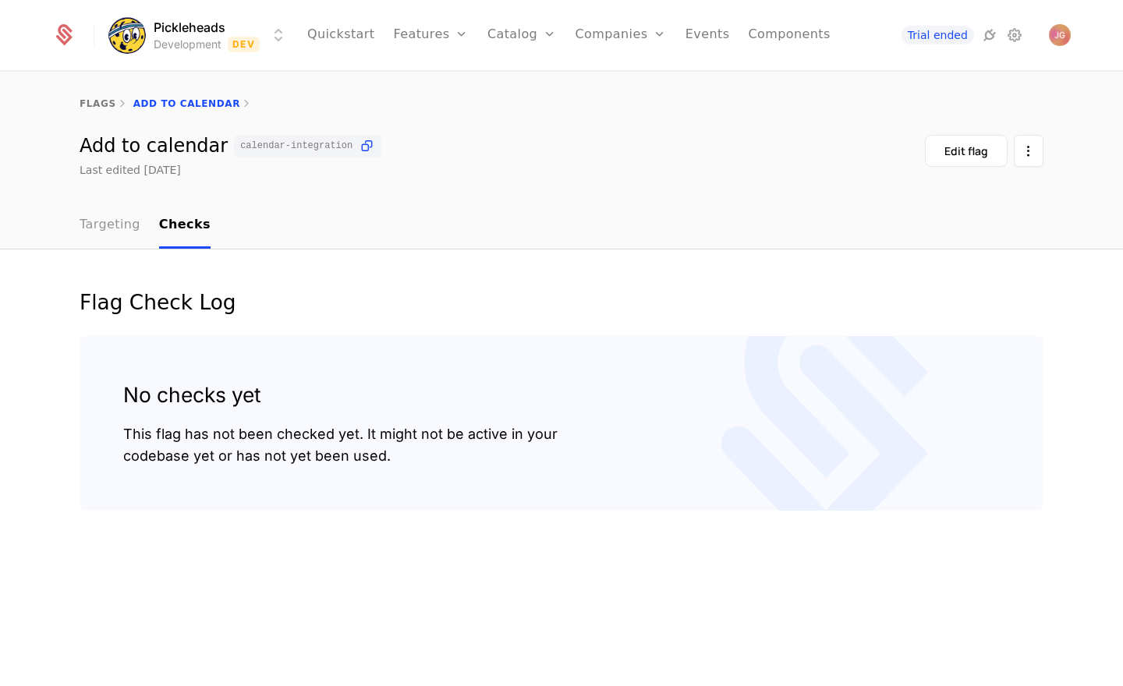
click at [116, 235] on link "Targeting" at bounding box center [110, 226] width 61 height 46
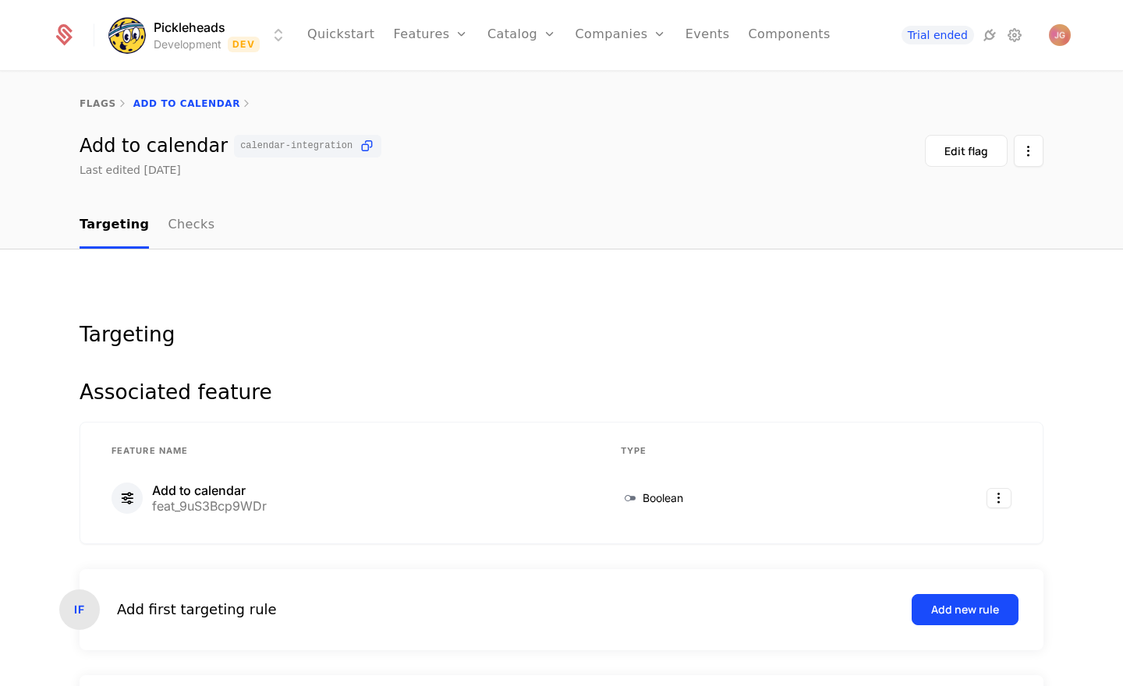
click at [74, 94] on div "flags Add to calendar" at bounding box center [561, 104] width 1123 height 62
click at [83, 95] on div "flags Add to calendar" at bounding box center [561, 104] width 1123 height 62
click at [86, 102] on link "flags" at bounding box center [98, 103] width 37 height 11
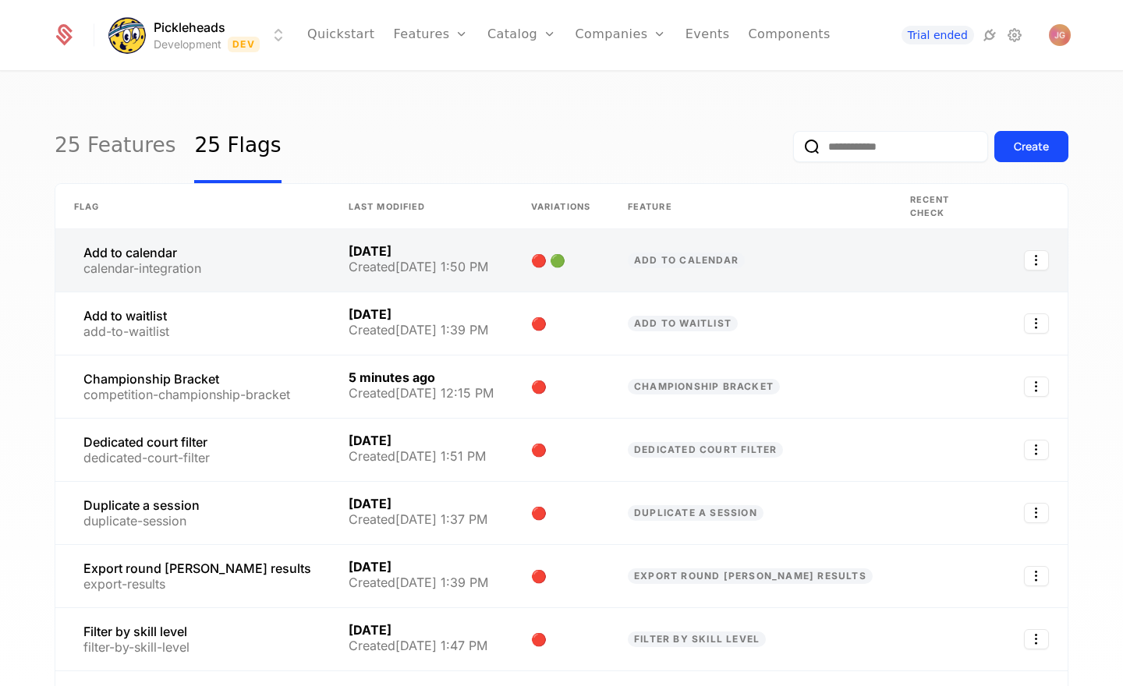
click at [462, 253] on link at bounding box center [421, 260] width 182 height 62
click at [560, 249] on link at bounding box center [560, 260] width 97 height 62
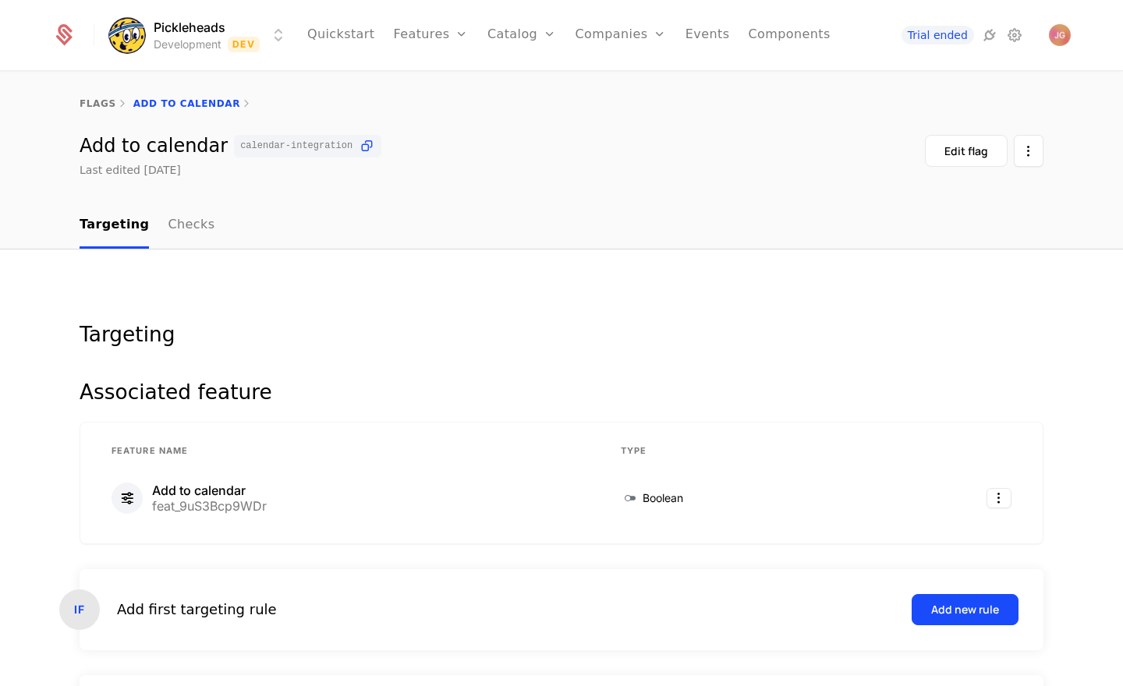
scroll to position [207, 0]
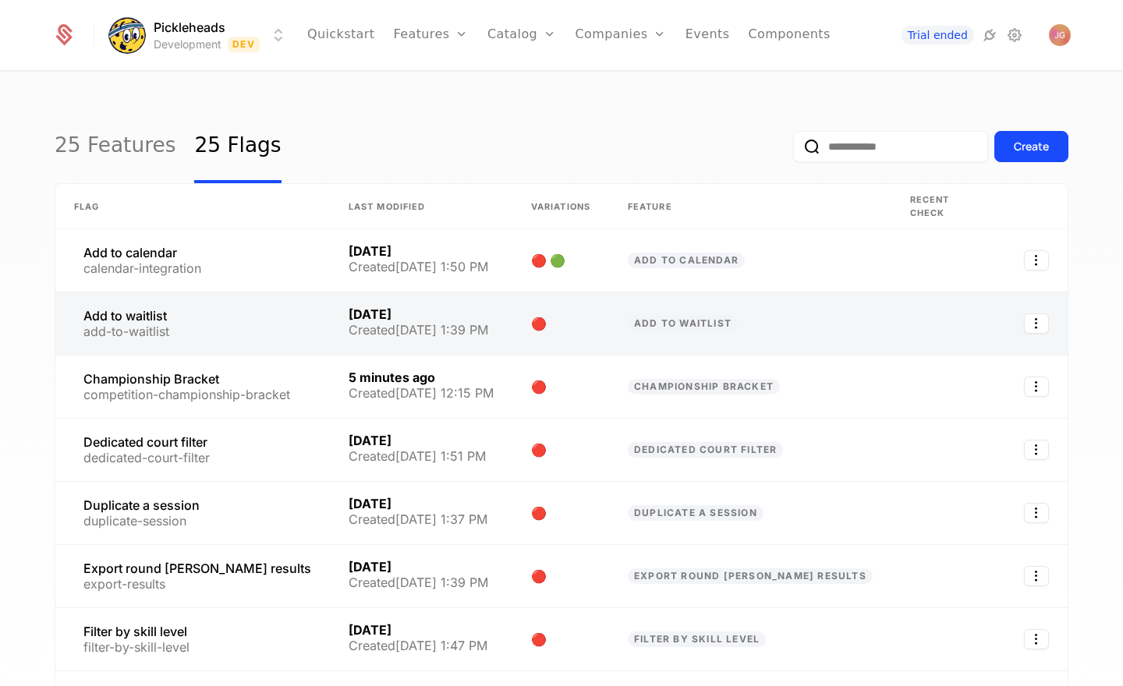
click at [609, 322] on link at bounding box center [560, 323] width 97 height 62
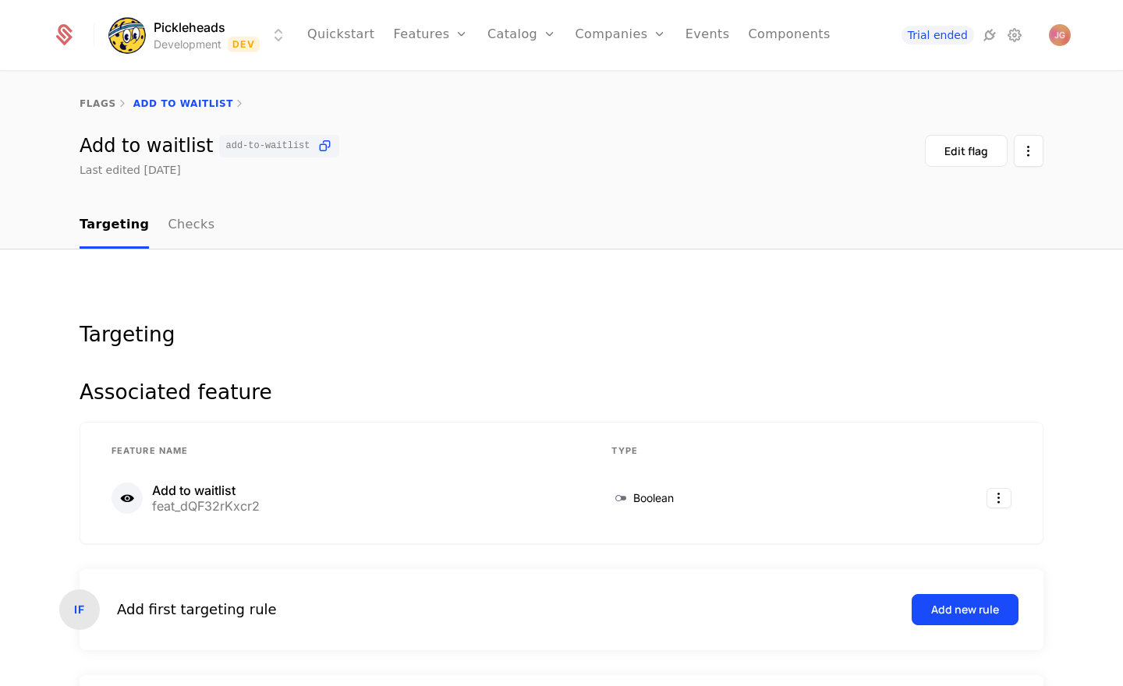
scroll to position [207, 0]
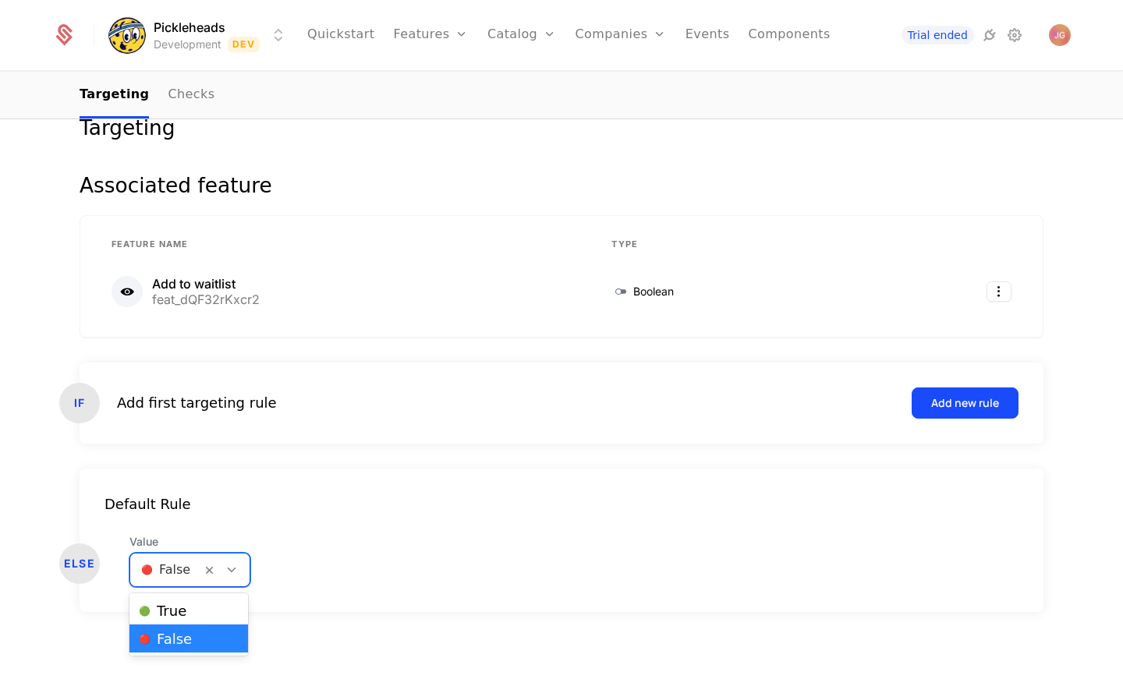
click at [240, 575] on div at bounding box center [231, 569] width 27 height 17
click at [227, 617] on div "🟢 True" at bounding box center [189, 611] width 100 height 16
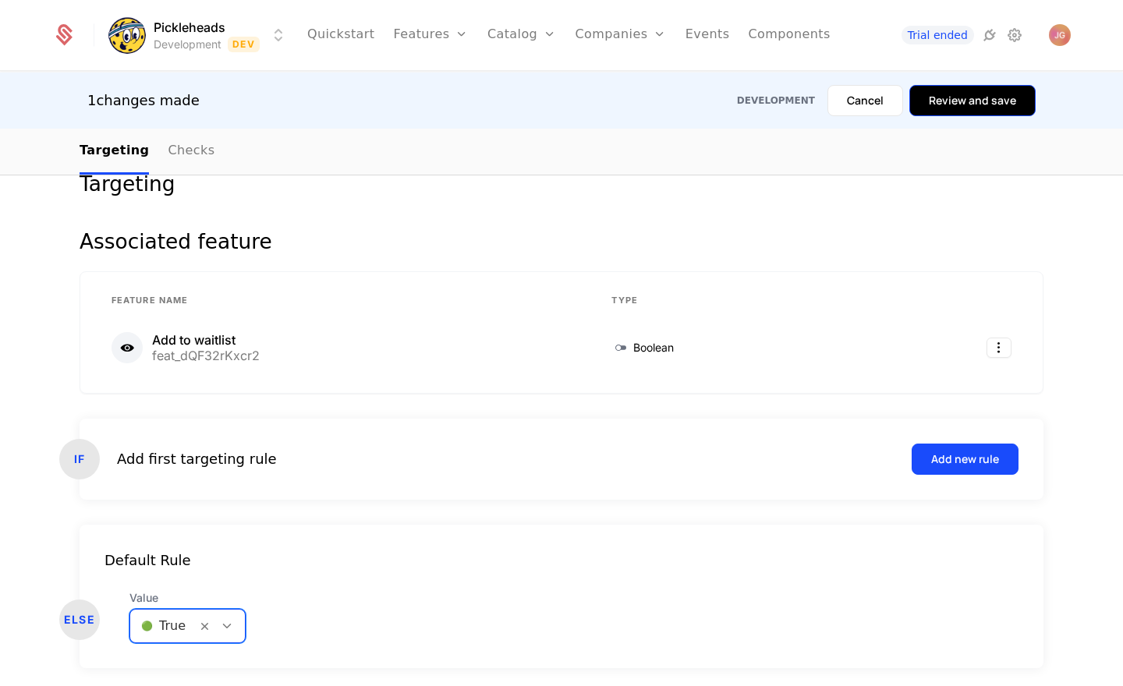
click at [968, 106] on button "Review and save" at bounding box center [972, 100] width 126 height 31
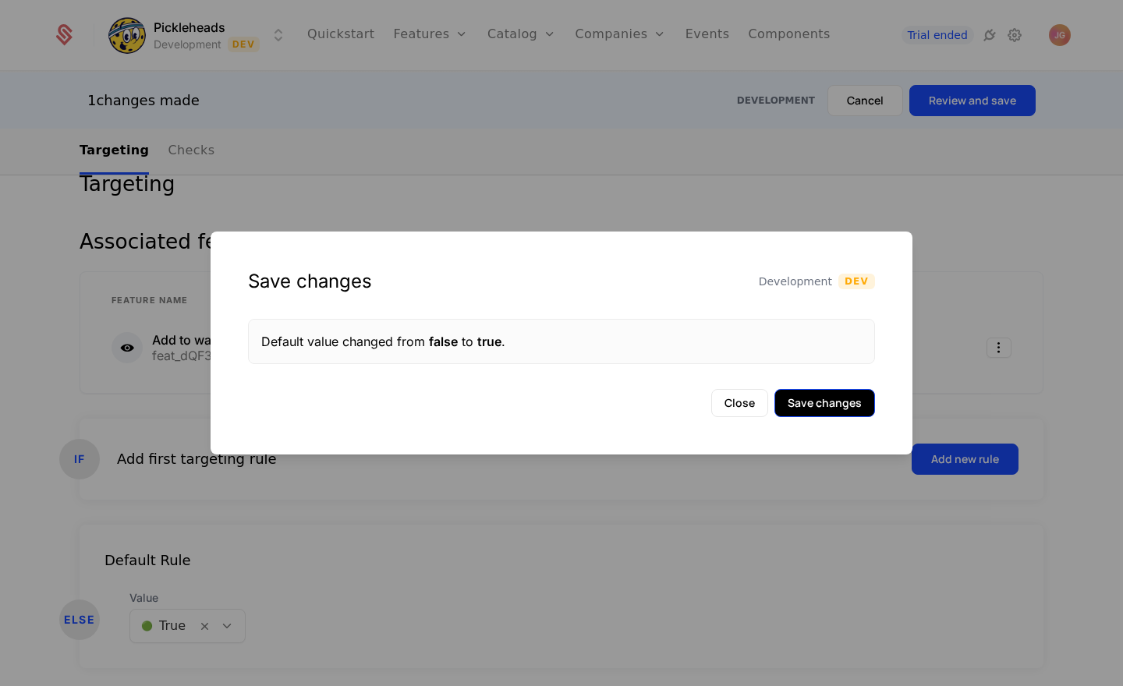
click at [839, 399] on button "Save changes" at bounding box center [824, 403] width 101 height 28
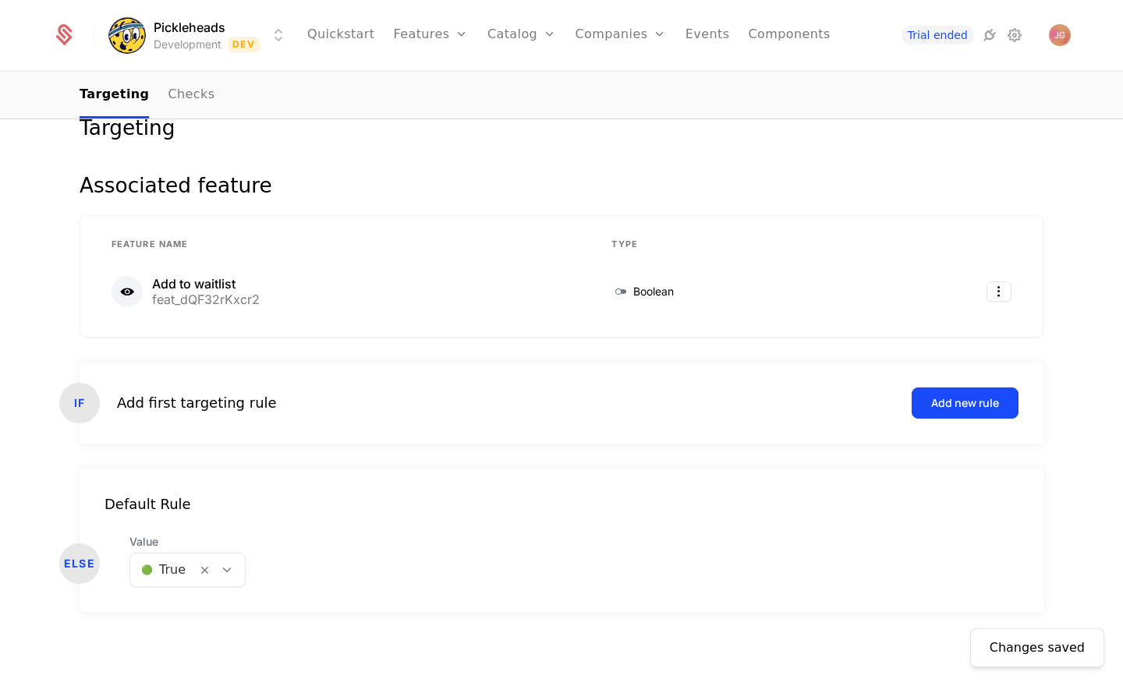
scroll to position [0, 0]
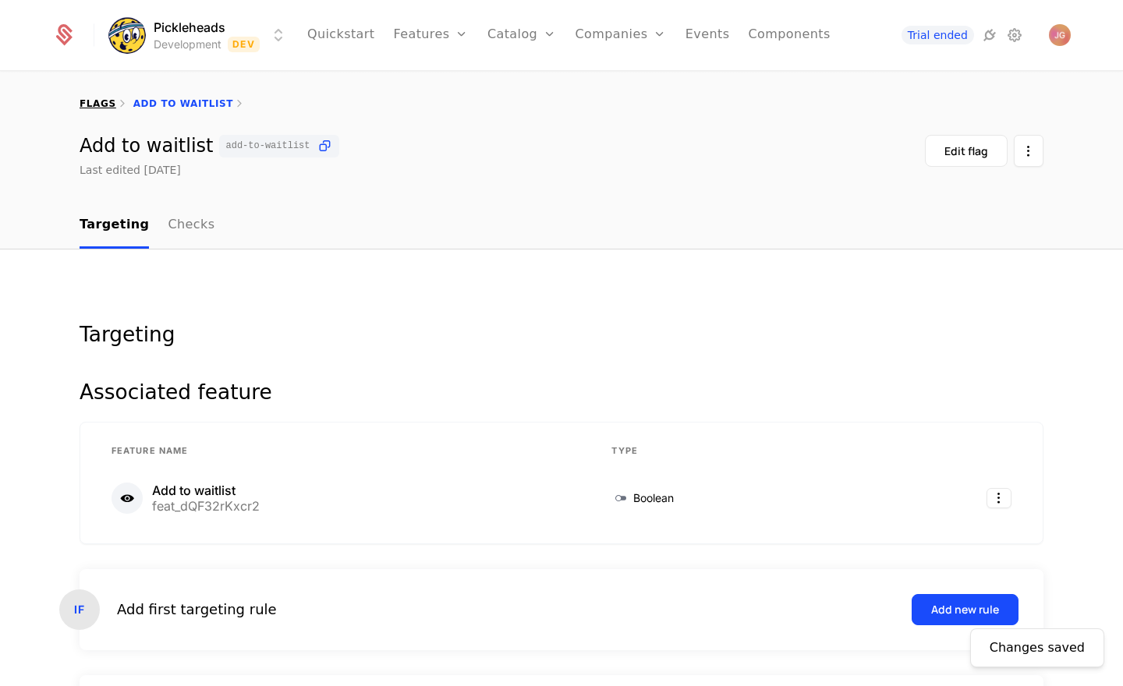
click at [99, 105] on link "flags" at bounding box center [98, 103] width 37 height 11
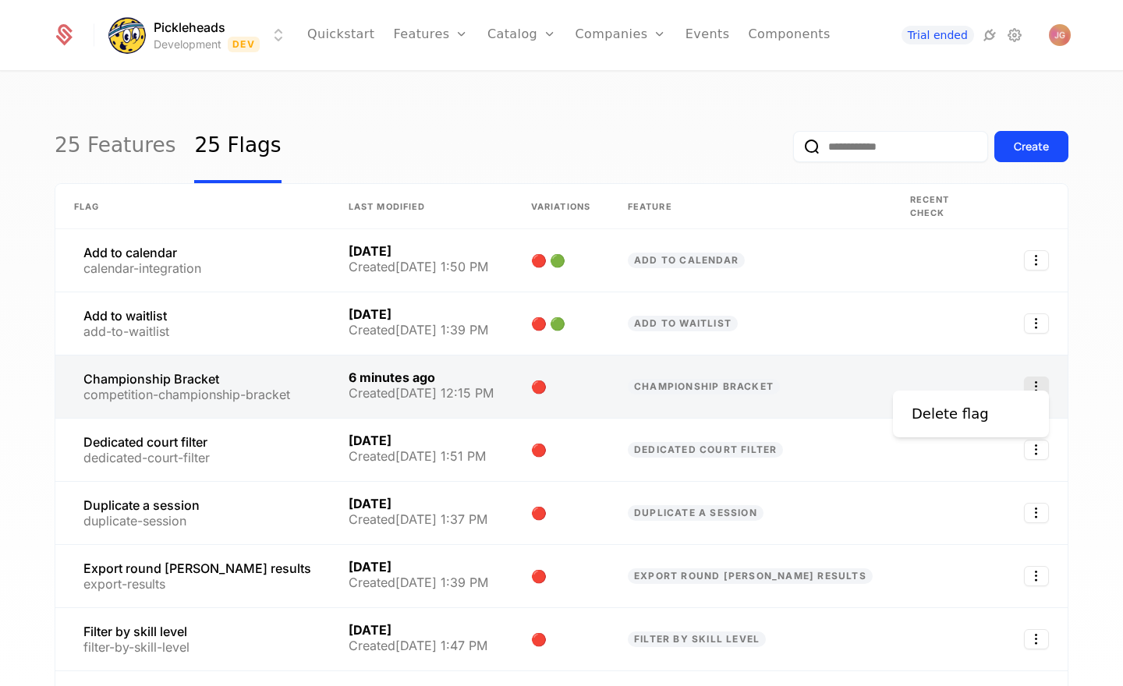
click at [1038, 377] on icon "Select action" at bounding box center [1036, 387] width 25 height 20
click at [600, 373] on link at bounding box center [560, 386] width 97 height 62
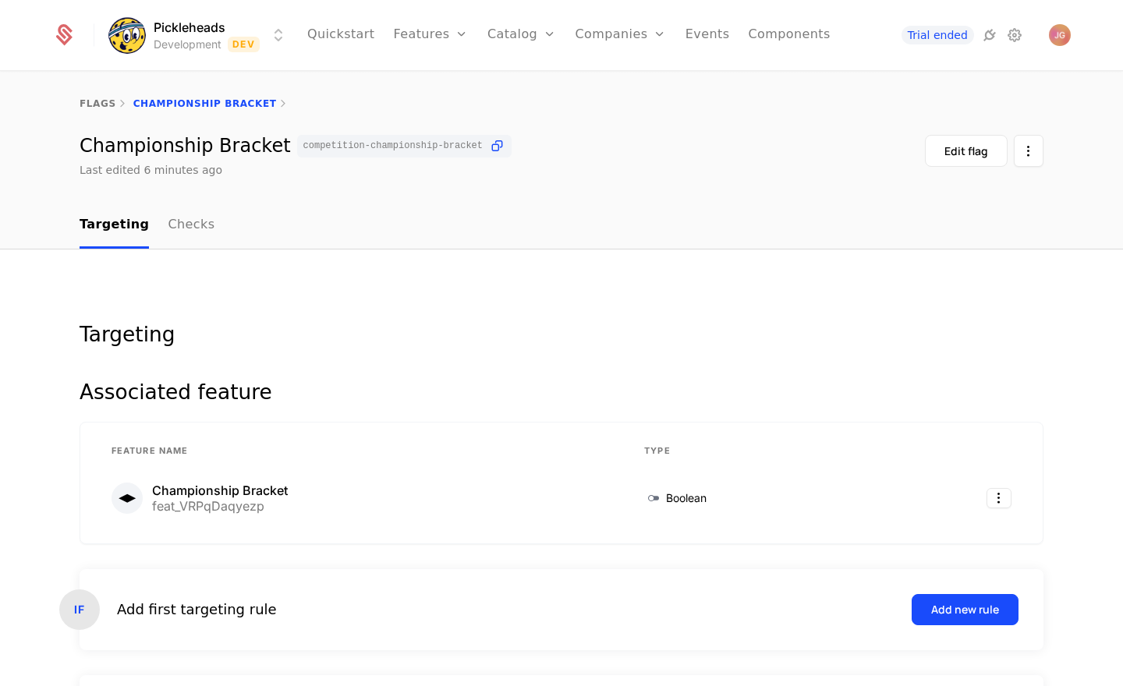
scroll to position [207, 0]
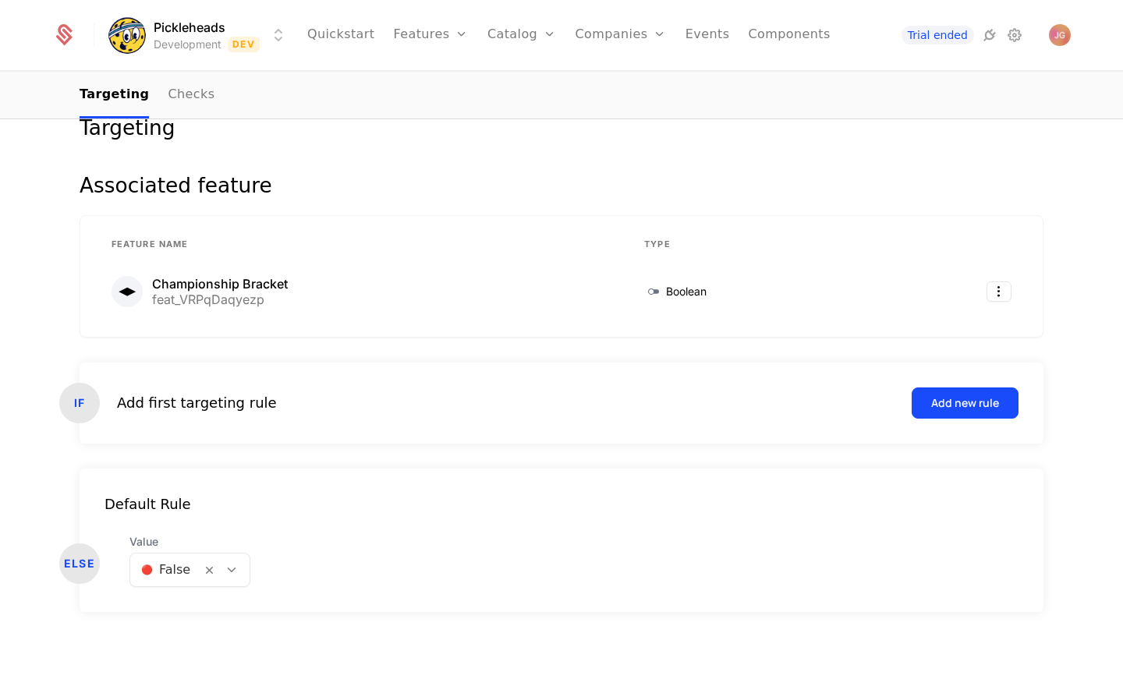
click at [231, 568] on icon at bounding box center [232, 570] width 14 height 14
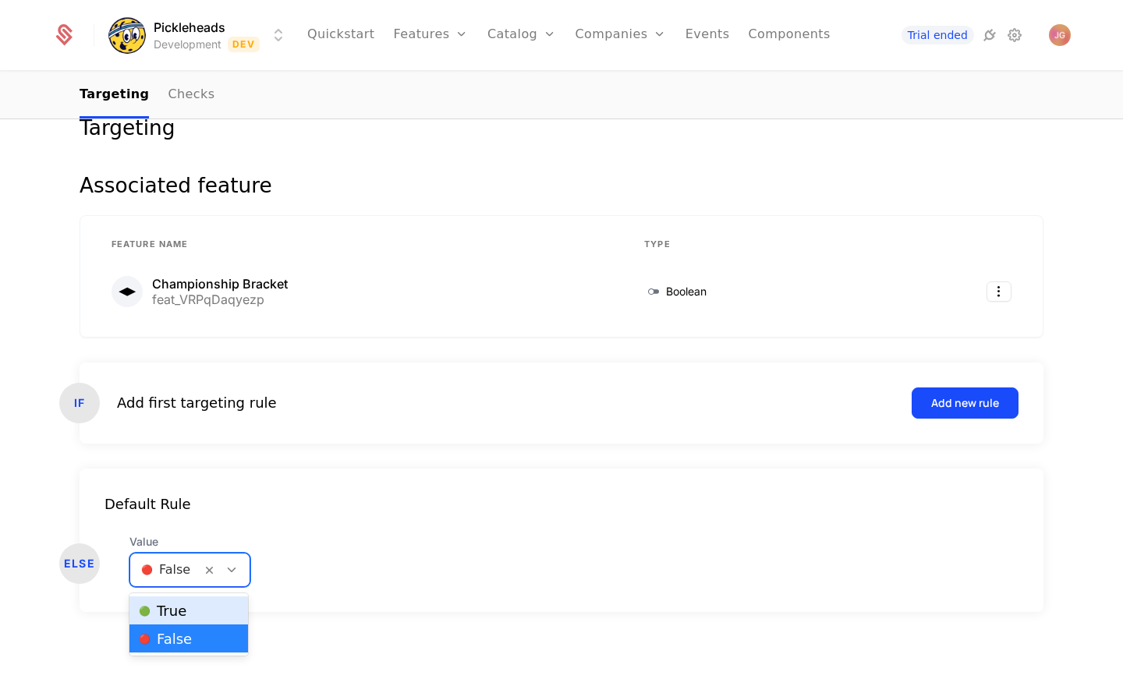
click at [221, 621] on div "🟢 True" at bounding box center [188, 610] width 118 height 28
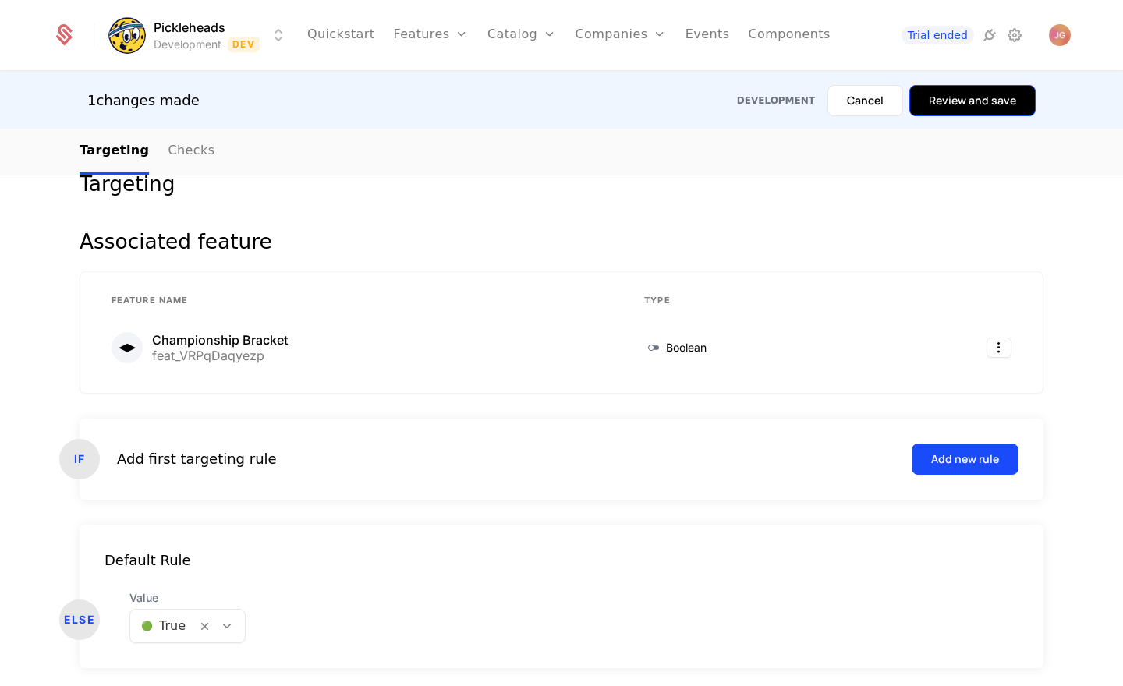
click at [950, 111] on button "Review and save" at bounding box center [972, 100] width 126 height 31
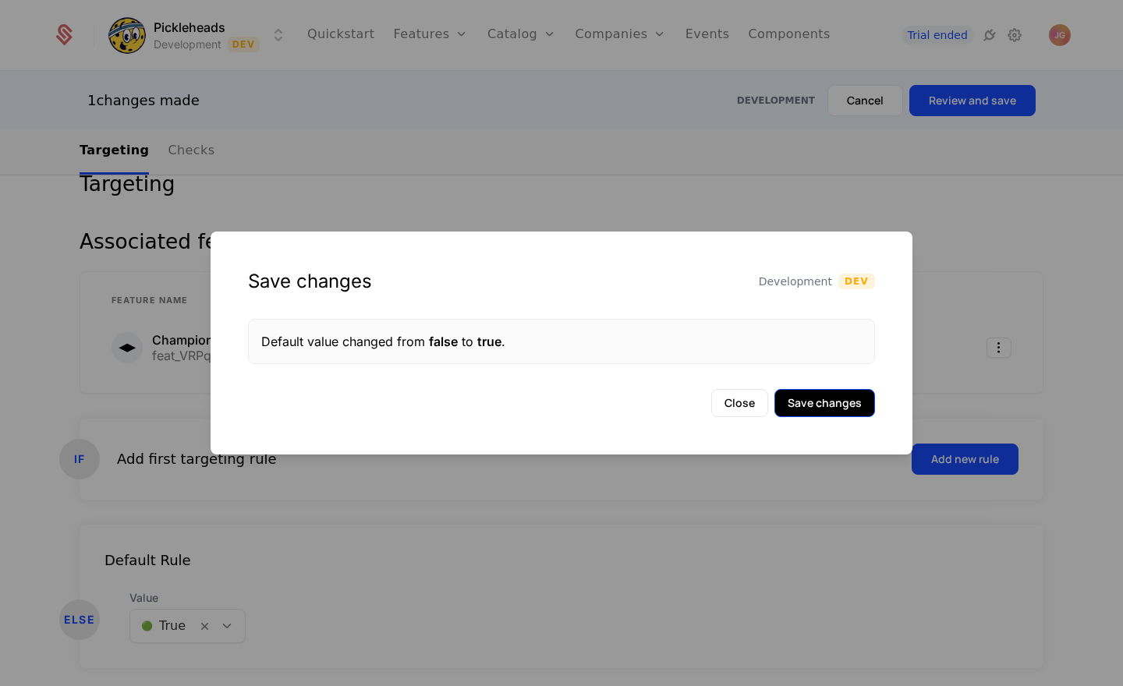
click at [809, 396] on button "Save changes" at bounding box center [824, 403] width 101 height 28
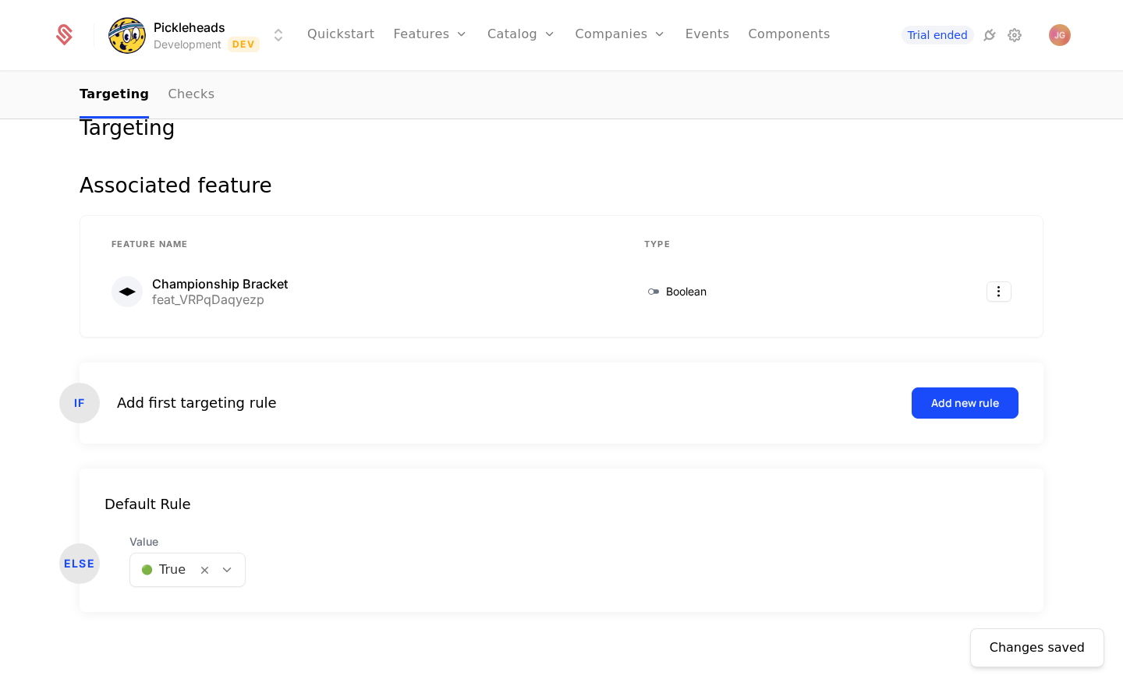
scroll to position [0, 0]
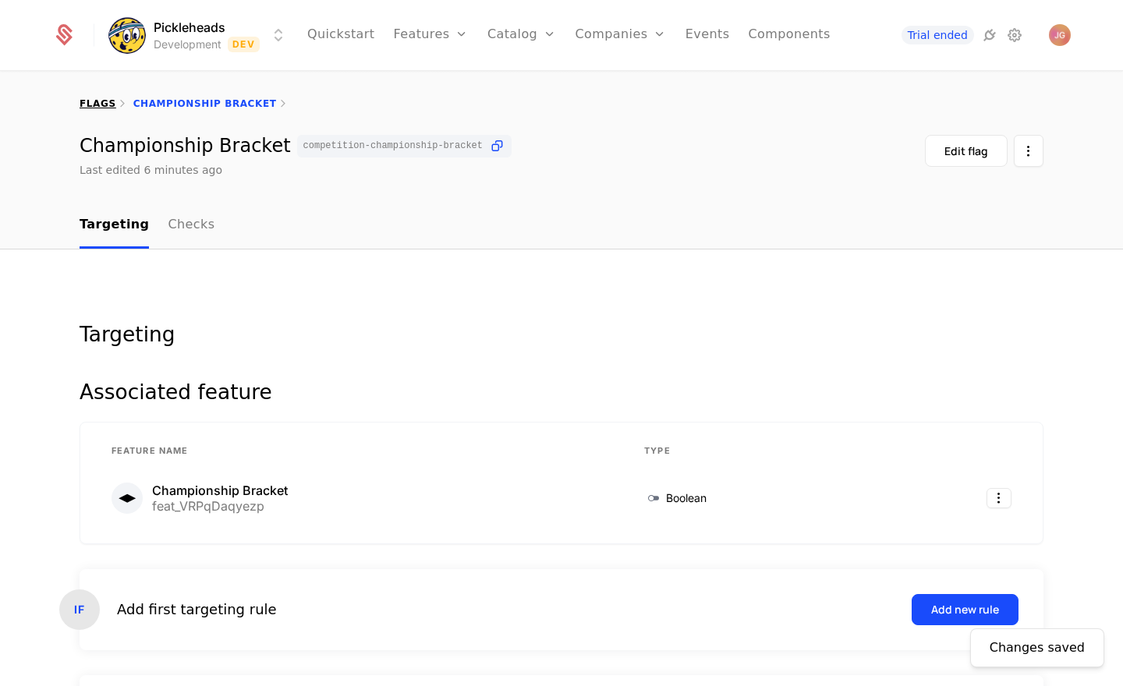
click at [97, 104] on link "flags" at bounding box center [98, 103] width 37 height 11
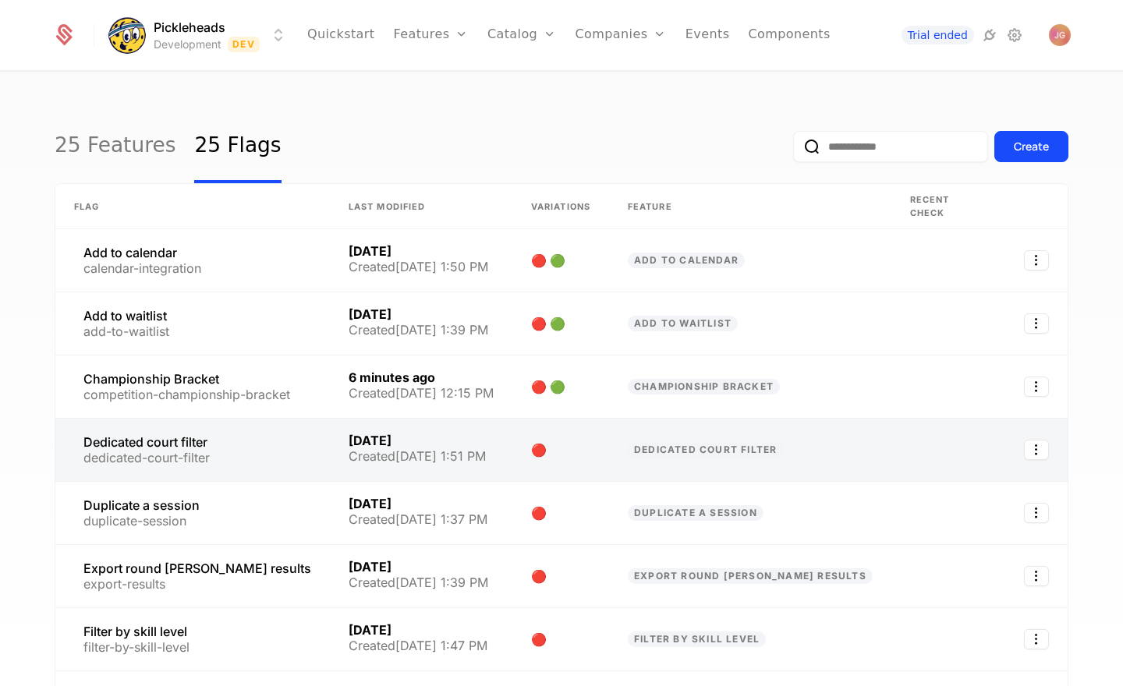
click at [609, 430] on link at bounding box center [560, 450] width 97 height 62
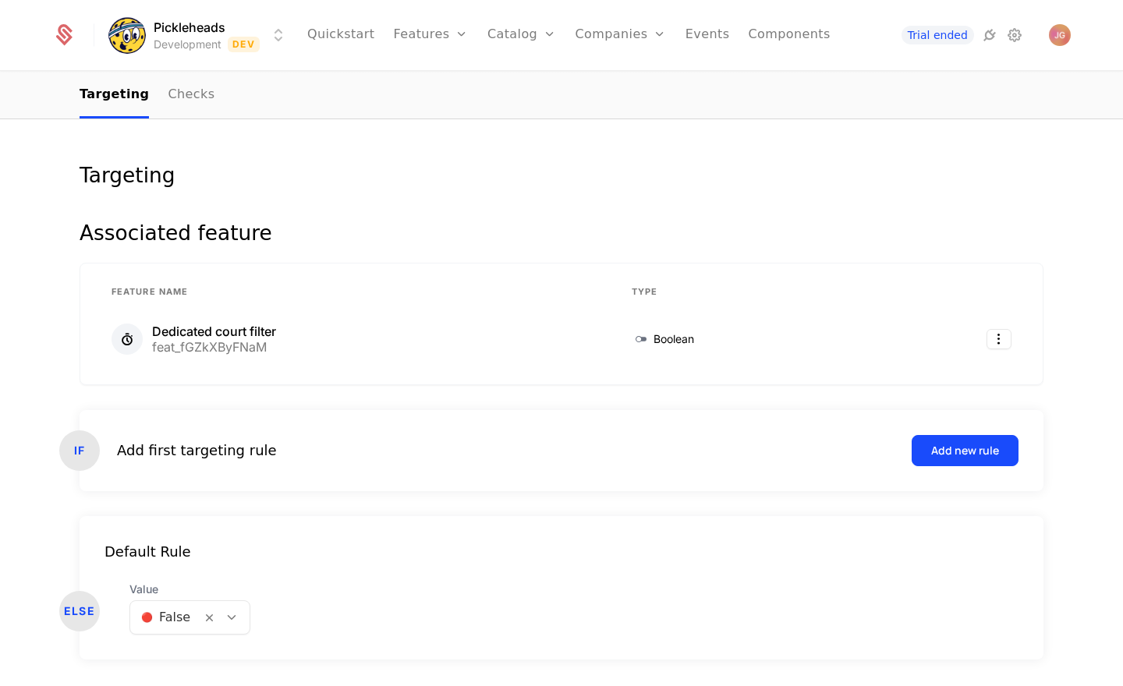
scroll to position [207, 0]
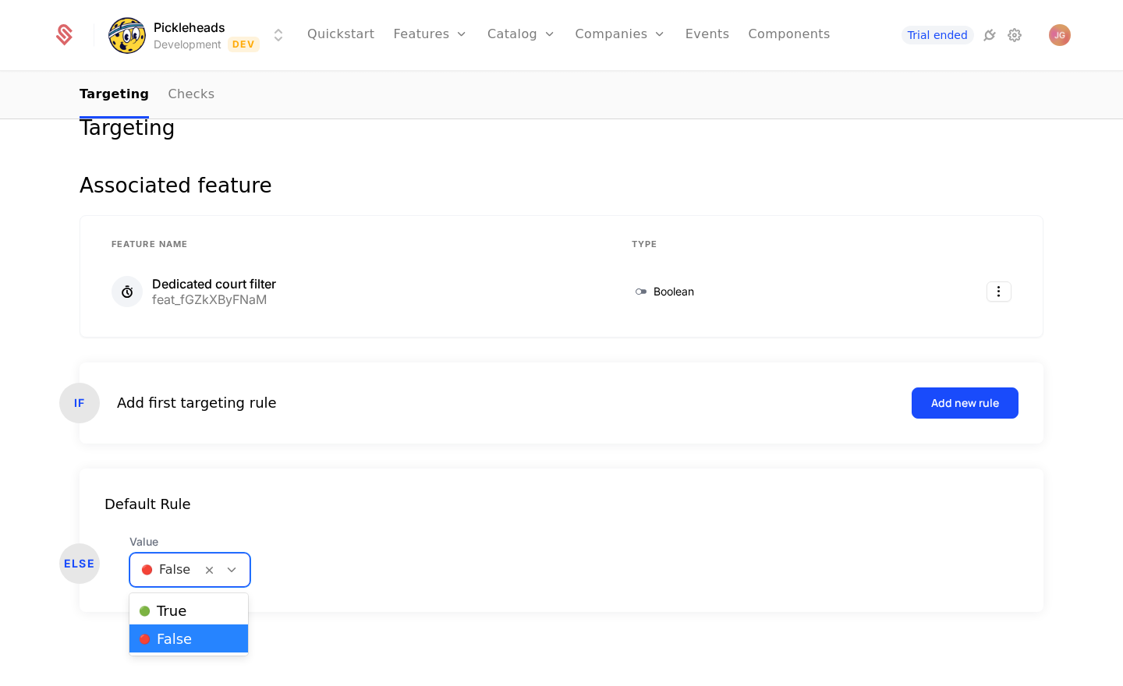
click at [228, 579] on div at bounding box center [225, 570] width 48 height 33
drag, startPoint x: 218, startPoint y: 604, endPoint x: 247, endPoint y: 597, distance: 29.7
click at [218, 604] on div "🟢 True" at bounding box center [189, 611] width 100 height 16
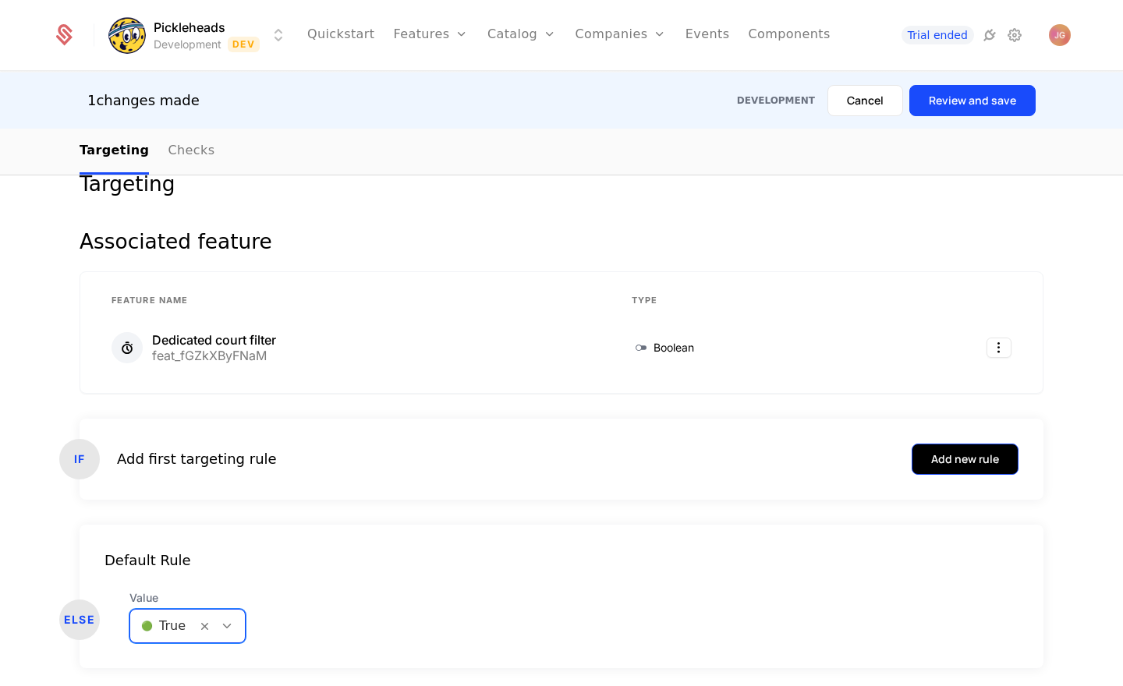
click at [989, 468] on button "Add new rule" at bounding box center [964, 459] width 107 height 31
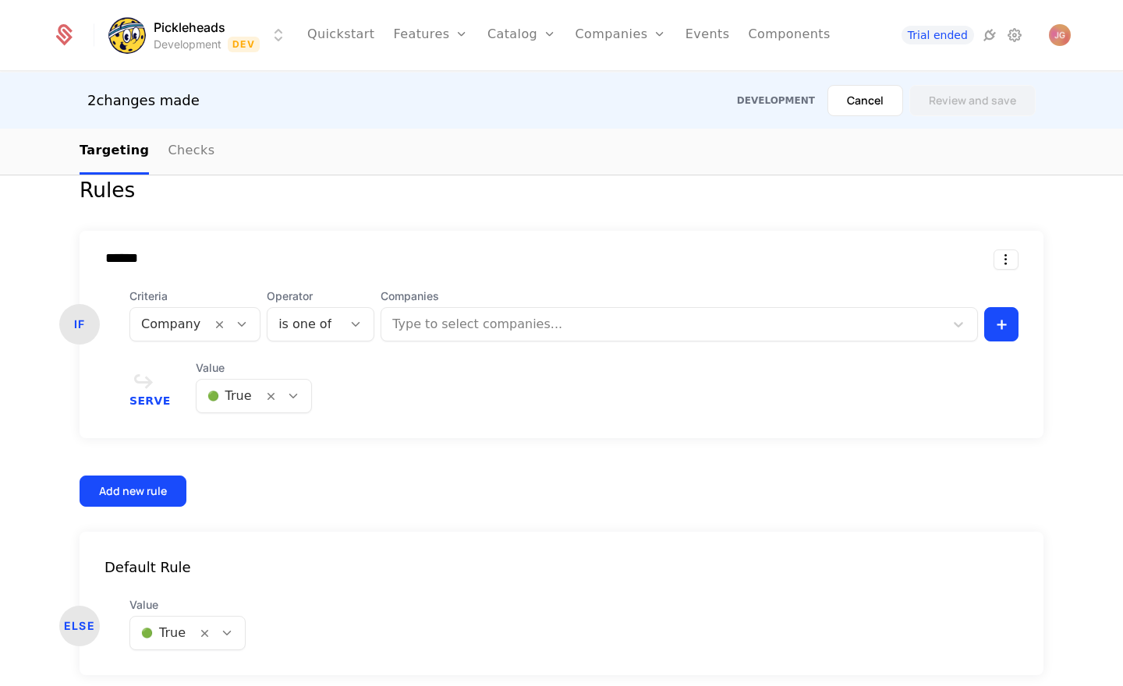
scroll to position [458, 0]
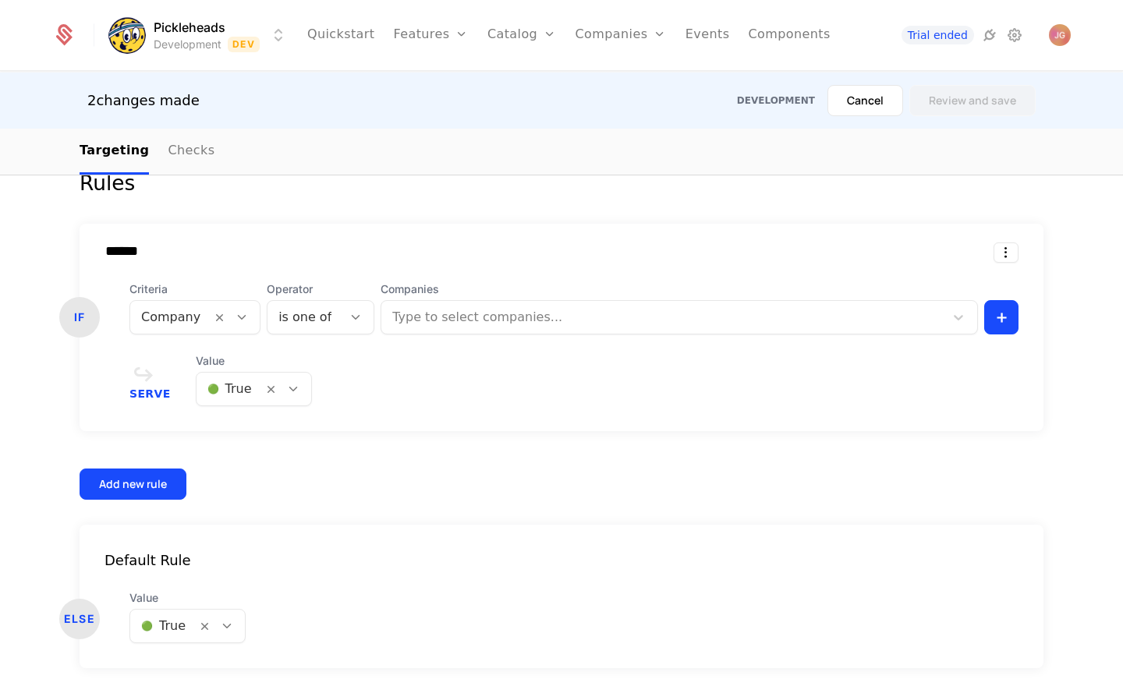
click at [236, 317] on icon at bounding box center [242, 317] width 14 height 14
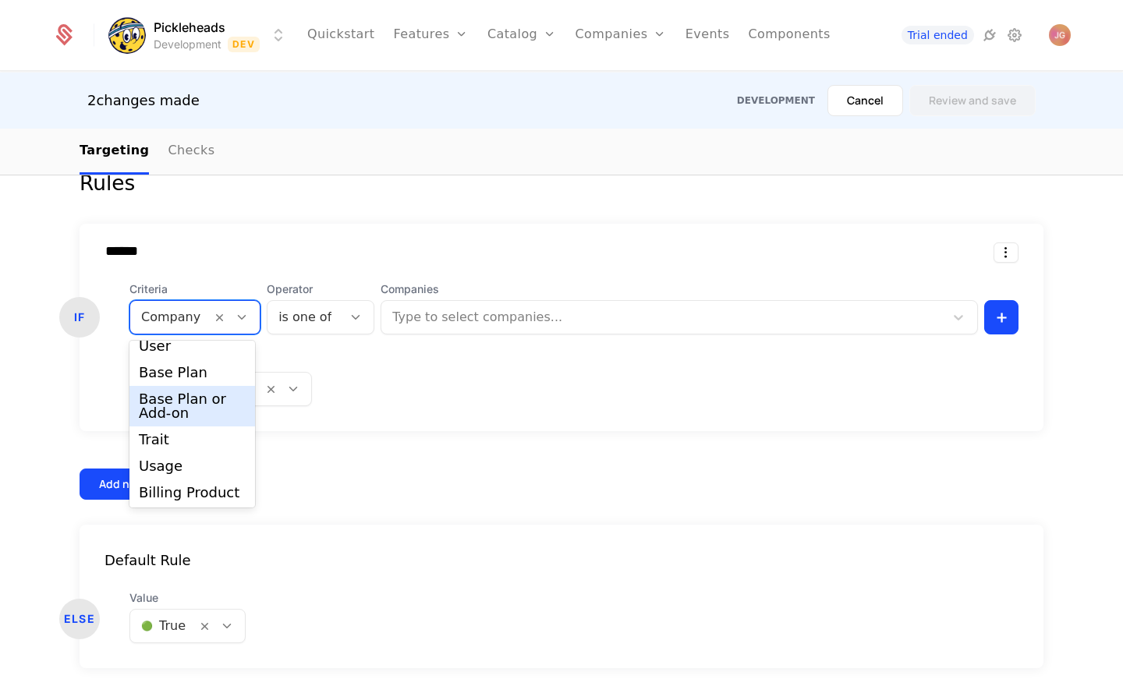
scroll to position [39, 0]
click at [233, 216] on form "Rules ****** IF Criteria User, 2 of 7. 7 results available. Use Up and Down to …" at bounding box center [562, 418] width 964 height 500
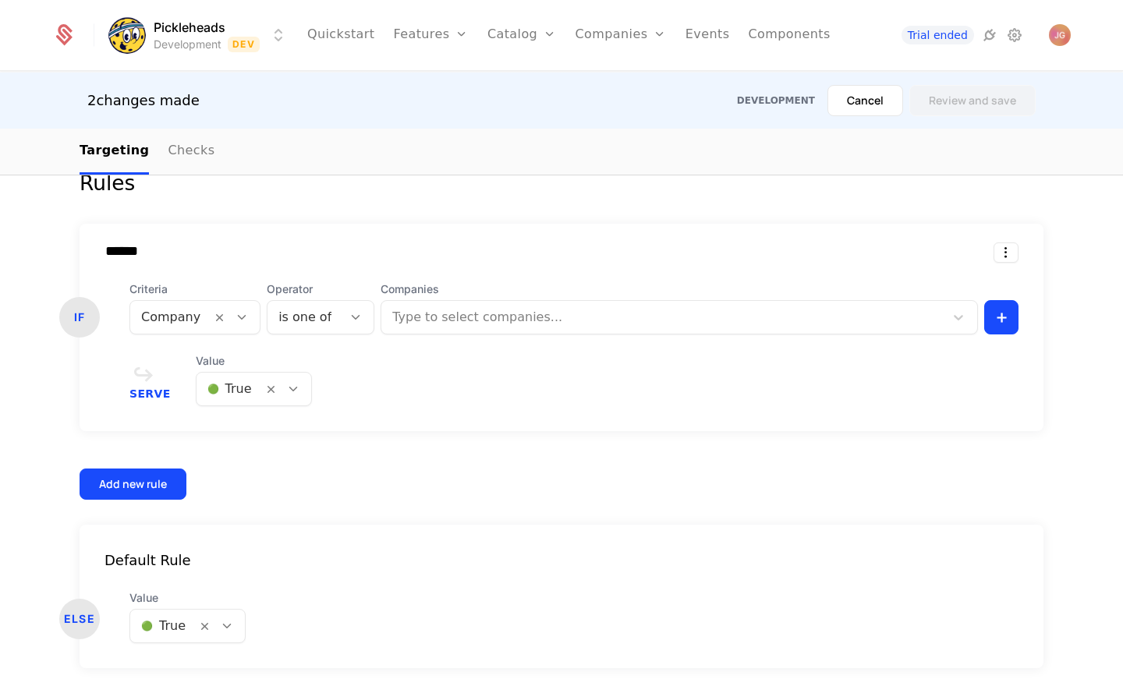
click at [298, 218] on form "Rules ****** IF Criteria Company Operator is one of Companies Type to select co…" at bounding box center [562, 418] width 964 height 500
click at [239, 319] on icon at bounding box center [242, 317] width 14 height 14
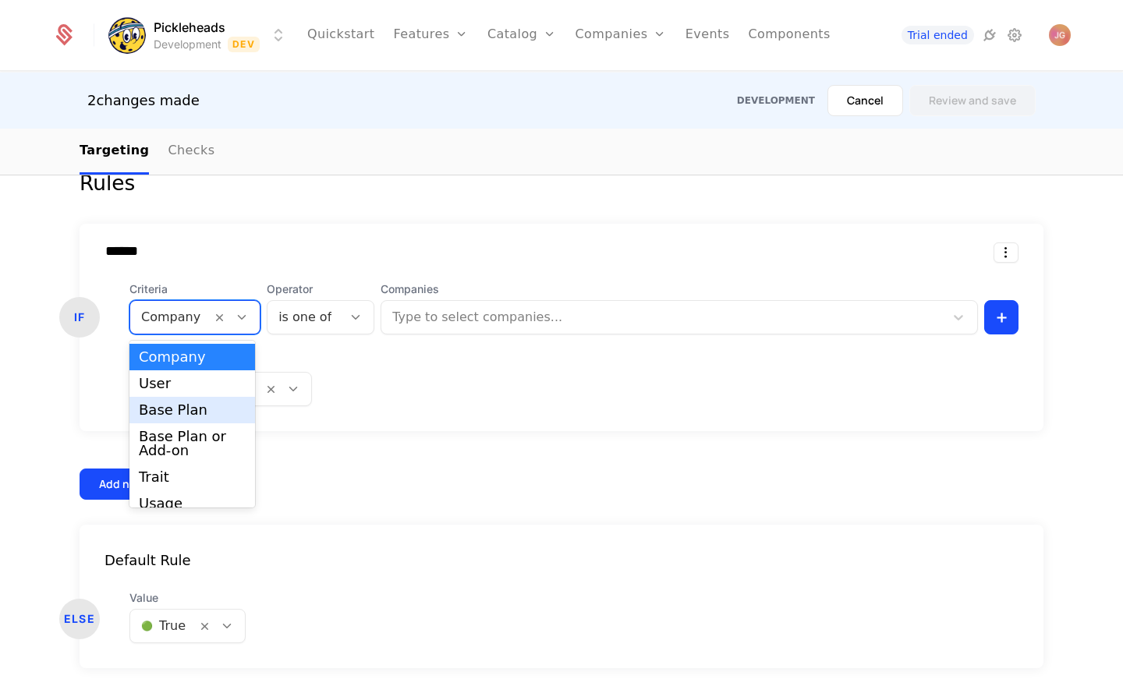
click at [204, 409] on div "Base Plan" at bounding box center [192, 410] width 107 height 14
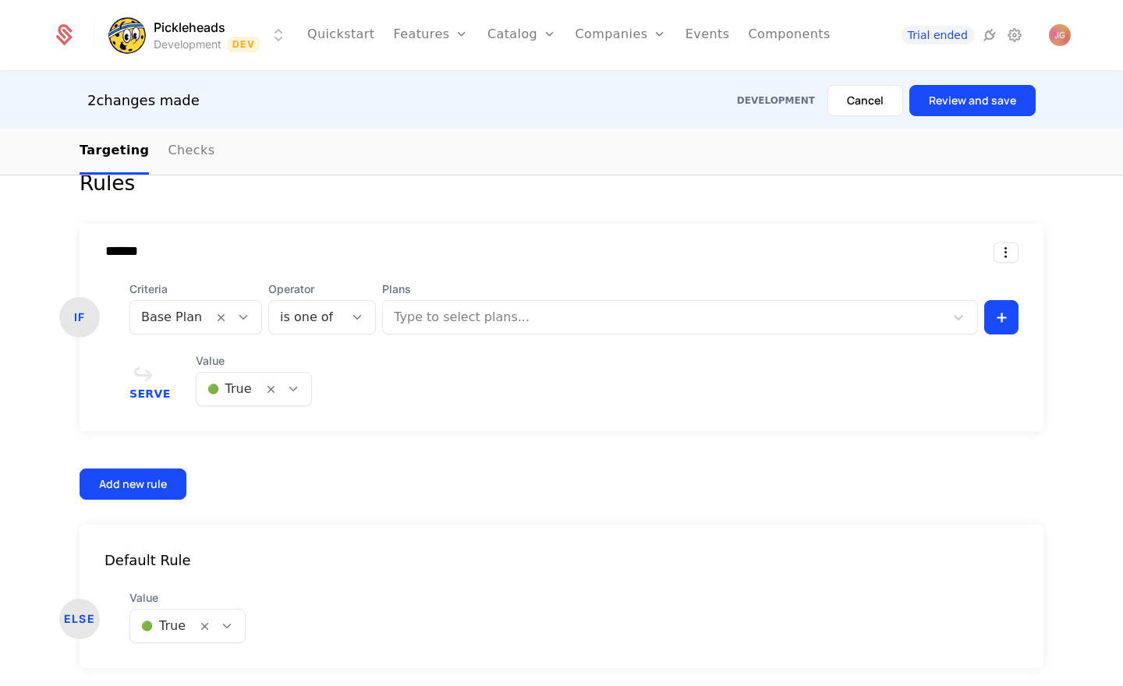
drag, startPoint x: 313, startPoint y: 256, endPoint x: 420, endPoint y: 271, distance: 107.8
click at [313, 256] on input "******" at bounding box center [315, 251] width 444 height 16
click at [634, 314] on div at bounding box center [664, 317] width 539 height 22
drag, startPoint x: 450, startPoint y: 235, endPoint x: 369, endPoint y: 231, distance: 81.2
click at [450, 235] on div "****** IF Criteria Base Plan Operator is one of Plans Type to select plans... +…" at bounding box center [562, 327] width 964 height 207
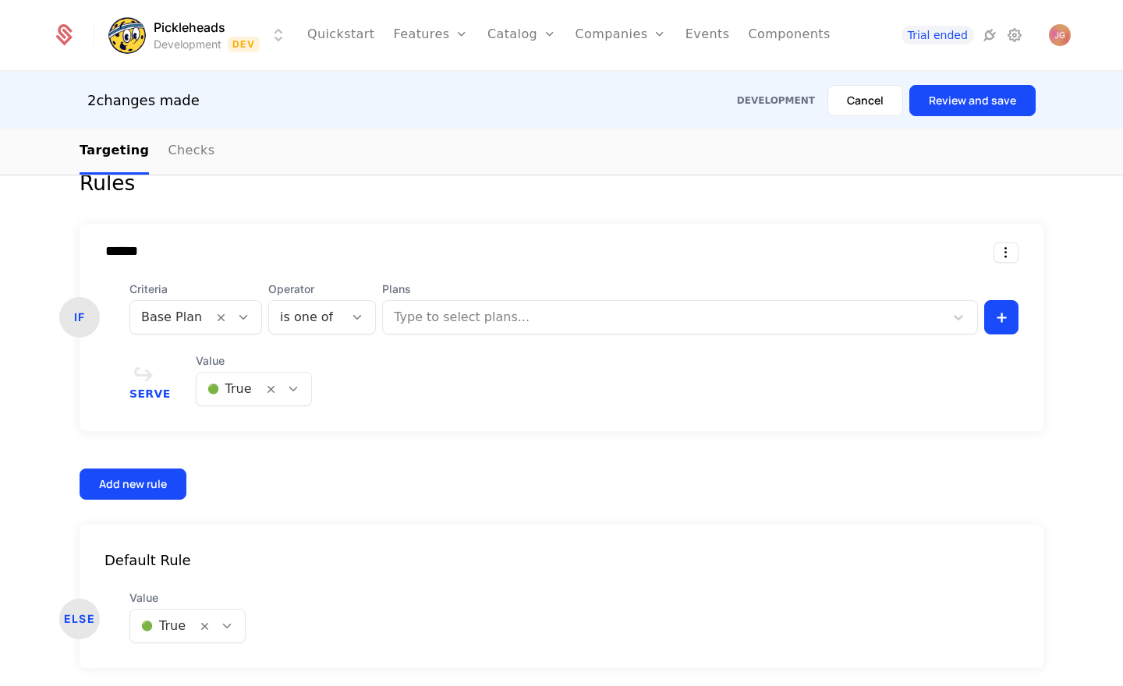
click at [354, 232] on div "****** IF Criteria Base Plan Operator is one of Plans Type to select plans... +…" at bounding box center [562, 327] width 964 height 207
click at [481, 448] on div "****** IF Criteria Base Plan Operator is one of Plans Type to select plans... +…" at bounding box center [562, 362] width 964 height 276
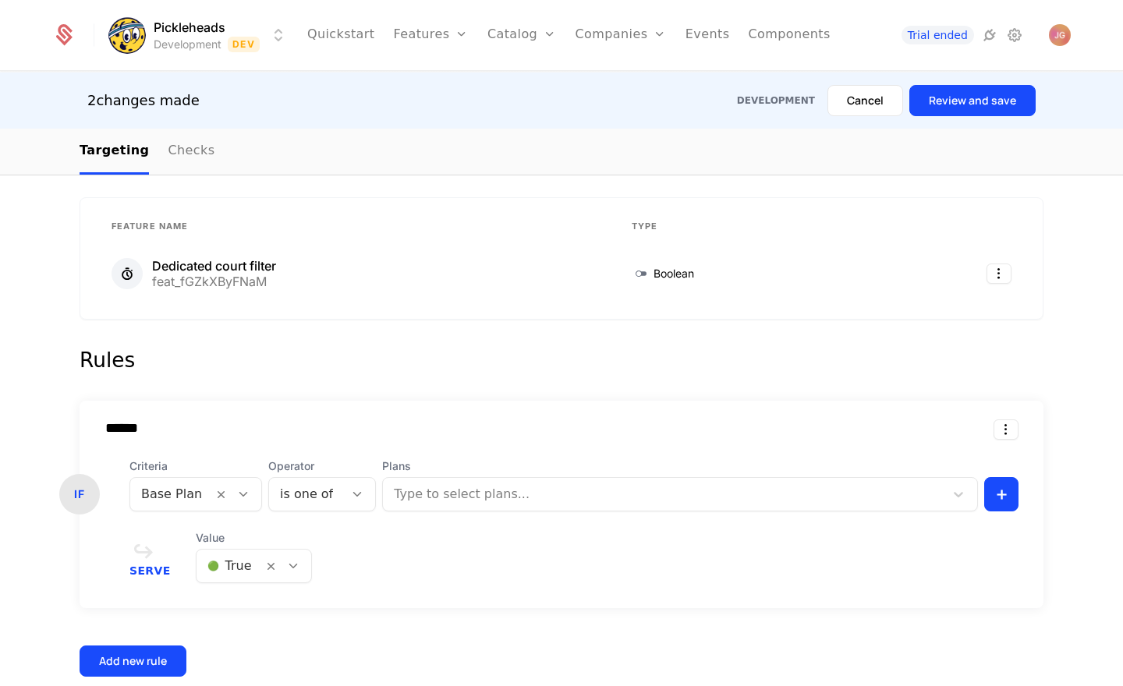
scroll to position [0, 0]
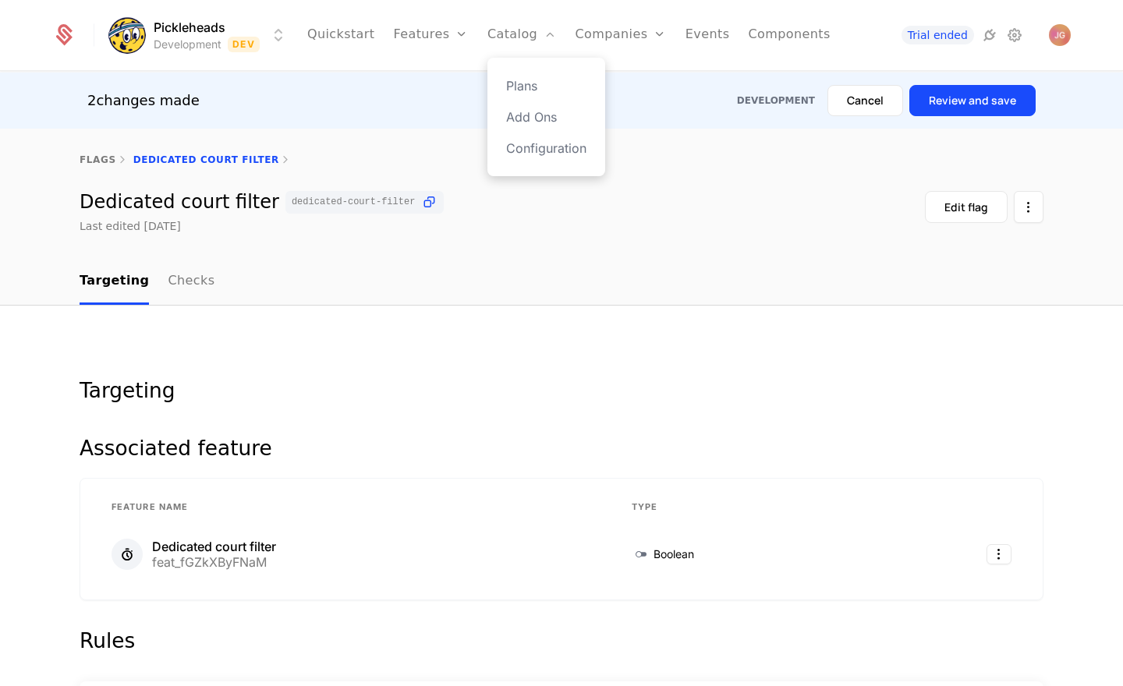
click at [529, 75] on div "Plans Add Ons Configuration" at bounding box center [546, 117] width 118 height 118
click at [529, 81] on link "Plans" at bounding box center [546, 85] width 80 height 19
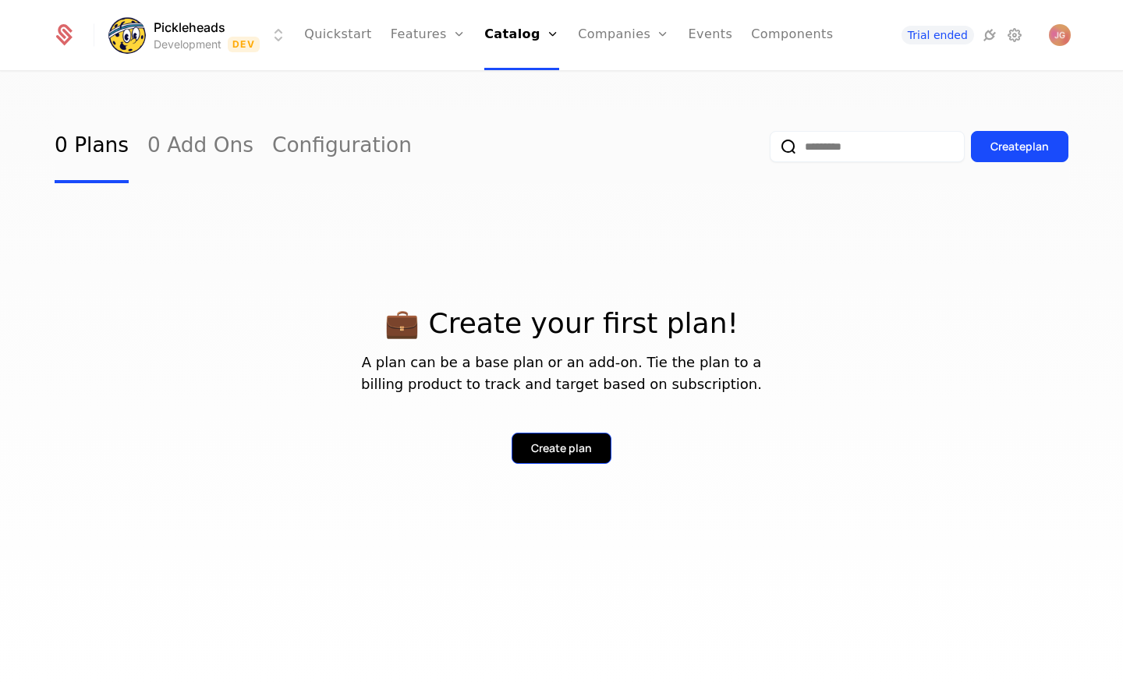
click at [531, 442] on div "Create plan" at bounding box center [561, 448] width 61 height 16
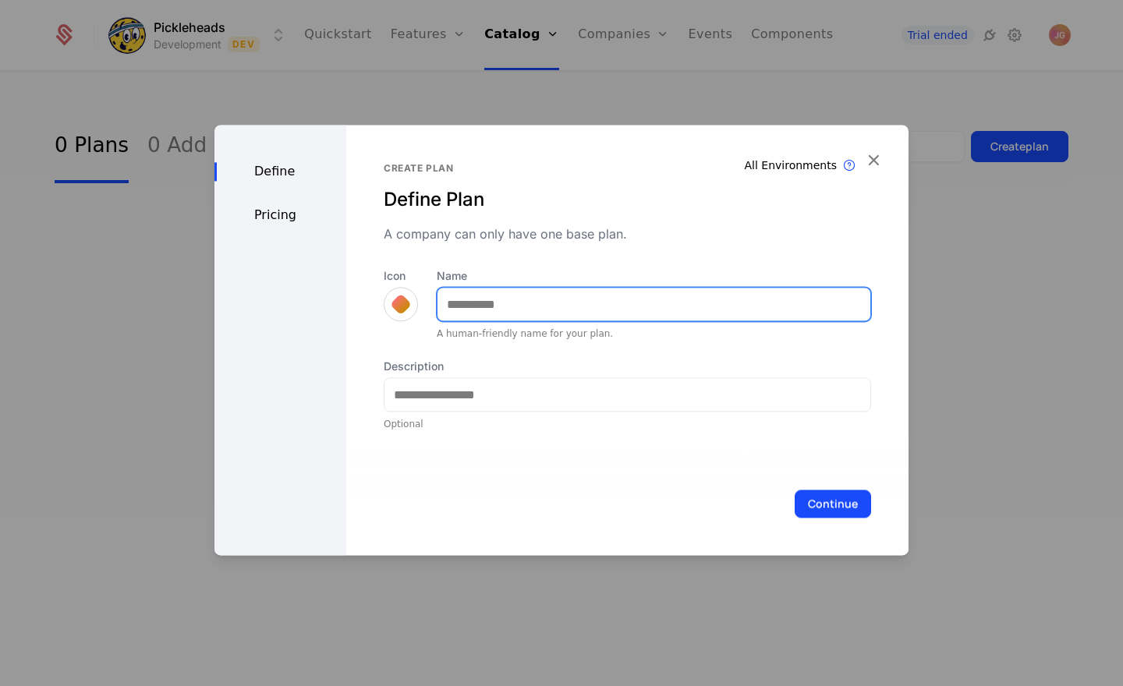
click at [482, 302] on input "Name" at bounding box center [653, 304] width 433 height 33
type input "****"
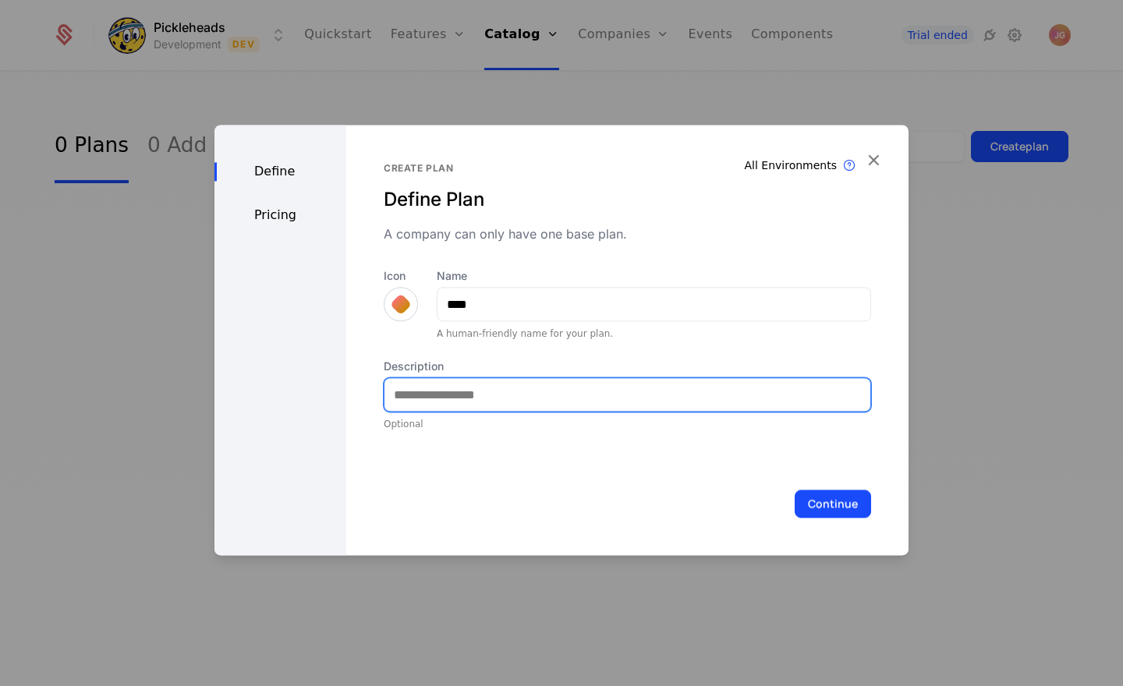
click at [482, 401] on input "Description" at bounding box center [627, 394] width 486 height 33
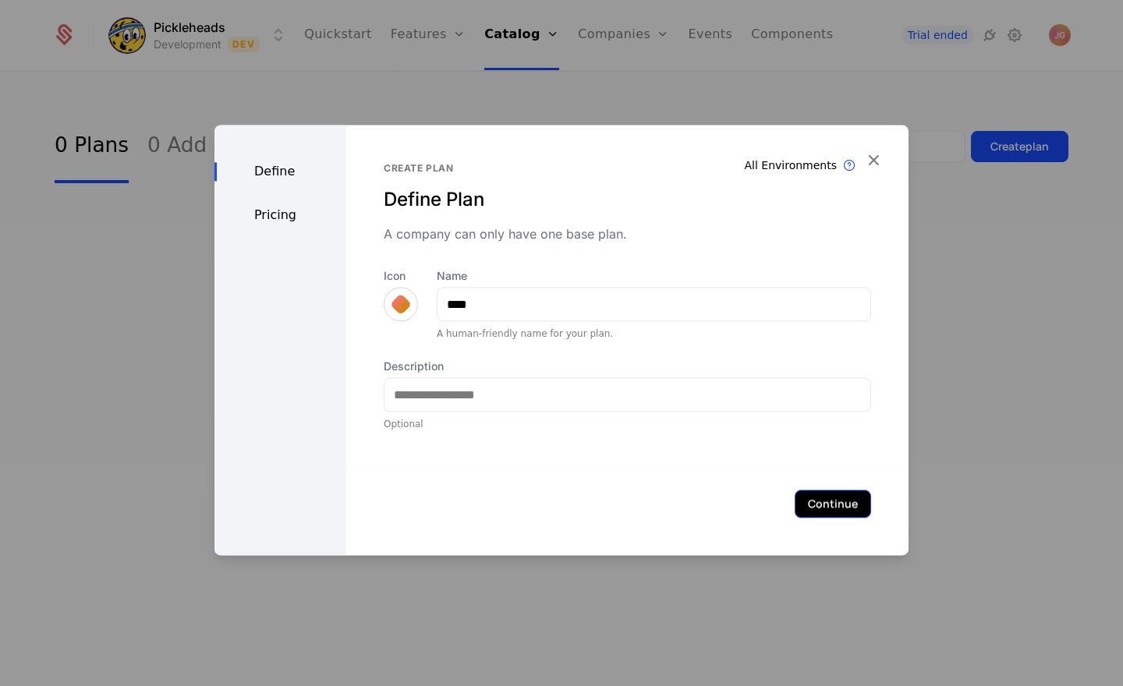
click at [805, 508] on button "Continue" at bounding box center [832, 504] width 76 height 28
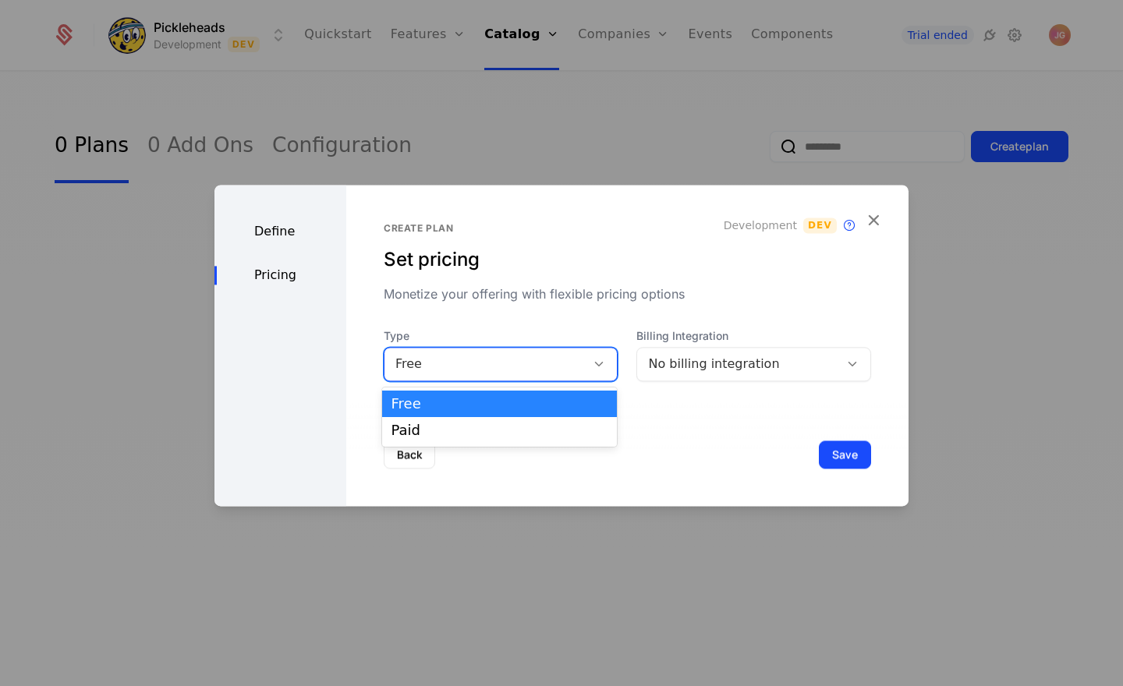
drag, startPoint x: 601, startPoint y: 370, endPoint x: 603, endPoint y: 327, distance: 43.7
click at [601, 370] on icon at bounding box center [599, 364] width 14 height 14
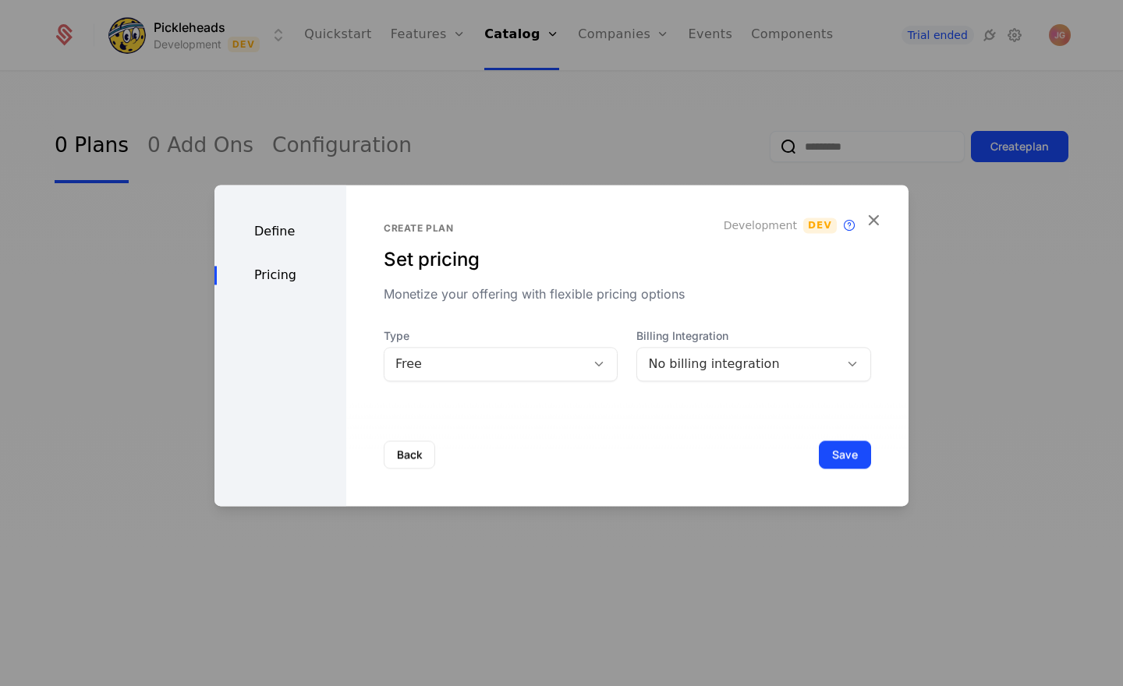
click at [581, 286] on div "Monetize your offering with flexible pricing options" at bounding box center [627, 294] width 487 height 19
click at [759, 365] on div "No billing integration" at bounding box center [738, 364] width 180 height 19
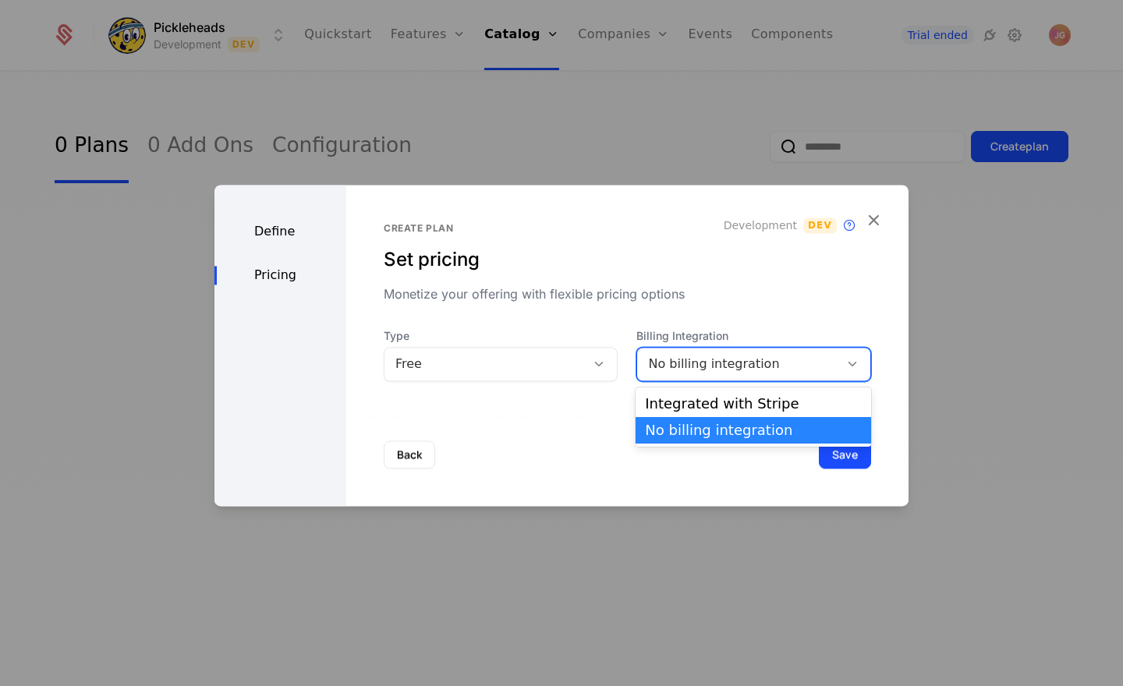
click at [732, 317] on div "Create plan Set pricing Monetize your offering with flexible pricing options De…" at bounding box center [627, 301] width 487 height 159
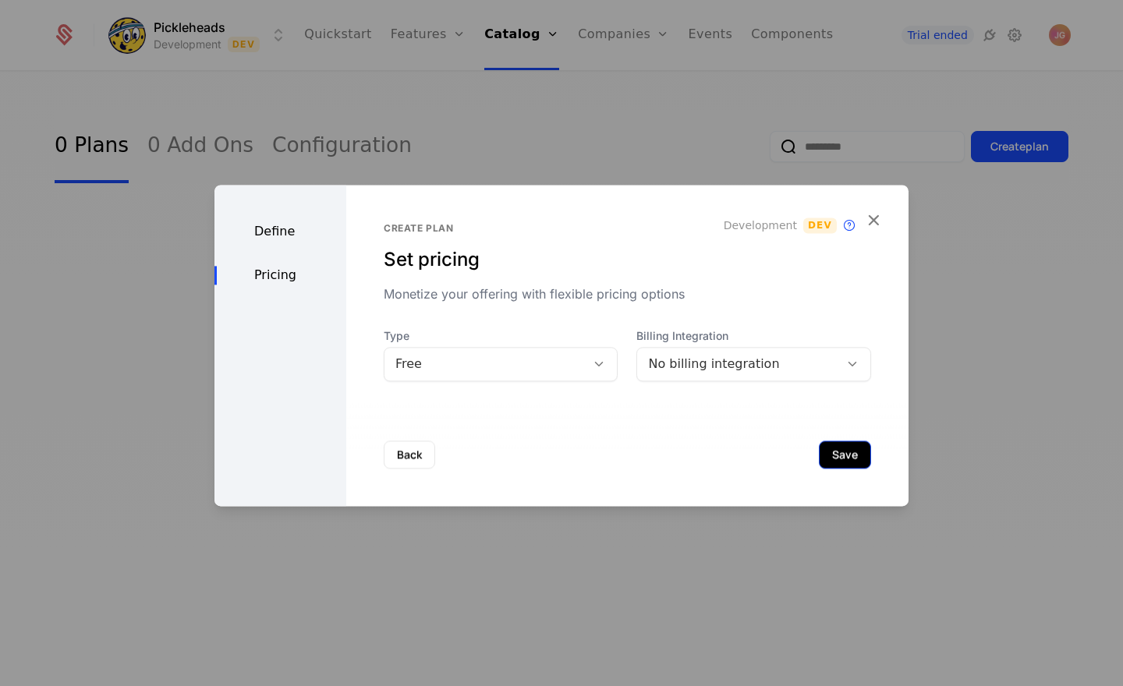
click at [841, 455] on button "Save" at bounding box center [845, 454] width 52 height 28
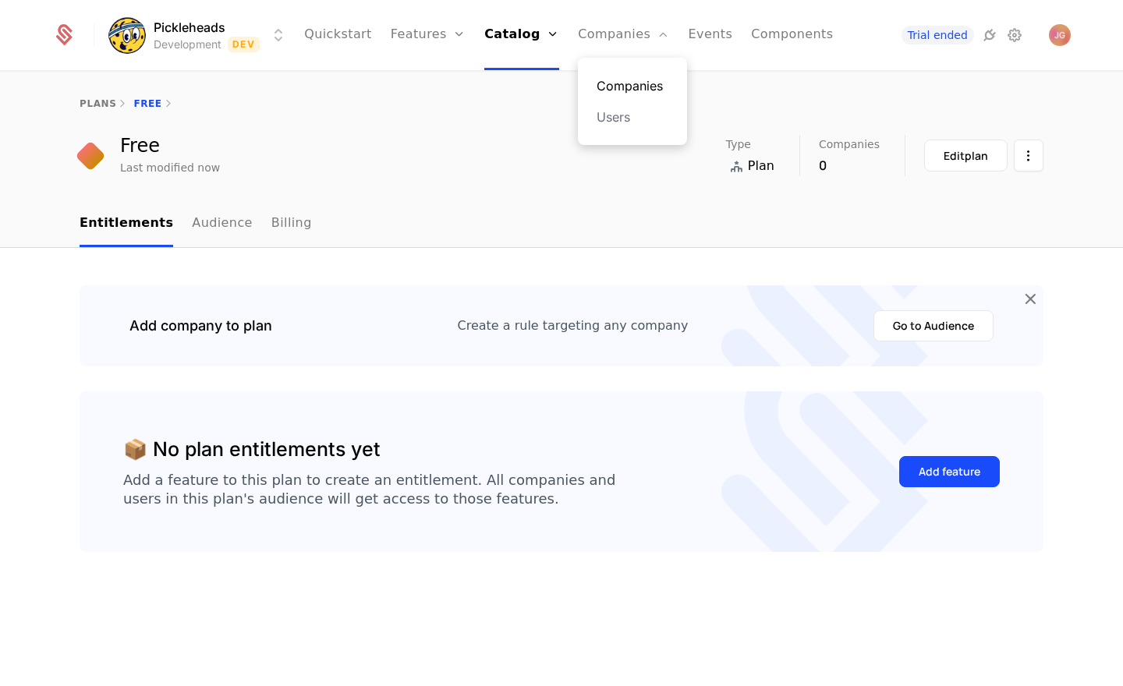
click at [629, 94] on link "Companies" at bounding box center [632, 85] width 72 height 19
click at [100, 99] on link "plans" at bounding box center [98, 103] width 37 height 11
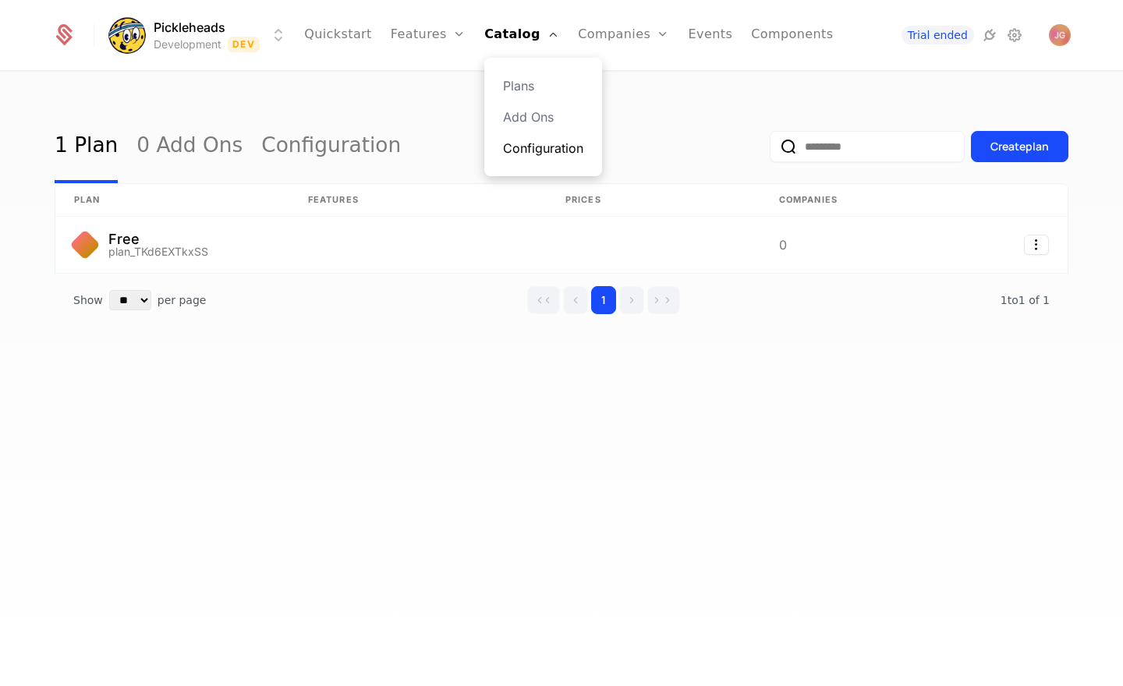
click at [551, 149] on link "Configuration" at bounding box center [543, 148] width 80 height 19
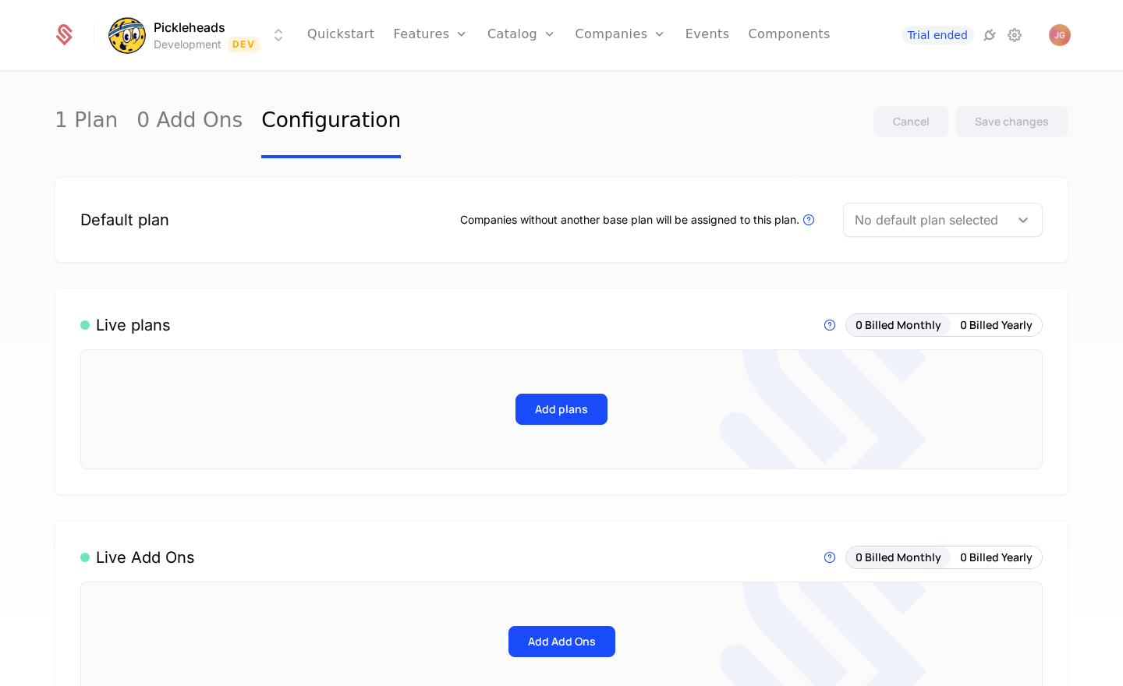
click at [1017, 226] on icon at bounding box center [1023, 220] width 16 height 16
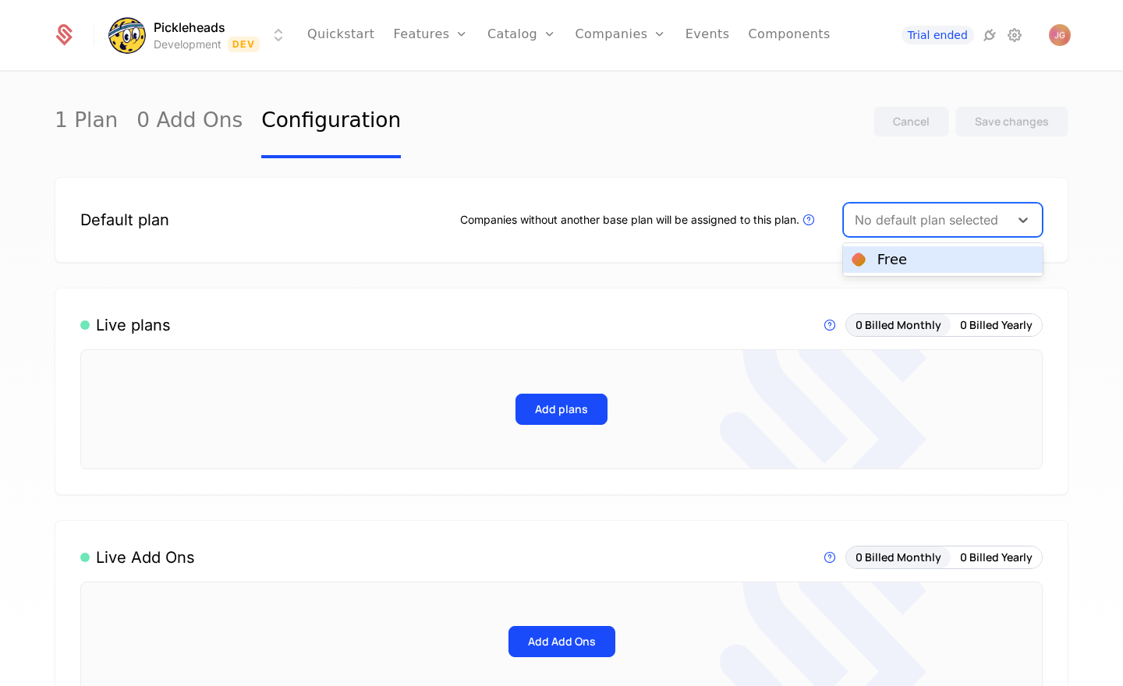
click at [998, 256] on div "Free" at bounding box center [942, 260] width 181 height 14
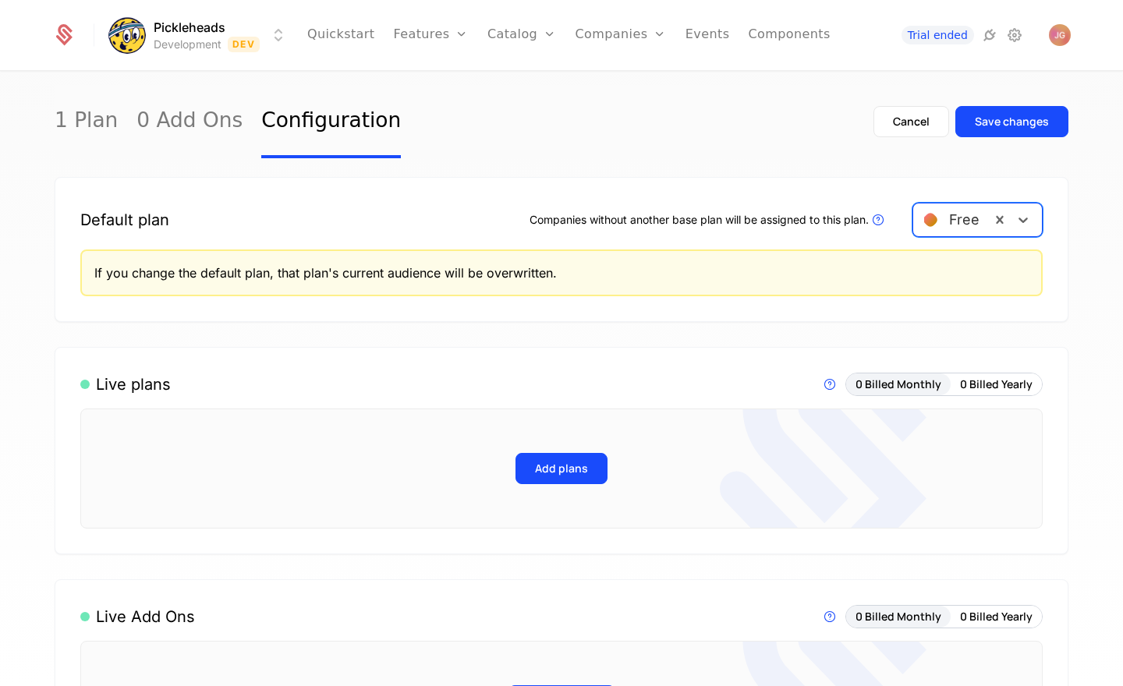
click at [616, 229] on div "Companies without another base plan will be assigned to this plan. Plans that a…" at bounding box center [708, 219] width 358 height 19
click at [991, 111] on button "Save changes" at bounding box center [1011, 121] width 113 height 31
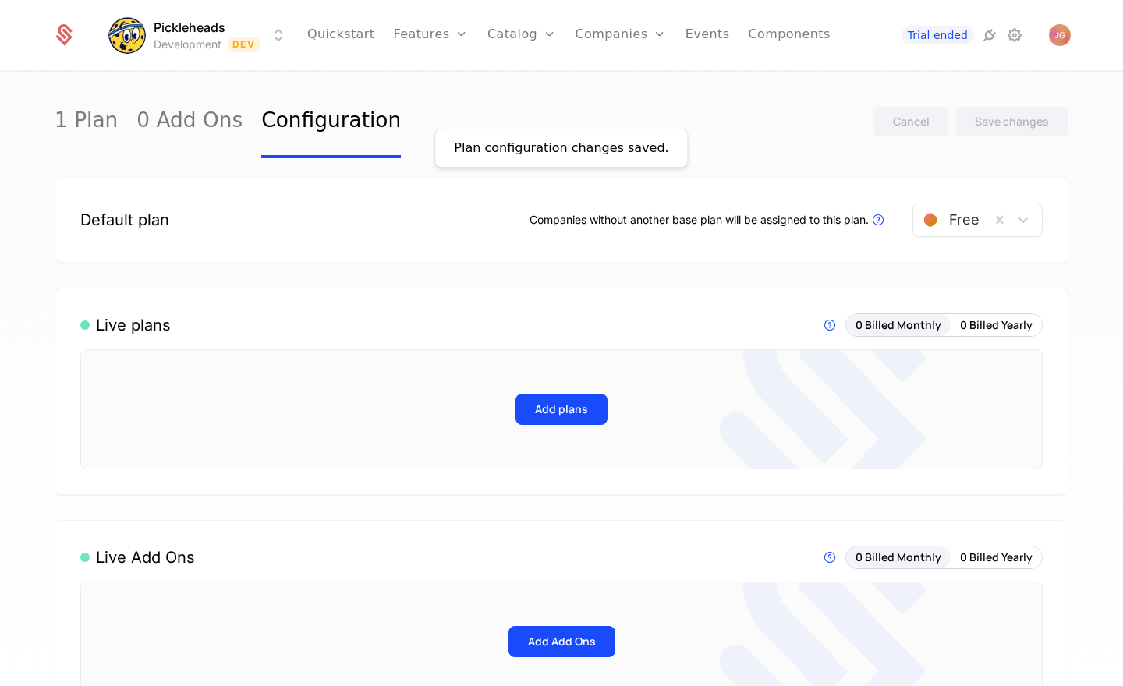
click at [564, 224] on div "Companies without another base plan will be assigned to this plan. Plans that a…" at bounding box center [708, 219] width 358 height 19
click at [528, 78] on link "Plans" at bounding box center [546, 85] width 80 height 19
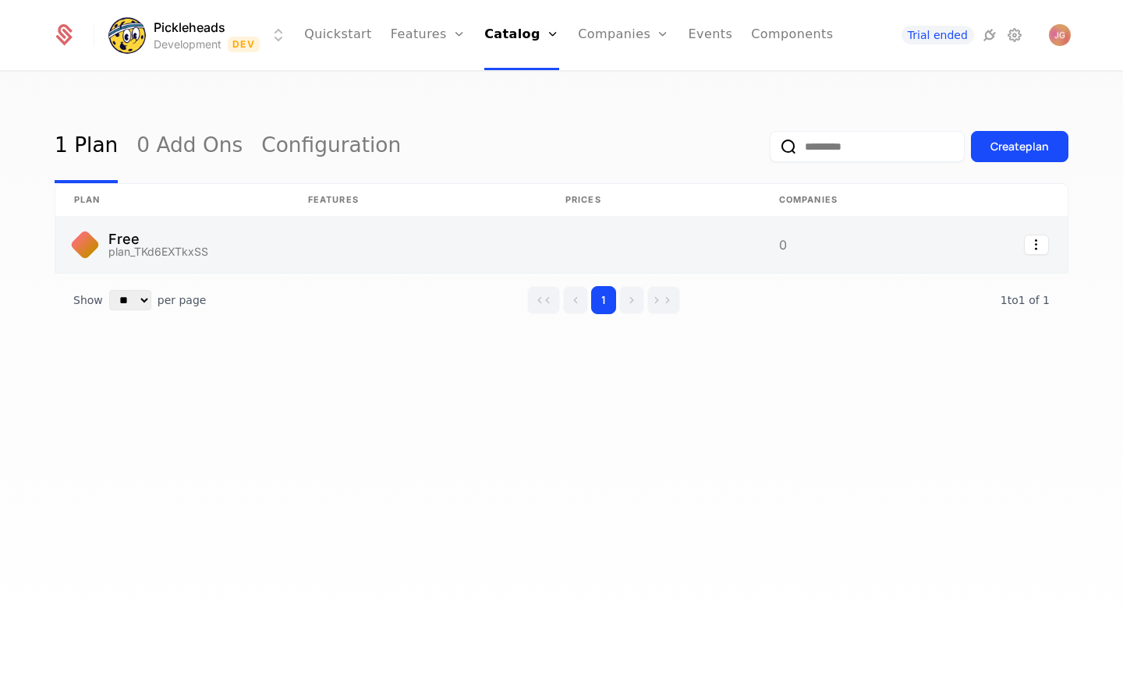
click at [310, 250] on link at bounding box center [417, 245] width 257 height 56
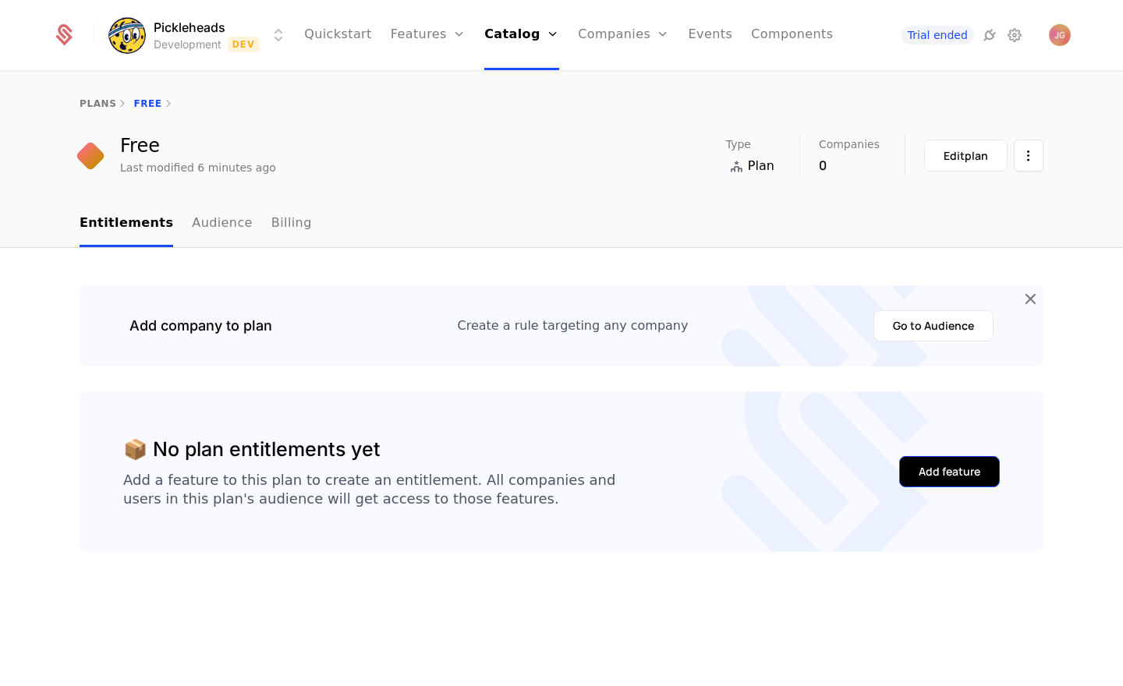
click at [929, 470] on div "Add feature" at bounding box center [949, 472] width 62 height 16
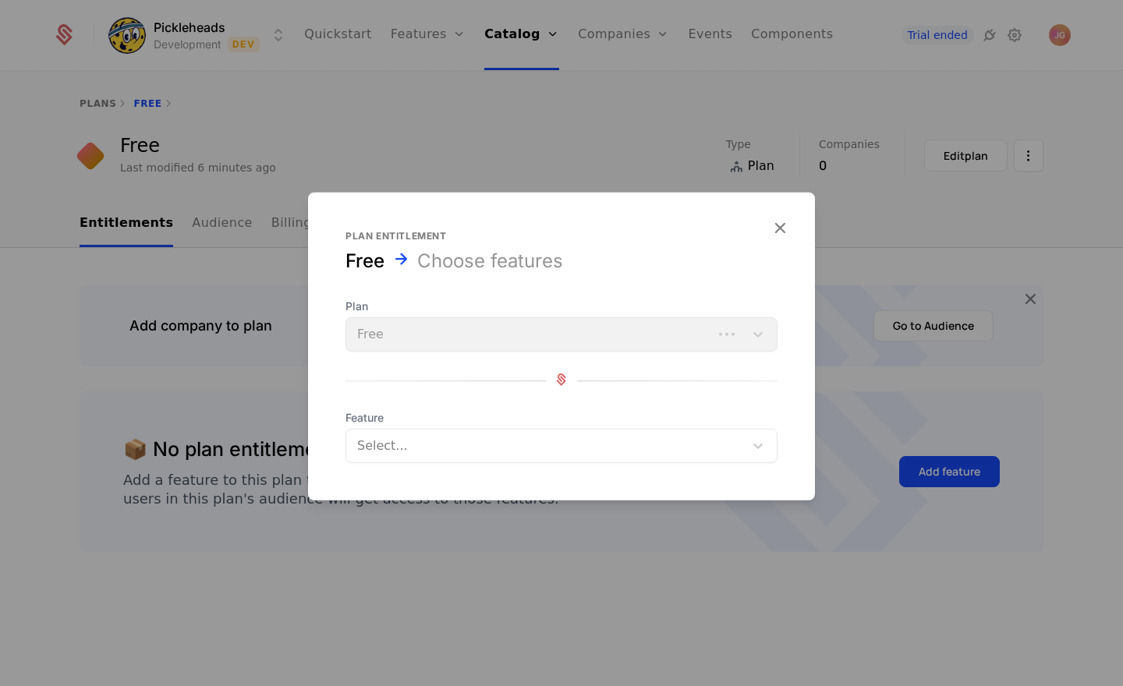
click at [530, 455] on div at bounding box center [547, 446] width 376 height 22
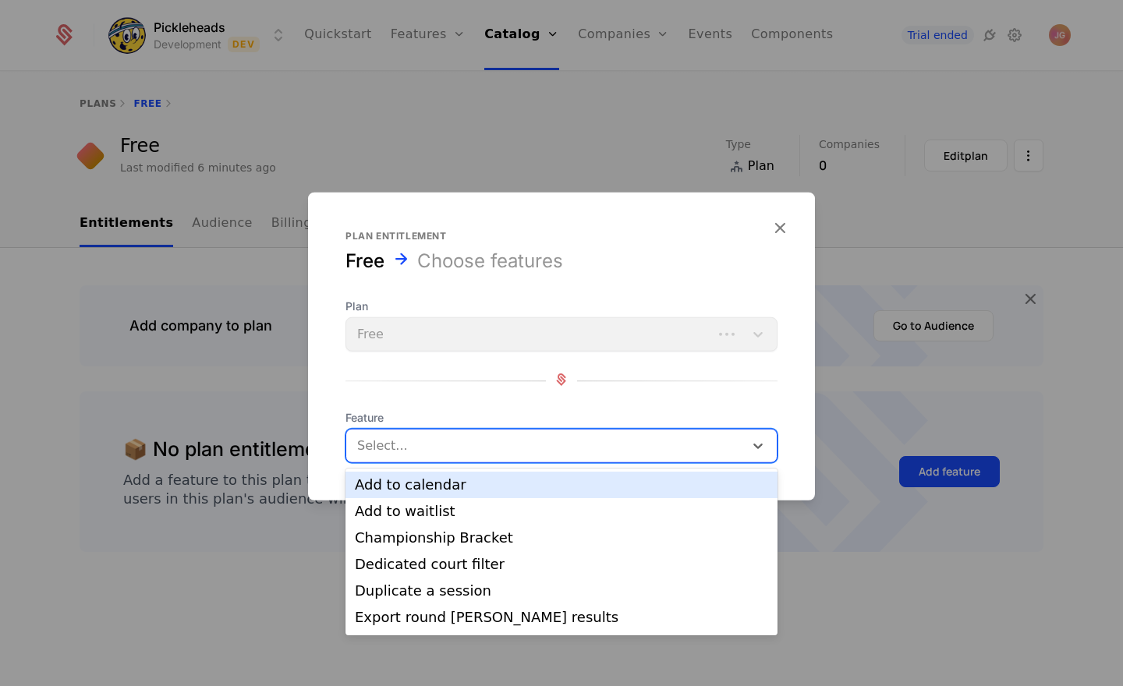
click at [524, 483] on div "Add to calendar" at bounding box center [561, 485] width 413 height 14
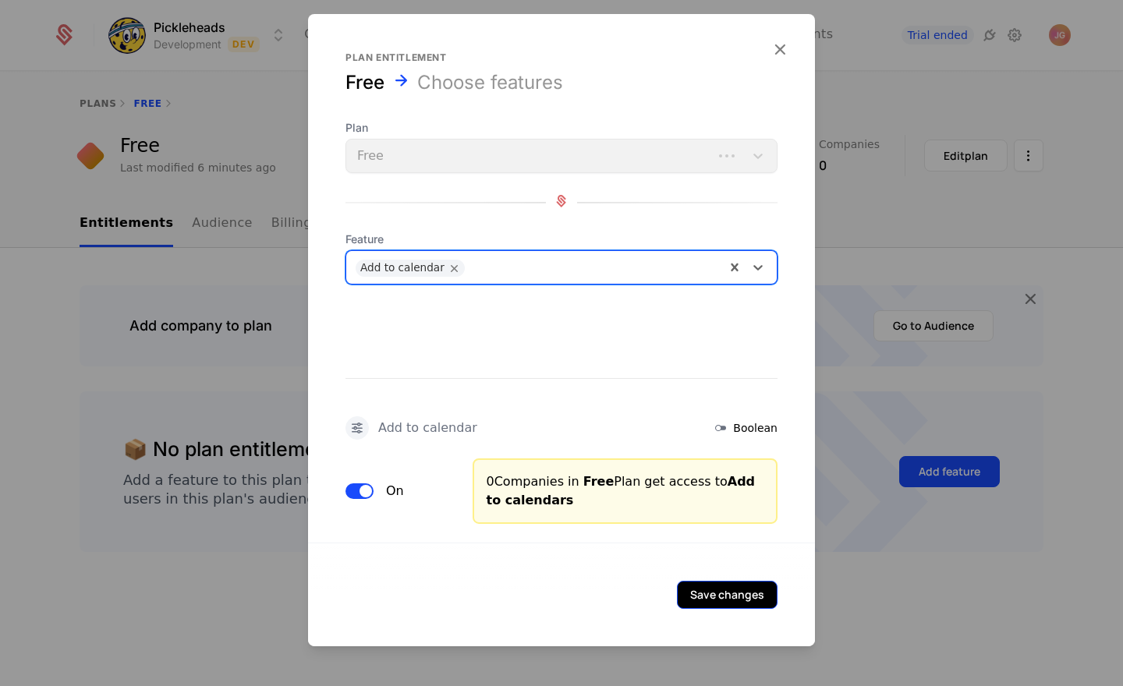
click at [715, 596] on button "Save changes" at bounding box center [727, 595] width 101 height 28
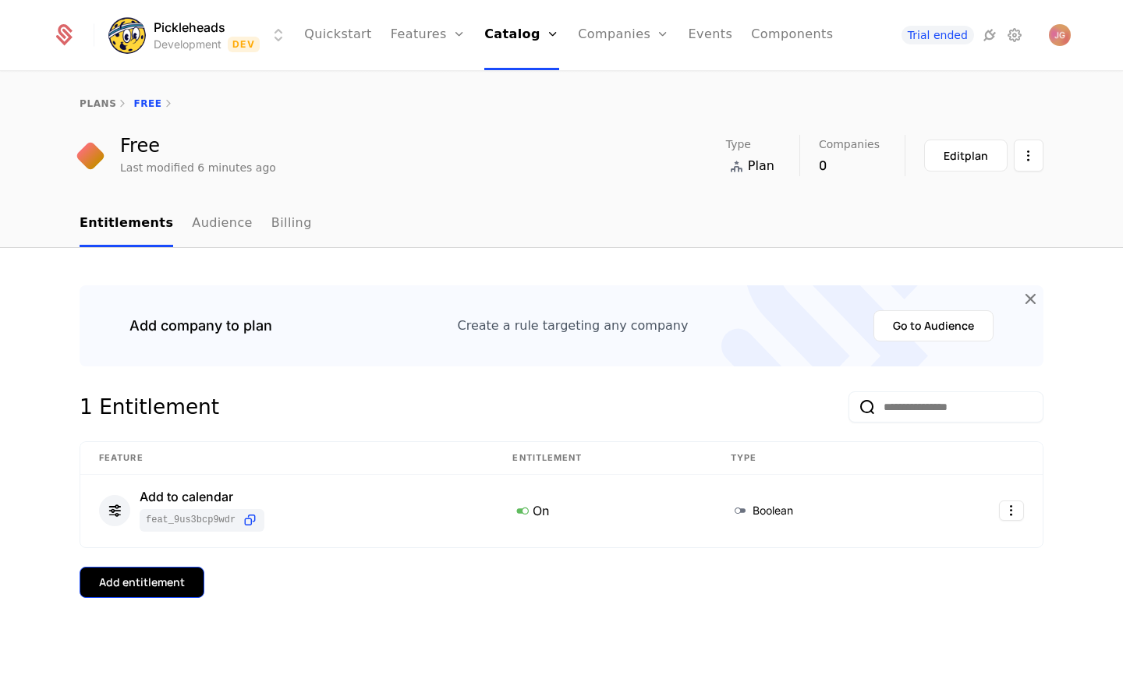
click at [197, 589] on button "Add entitlement" at bounding box center [142, 582] width 125 height 31
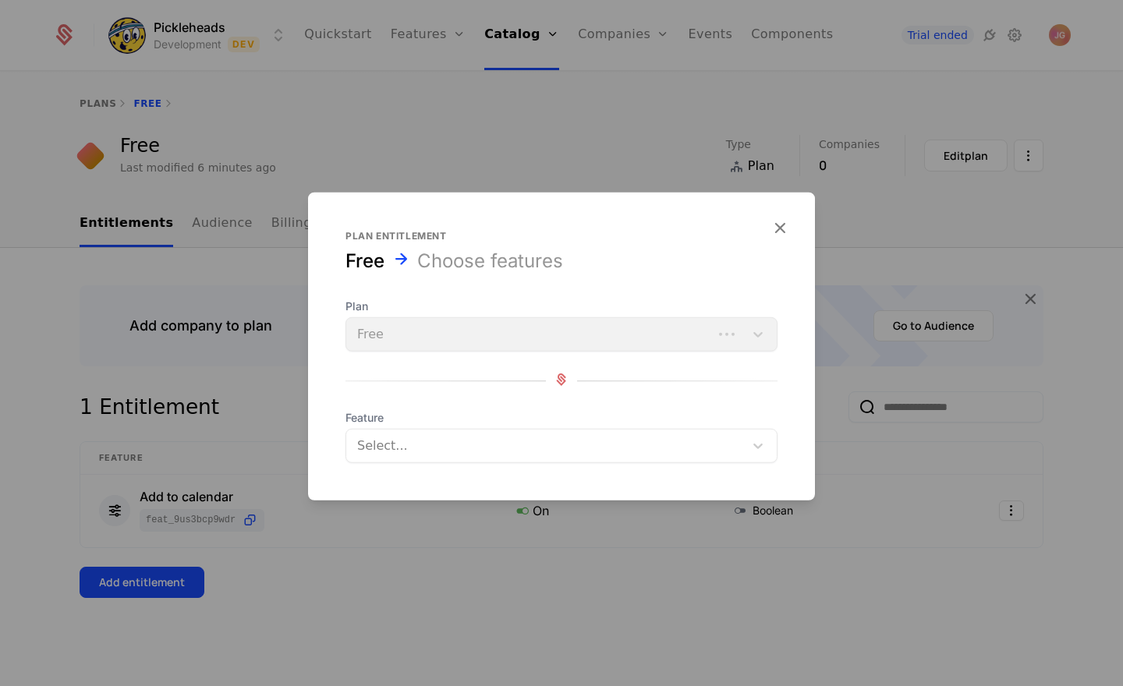
click at [720, 452] on div at bounding box center [547, 446] width 376 height 22
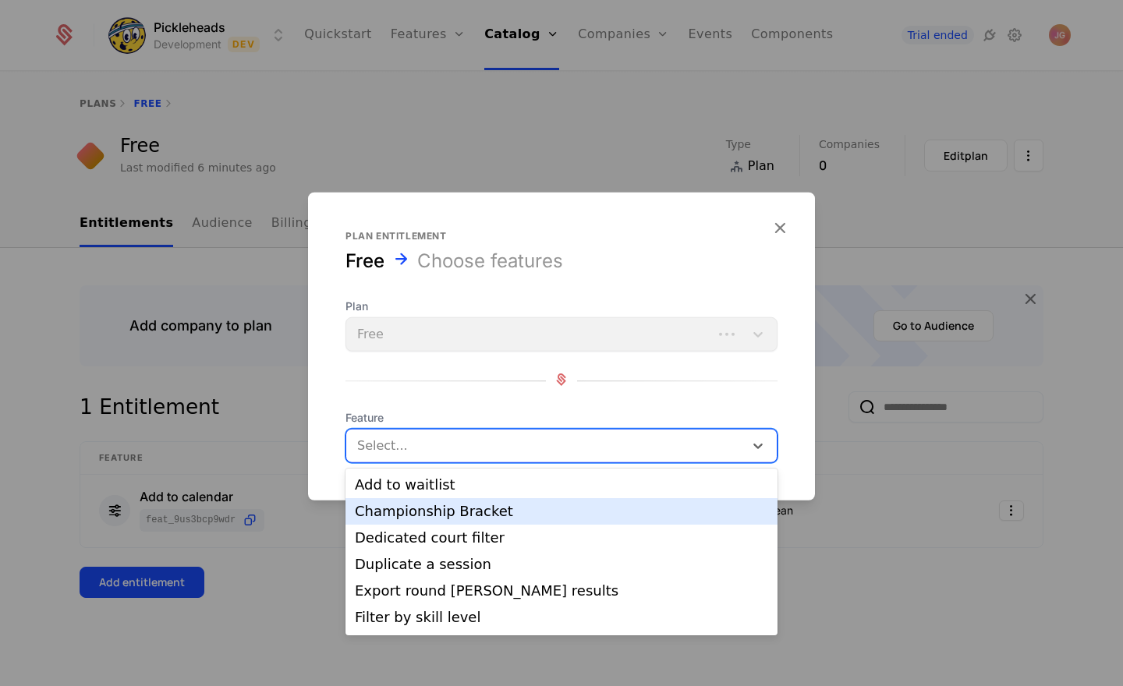
click at [605, 513] on div "Championship Bracket" at bounding box center [561, 511] width 413 height 14
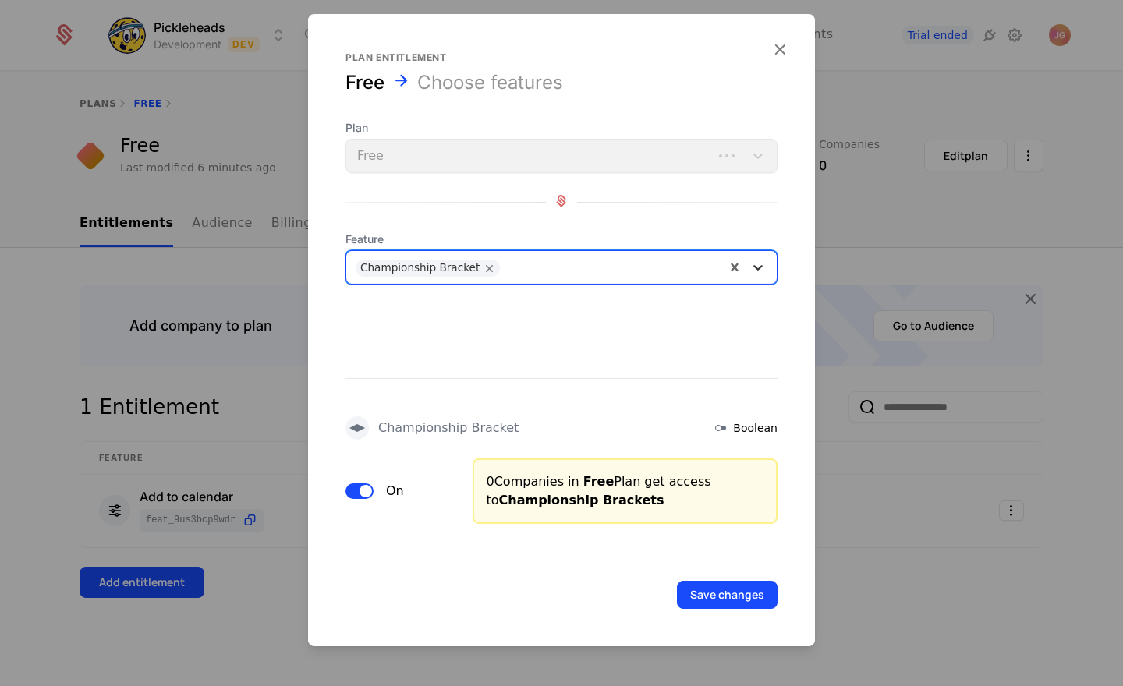
click at [756, 269] on icon at bounding box center [758, 268] width 16 height 16
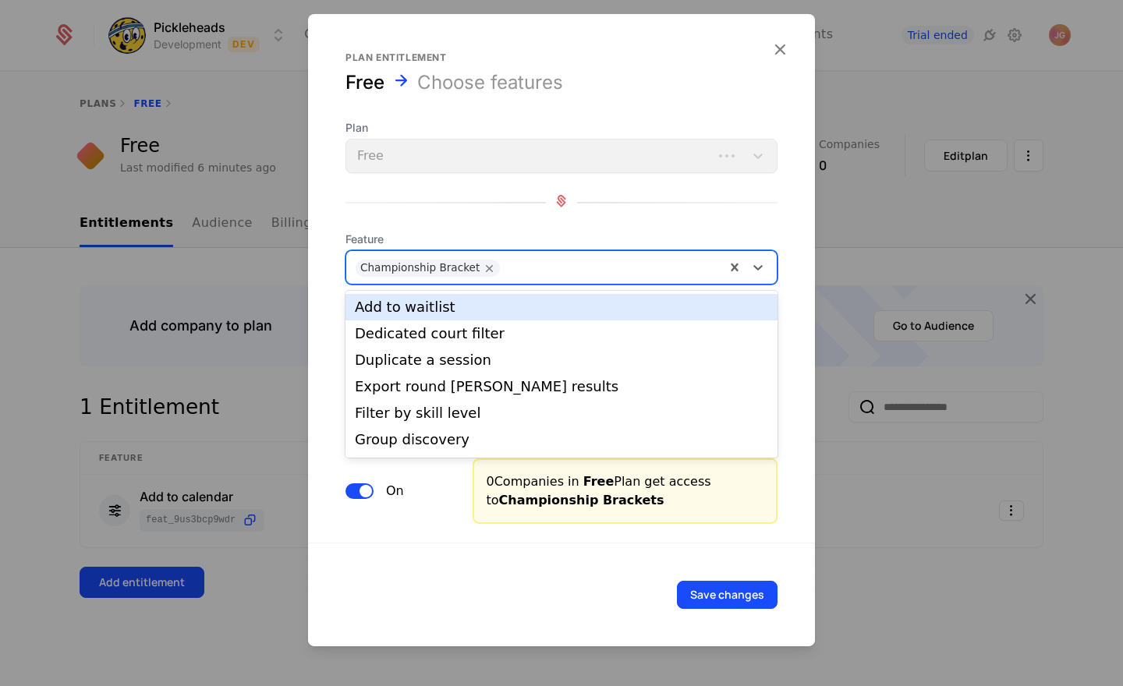
click at [430, 317] on div "Add to waitlist" at bounding box center [561, 307] width 432 height 27
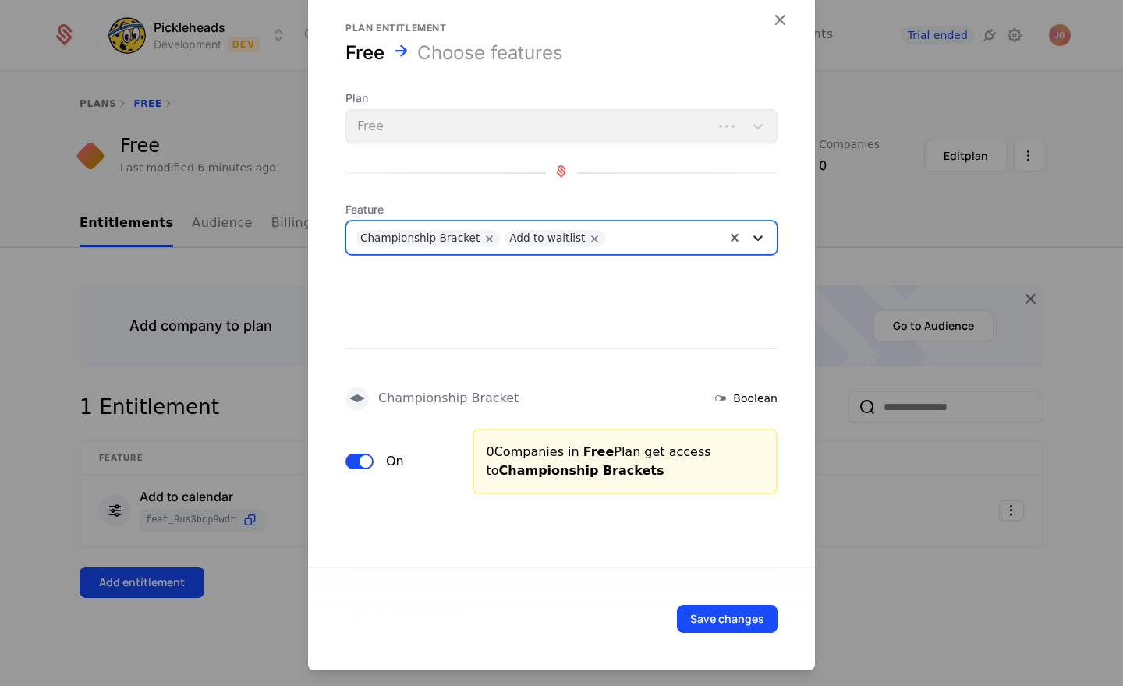
click at [762, 241] on icon at bounding box center [758, 238] width 16 height 16
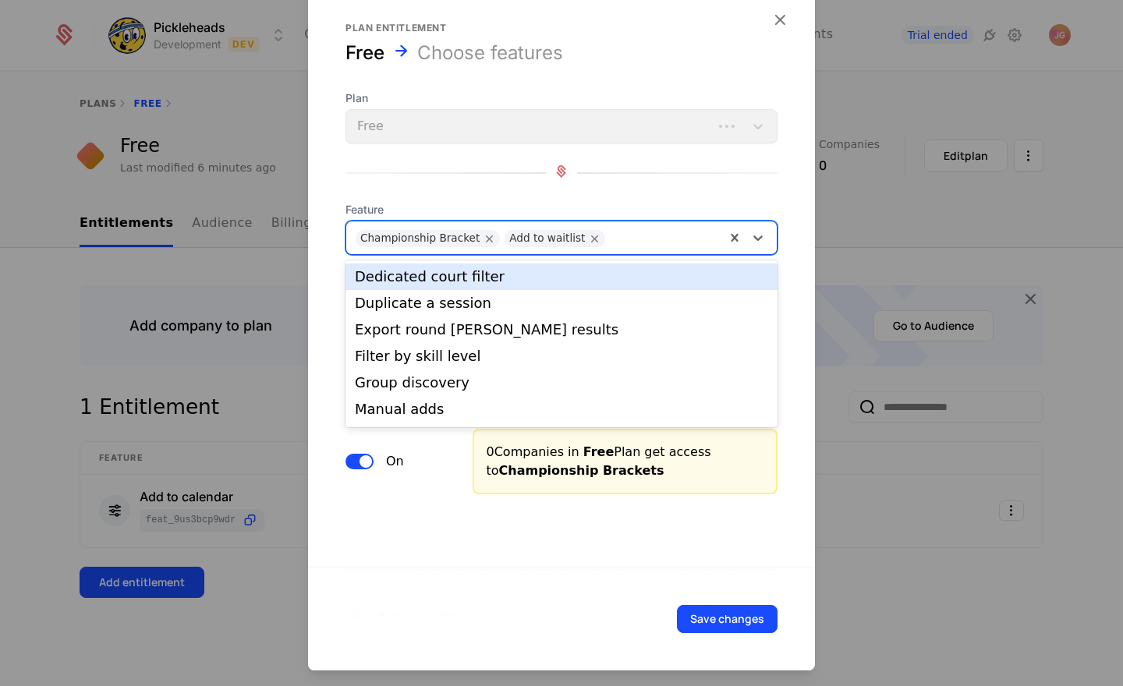
click at [623, 266] on div "Dedicated court filter" at bounding box center [561, 277] width 432 height 27
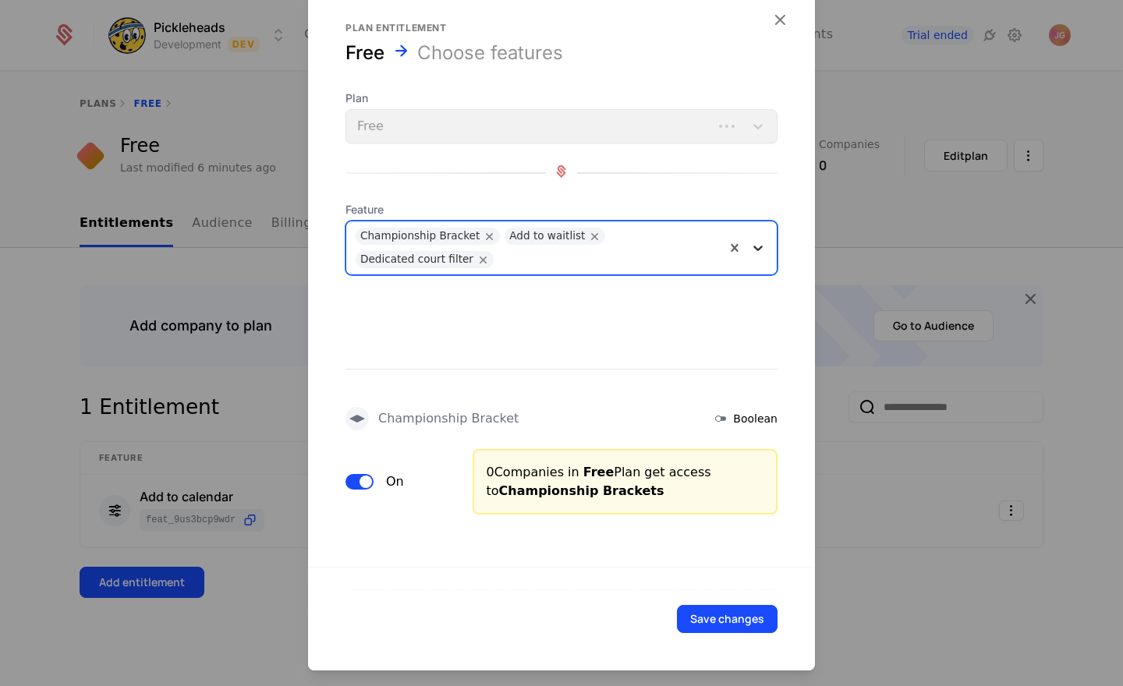
click at [759, 249] on icon at bounding box center [757, 248] width 9 height 5
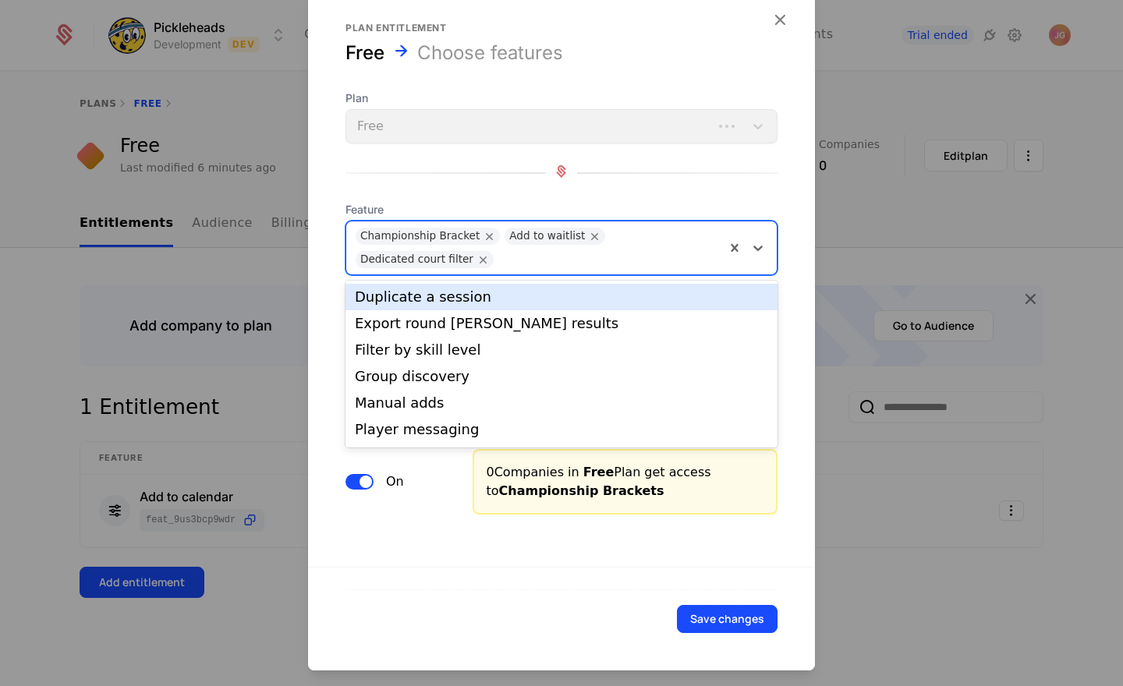
click at [710, 296] on div "Duplicate a session" at bounding box center [561, 297] width 413 height 14
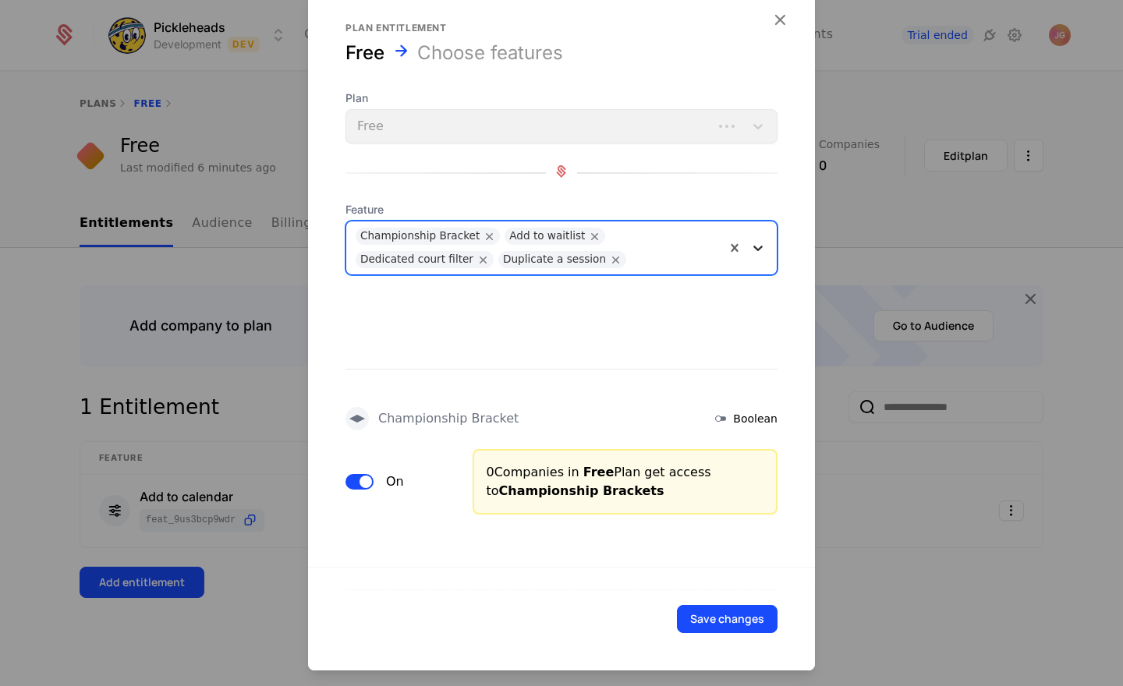
click at [761, 249] on icon at bounding box center [758, 248] width 16 height 16
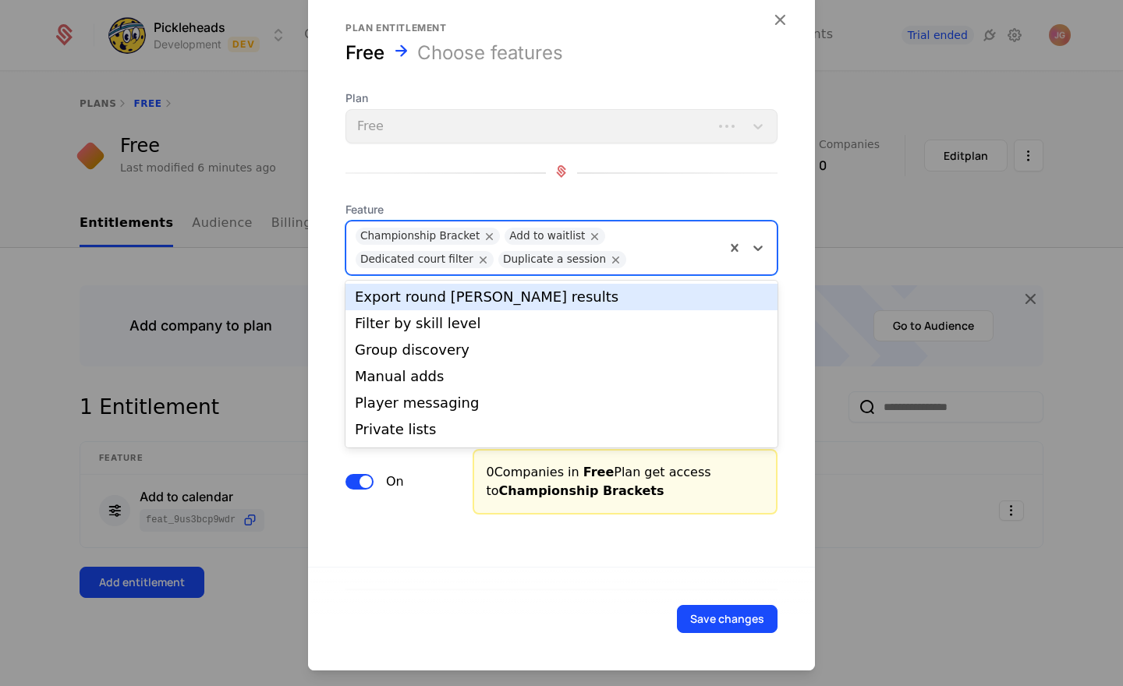
click at [741, 292] on div "Export round robin results" at bounding box center [561, 297] width 413 height 14
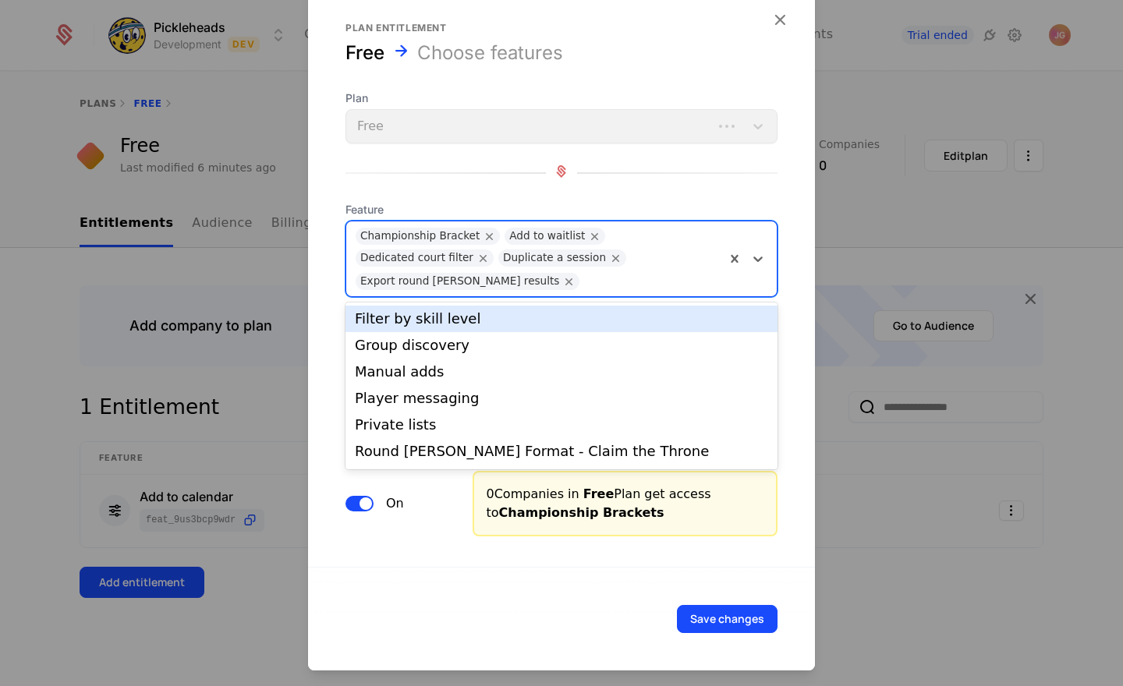
drag, startPoint x: 759, startPoint y: 252, endPoint x: 750, endPoint y: 283, distance: 32.3
click at [759, 252] on icon at bounding box center [758, 259] width 16 height 16
click at [737, 315] on div "Filter by skill level" at bounding box center [561, 319] width 413 height 14
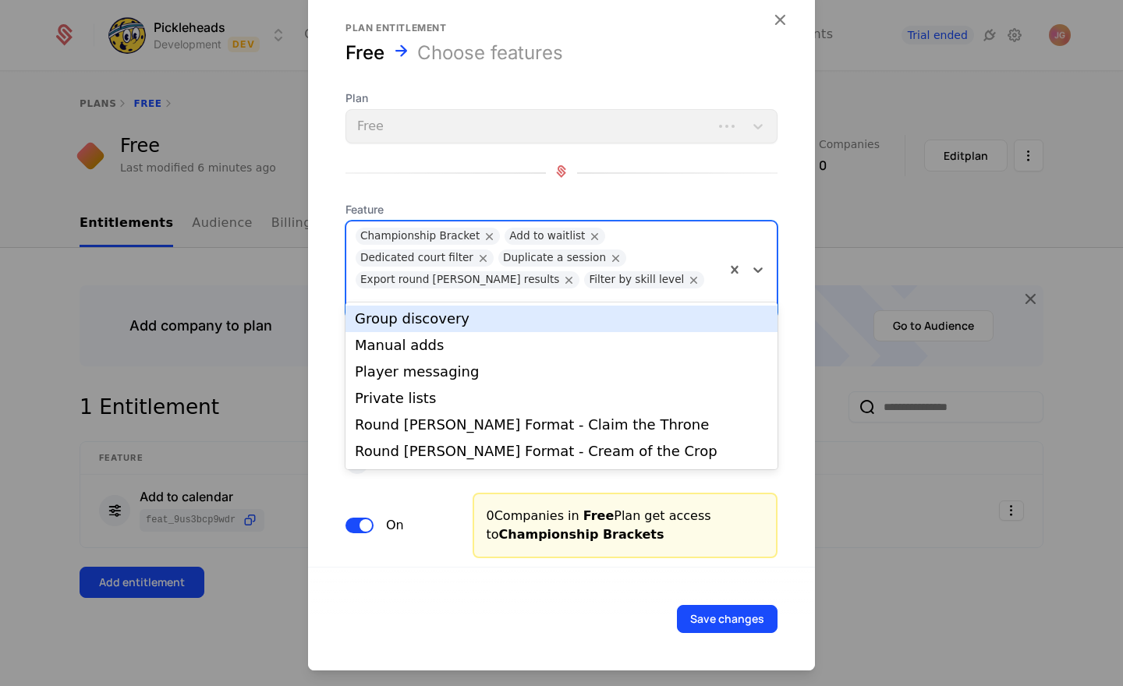
drag, startPoint x: 759, startPoint y: 261, endPoint x: 758, endPoint y: 274, distance: 12.5
click at [758, 262] on icon at bounding box center [758, 270] width 16 height 16
click at [747, 318] on div "Group discovery" at bounding box center [561, 319] width 413 height 14
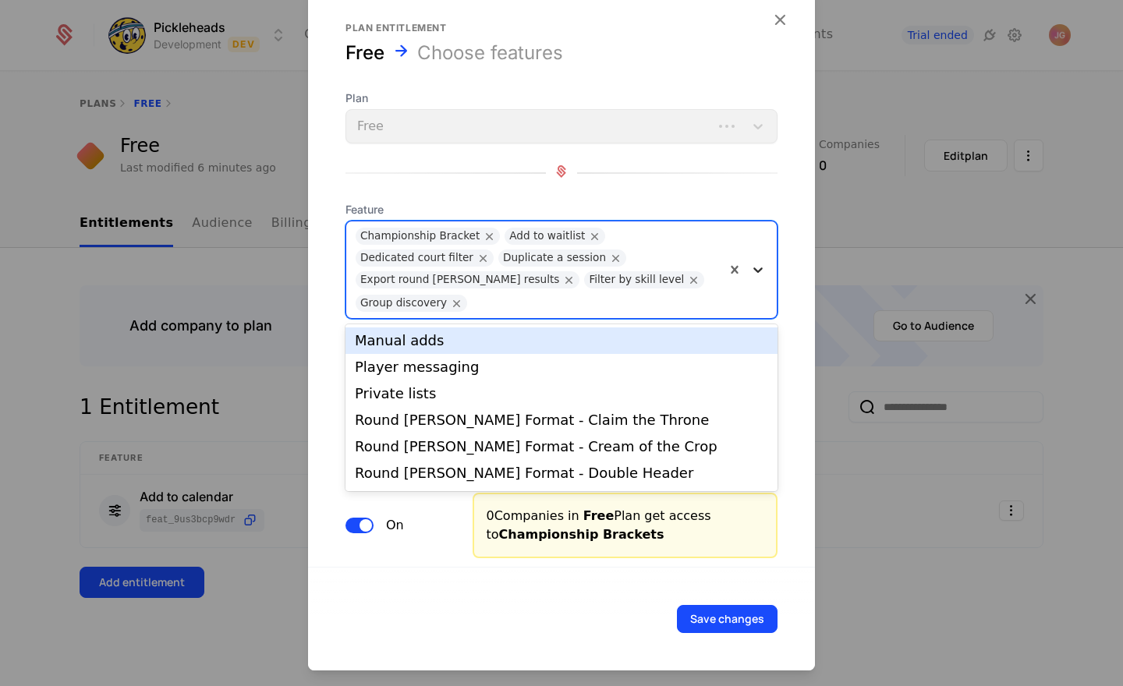
click at [756, 271] on icon at bounding box center [757, 269] width 9 height 5
click at [735, 338] on div "Manual adds" at bounding box center [561, 341] width 413 height 14
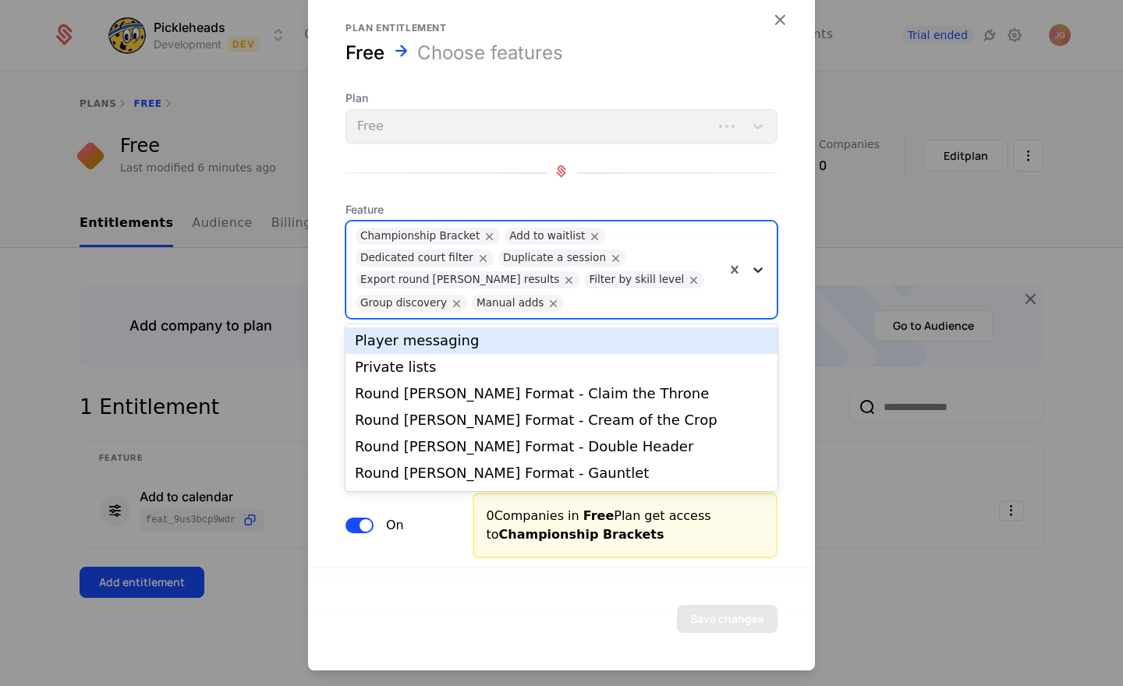
drag, startPoint x: 760, startPoint y: 274, endPoint x: 761, endPoint y: 285, distance: 10.9
click at [760, 274] on icon at bounding box center [758, 270] width 16 height 16
drag, startPoint x: 749, startPoint y: 346, endPoint x: 751, endPoint y: 335, distance: 11.0
click at [749, 346] on div "Player messaging" at bounding box center [561, 341] width 413 height 14
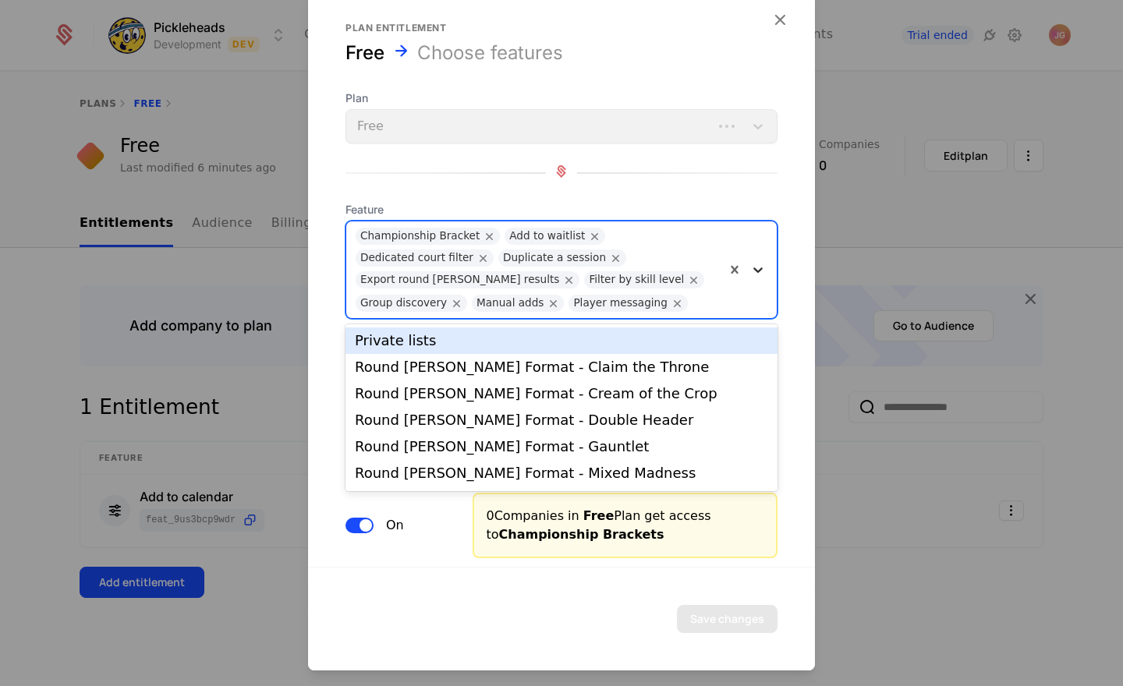
click at [755, 269] on icon at bounding box center [757, 269] width 9 height 5
click at [746, 348] on div "Private lists" at bounding box center [561, 340] width 432 height 27
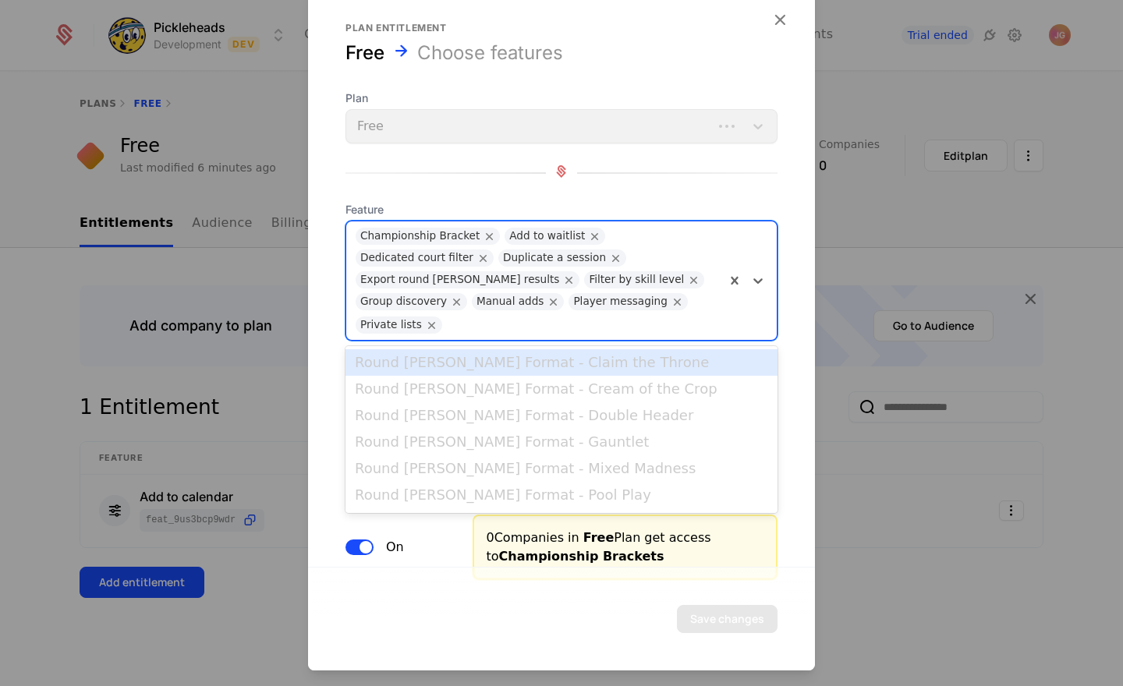
click at [758, 285] on icon at bounding box center [758, 281] width 16 height 16
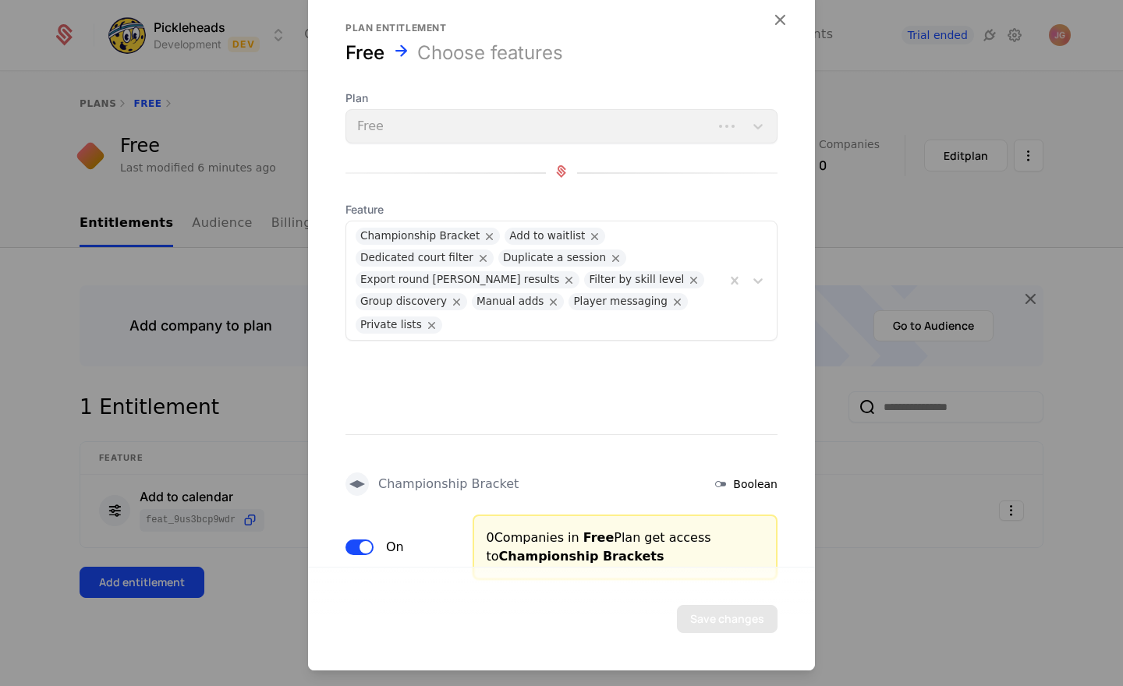
click at [788, 274] on div "Plan entitlement Free Choose features Plan Free Feature Championship Bracket Ad…" at bounding box center [561, 181] width 507 height 319
click at [427, 326] on icon "Remove Private lists" at bounding box center [432, 325] width 14 height 14
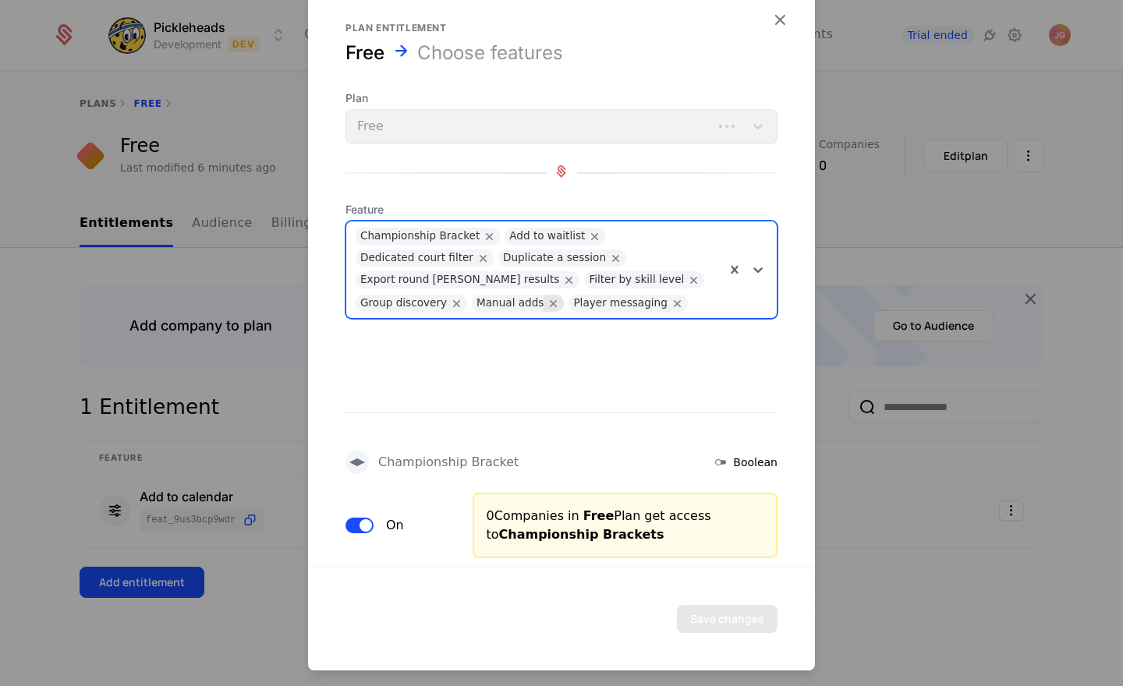
click at [546, 300] on icon "Remove Manual adds" at bounding box center [553, 303] width 14 height 14
click at [761, 614] on button "Save changes" at bounding box center [727, 619] width 101 height 28
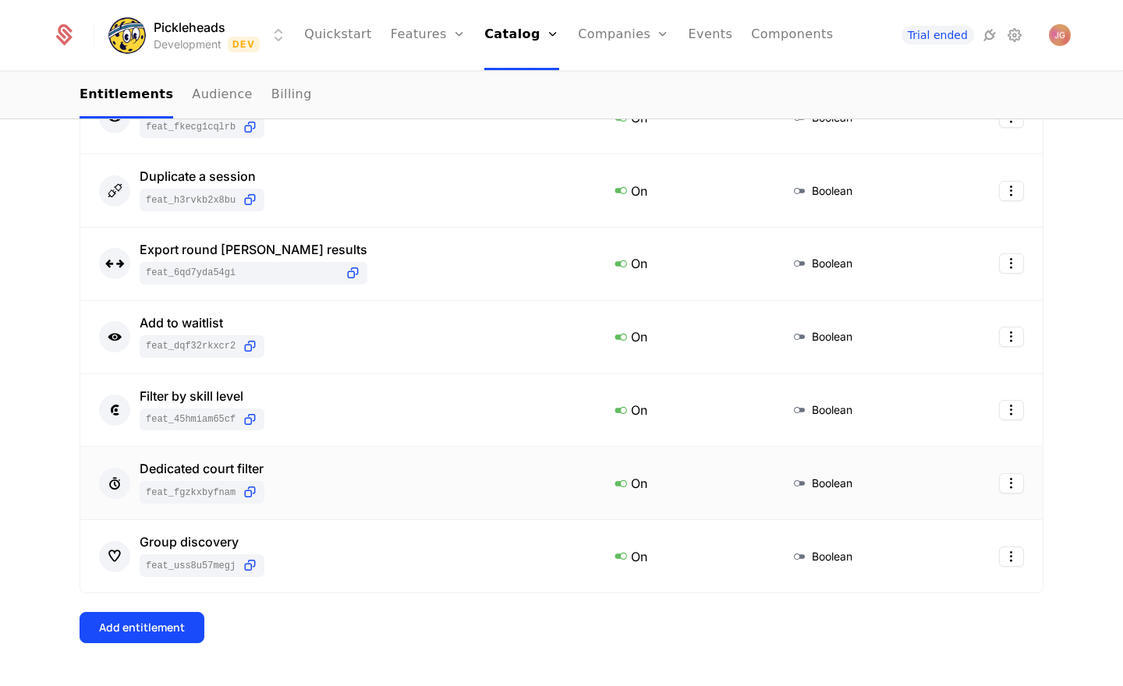
scroll to position [584, 0]
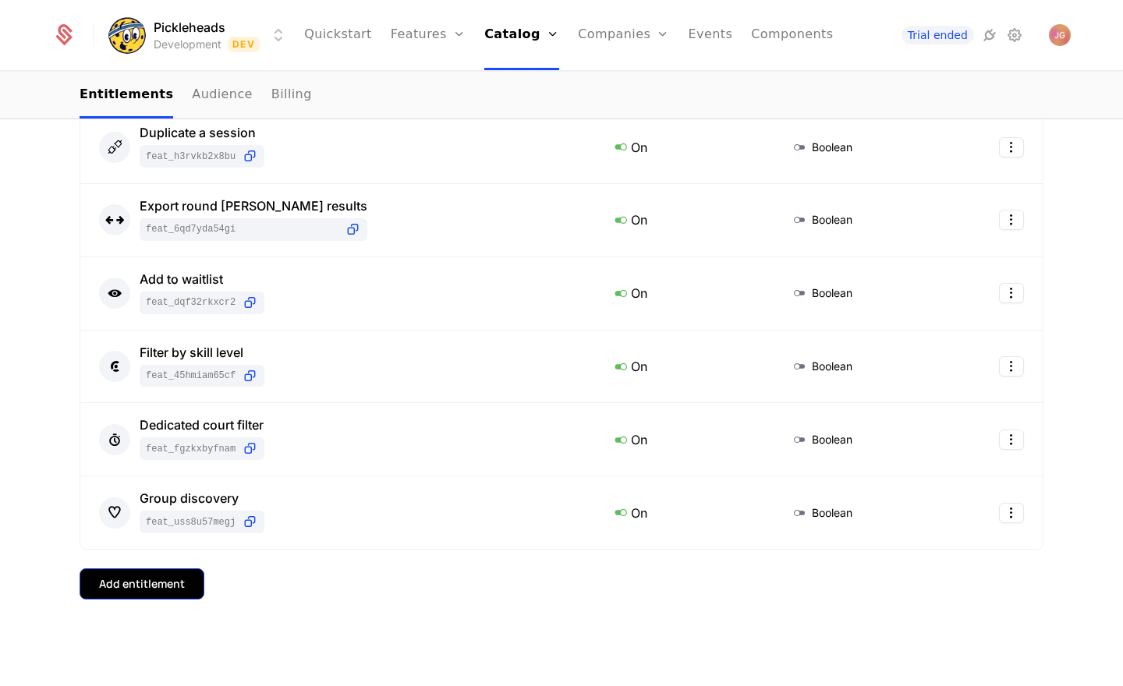
click at [133, 584] on div "Add entitlement" at bounding box center [142, 584] width 86 height 16
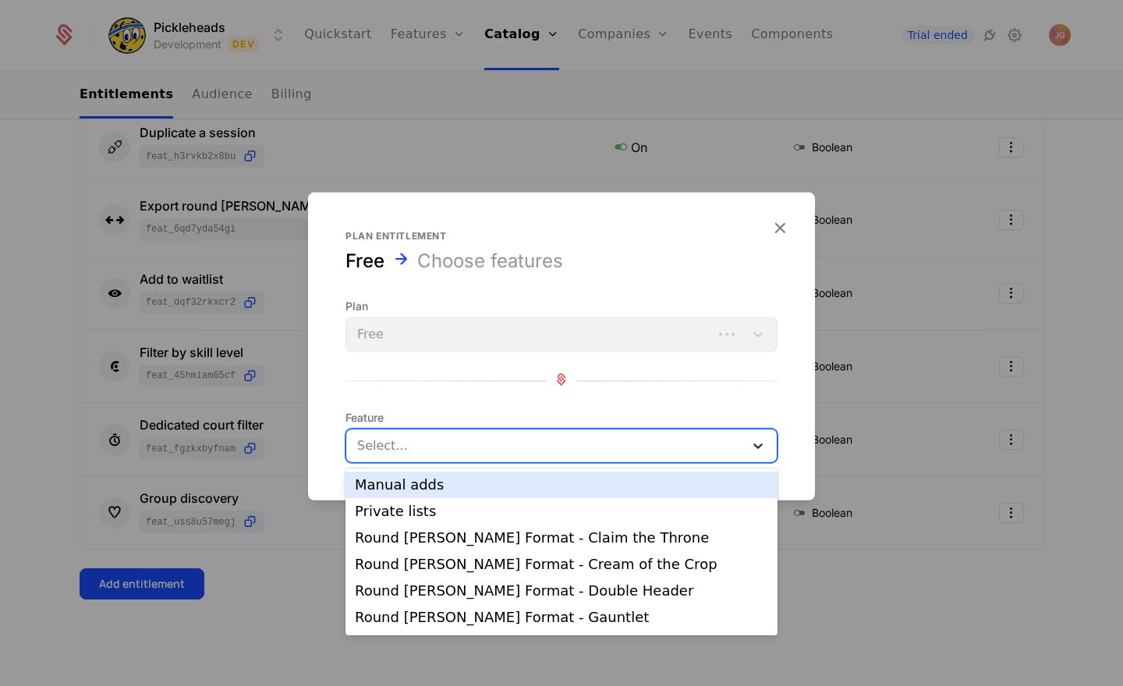
click at [764, 446] on icon at bounding box center [758, 446] width 16 height 16
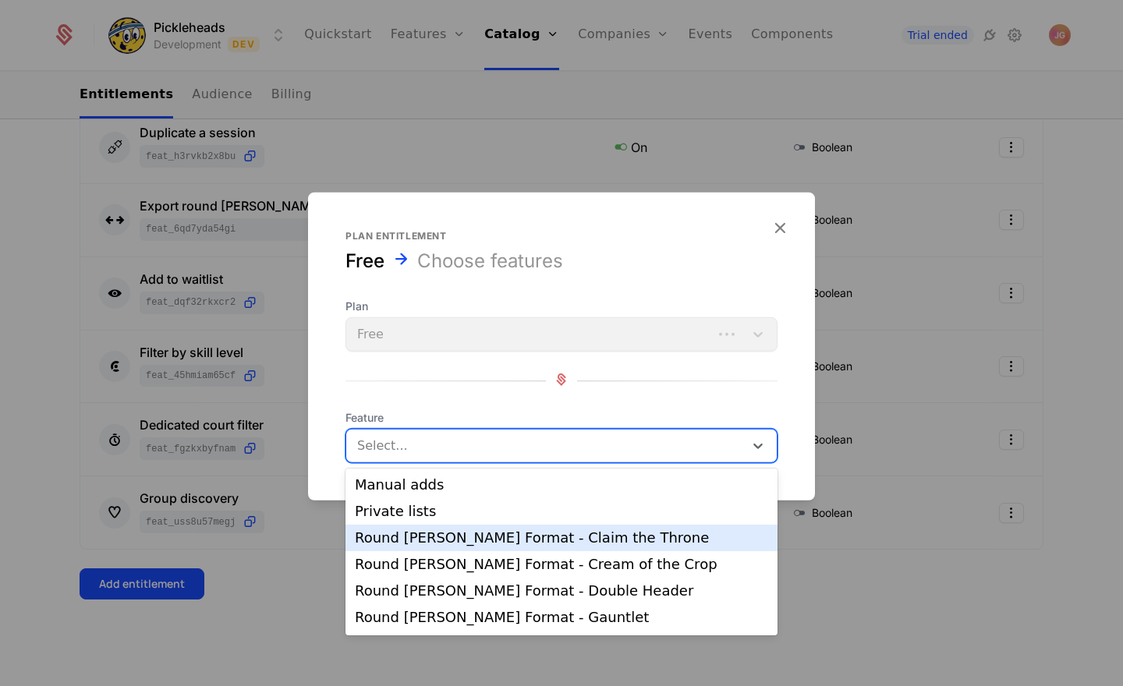
click at [674, 538] on div "Round Robin Format - Claim the Throne" at bounding box center [561, 538] width 413 height 14
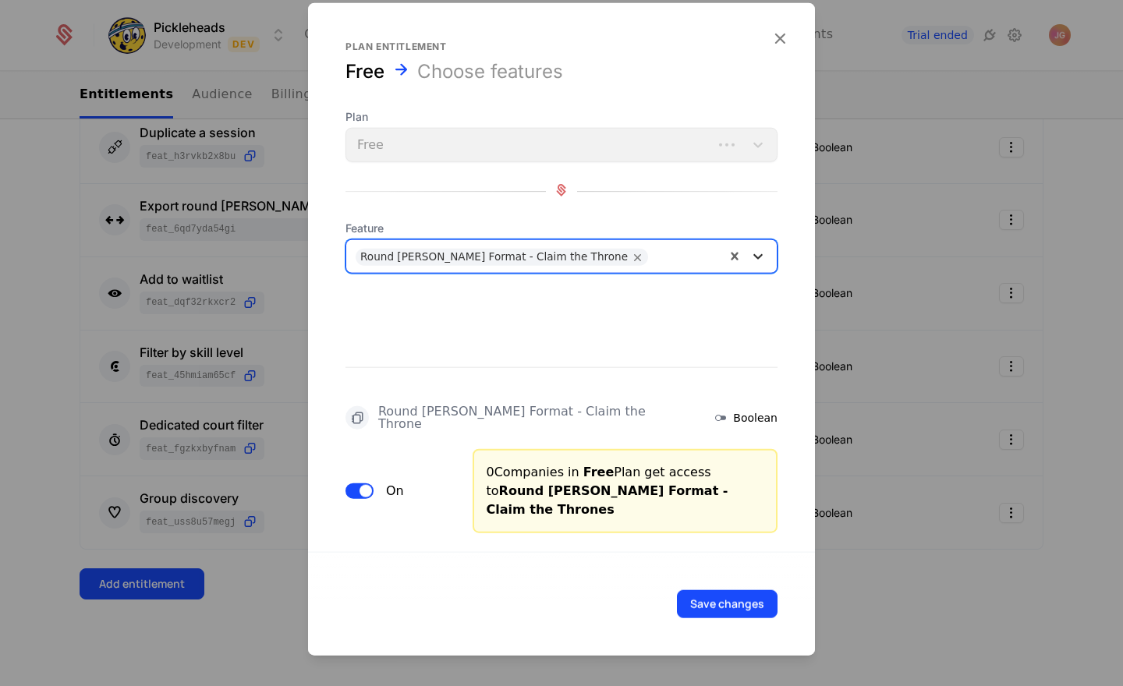
click at [766, 266] on div at bounding box center [758, 256] width 28 height 19
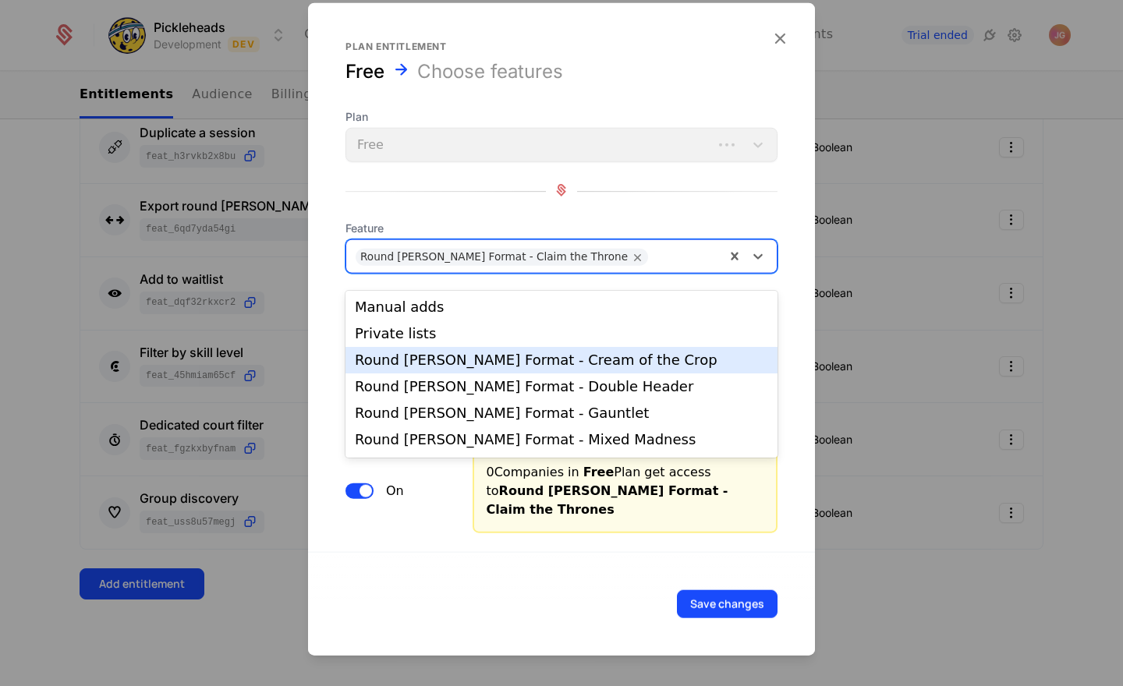
click at [692, 360] on div "Round Robin Format - Cream of the Crop" at bounding box center [561, 360] width 413 height 14
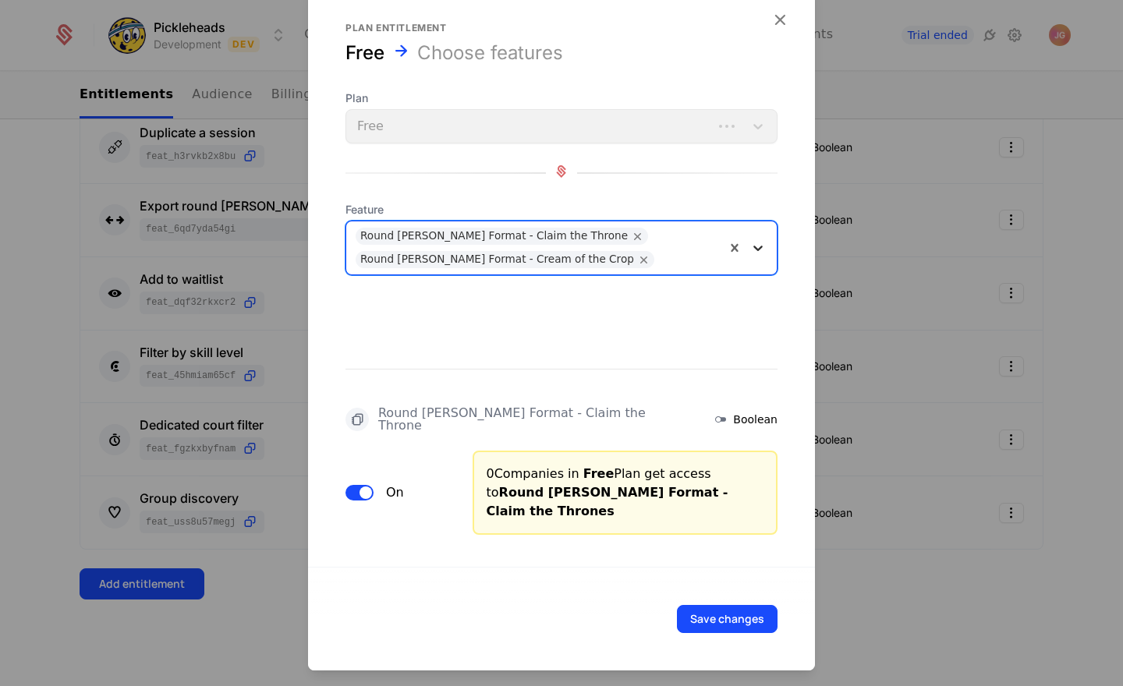
click at [760, 251] on icon at bounding box center [758, 248] width 16 height 16
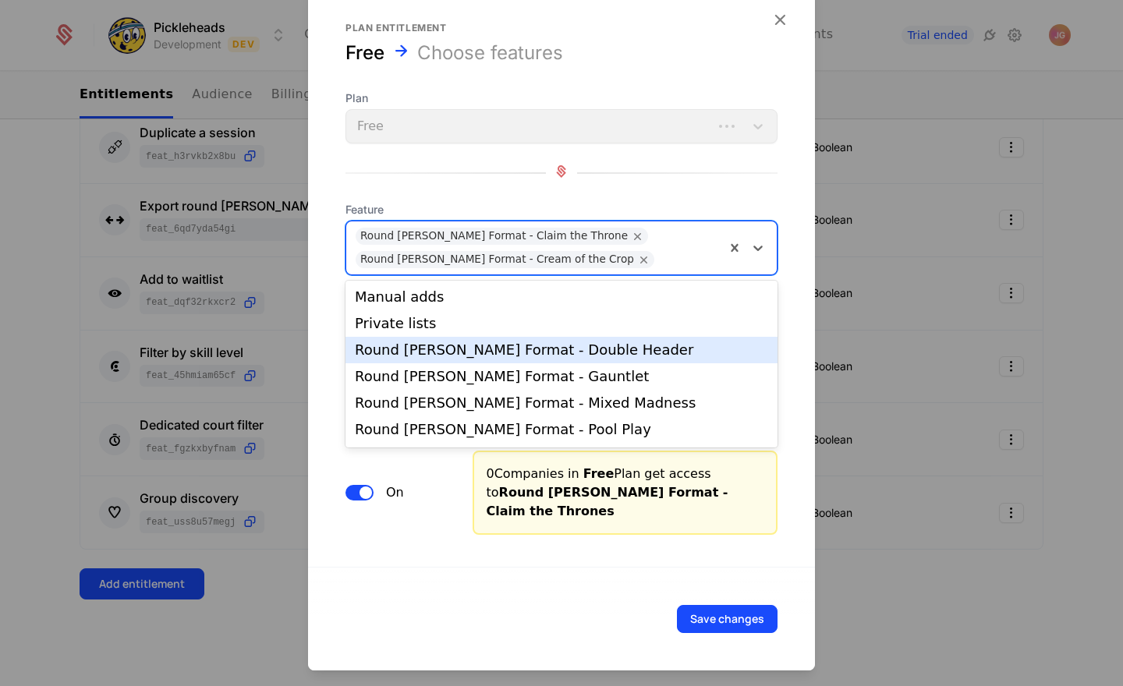
click at [713, 343] on div "Round Robin Format - Double Header" at bounding box center [561, 350] width 413 height 14
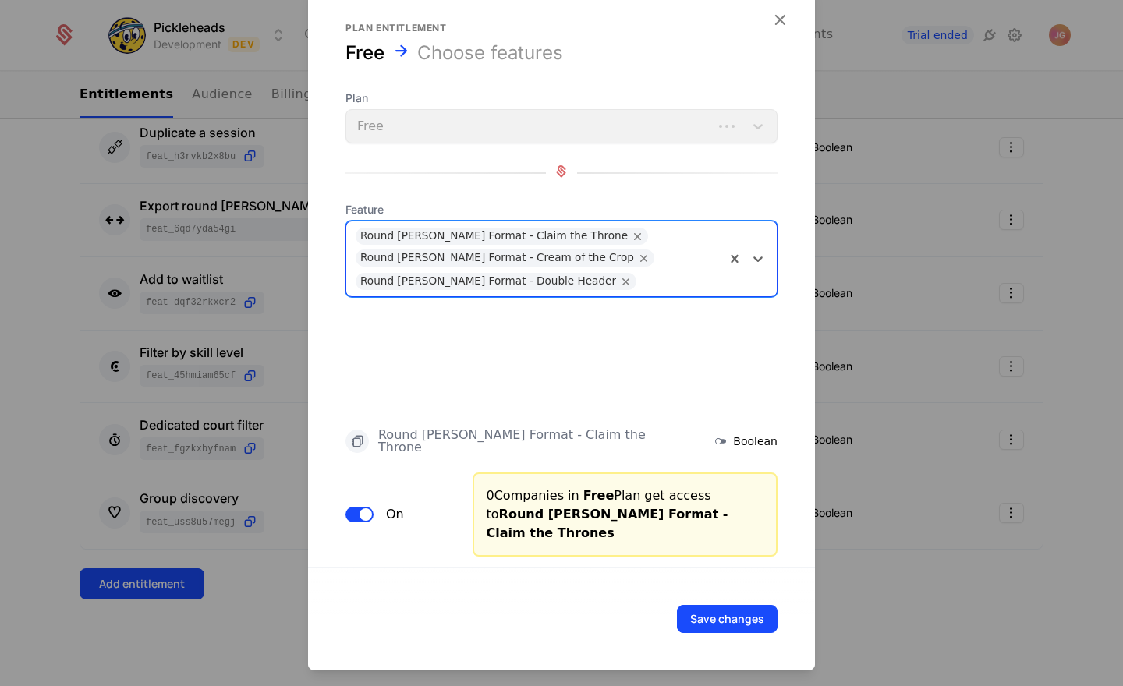
drag, startPoint x: 754, startPoint y: 256, endPoint x: 754, endPoint y: 271, distance: 14.8
click at [754, 256] on icon at bounding box center [757, 258] width 9 height 5
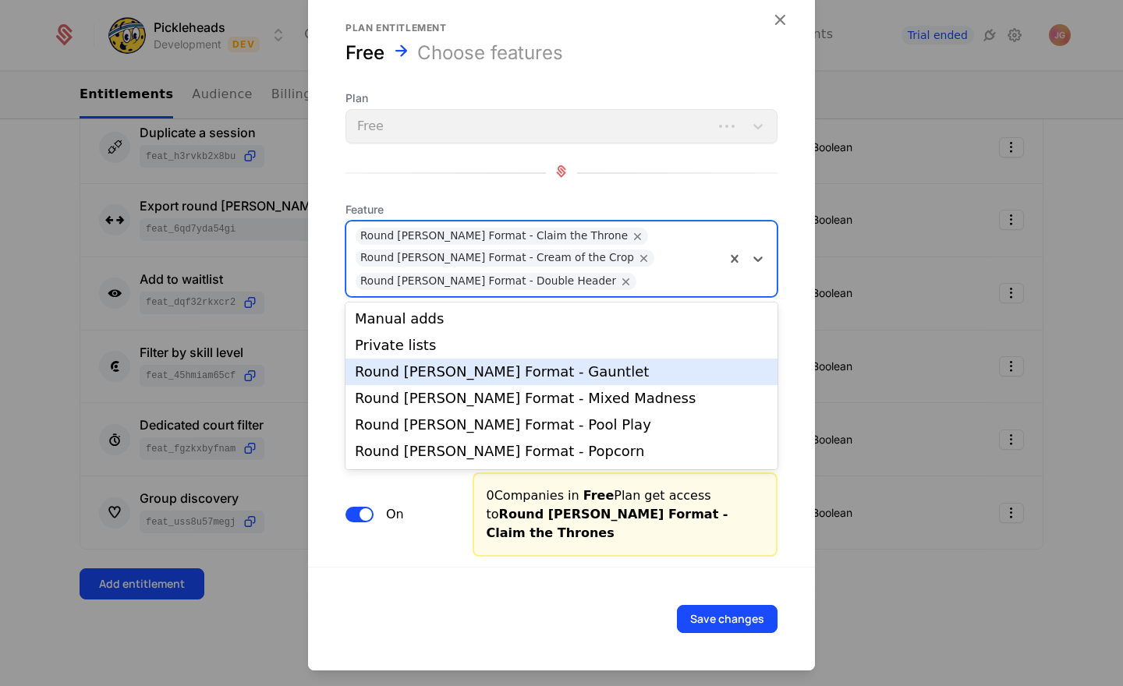
drag, startPoint x: 706, startPoint y: 361, endPoint x: 723, endPoint y: 338, distance: 27.9
click at [707, 359] on div "Round Robin Format - Gauntlet" at bounding box center [561, 372] width 432 height 27
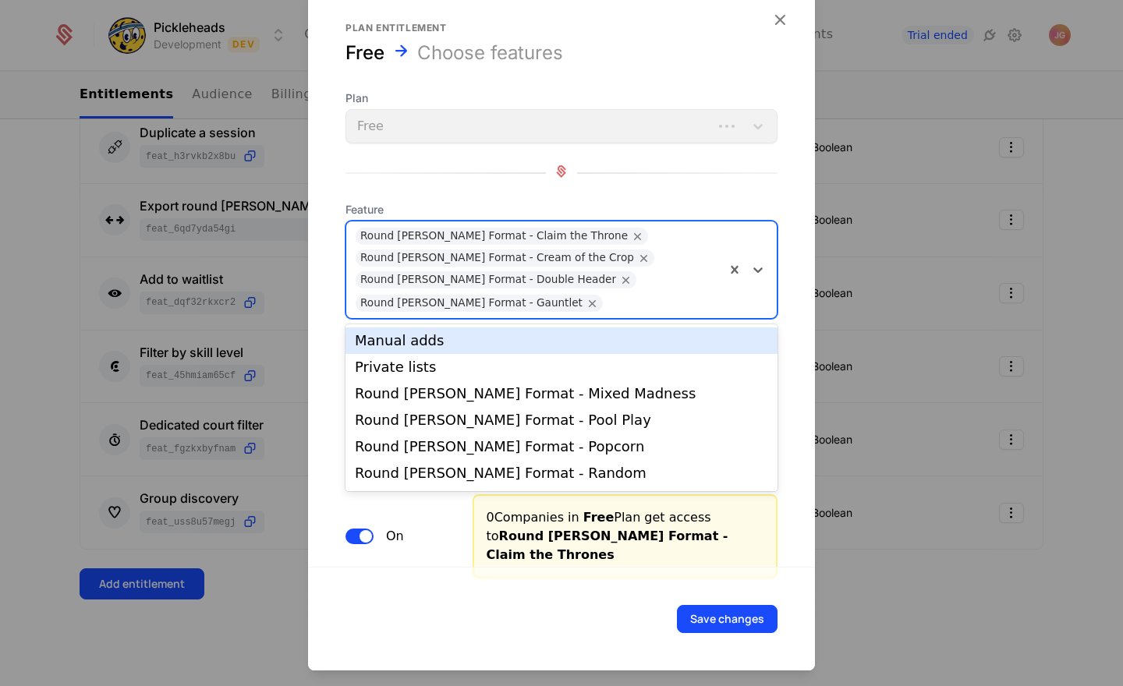
drag, startPoint x: 758, startPoint y: 270, endPoint x: 750, endPoint y: 338, distance: 68.3
click at [757, 270] on icon at bounding box center [757, 269] width 9 height 5
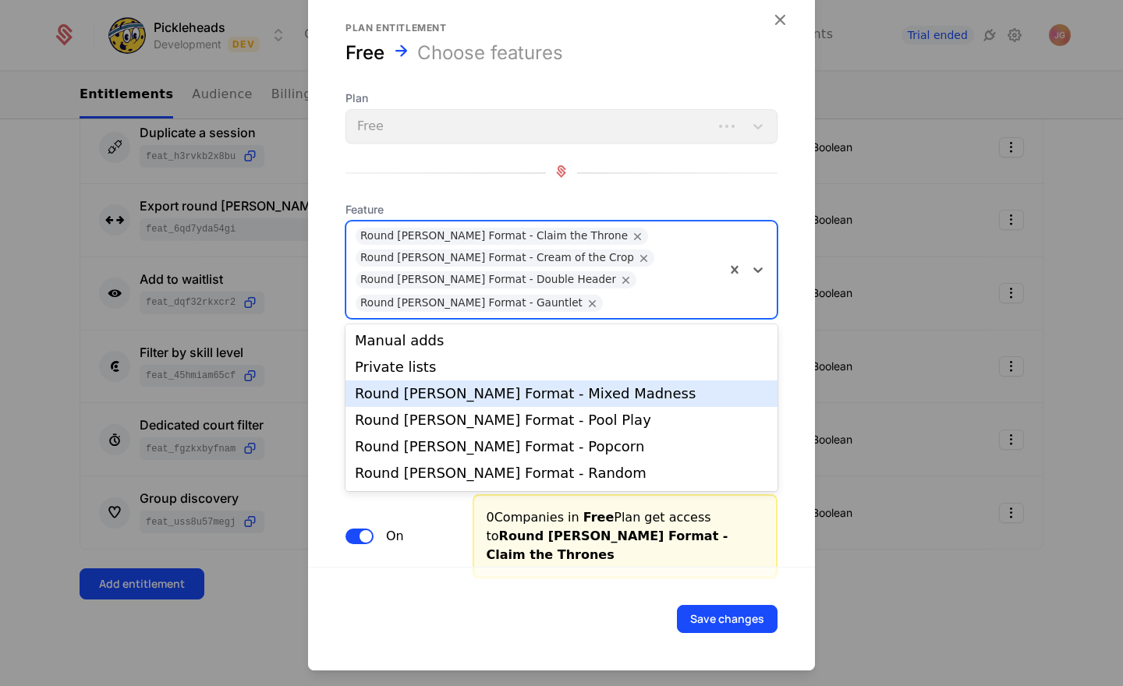
drag, startPoint x: 726, startPoint y: 392, endPoint x: 731, endPoint y: 377, distance: 15.8
click at [726, 392] on div "Round Robin Format - Mixed Madness" at bounding box center [561, 394] width 413 height 14
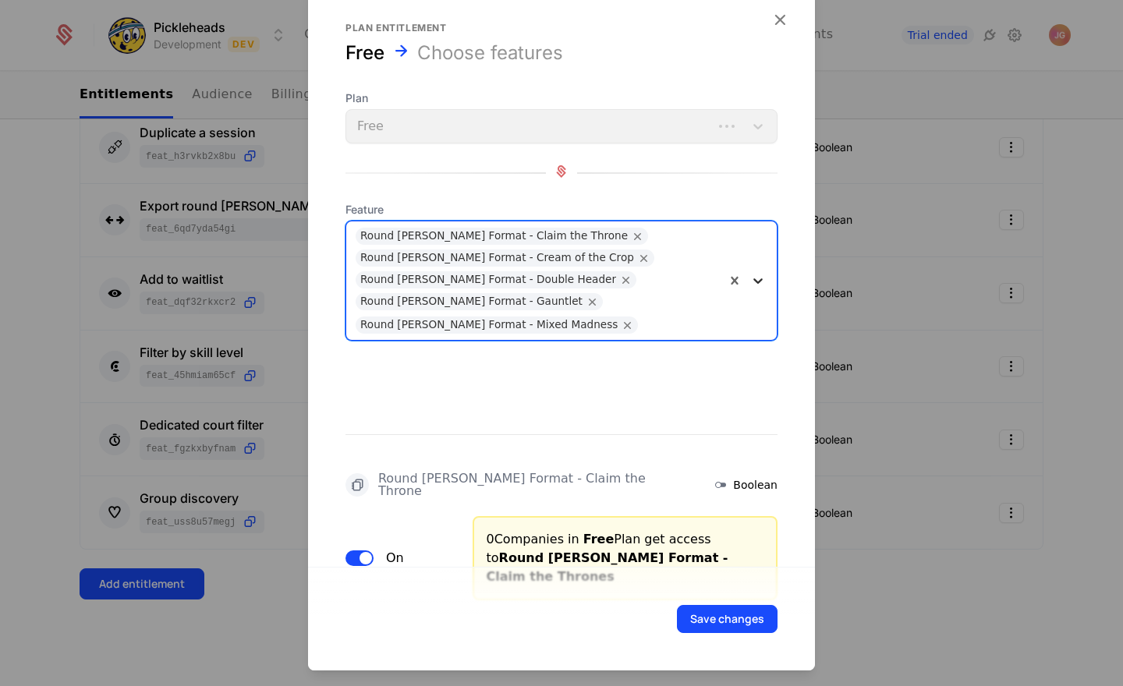
click at [762, 283] on icon at bounding box center [758, 281] width 16 height 16
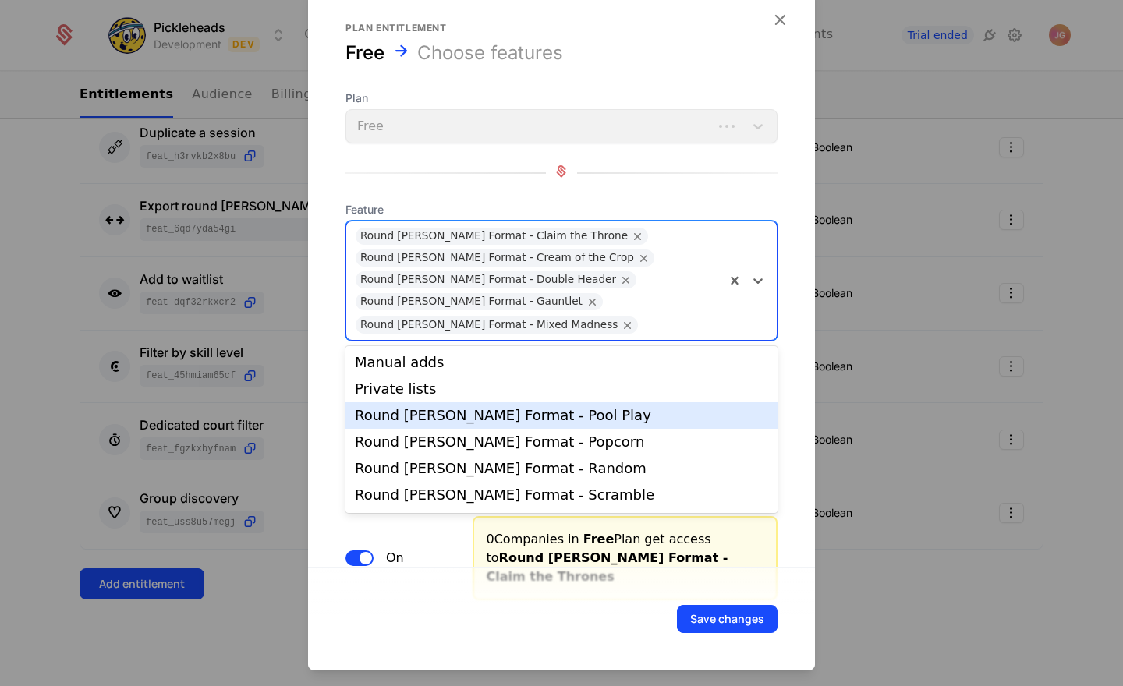
click at [711, 419] on div "Round Robin Format - Pool Play" at bounding box center [561, 416] width 413 height 14
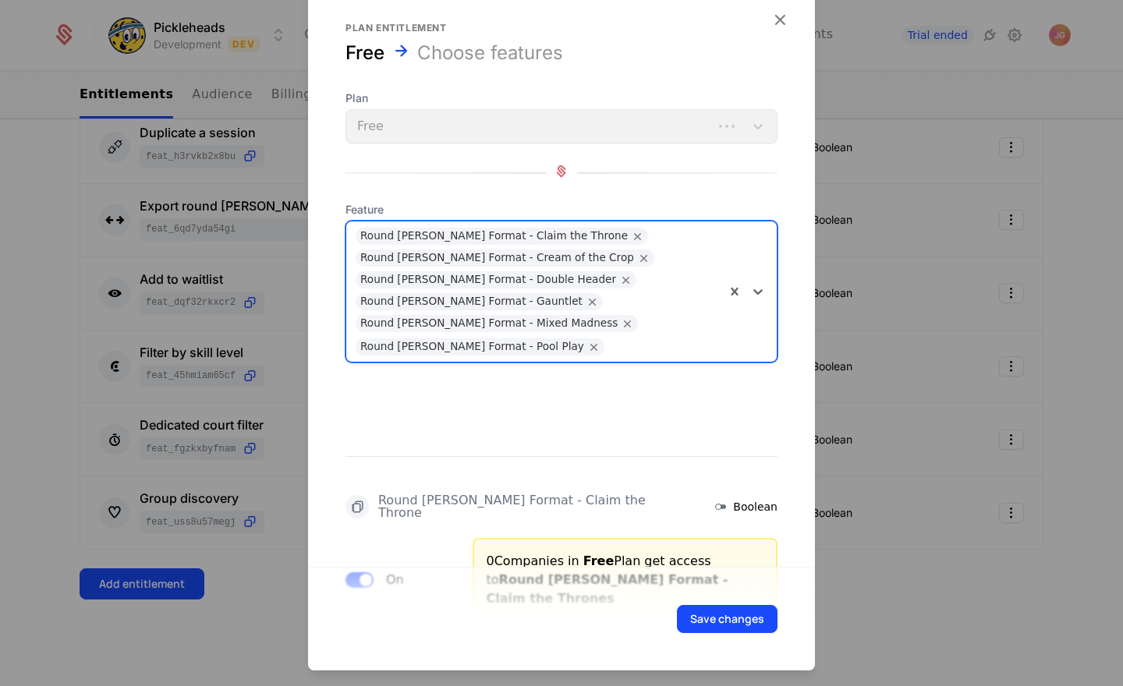
drag, startPoint x: 757, startPoint y: 290, endPoint x: 738, endPoint y: 361, distance: 73.4
click at [757, 290] on icon at bounding box center [758, 292] width 16 height 16
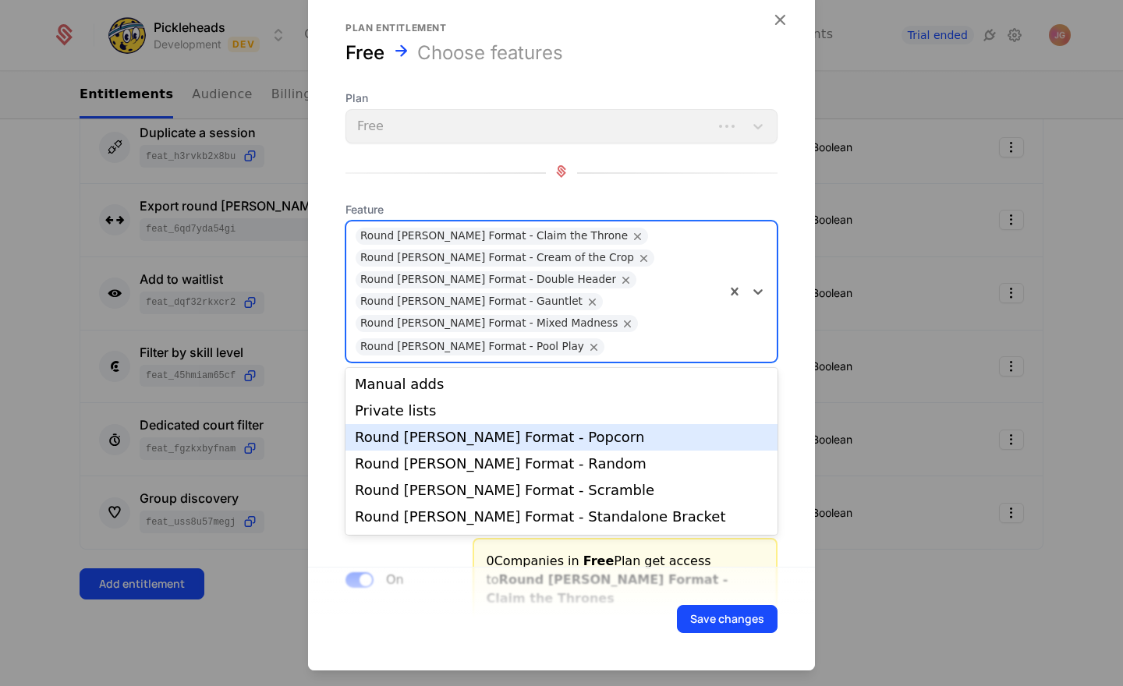
click at [716, 440] on div "Round Robin Format - Popcorn" at bounding box center [561, 437] width 413 height 14
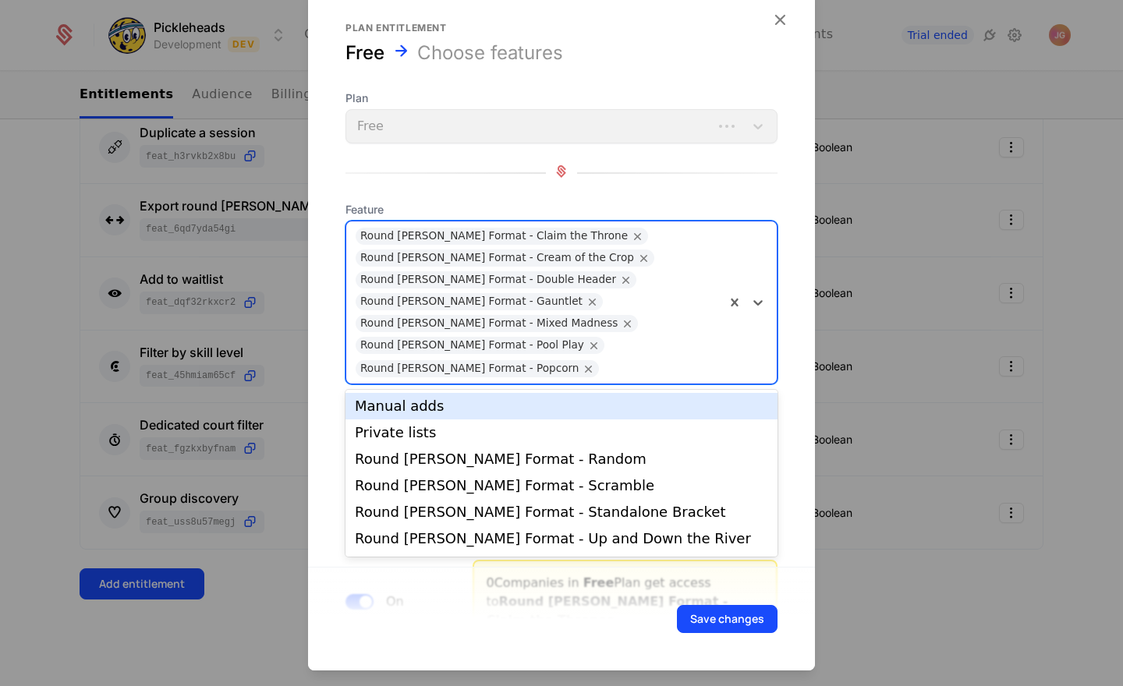
drag, startPoint x: 757, startPoint y: 303, endPoint x: 760, endPoint y: 382, distance: 78.8
click at [757, 303] on icon at bounding box center [757, 302] width 9 height 5
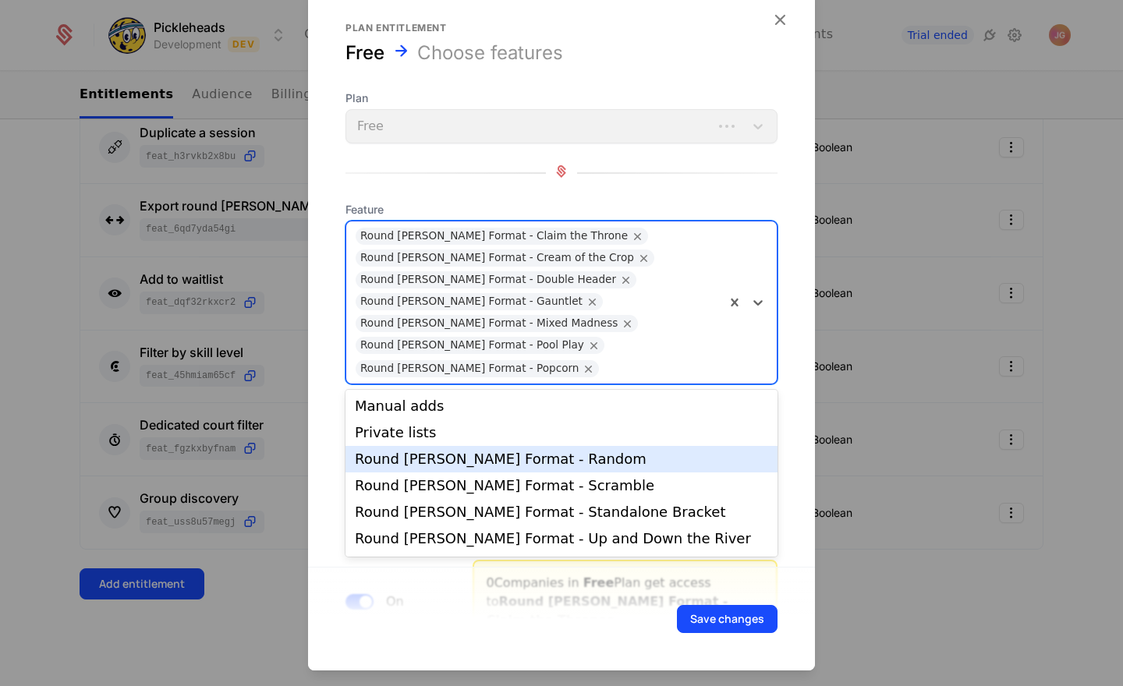
click at [727, 469] on div "Round Robin Format - Random" at bounding box center [561, 459] width 432 height 27
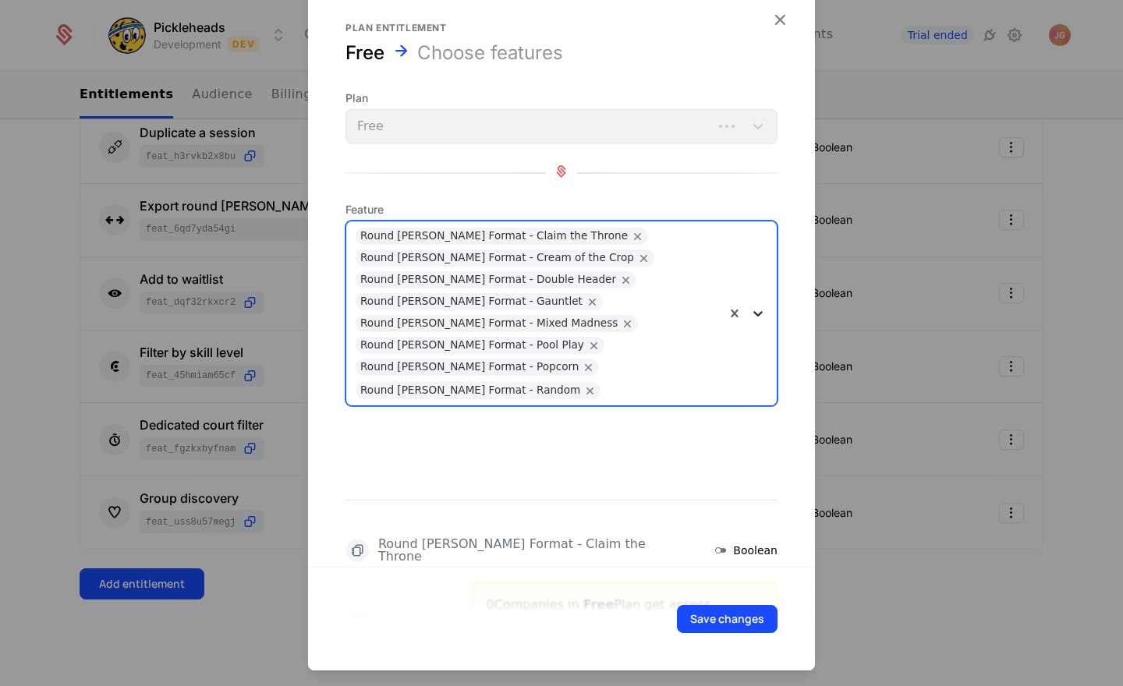
click at [752, 311] on icon at bounding box center [758, 314] width 16 height 16
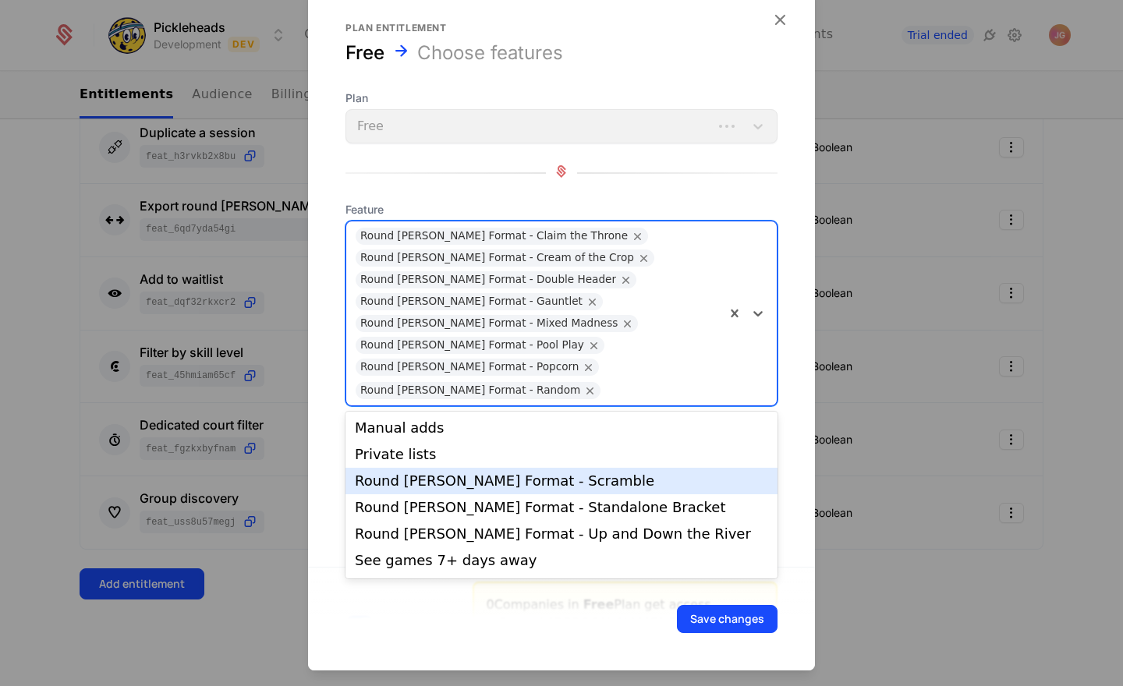
click at [698, 489] on div "Round Robin Format - Scramble" at bounding box center [561, 481] width 432 height 27
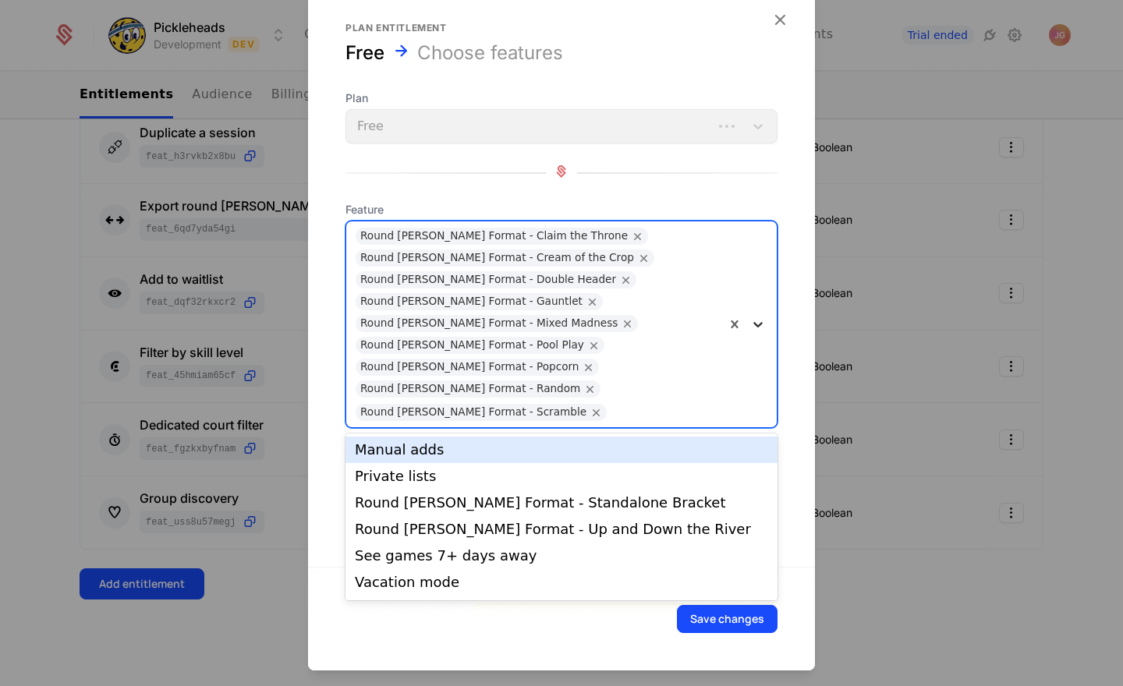
click at [759, 325] on icon at bounding box center [758, 325] width 16 height 16
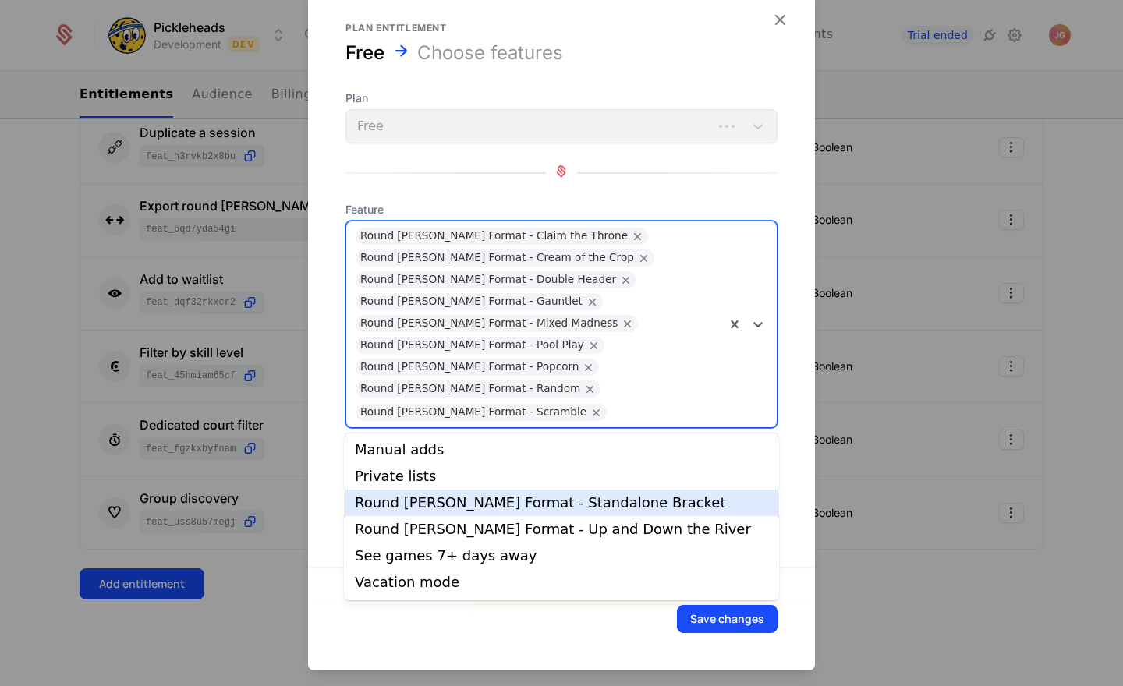
click at [684, 508] on div "Round Robin Format - Standalone Bracket" at bounding box center [561, 503] width 413 height 14
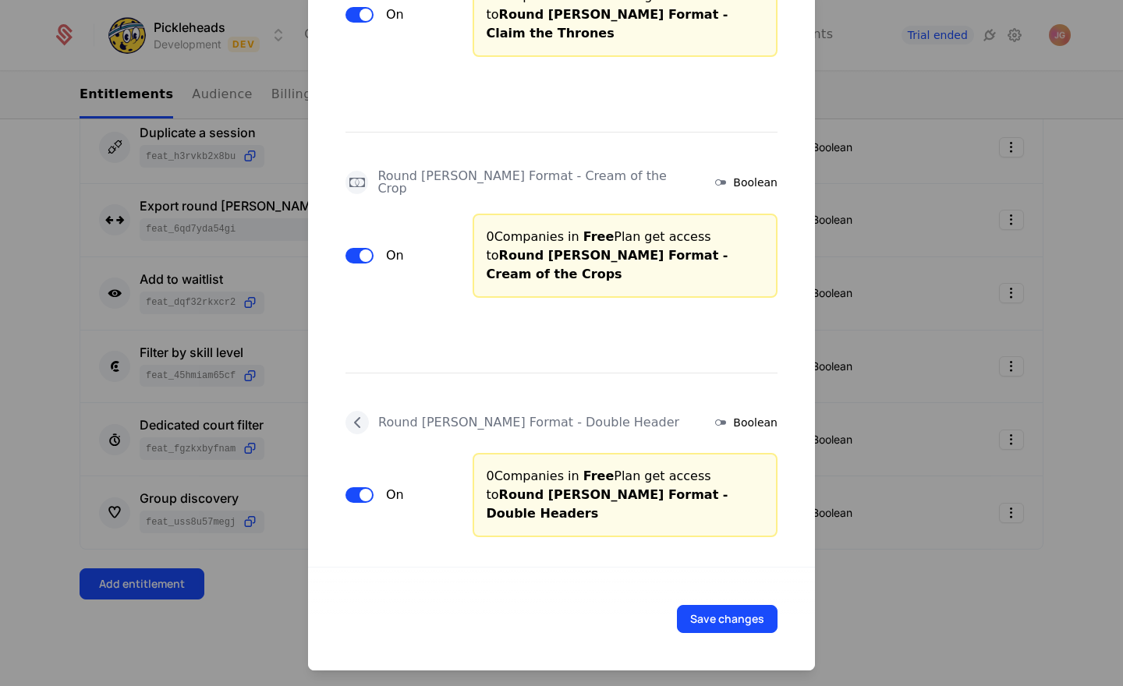
scroll to position [0, 0]
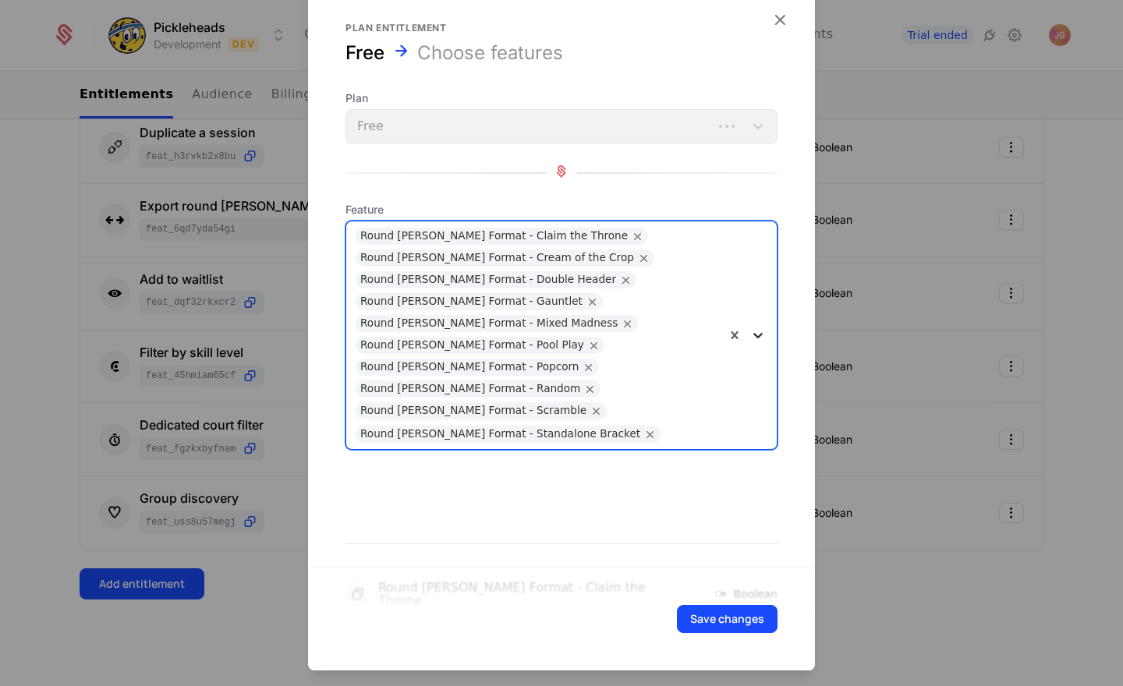
click at [757, 334] on icon at bounding box center [757, 335] width 9 height 5
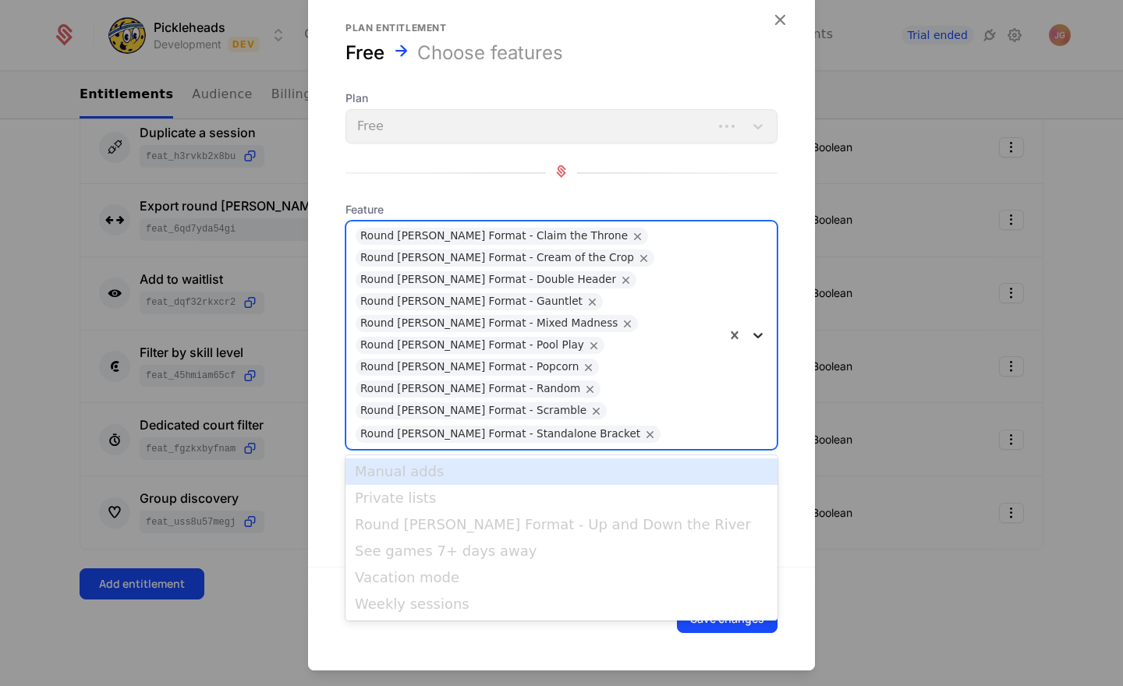
click at [758, 335] on icon at bounding box center [757, 335] width 9 height 5
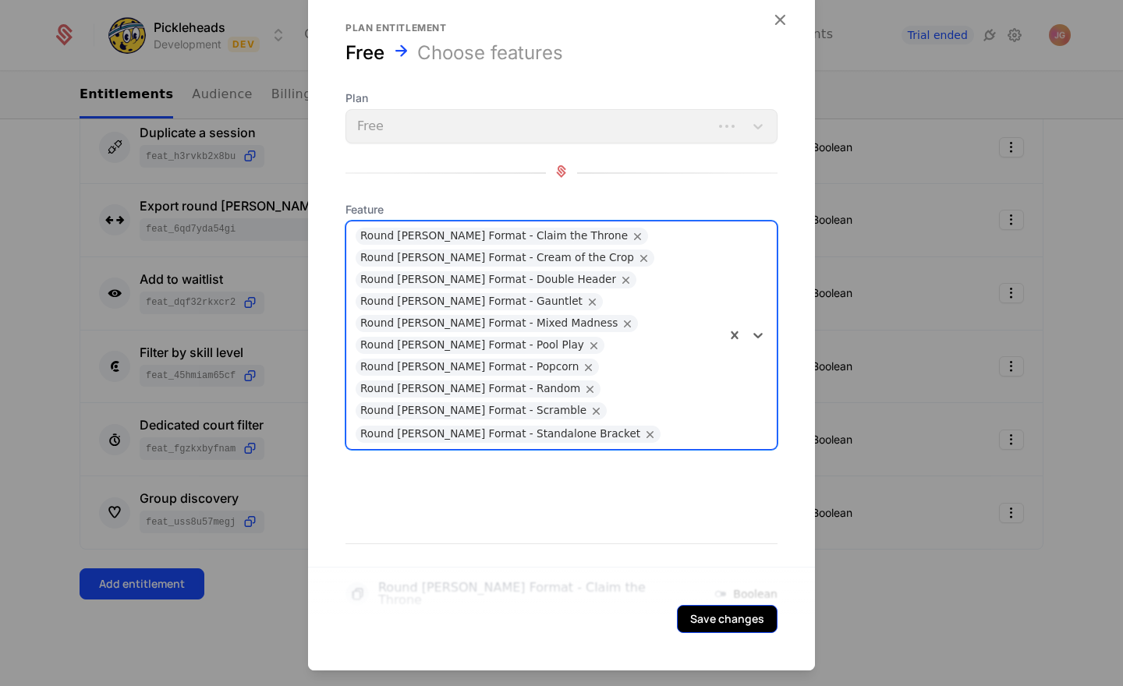
click at [714, 614] on button "Save changes" at bounding box center [727, 619] width 101 height 28
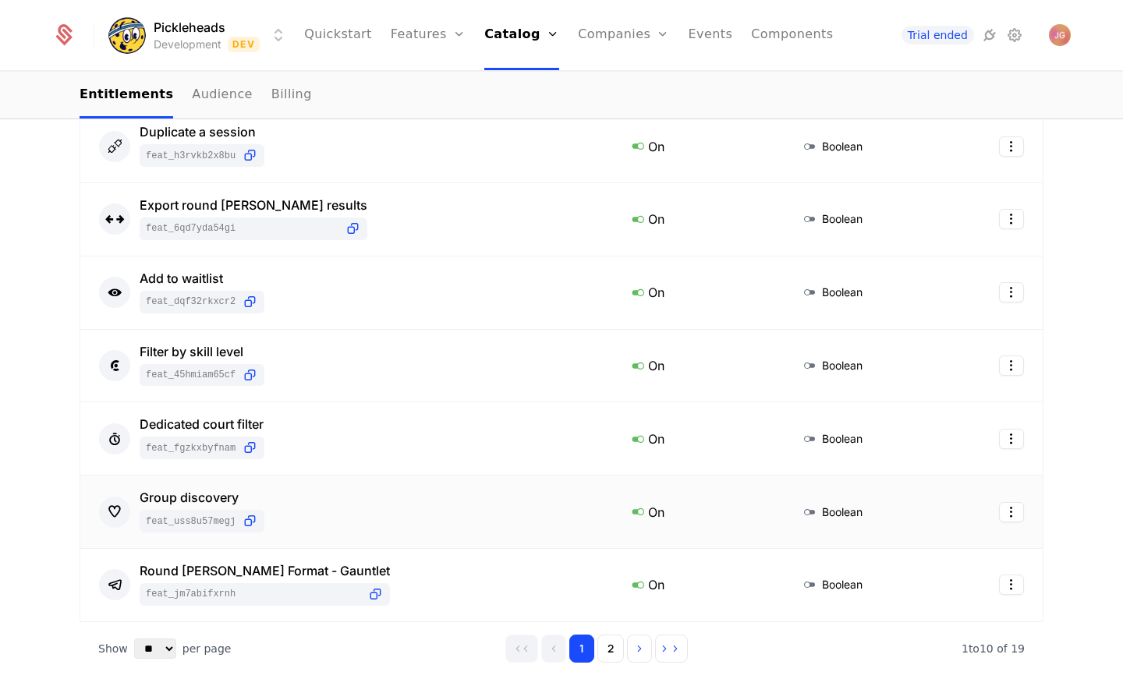
scroll to position [710, 0]
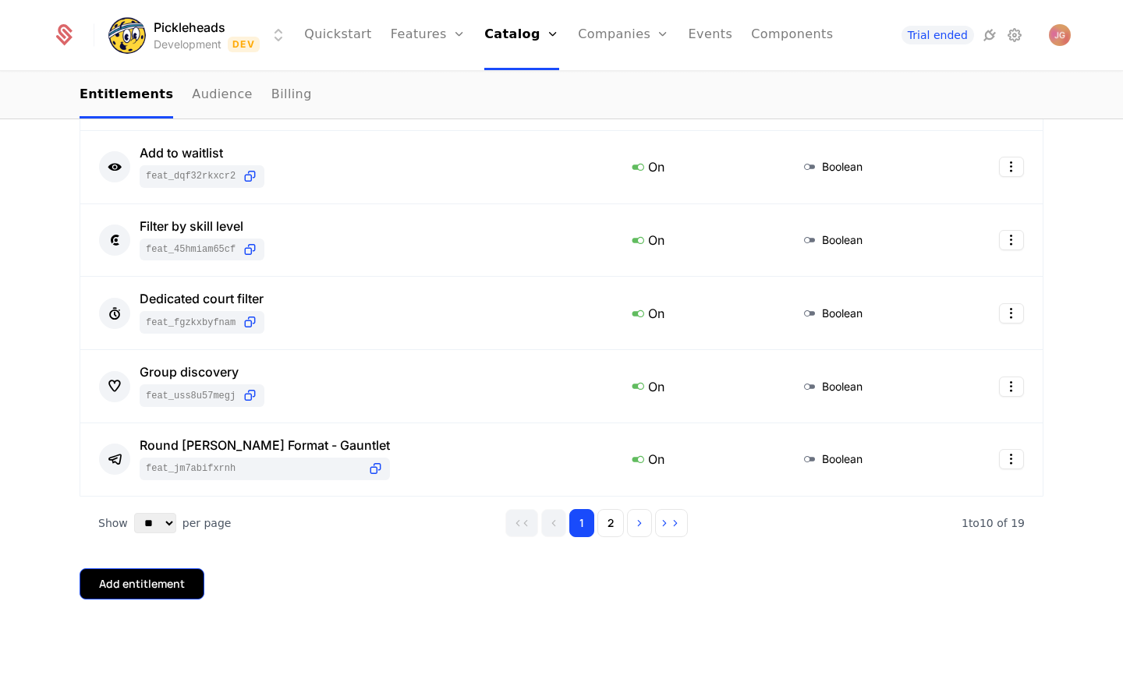
click at [175, 578] on div "Add entitlement" at bounding box center [142, 584] width 86 height 16
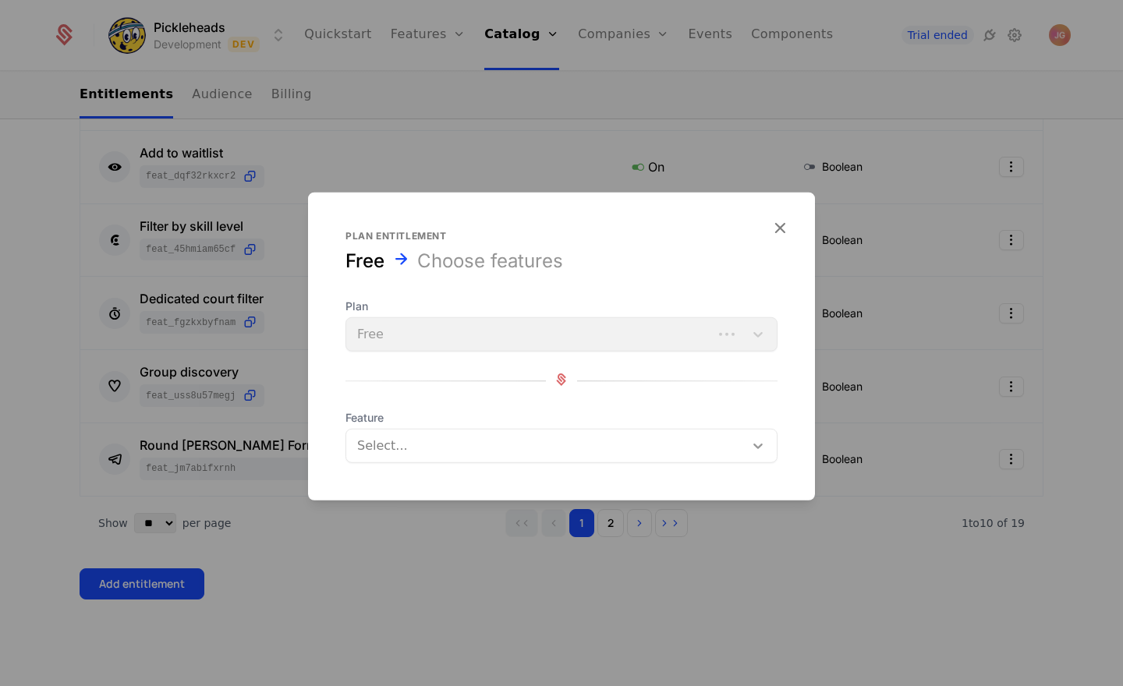
click at [758, 450] on icon at bounding box center [758, 446] width 16 height 16
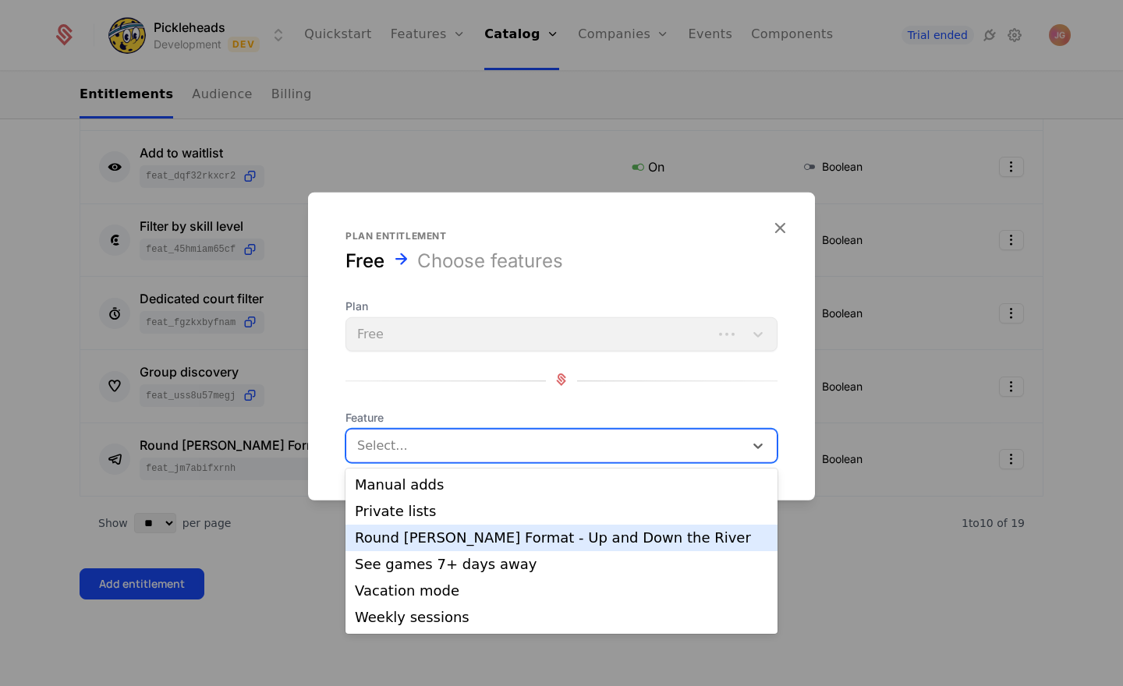
click at [691, 545] on div "Round Robin Format - Up and Down the River" at bounding box center [561, 538] width 413 height 14
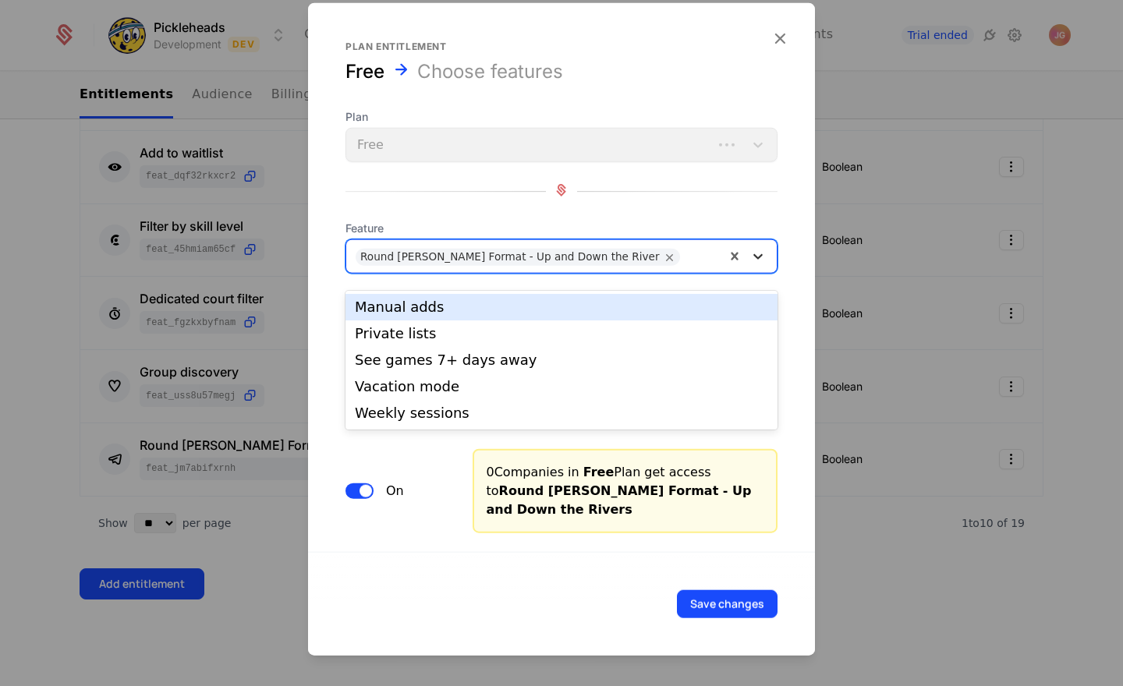
click at [760, 264] on icon at bounding box center [758, 257] width 16 height 16
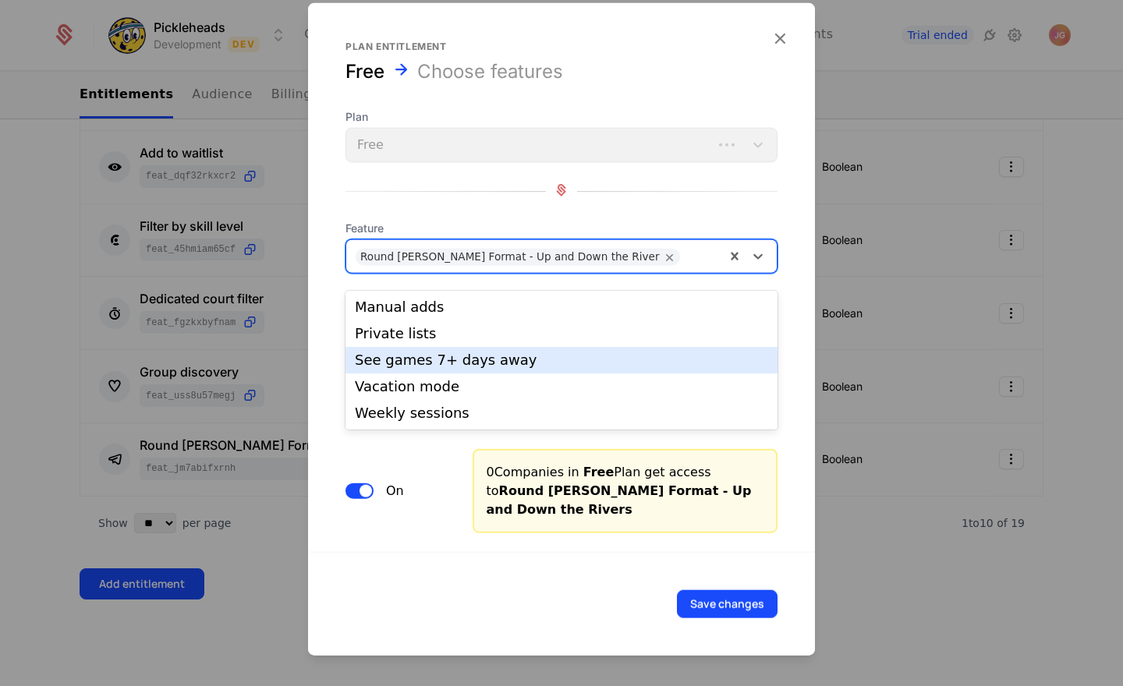
click at [699, 358] on div "See games 7+ days away" at bounding box center [561, 360] width 413 height 14
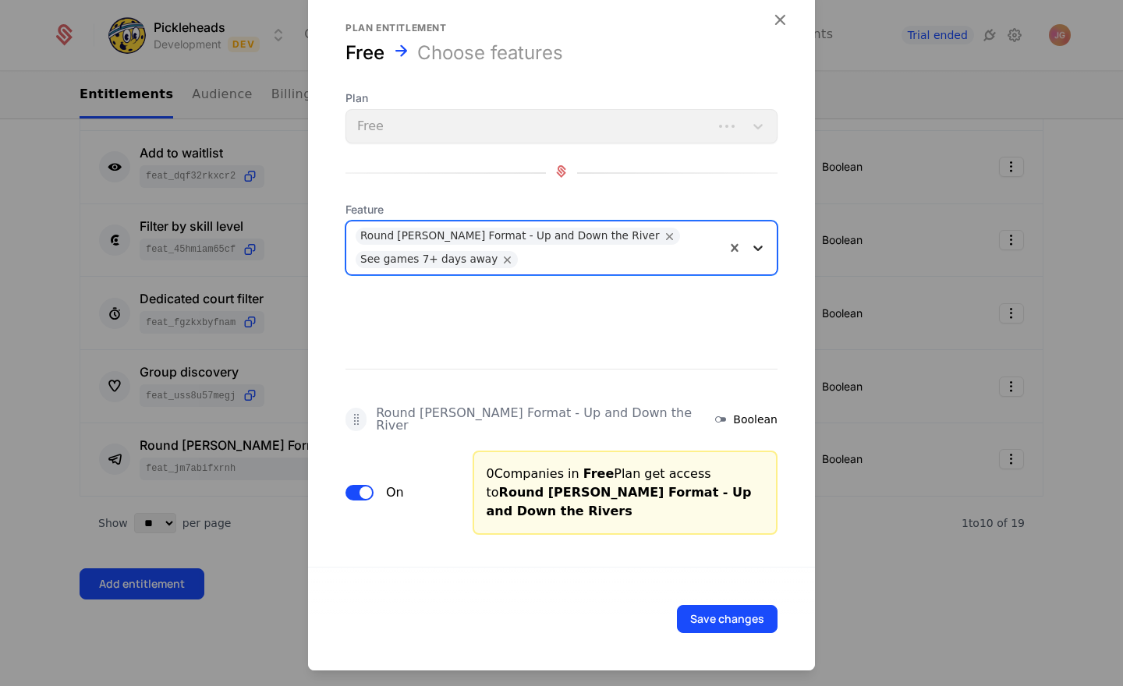
click at [756, 242] on icon at bounding box center [758, 248] width 16 height 16
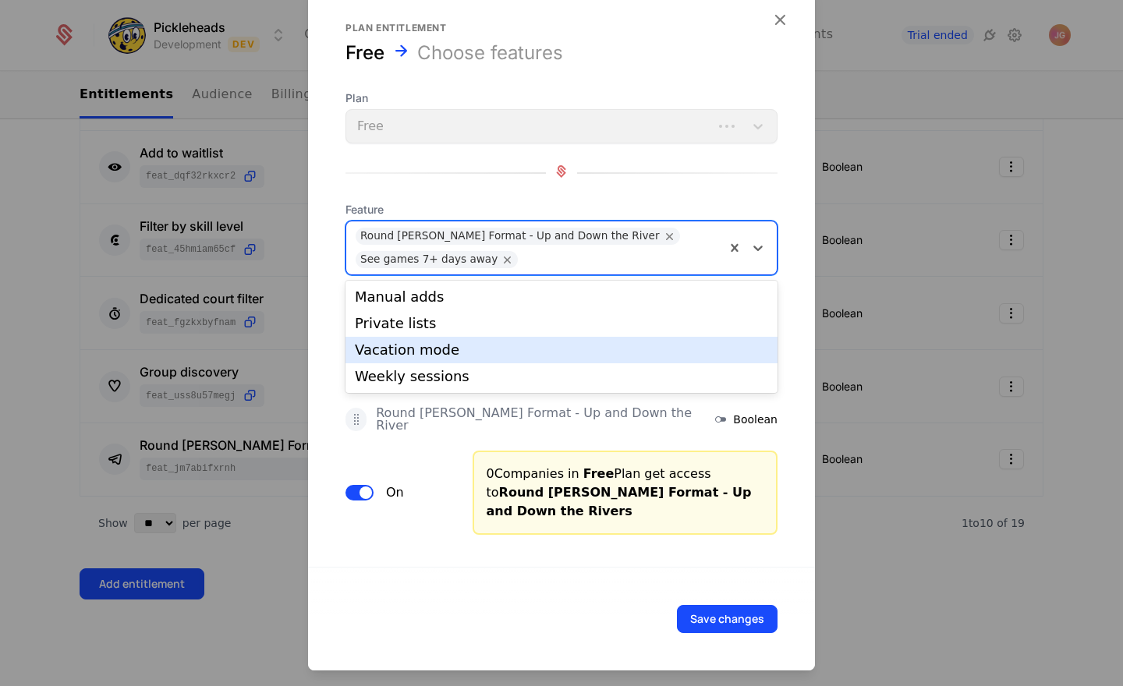
click at [720, 338] on div "Vacation mode" at bounding box center [561, 350] width 432 height 27
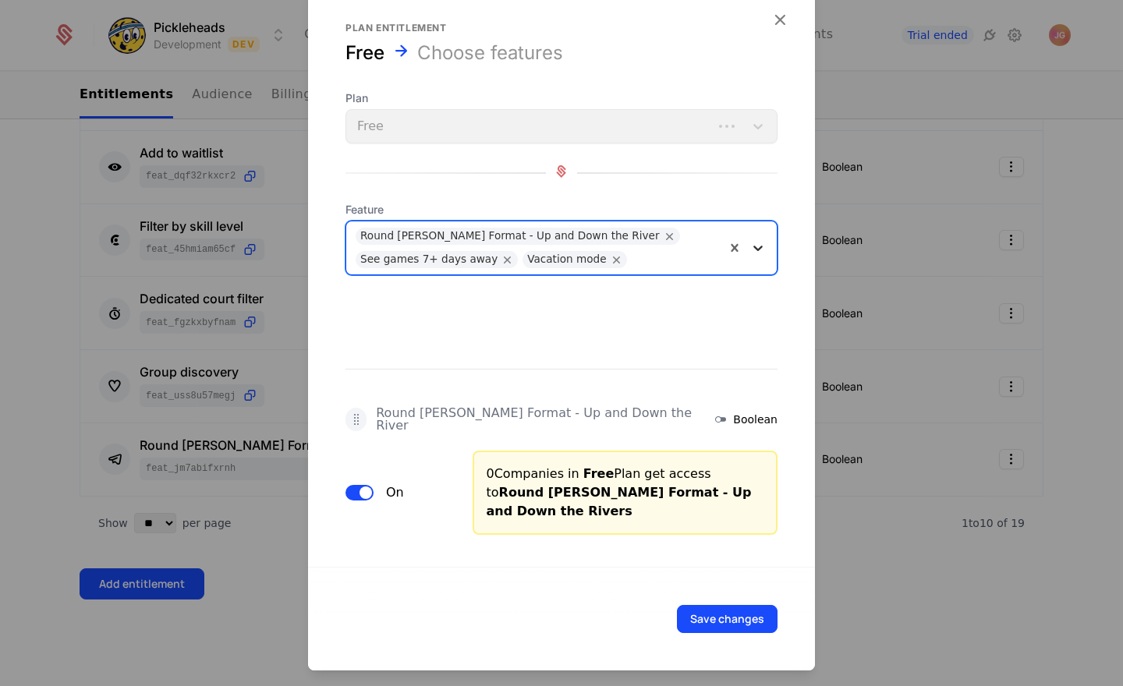
click at [761, 245] on icon at bounding box center [758, 248] width 16 height 16
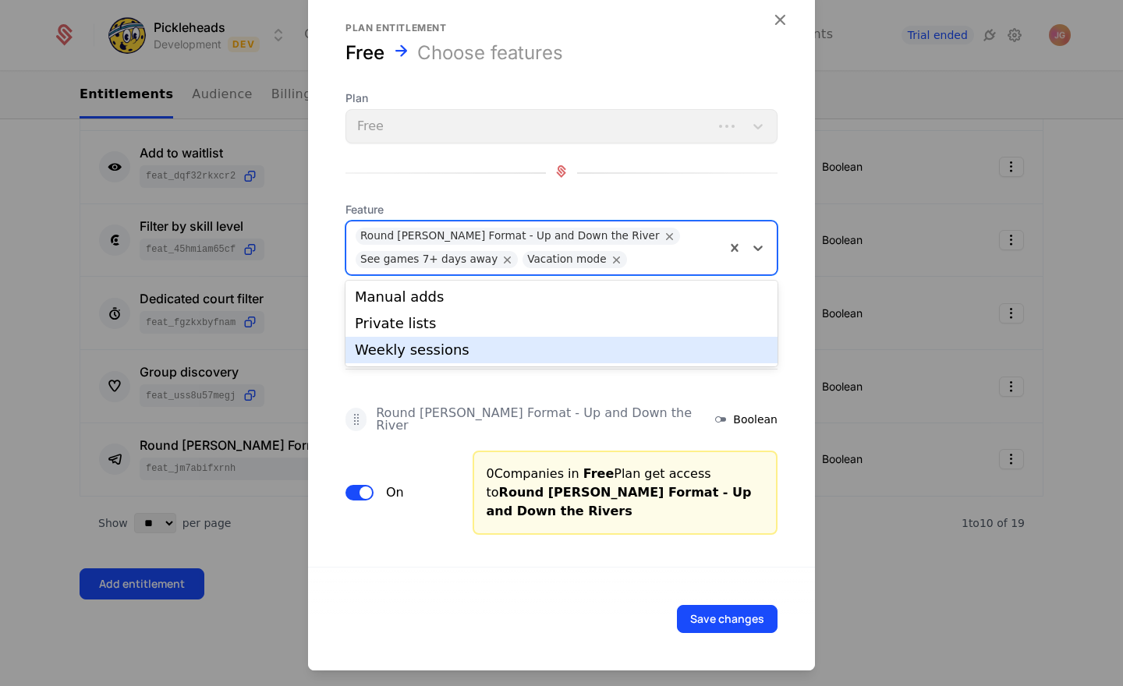
click at [718, 340] on div "Weekly sessions" at bounding box center [561, 350] width 432 height 27
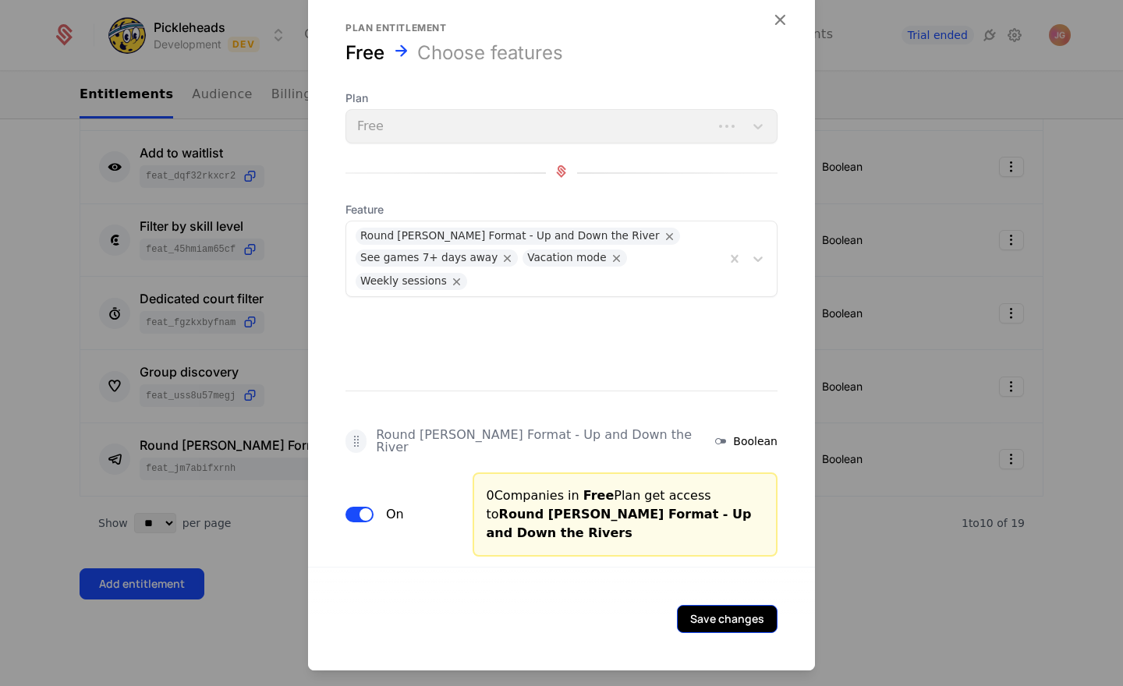
click at [720, 614] on button "Save changes" at bounding box center [727, 619] width 101 height 28
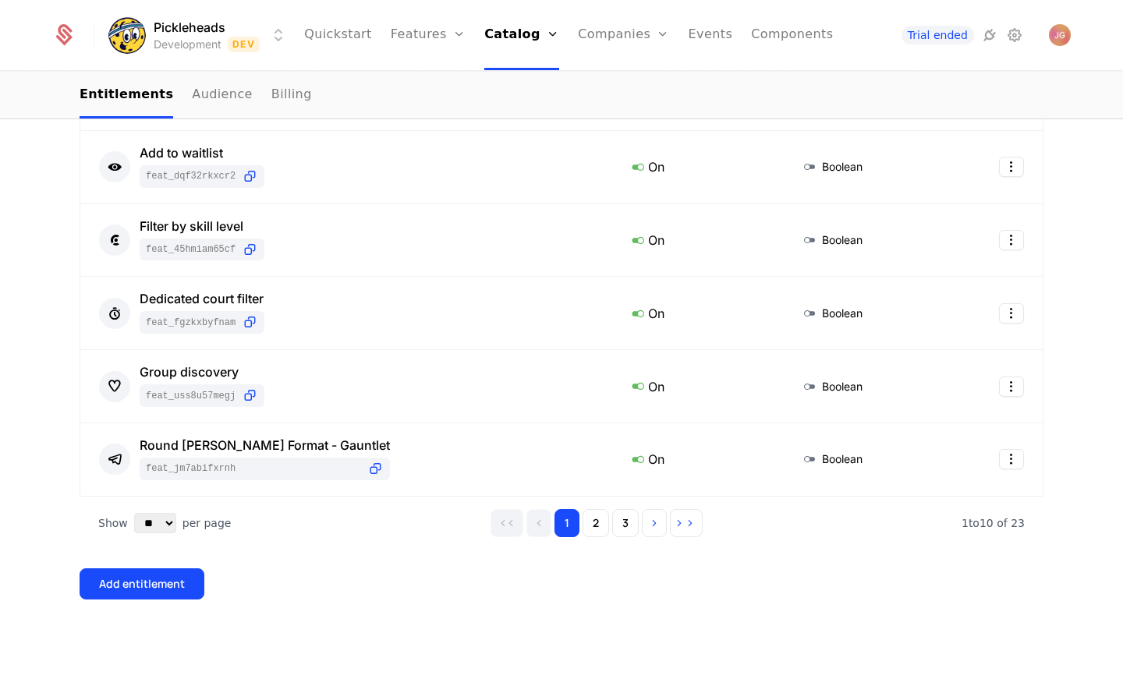
click at [204, 584] on div "Add entitlement" at bounding box center [562, 583] width 964 height 31
click at [177, 589] on div "Add entitlement" at bounding box center [142, 584] width 86 height 16
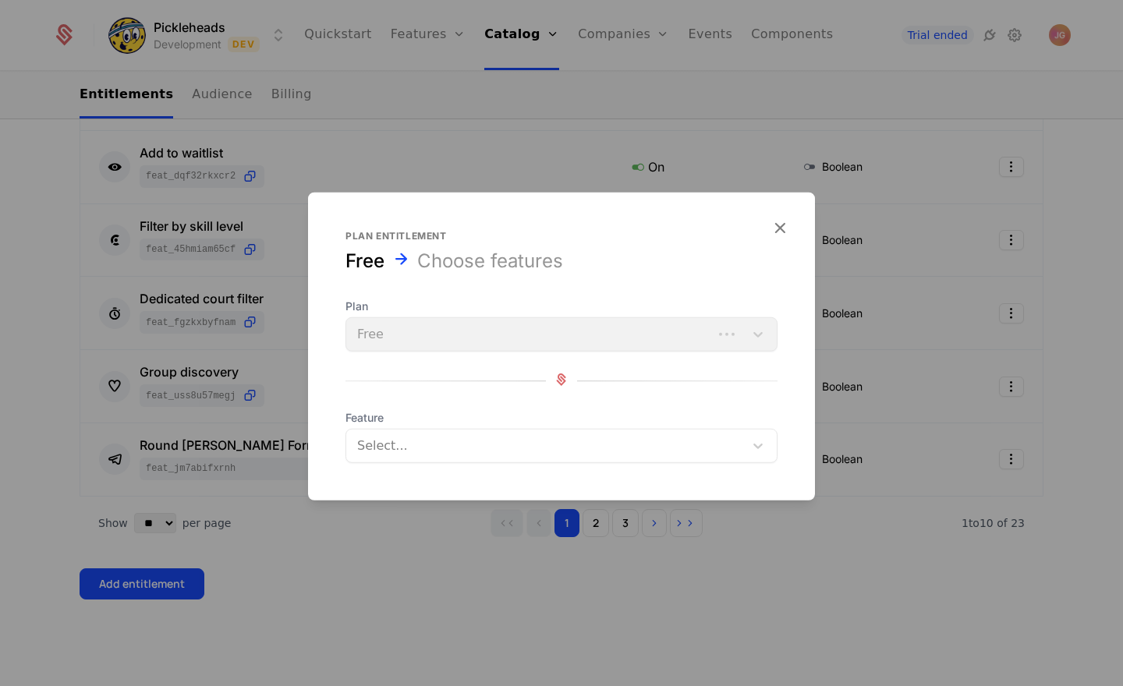
drag, startPoint x: 754, startPoint y: 448, endPoint x: 716, endPoint y: 467, distance: 42.5
click at [754, 448] on icon at bounding box center [758, 446] width 16 height 16
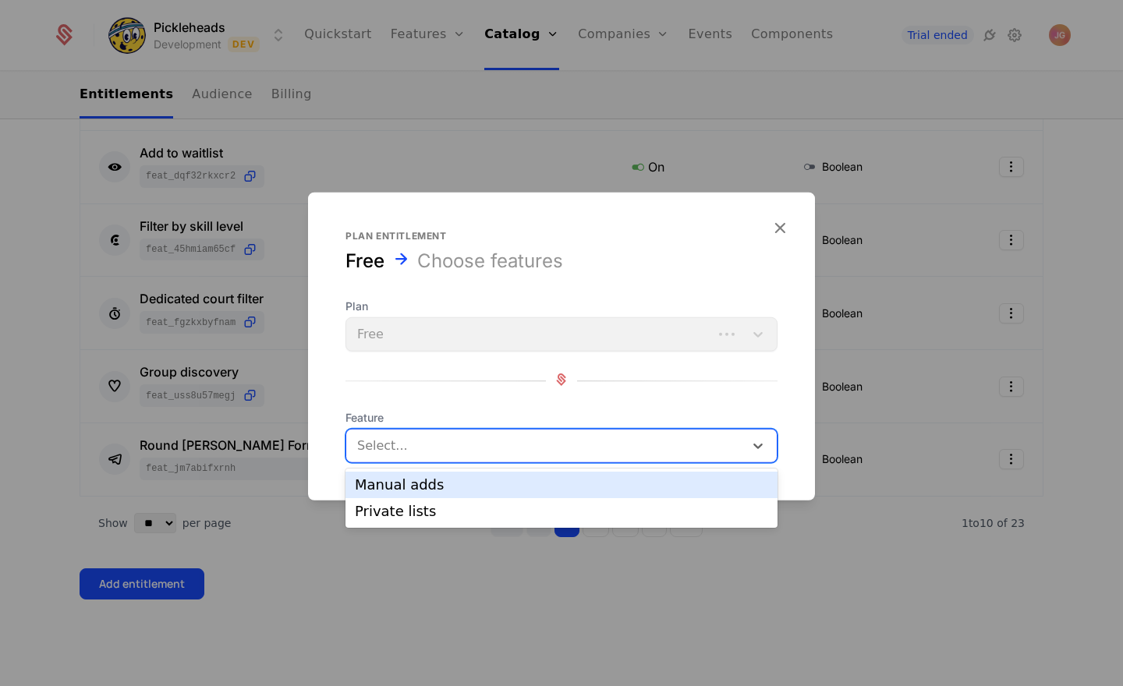
click at [675, 497] on div "Manual adds" at bounding box center [561, 485] width 432 height 27
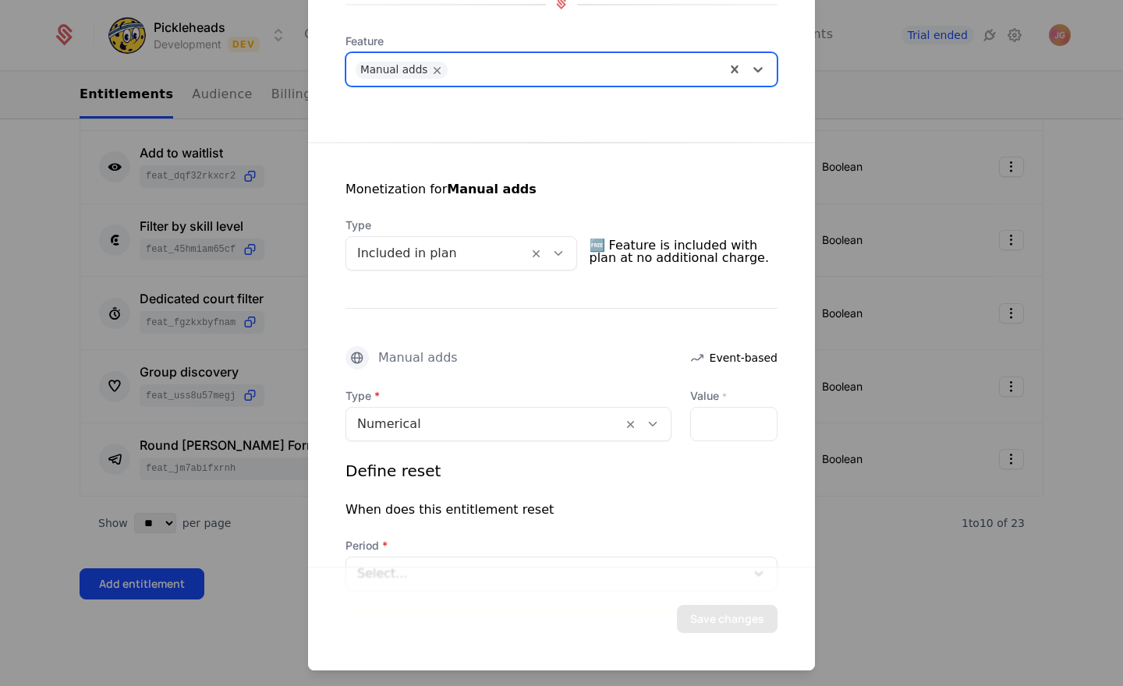
scroll to position [235, 0]
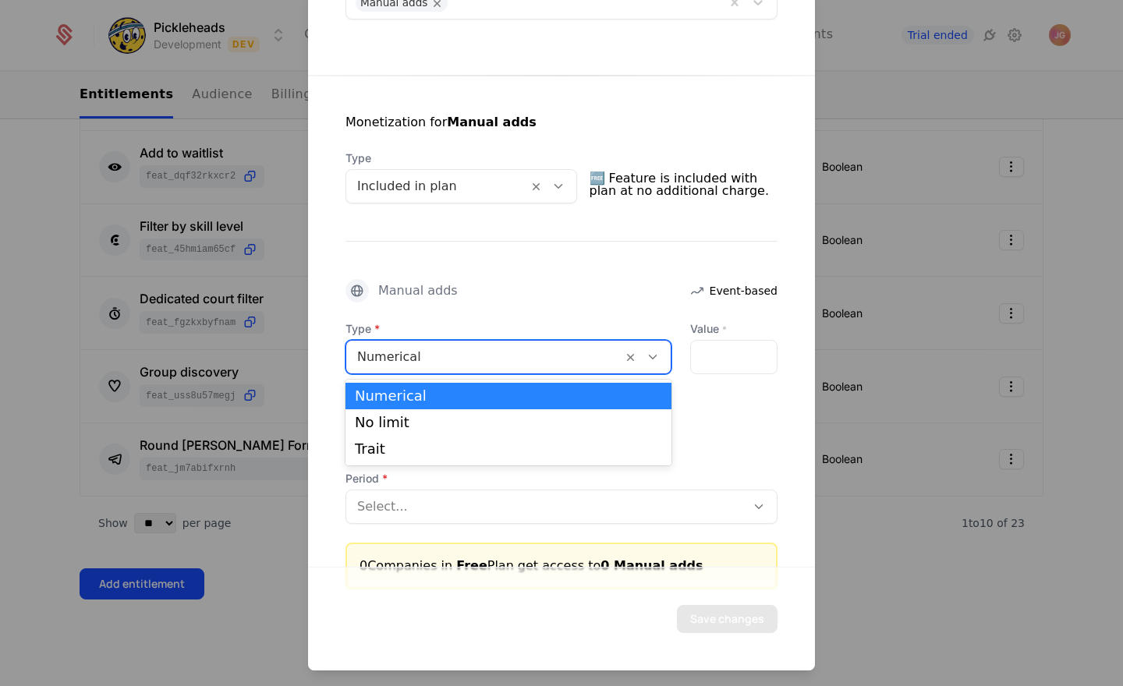
click at [653, 359] on icon at bounding box center [653, 357] width 14 height 14
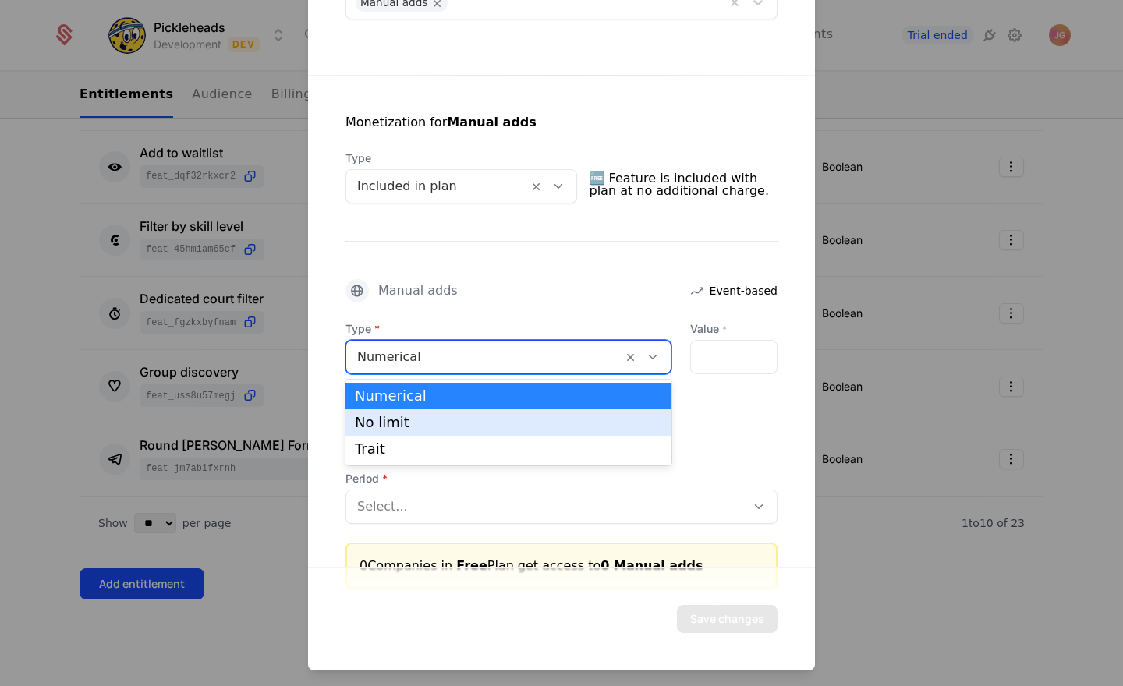
click at [626, 420] on div "No limit" at bounding box center [508, 423] width 307 height 14
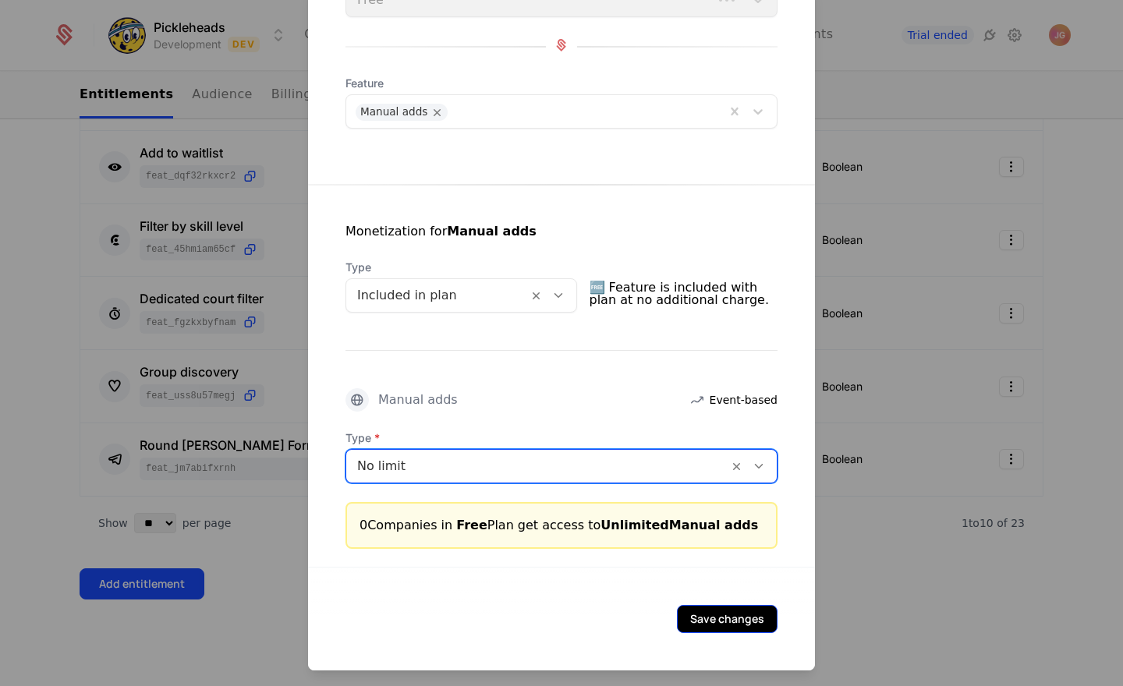
click at [742, 623] on button "Save changes" at bounding box center [727, 619] width 101 height 28
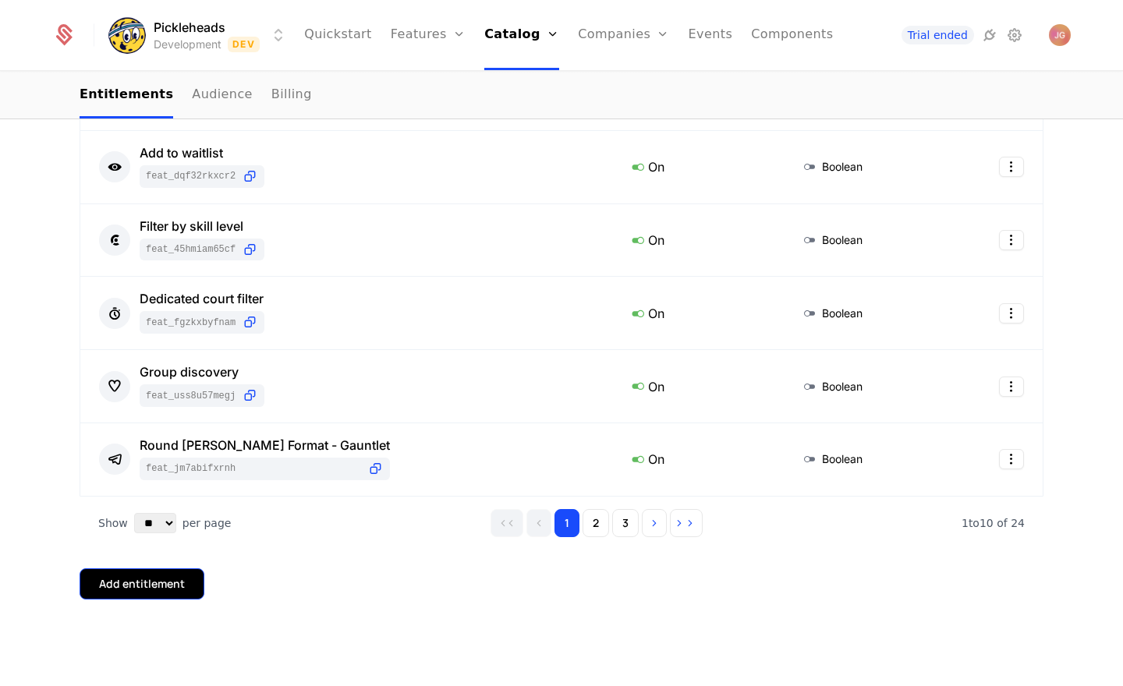
click at [147, 571] on button "Add entitlement" at bounding box center [142, 583] width 125 height 31
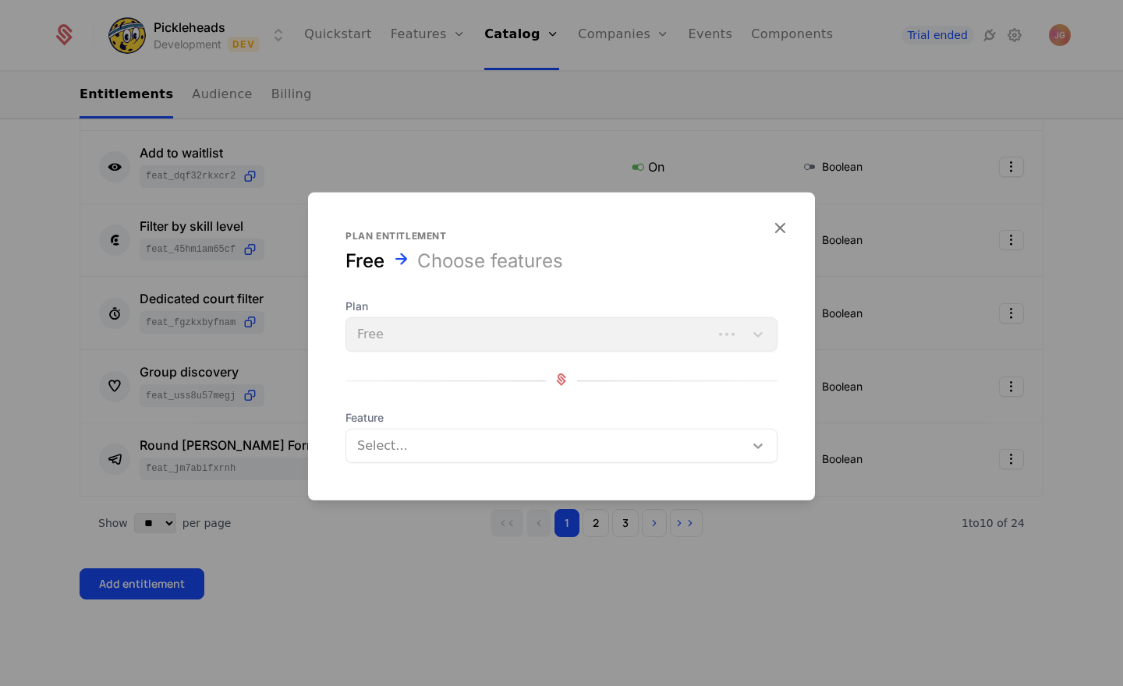
click at [766, 446] on div at bounding box center [758, 446] width 28 height 19
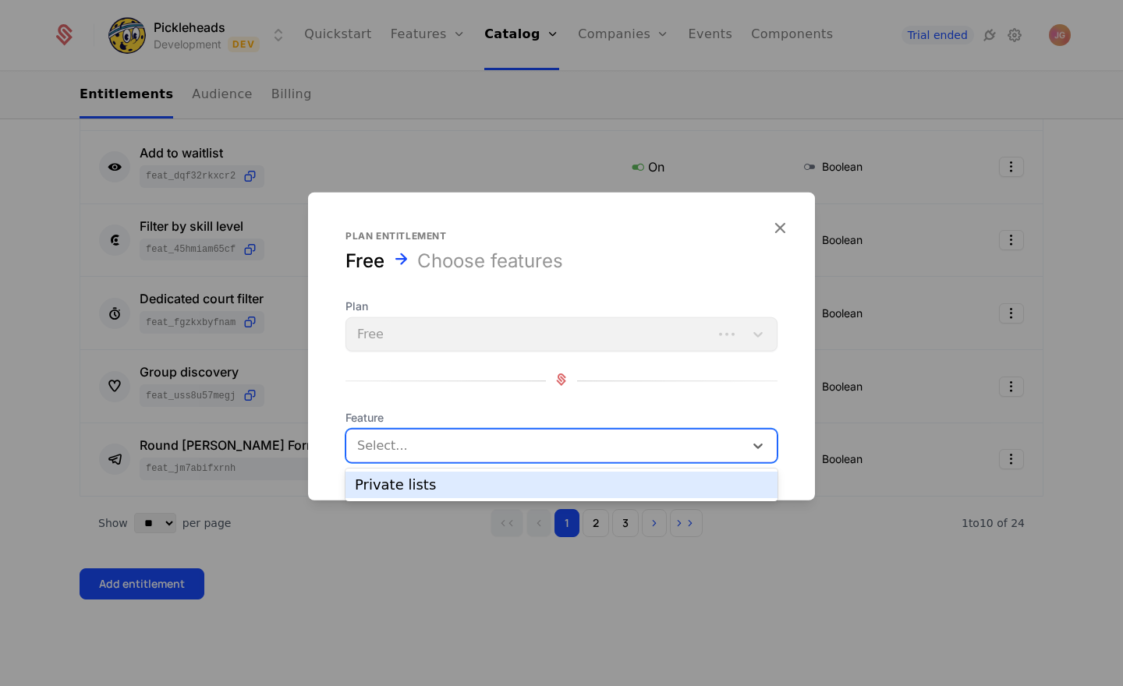
click at [687, 490] on div "Private lists" at bounding box center [561, 485] width 413 height 14
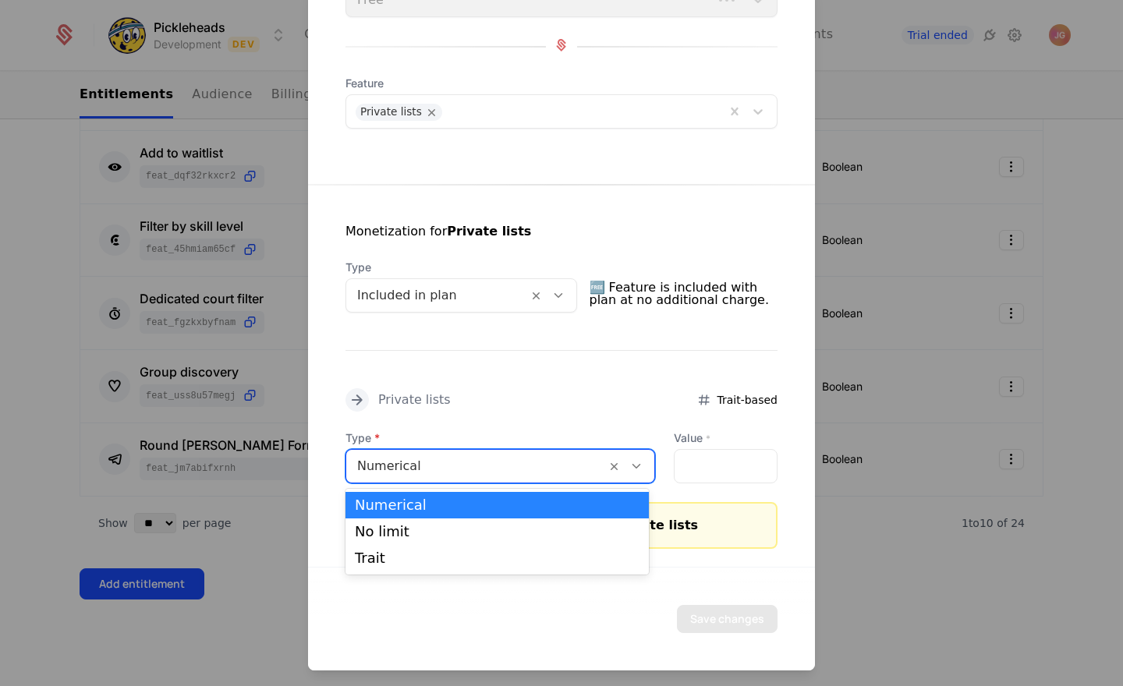
click at [629, 465] on icon at bounding box center [636, 466] width 14 height 14
click at [571, 529] on div "No limit" at bounding box center [497, 532] width 285 height 14
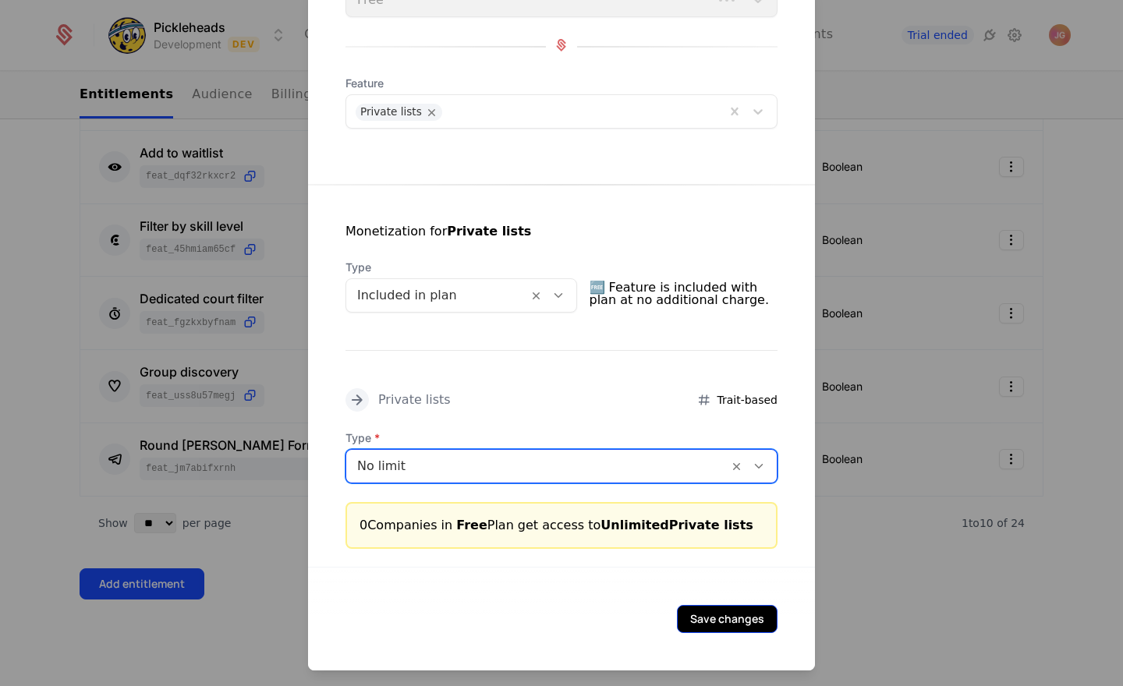
click at [701, 624] on button "Save changes" at bounding box center [727, 619] width 101 height 28
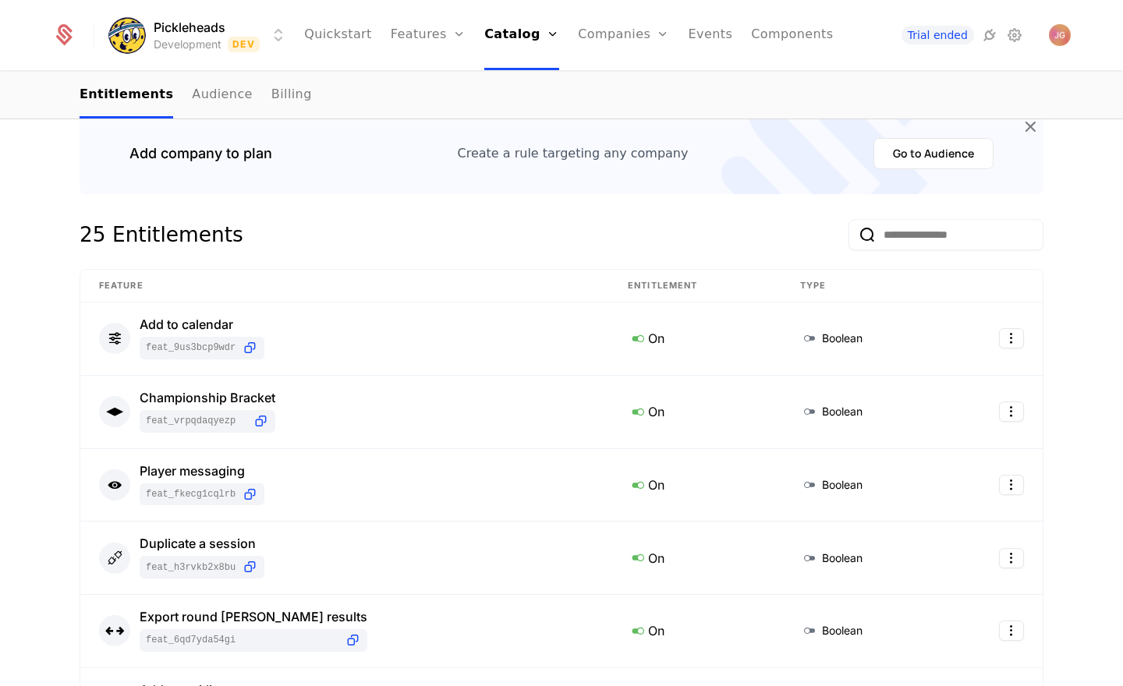
scroll to position [0, 0]
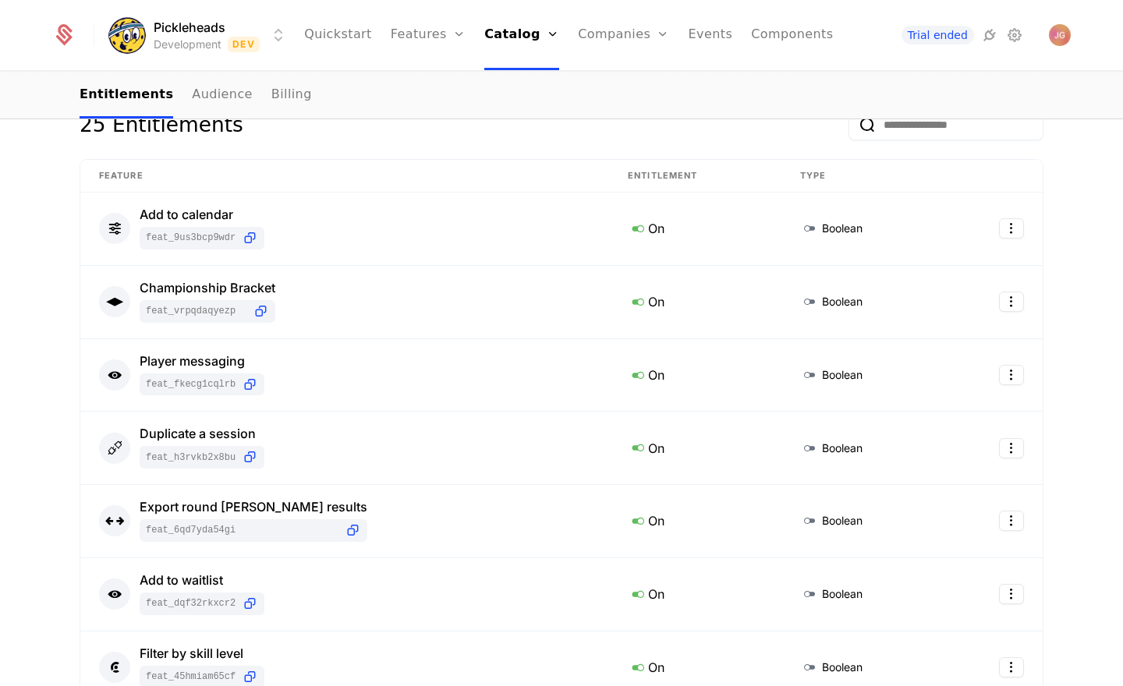
scroll to position [285, 0]
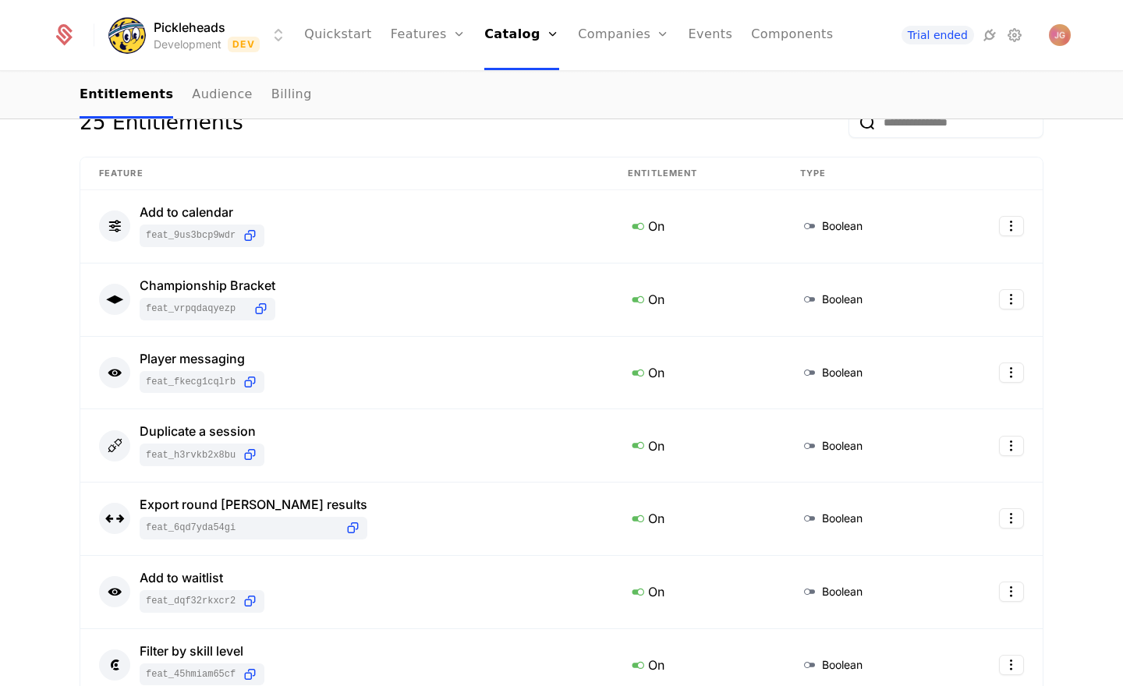
click at [44, 330] on div "Add company to plan Create a rule targeting any company Go to Audience 25 Entit…" at bounding box center [561, 537] width 1123 height 1148
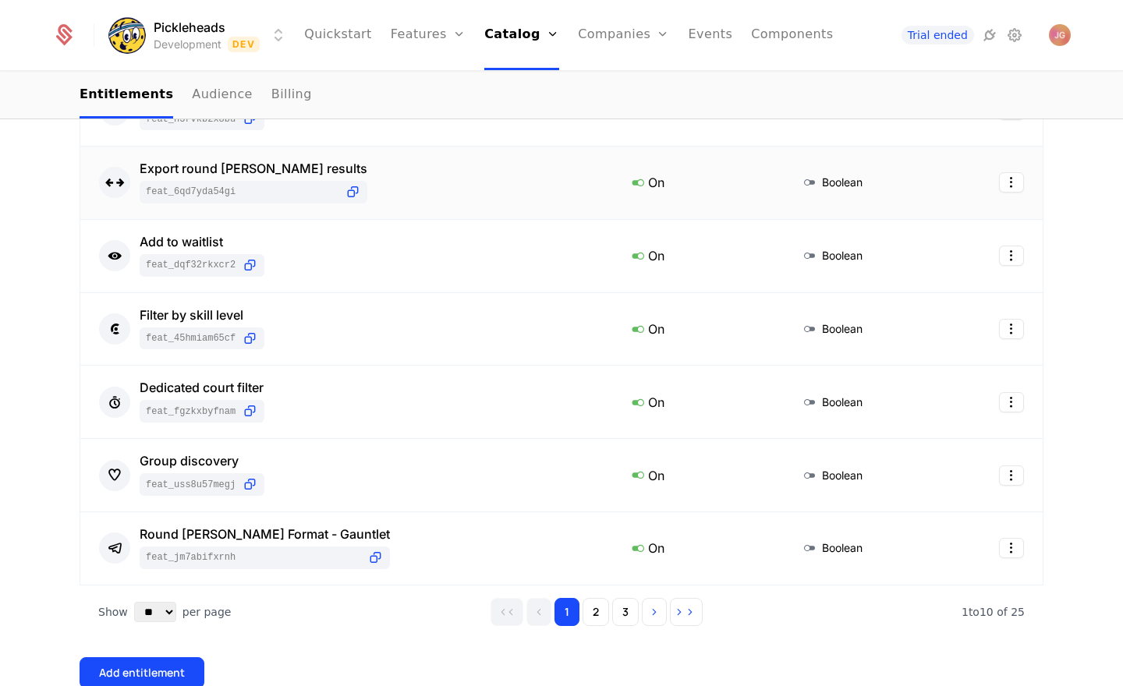
scroll to position [624, 0]
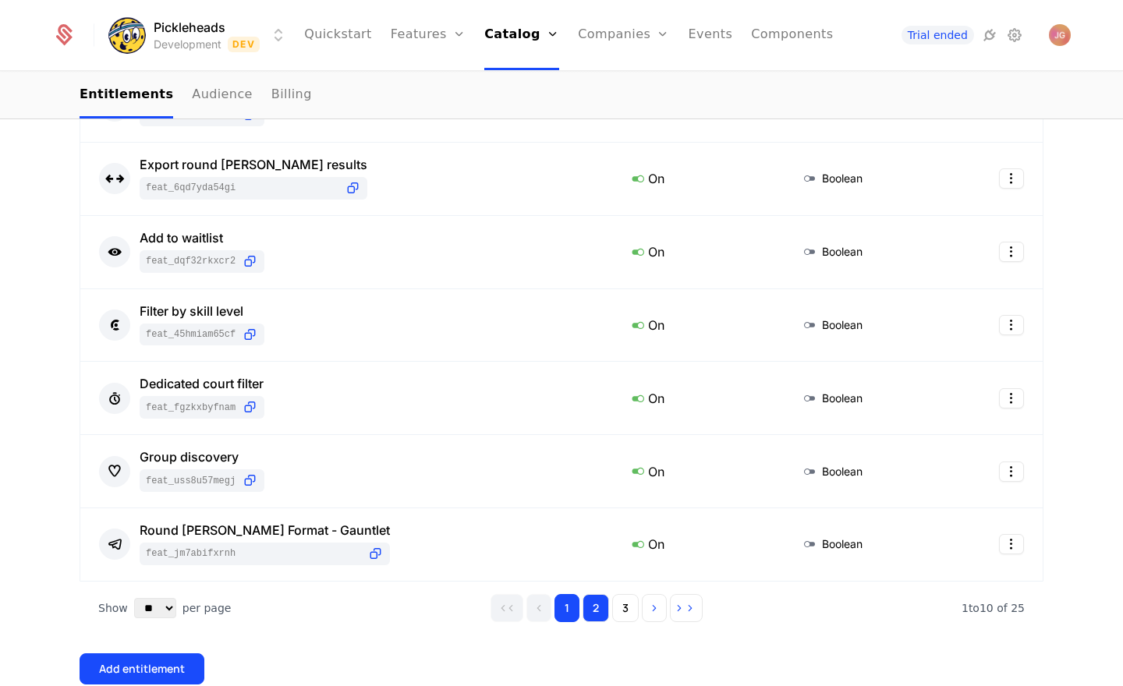
click at [596, 617] on button "2" at bounding box center [595, 608] width 27 height 28
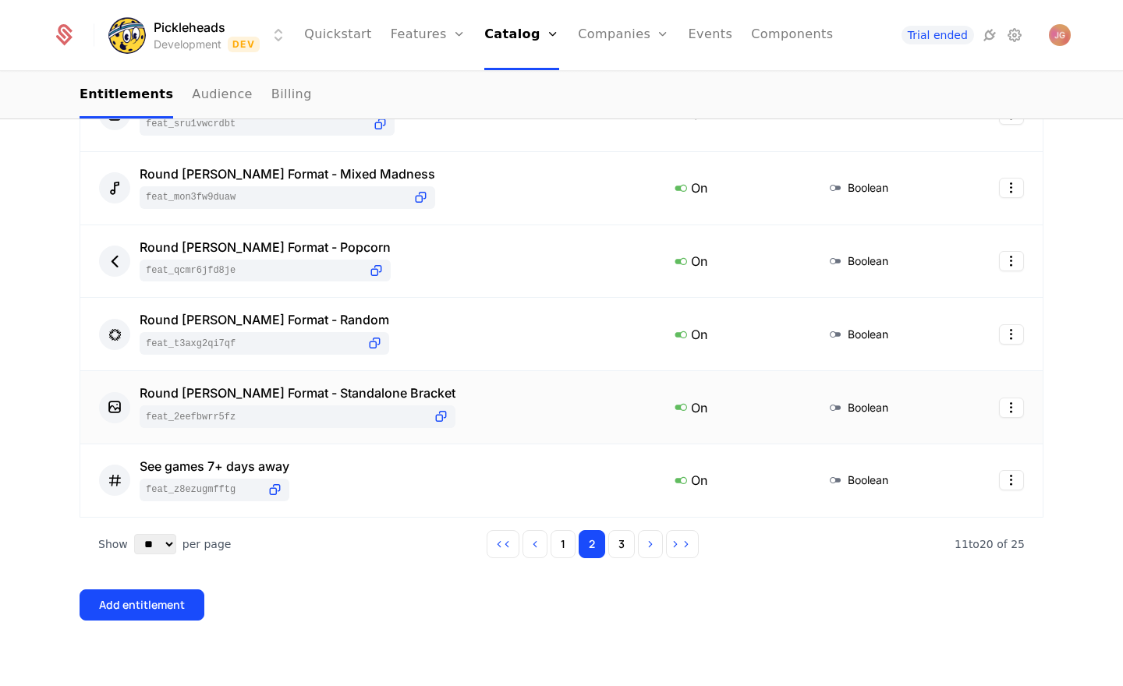
scroll to position [710, 0]
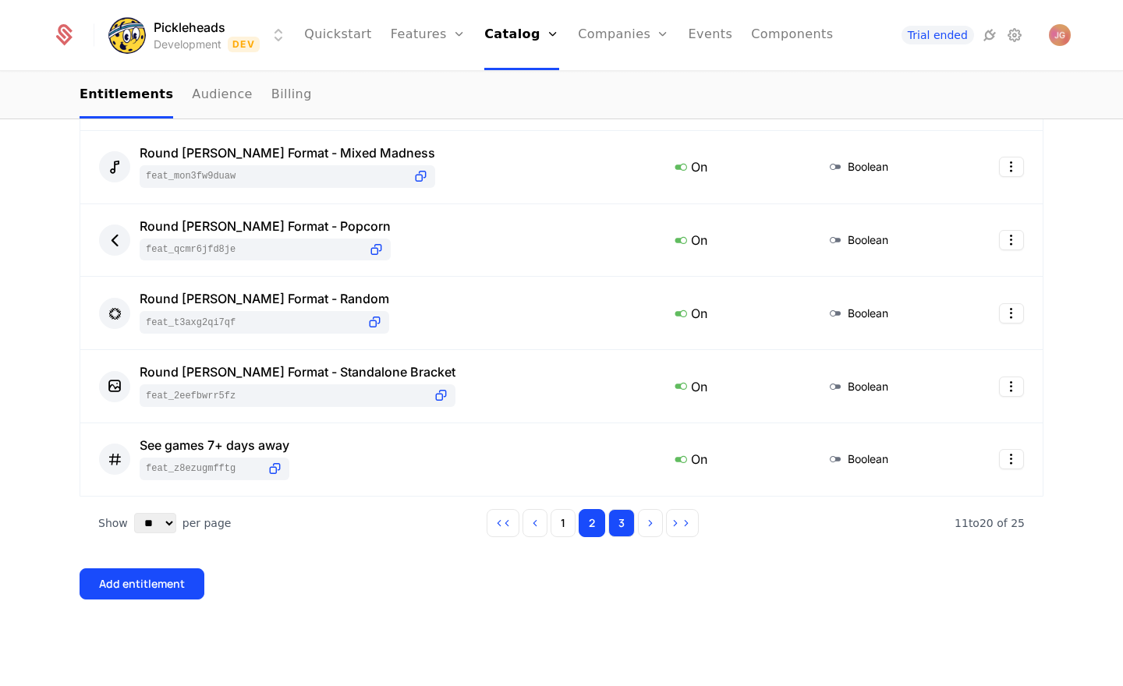
click at [625, 529] on button "3" at bounding box center [621, 523] width 27 height 28
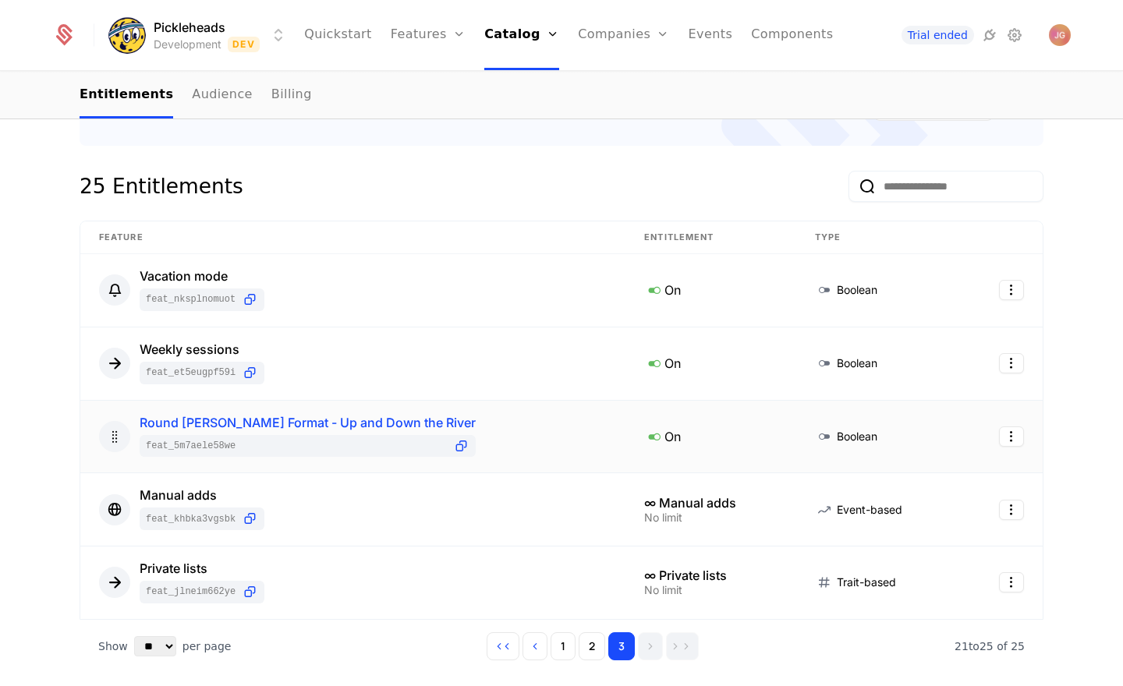
scroll to position [345, 0]
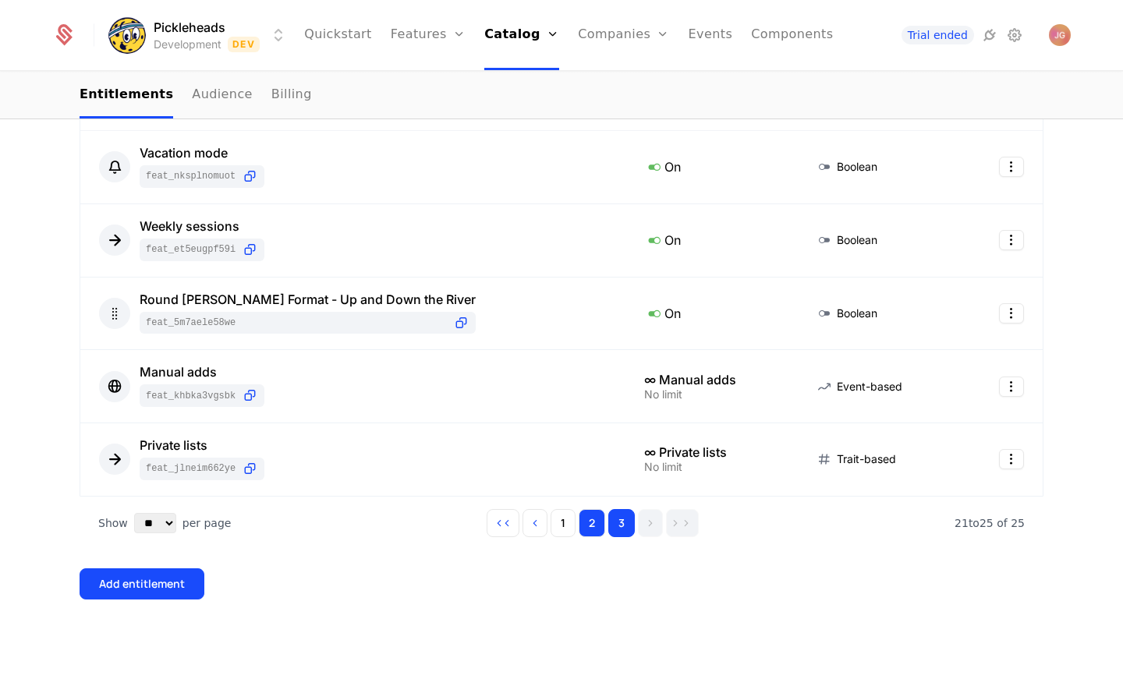
click at [589, 519] on button "2" at bounding box center [591, 523] width 27 height 28
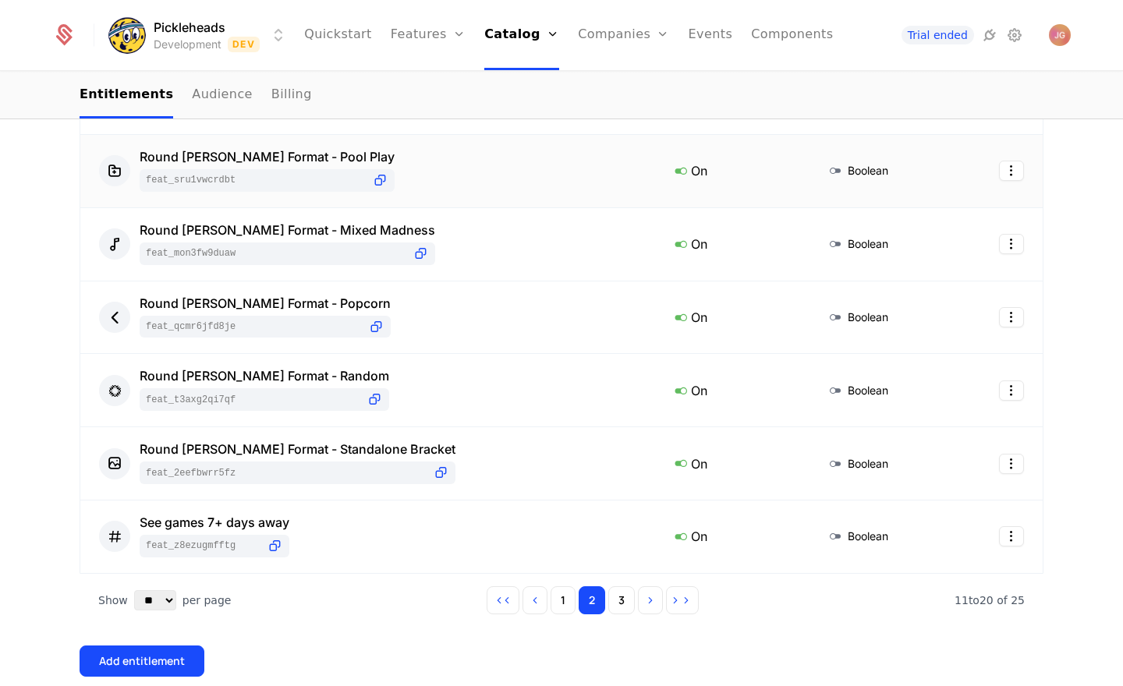
scroll to position [710, 0]
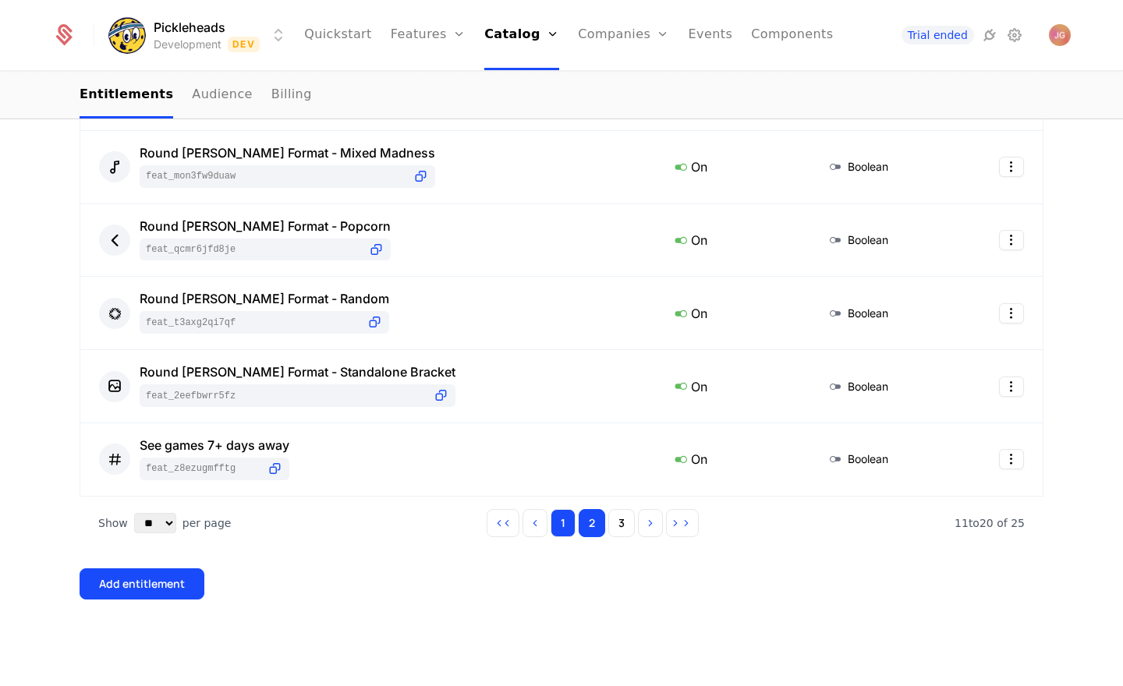
click at [563, 522] on button "1" at bounding box center [562, 523] width 25 height 28
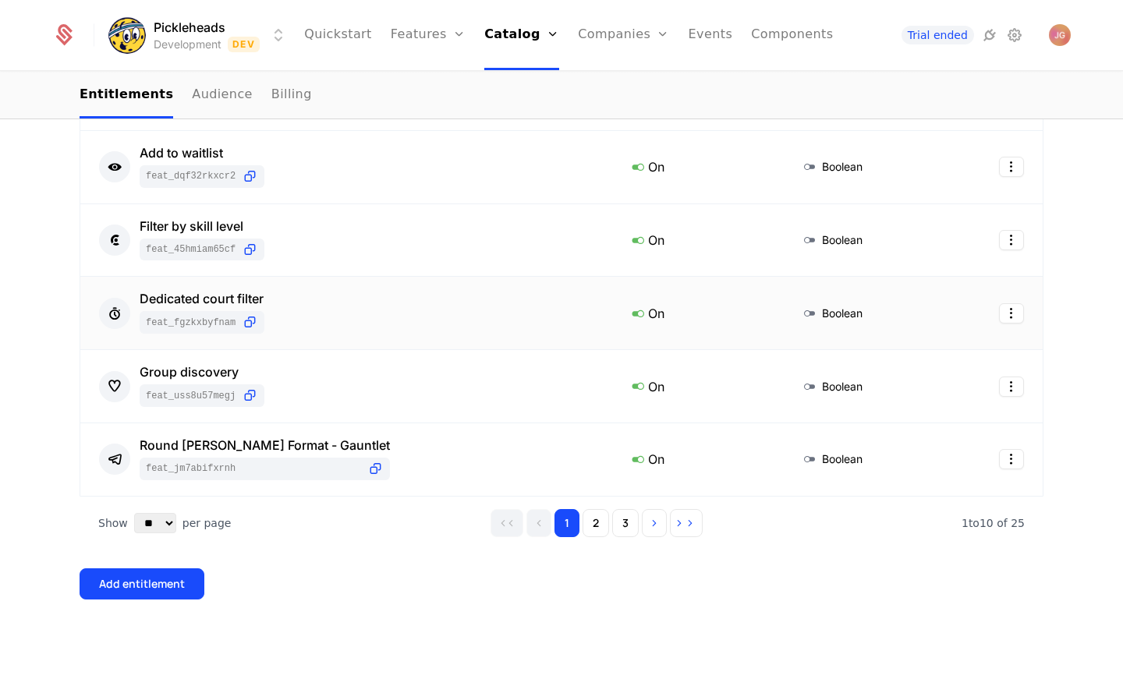
scroll to position [0, 0]
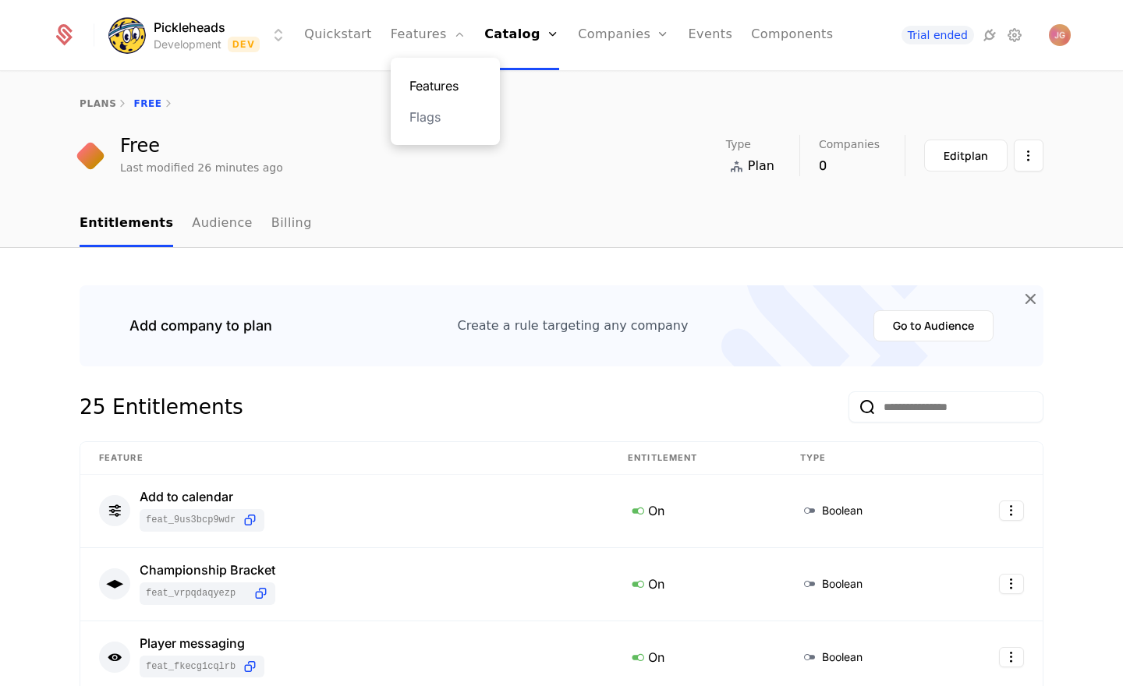
click at [441, 85] on link "Features" at bounding box center [445, 85] width 72 height 19
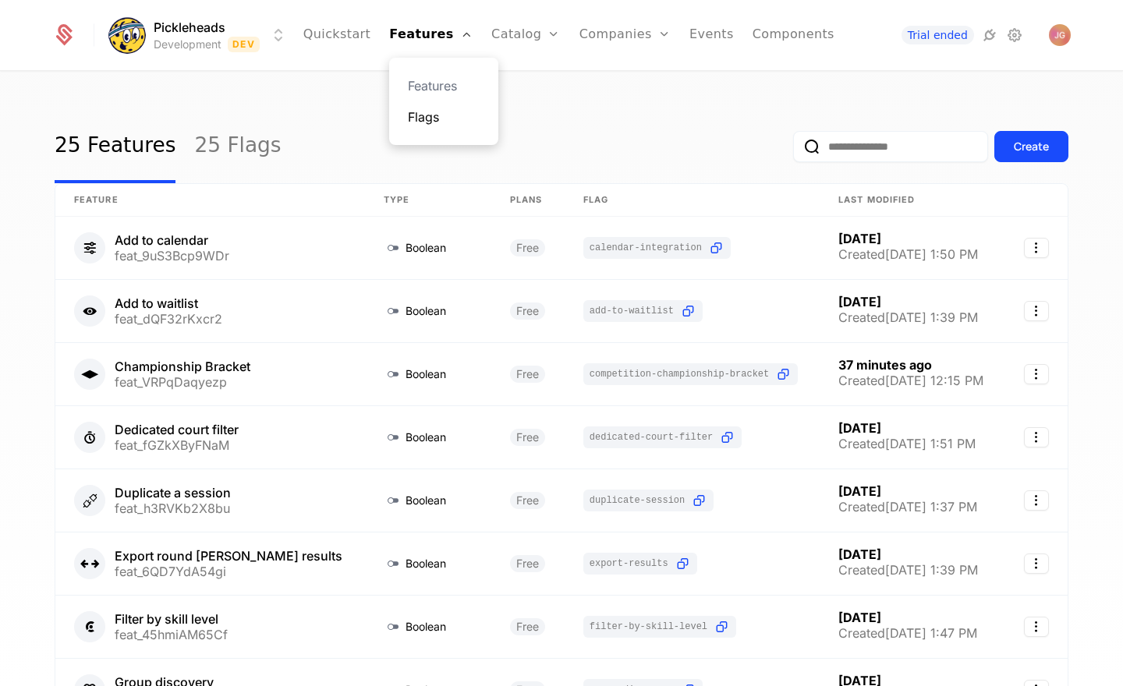
click at [446, 122] on link "Flags" at bounding box center [444, 117] width 72 height 19
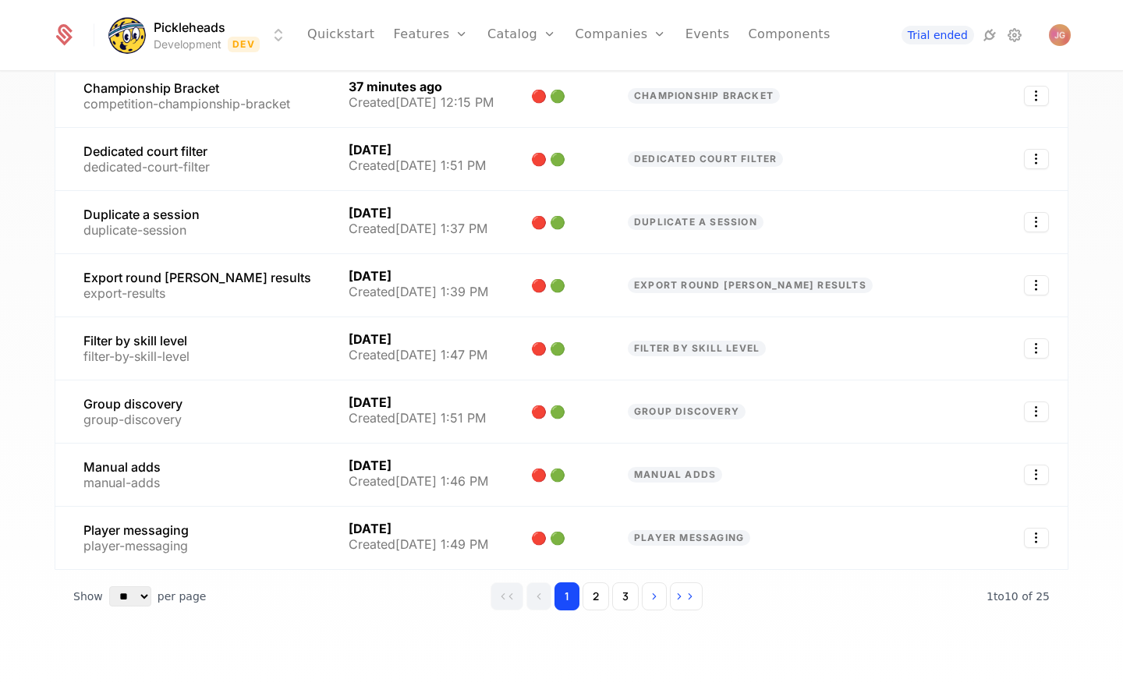
scroll to position [292, 0]
click at [607, 592] on button "2" at bounding box center [595, 596] width 27 height 28
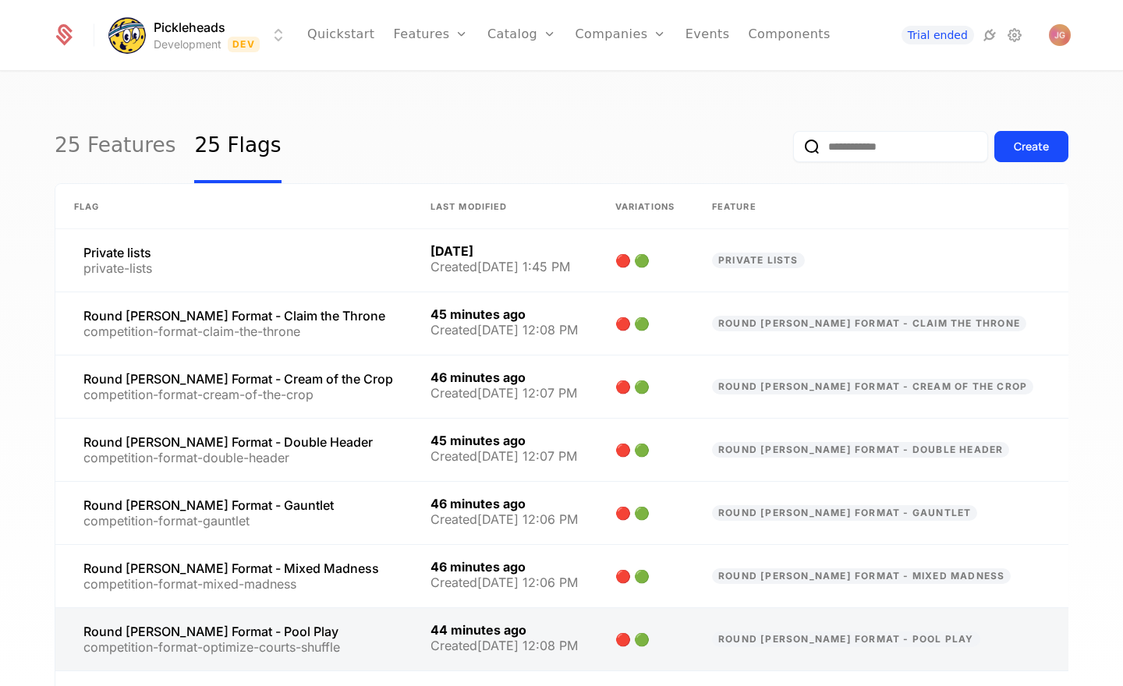
scroll to position [306, 0]
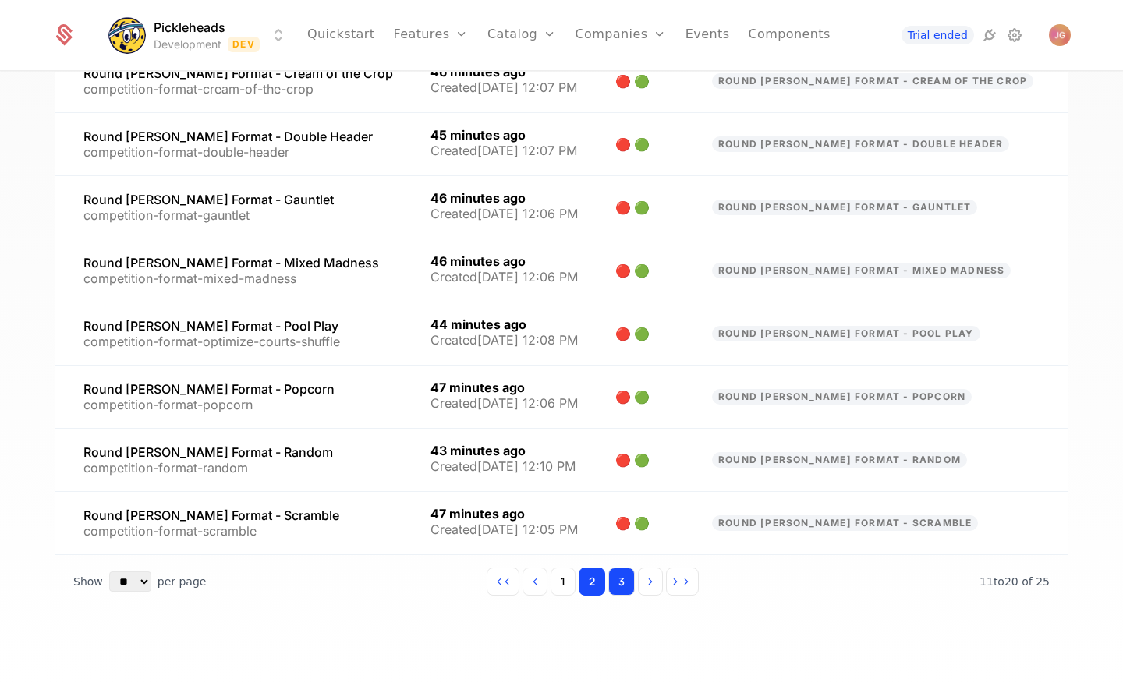
click at [617, 584] on button "3" at bounding box center [621, 582] width 27 height 28
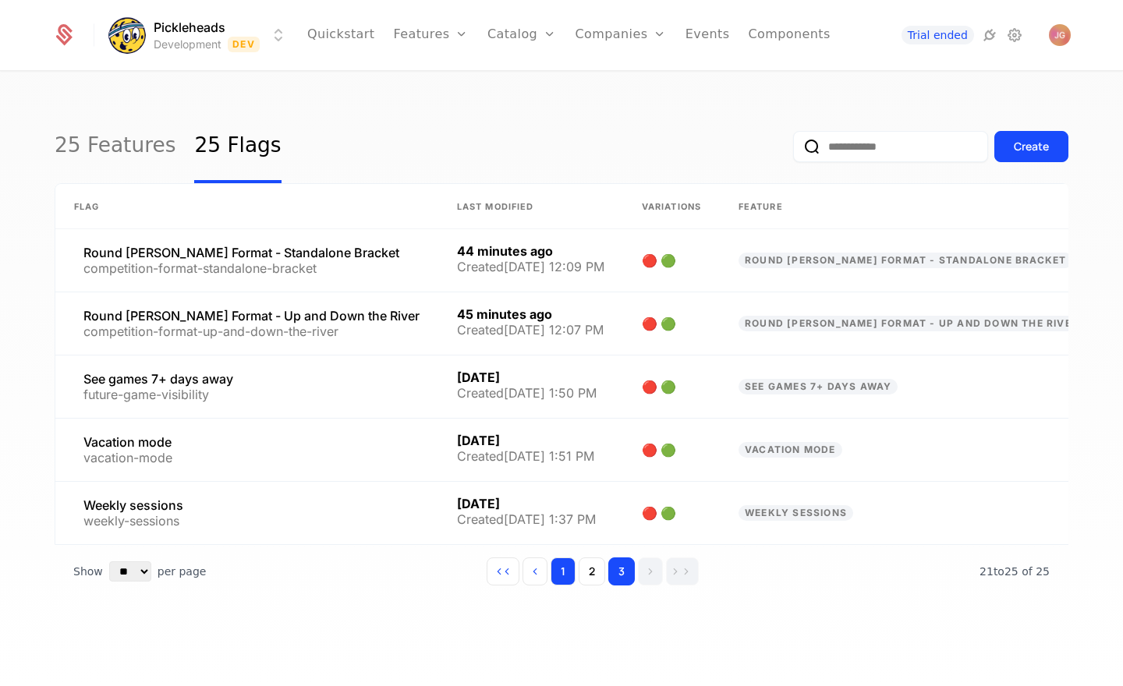
click at [558, 579] on button "1" at bounding box center [562, 571] width 25 height 28
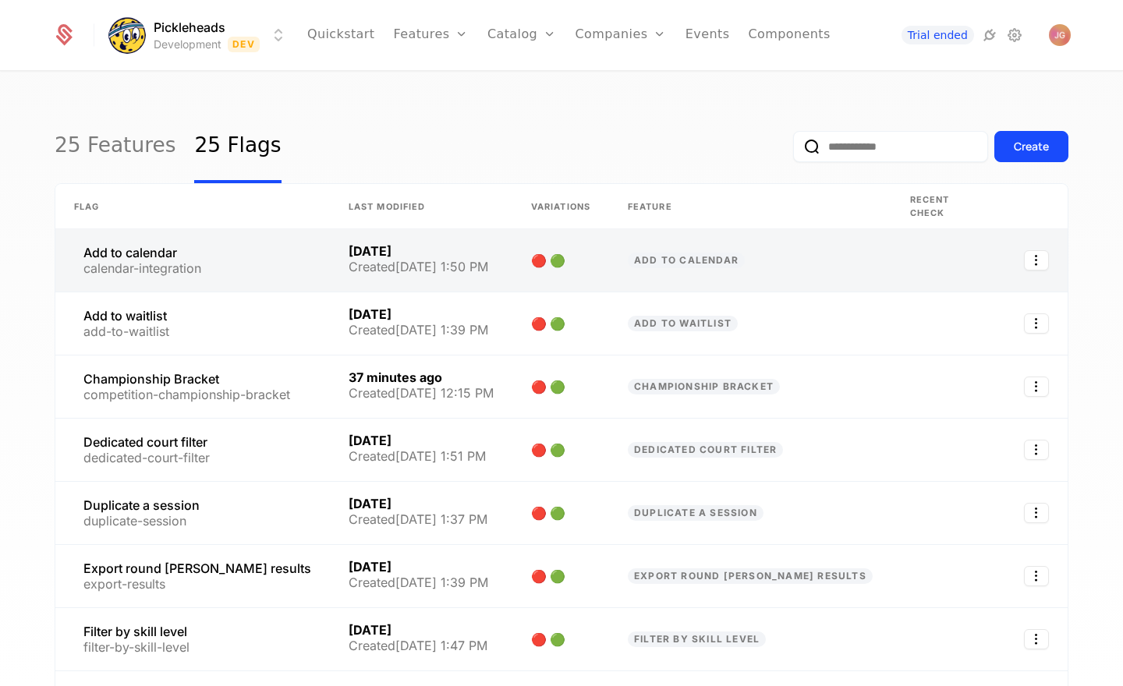
click at [609, 254] on link at bounding box center [560, 260] width 97 height 62
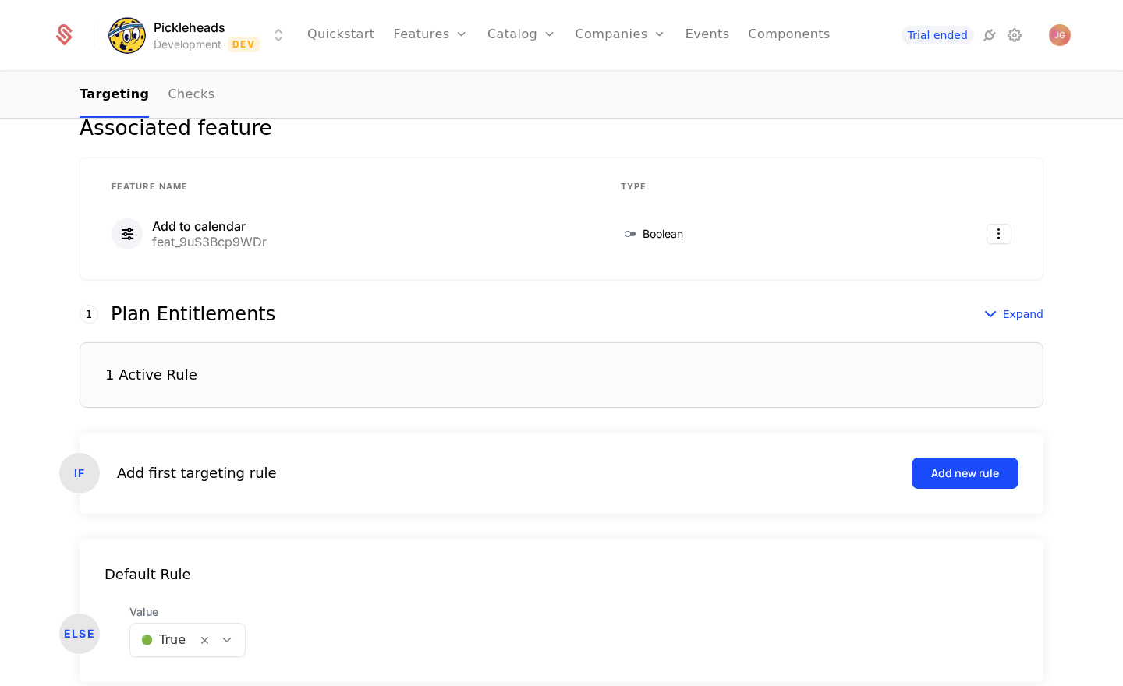
scroll to position [334, 0]
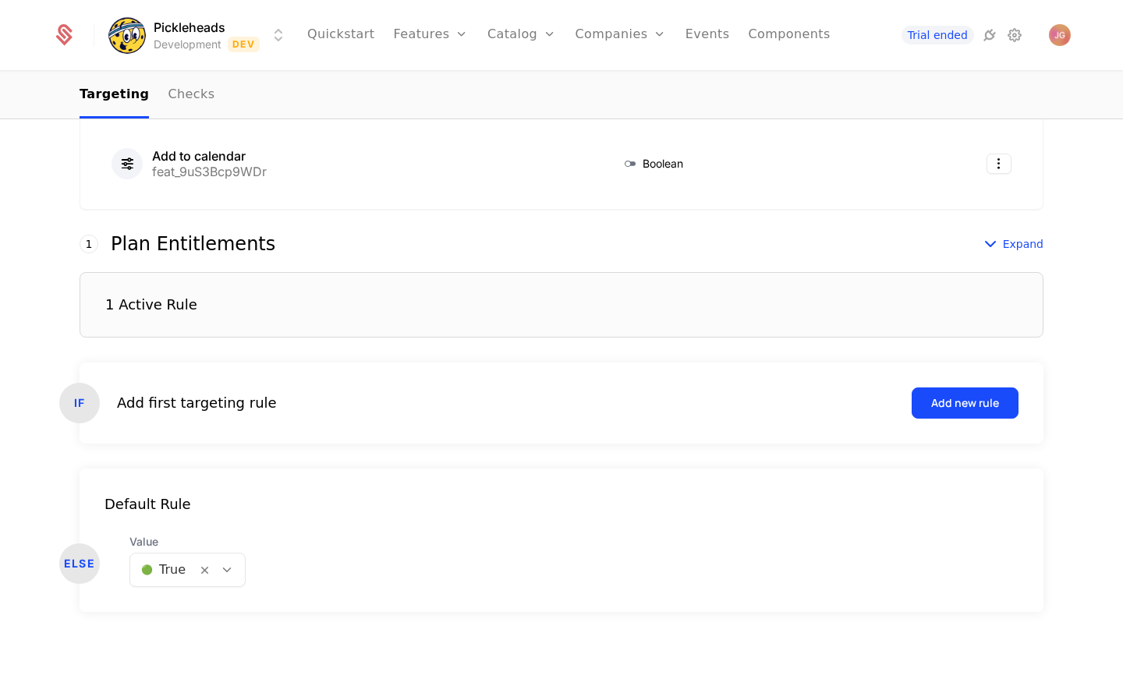
click at [225, 568] on icon at bounding box center [227, 570] width 14 height 14
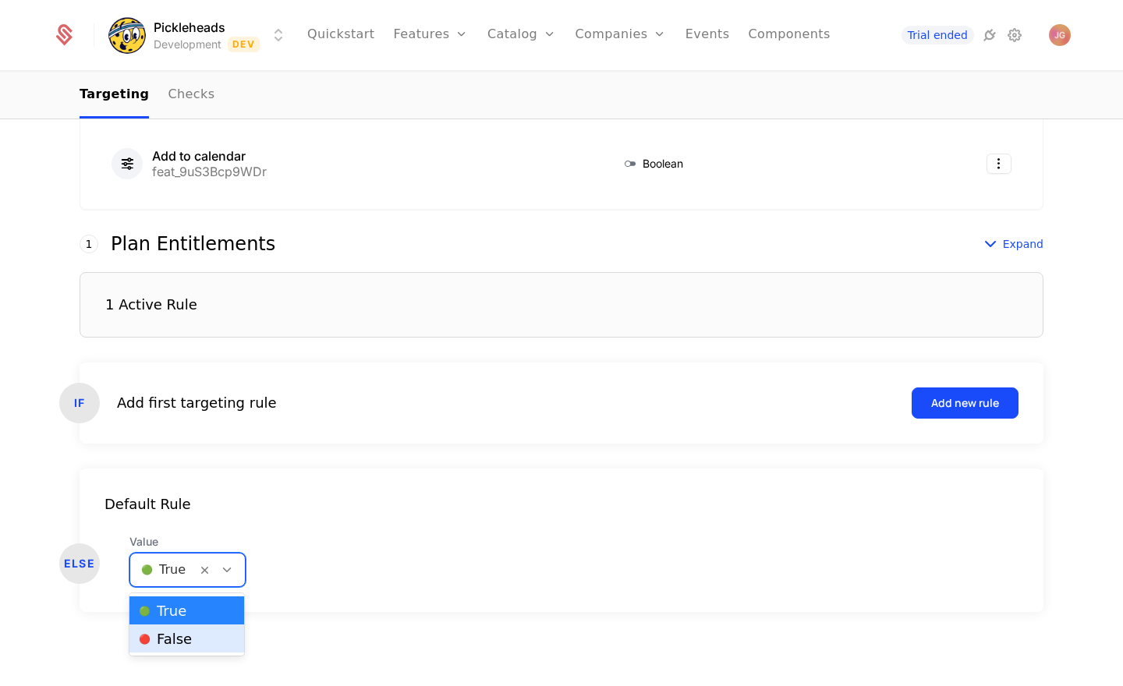
click at [214, 644] on div "🔴 False" at bounding box center [187, 639] width 96 height 16
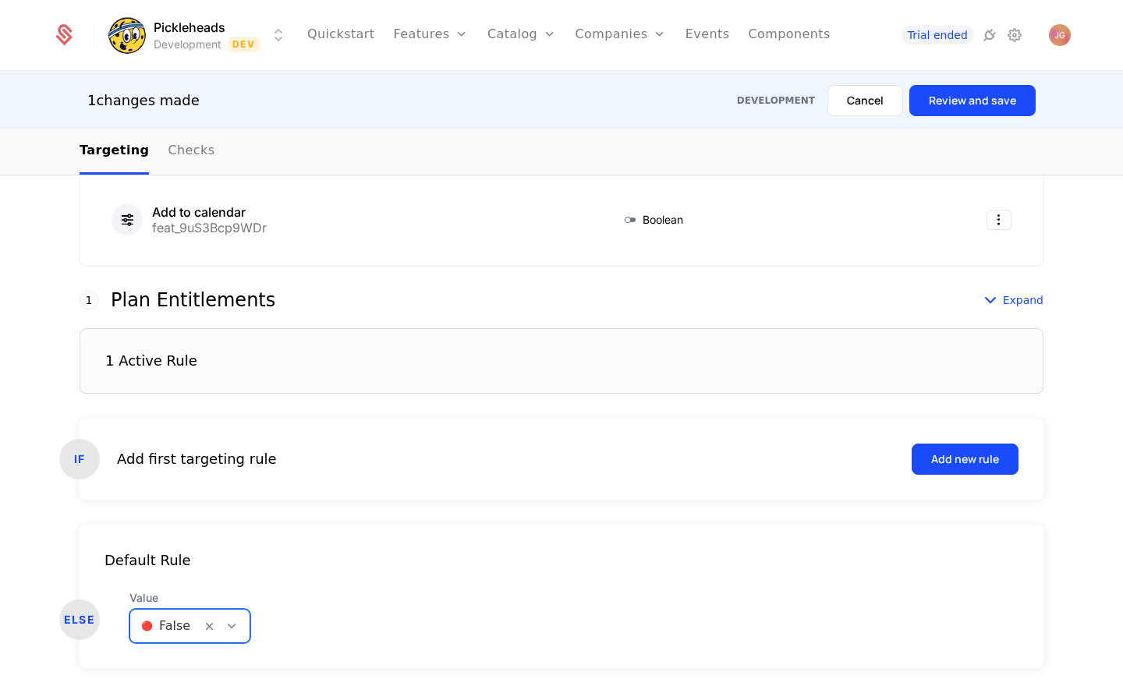
scroll to position [331, 0]
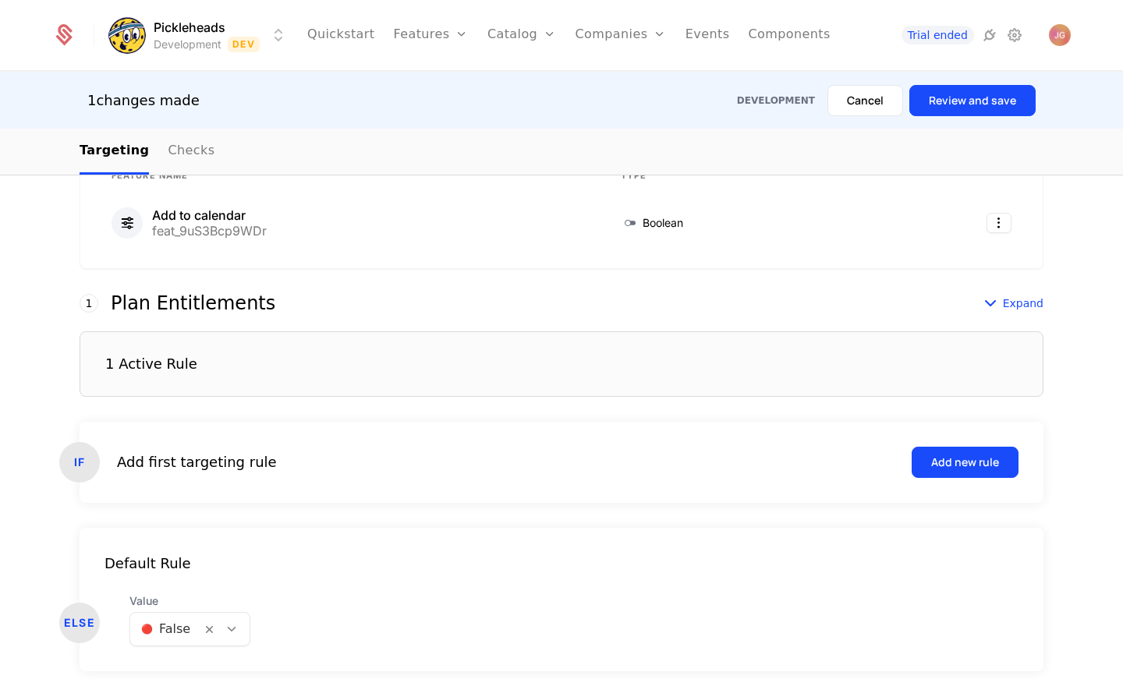
click at [575, 516] on form "1 This number reflects this rule’s evaluation order. Schematic evaluates first …" at bounding box center [562, 482] width 964 height 377
click at [971, 111] on button "Review and save" at bounding box center [972, 100] width 126 height 31
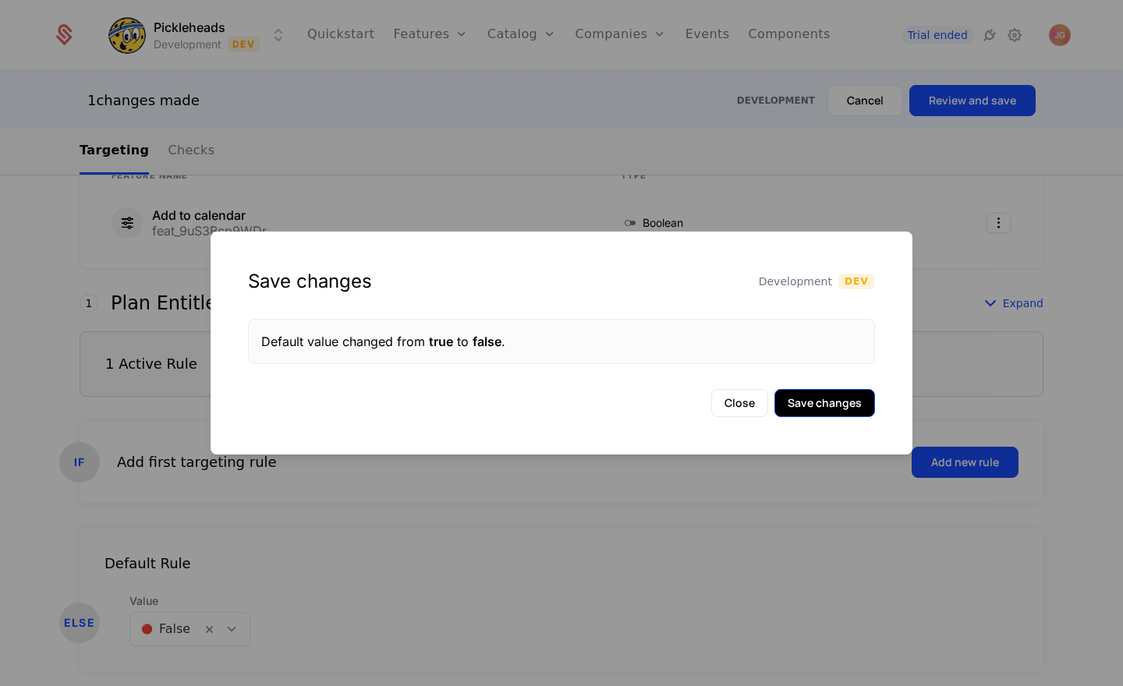
click at [811, 395] on button "Save changes" at bounding box center [824, 403] width 101 height 28
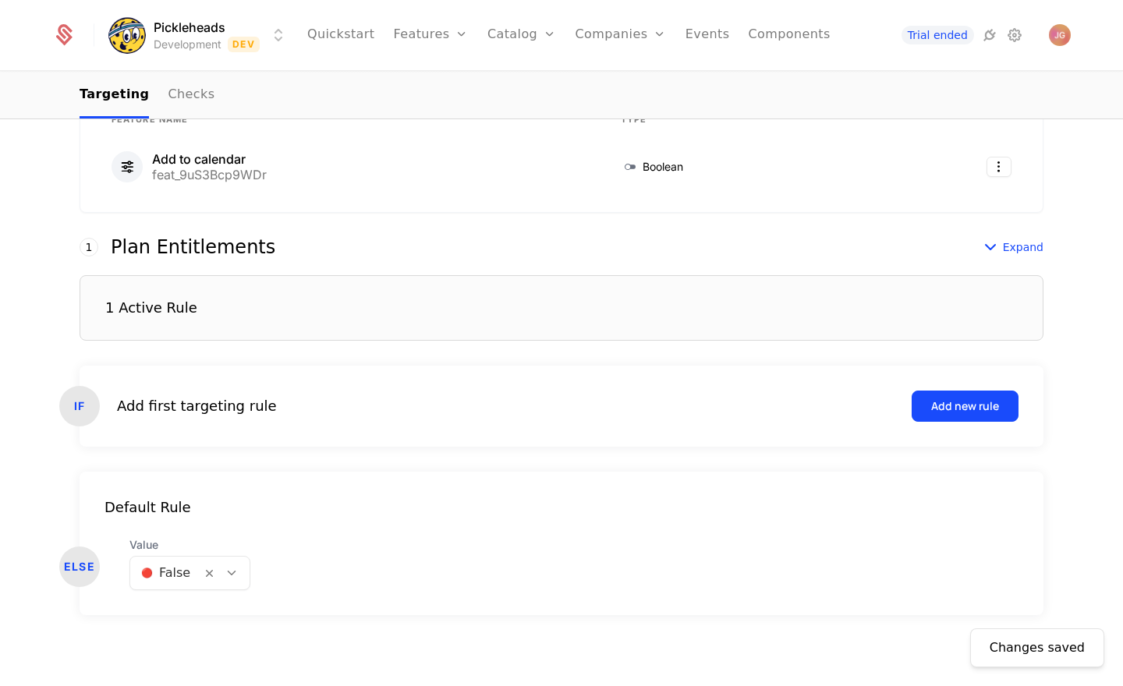
scroll to position [0, 0]
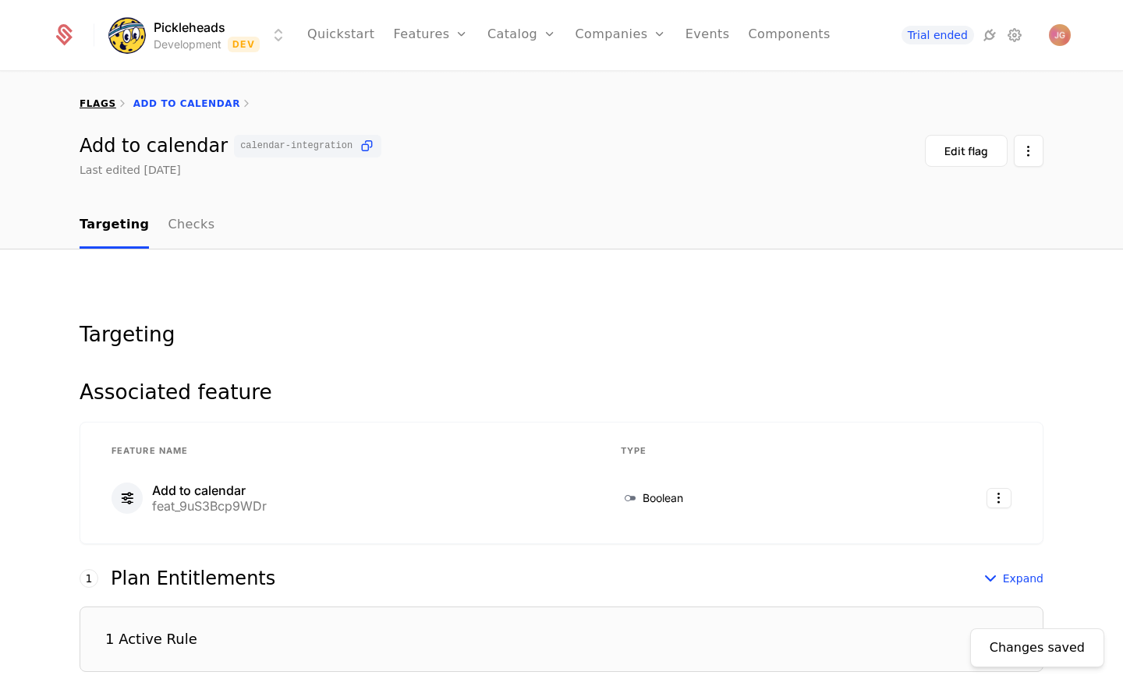
click at [104, 104] on link "flags" at bounding box center [98, 103] width 37 height 11
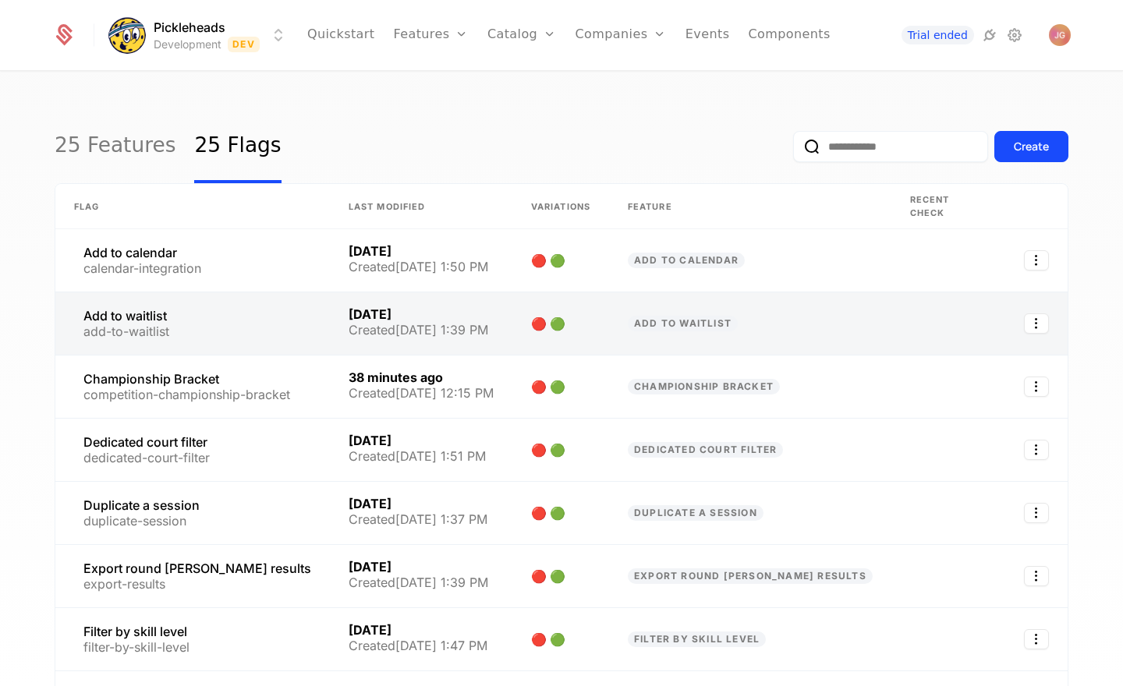
click at [466, 306] on link at bounding box center [421, 323] width 182 height 62
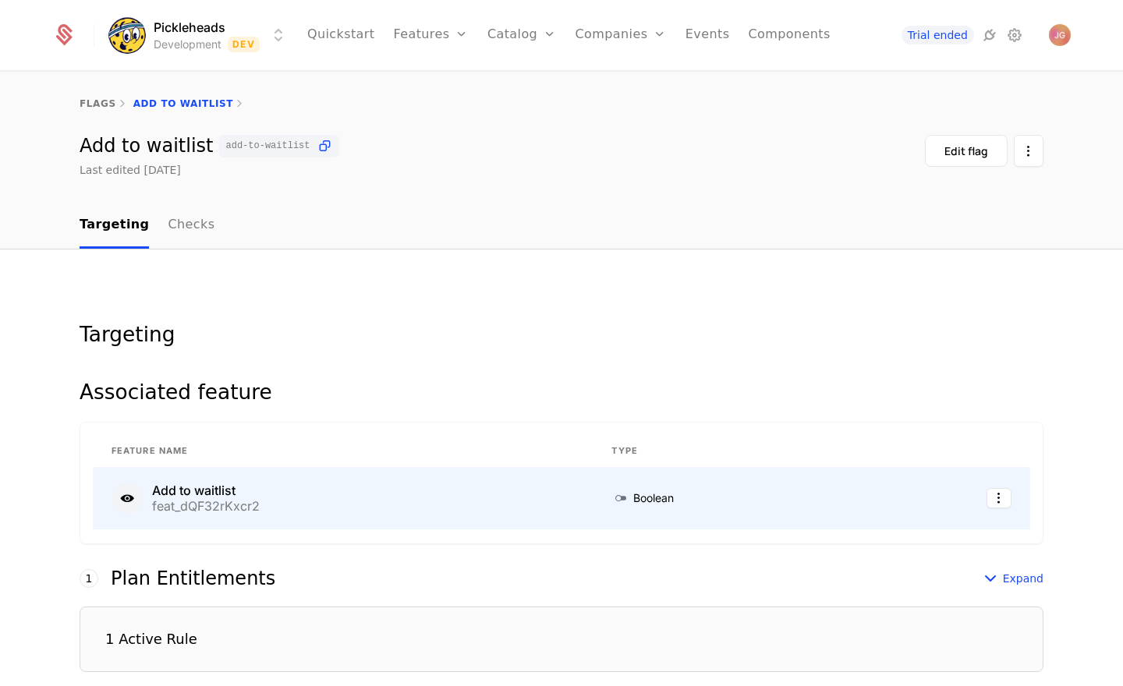
scroll to position [334, 0]
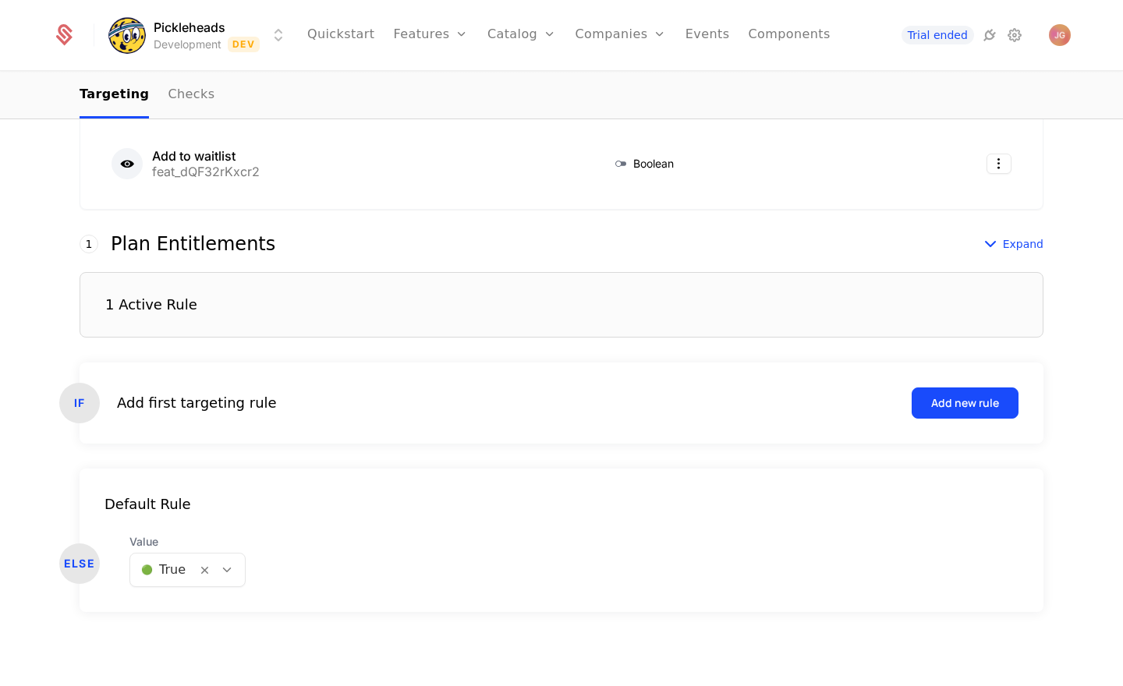
click at [234, 570] on div at bounding box center [227, 569] width 27 height 17
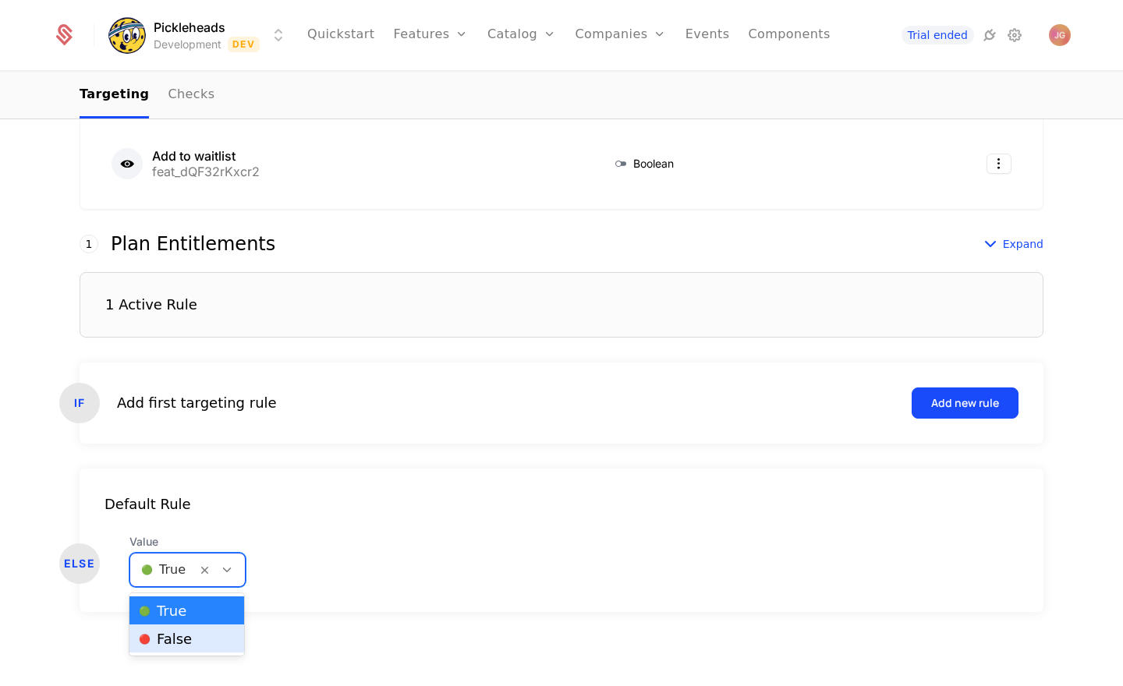
click at [222, 631] on div "🔴 False" at bounding box center [187, 639] width 96 height 16
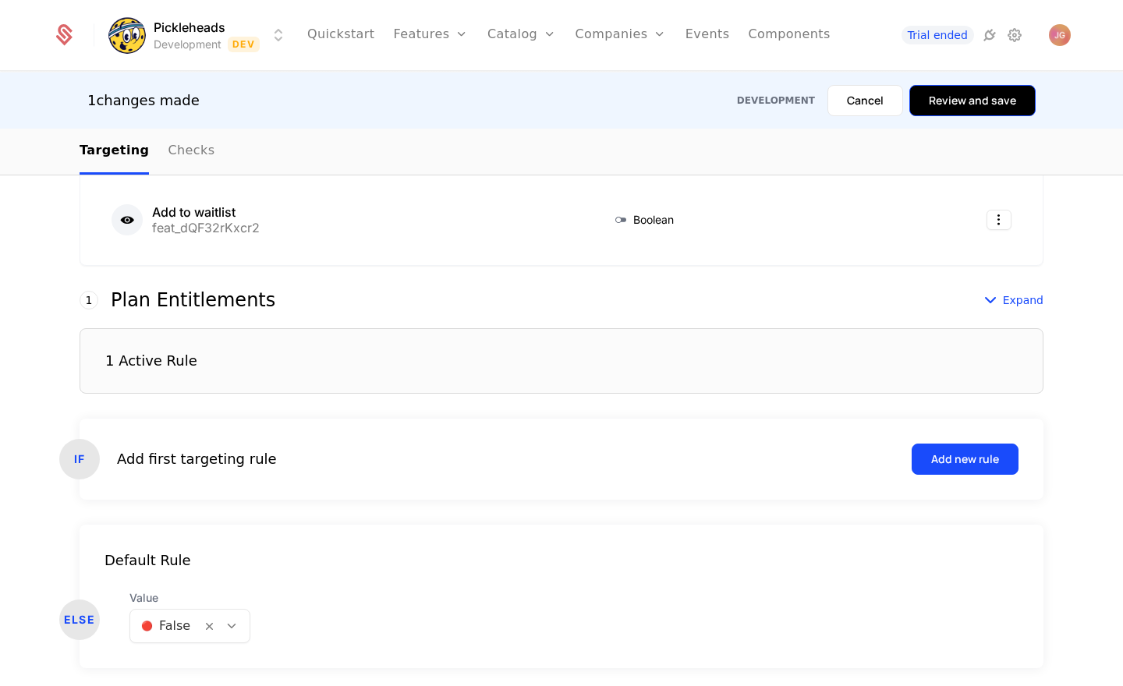
click at [944, 103] on button "Review and save" at bounding box center [972, 100] width 126 height 31
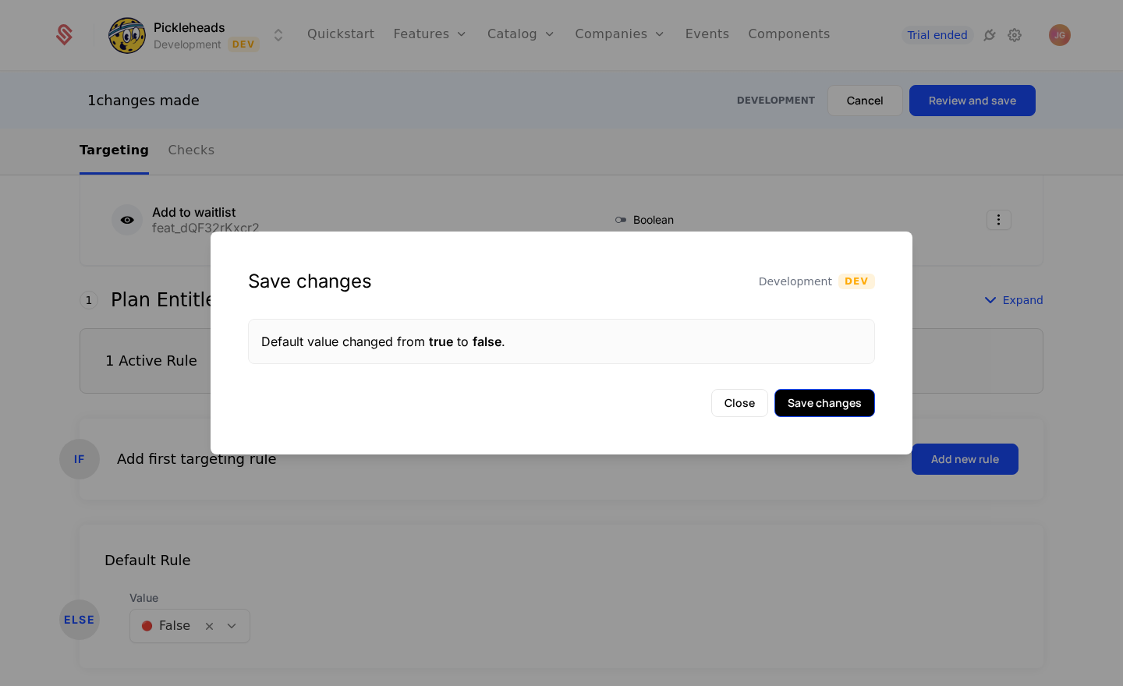
click at [829, 406] on button "Save changes" at bounding box center [824, 403] width 101 height 28
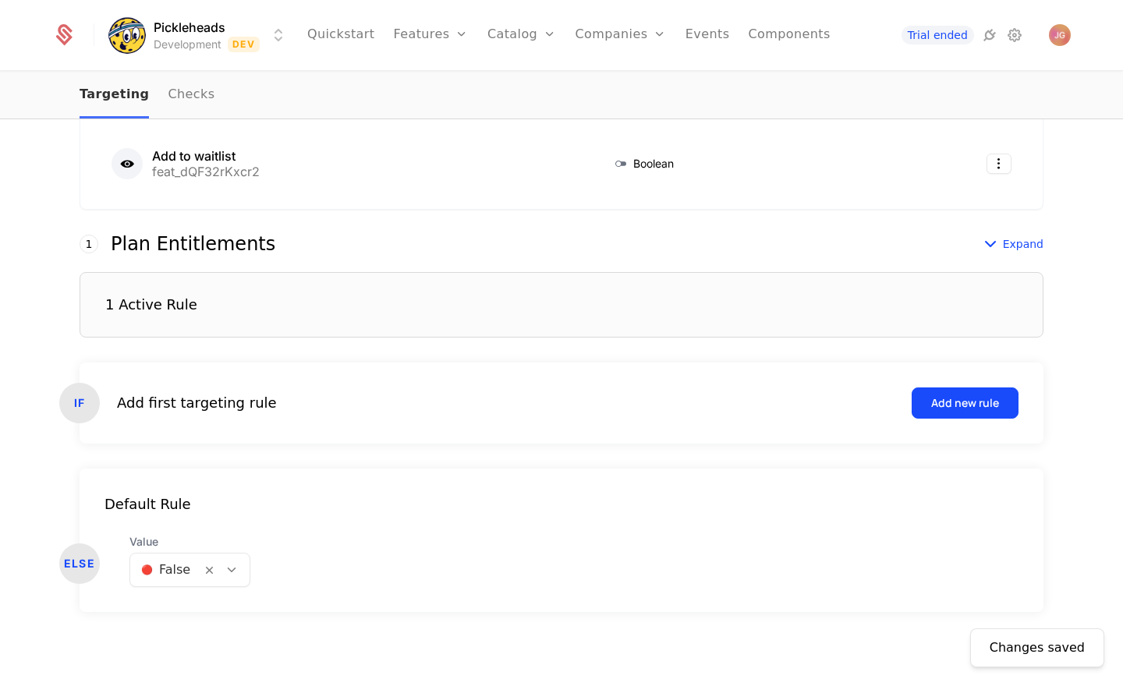
scroll to position [0, 0]
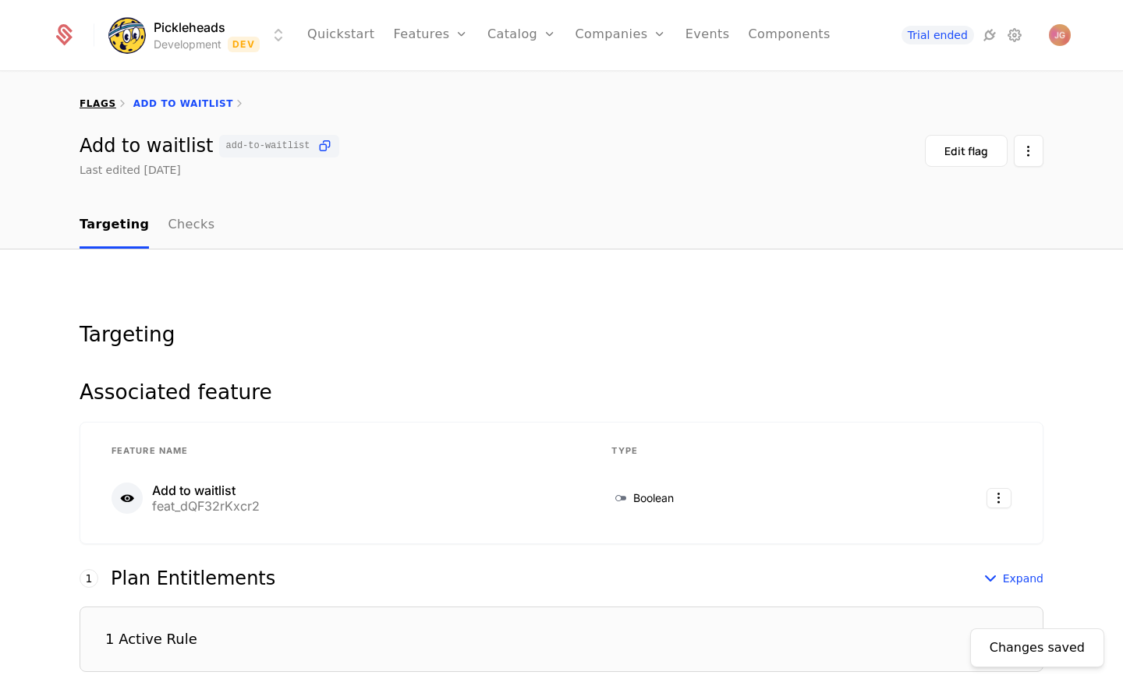
click at [101, 104] on link "flags" at bounding box center [98, 103] width 37 height 11
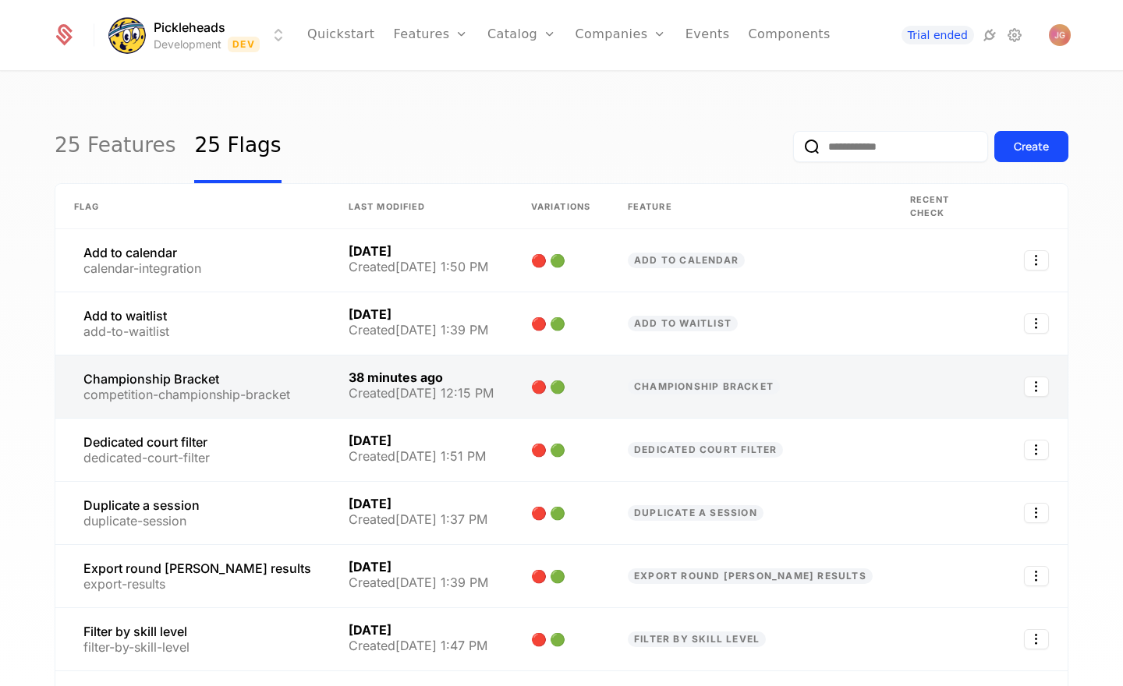
click at [476, 361] on link at bounding box center [421, 386] width 182 height 62
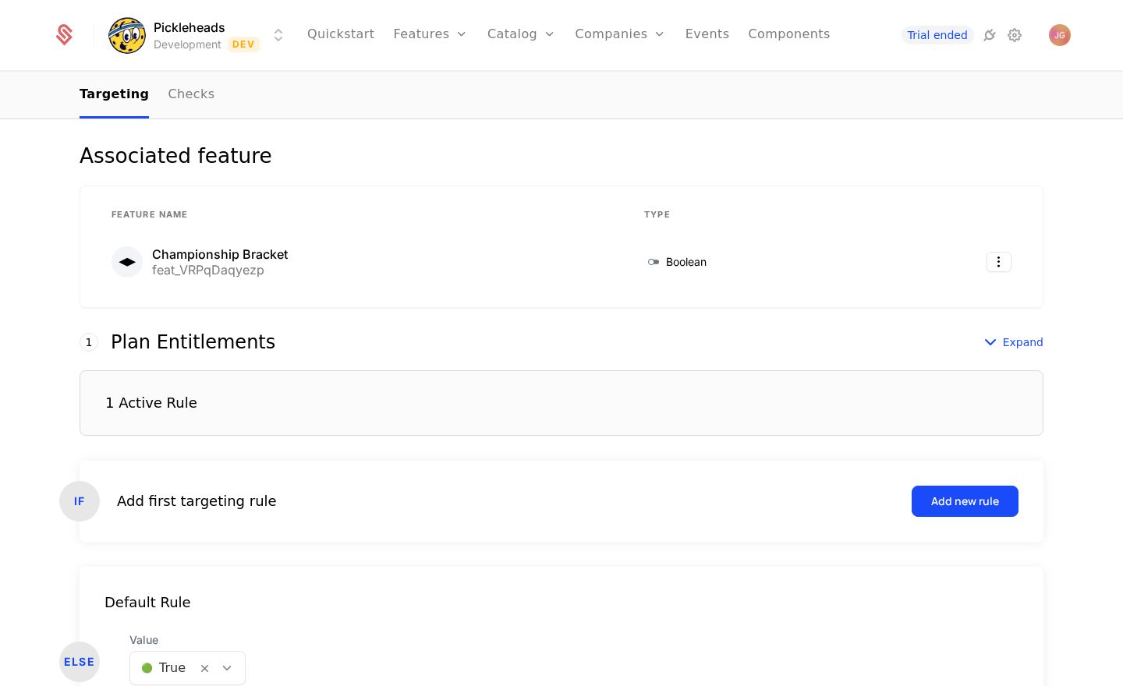
scroll to position [334, 0]
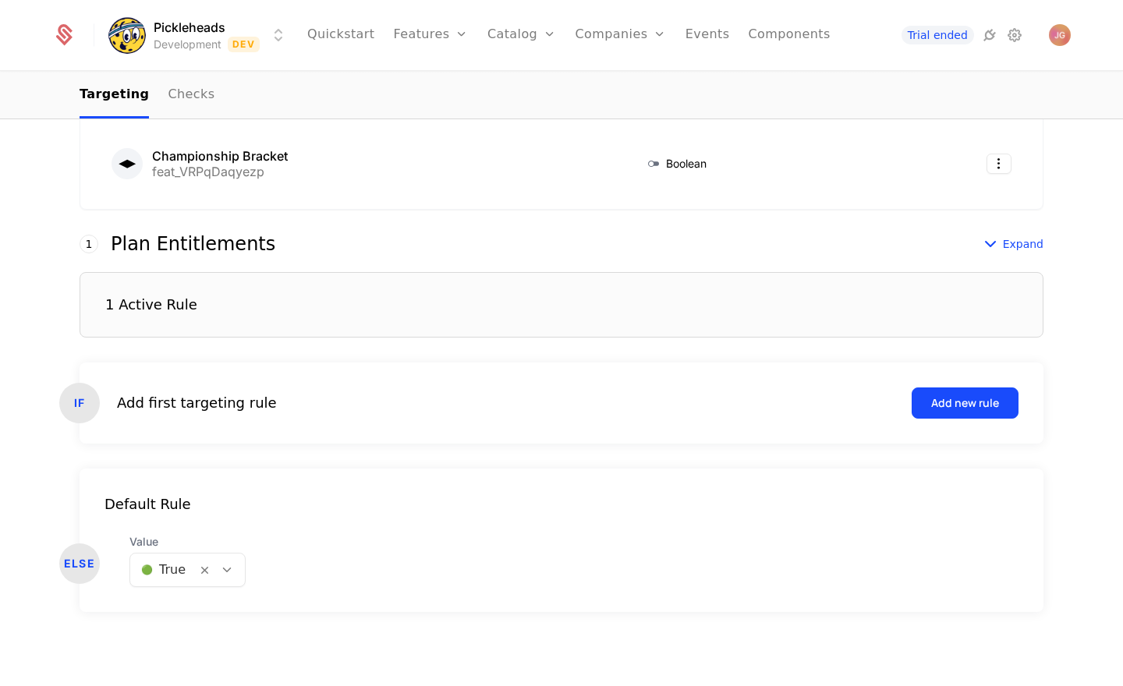
click at [221, 568] on icon at bounding box center [227, 570] width 14 height 14
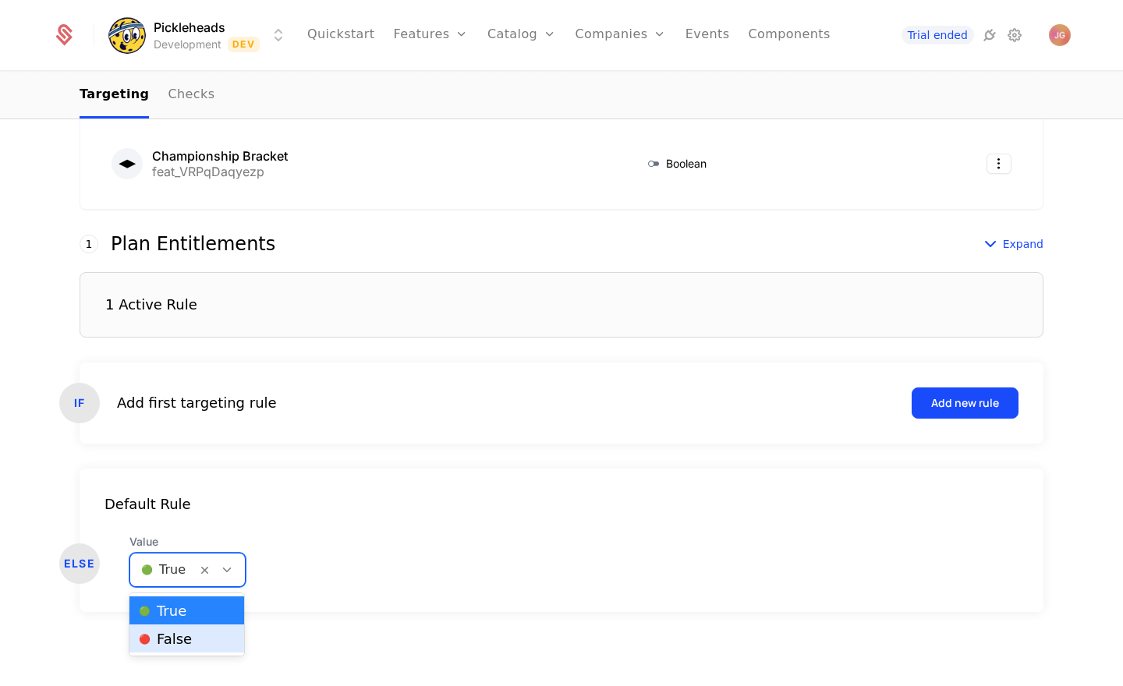
drag, startPoint x: 210, startPoint y: 642, endPoint x: 330, endPoint y: 498, distance: 187.1
click at [210, 642] on div "🔴 False" at bounding box center [187, 639] width 96 height 16
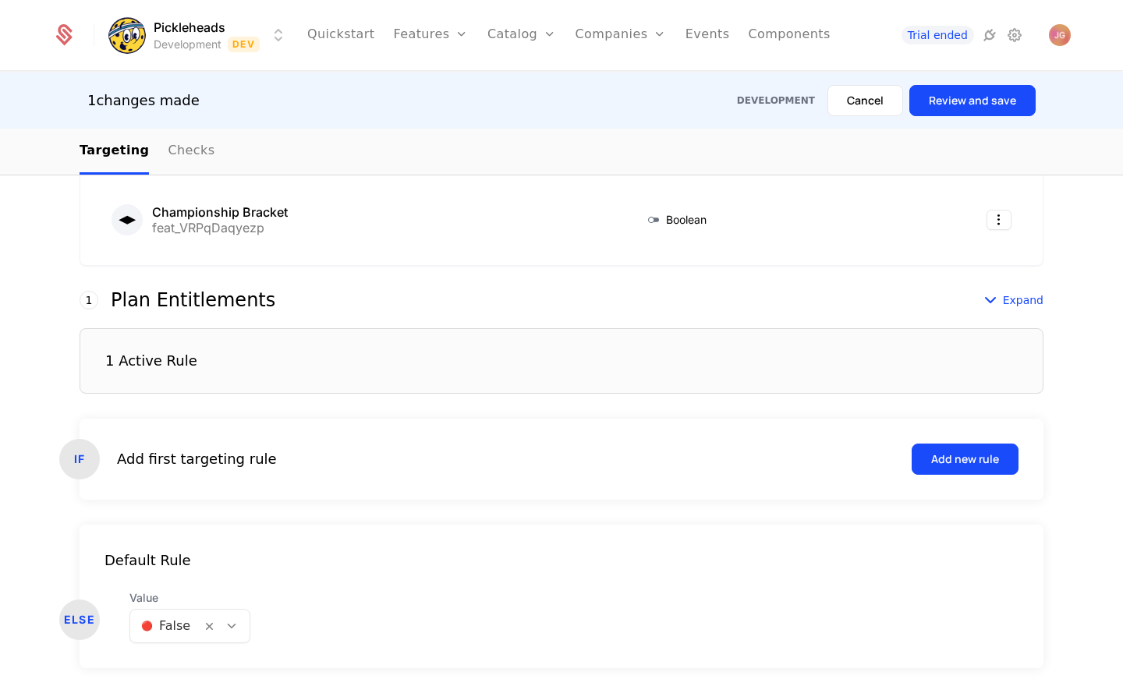
click at [350, 516] on form "1 This number reflects this rule’s evaluation order. Schematic evaluates first …" at bounding box center [562, 479] width 964 height 377
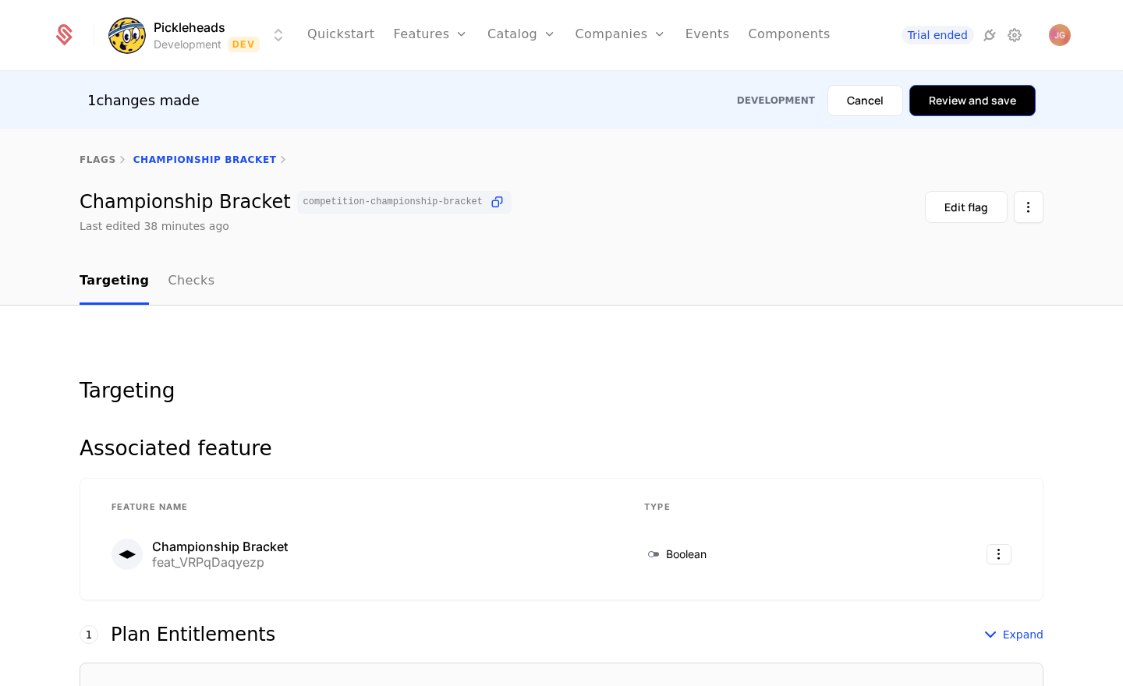
click at [973, 108] on button "Review and save" at bounding box center [972, 100] width 126 height 31
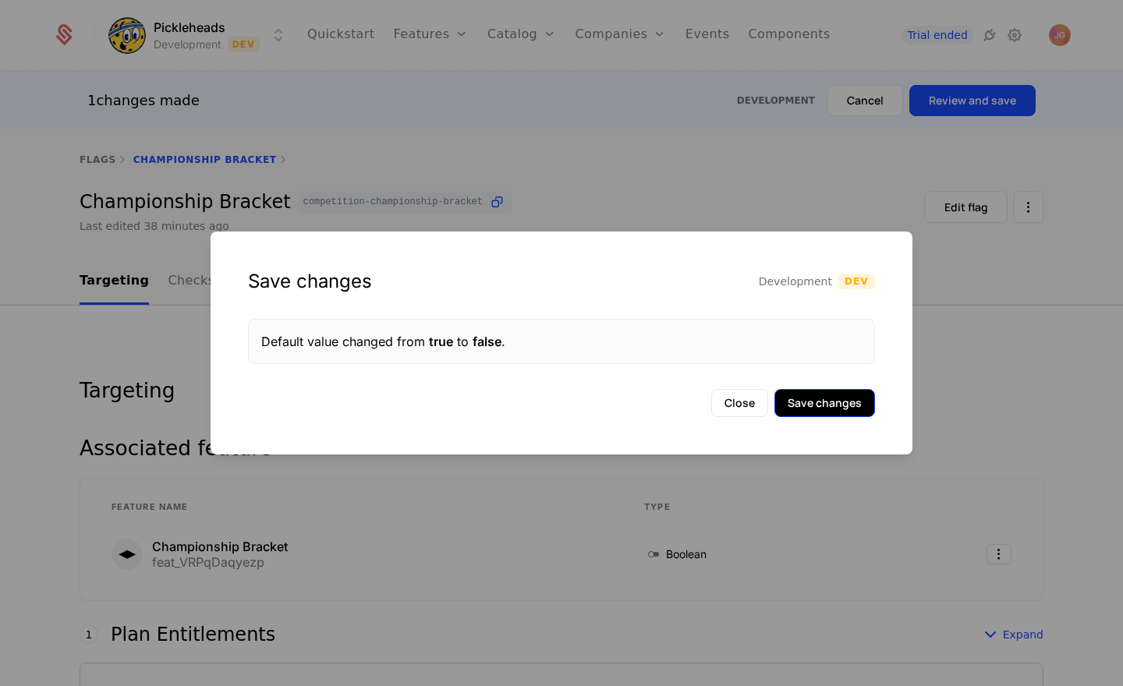
click at [812, 398] on button "Save changes" at bounding box center [824, 403] width 101 height 28
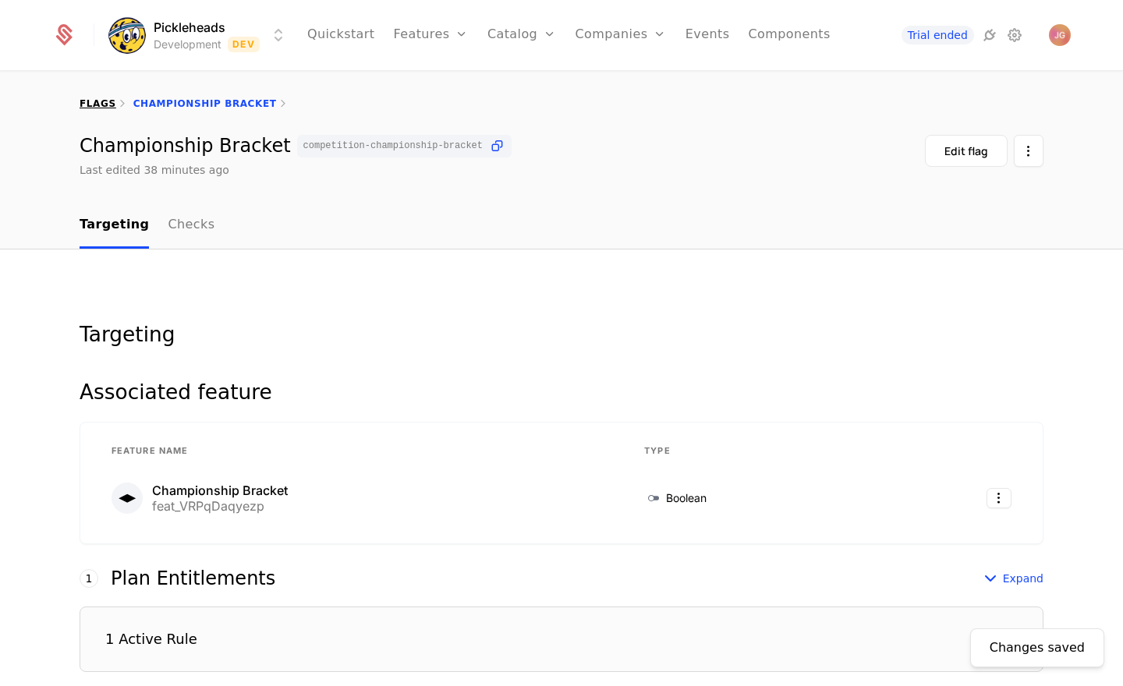
click at [100, 105] on link "flags" at bounding box center [98, 103] width 37 height 11
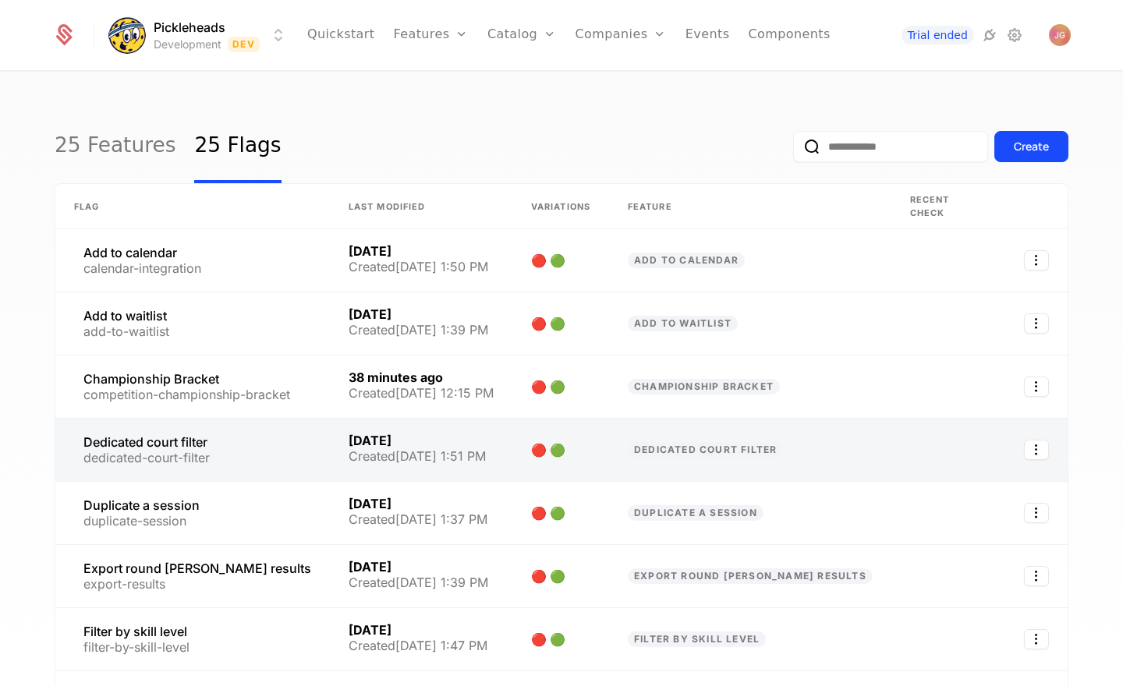
click at [456, 429] on link at bounding box center [421, 450] width 182 height 62
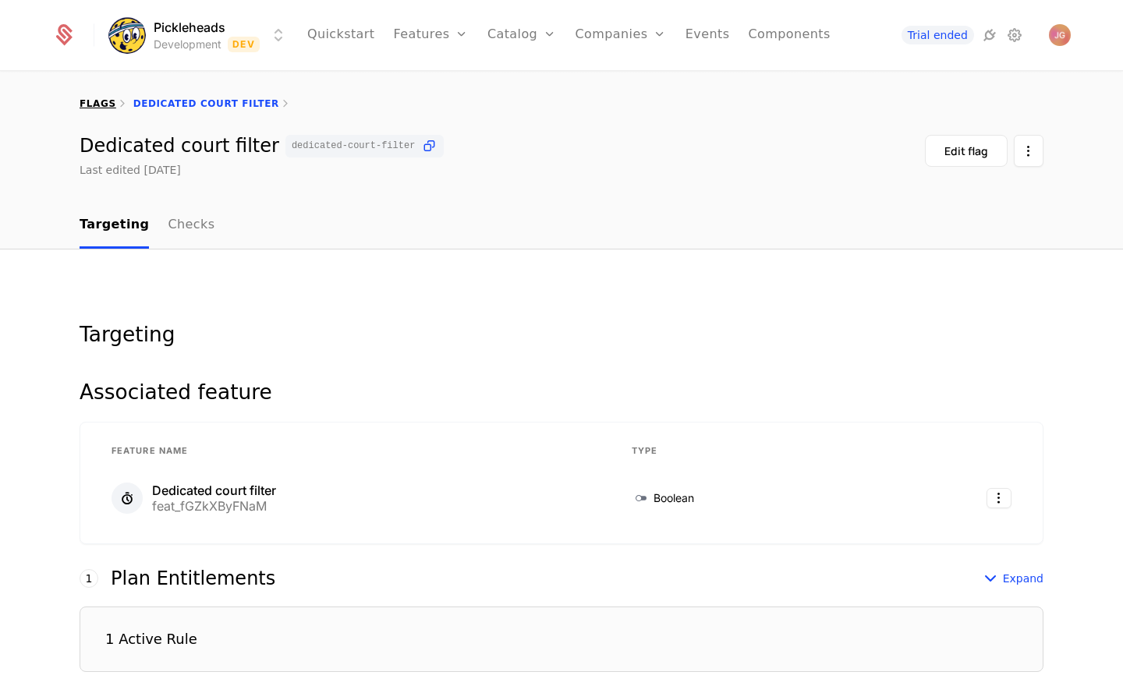
click at [103, 104] on link "flags" at bounding box center [98, 103] width 37 height 11
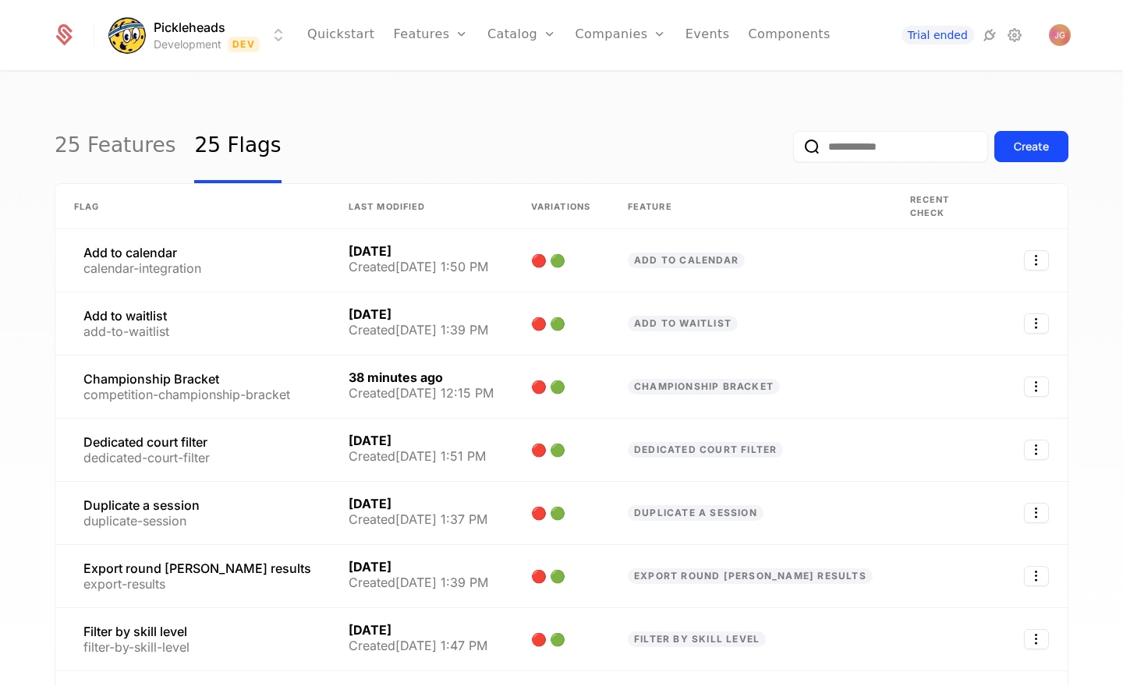
click at [419, 147] on div "25 Features 25 Flags Create" at bounding box center [561, 146] width 1013 height 73
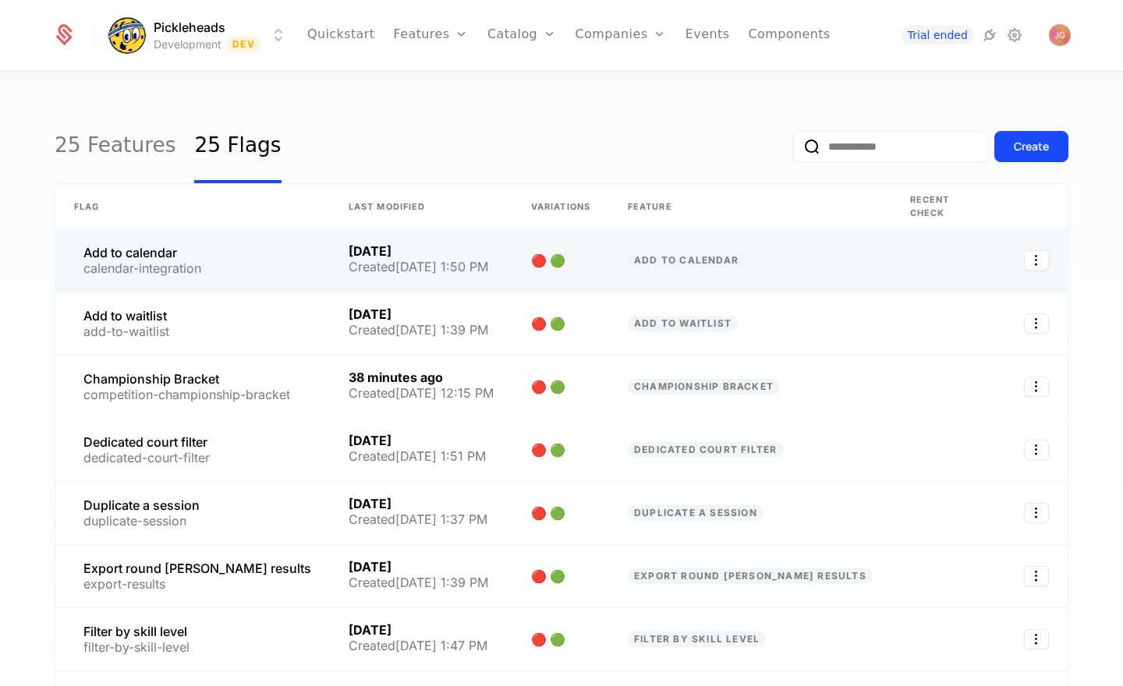
click at [418, 237] on link at bounding box center [421, 260] width 182 height 62
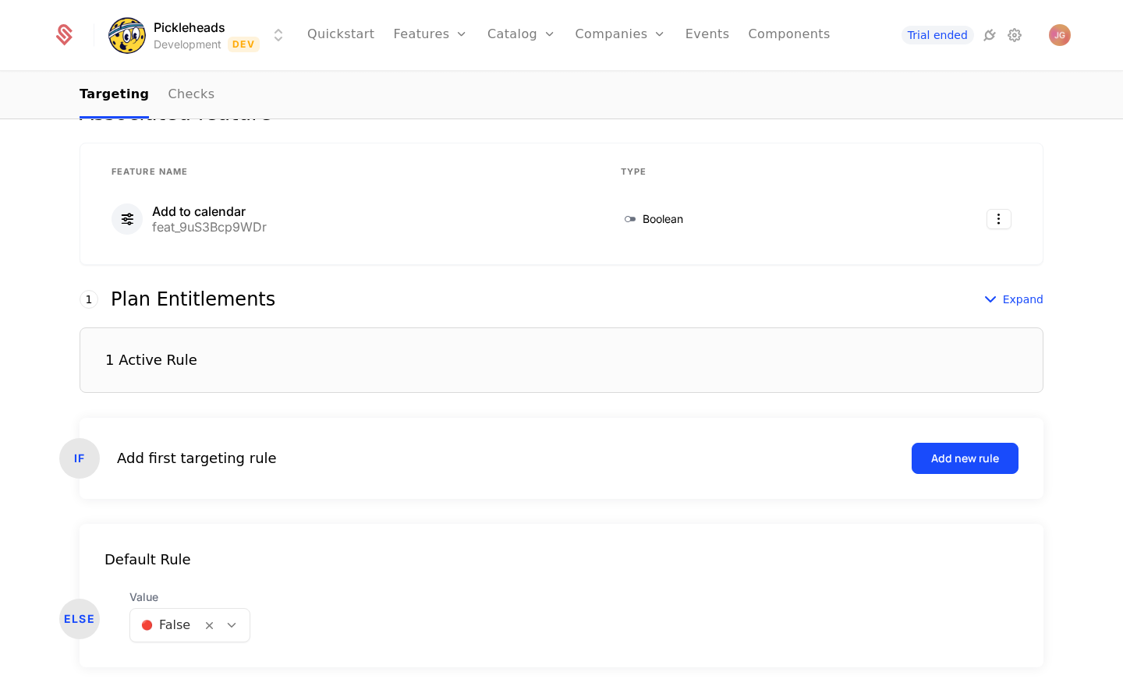
scroll to position [287, 0]
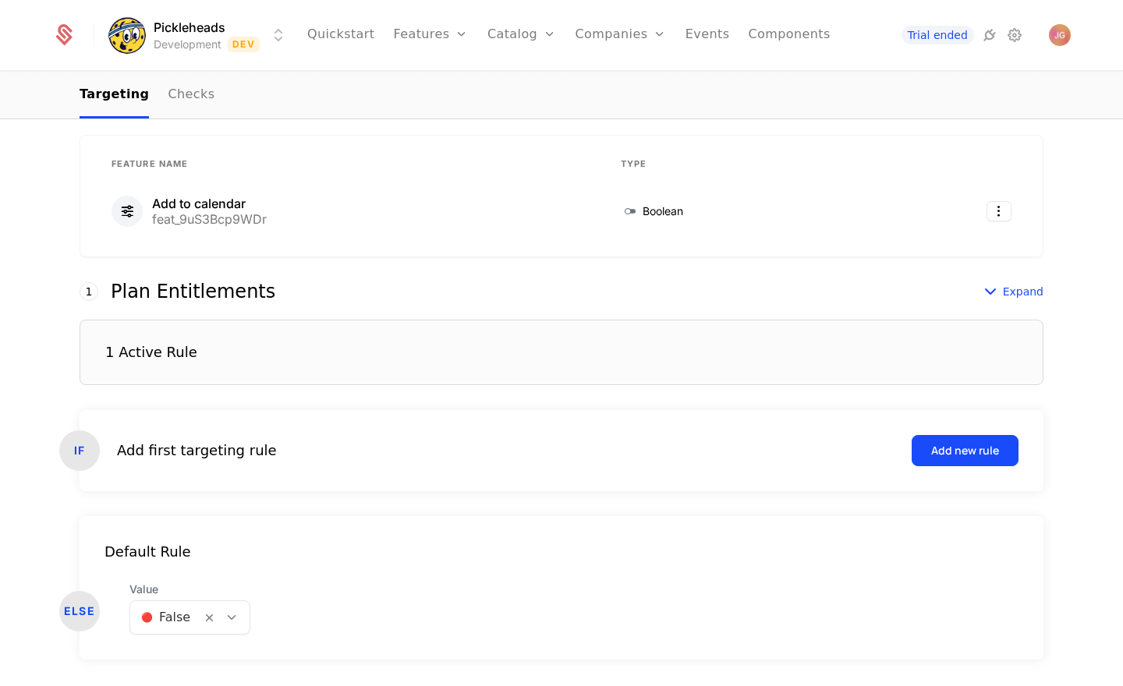
click at [624, 352] on div "1 Active Rule" at bounding box center [562, 352] width 964 height 65
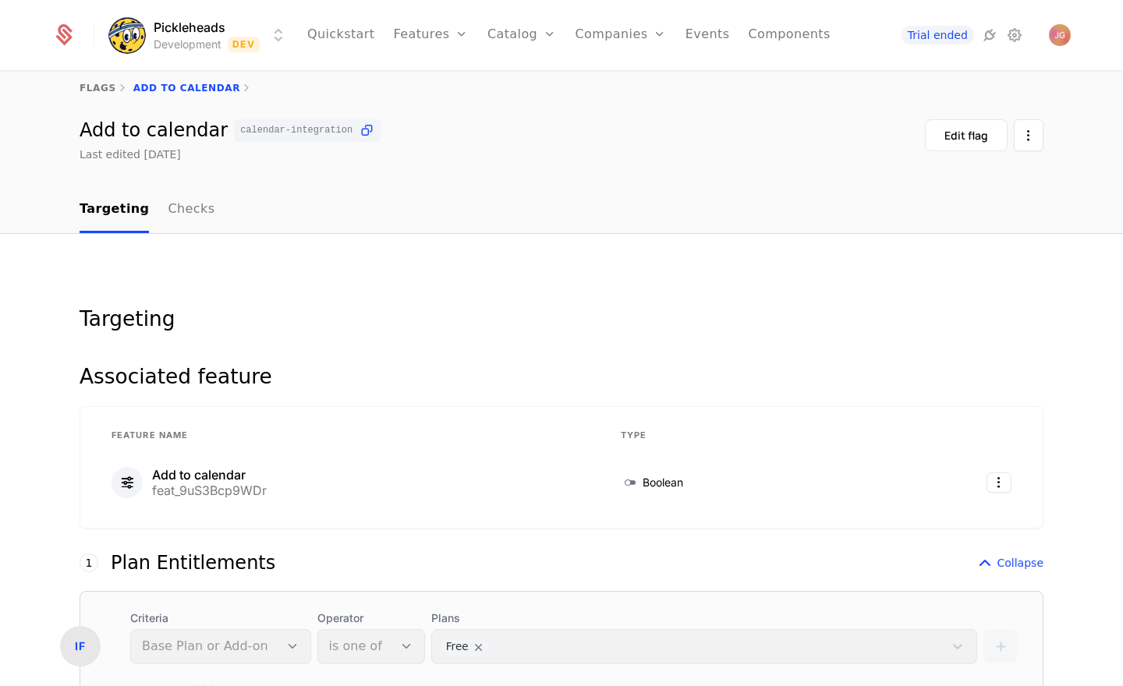
scroll to position [0, 0]
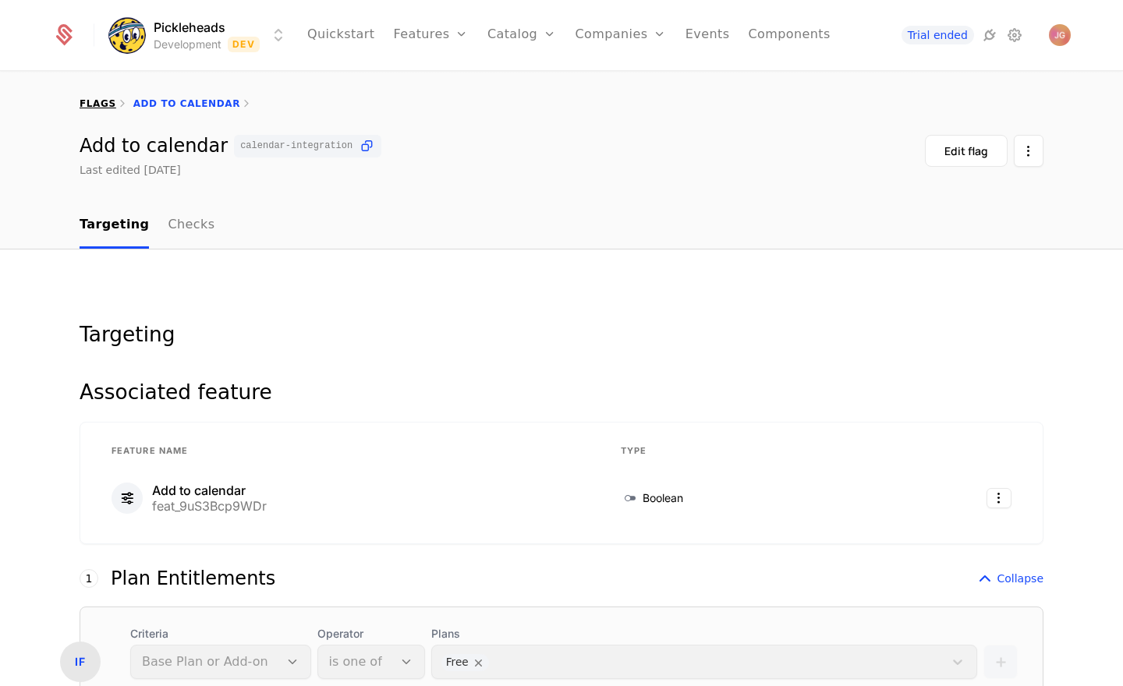
click at [103, 104] on link "flags" at bounding box center [98, 103] width 37 height 11
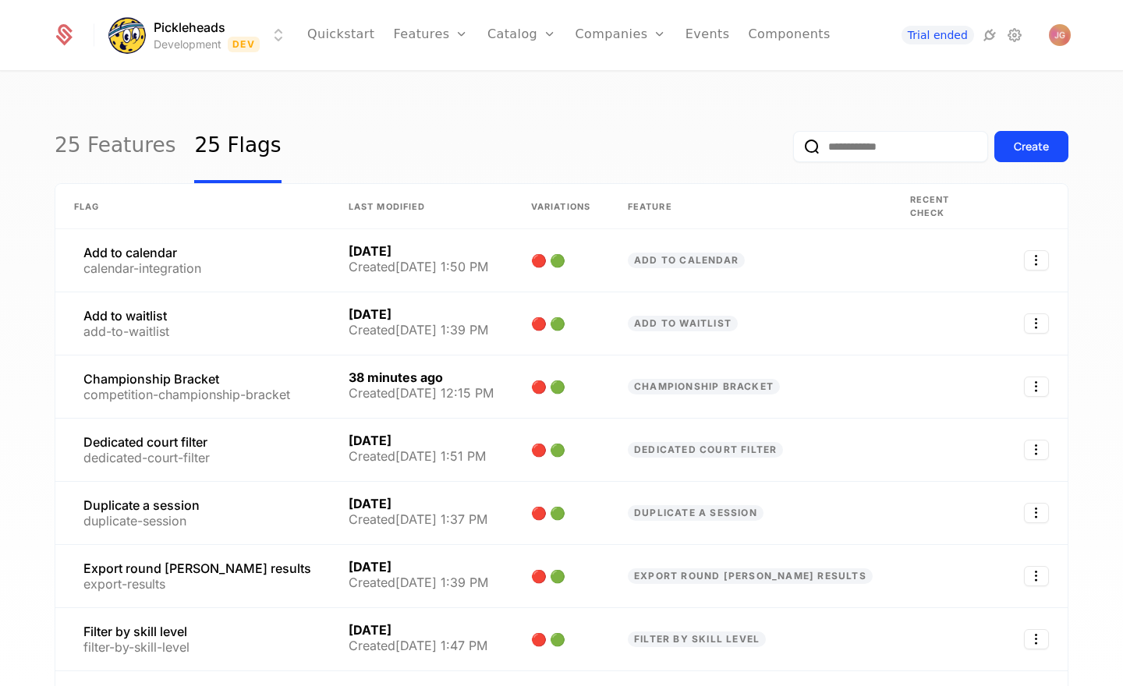
click at [498, 122] on div "25 Features 25 Flags Create" at bounding box center [561, 146] width 1013 height 73
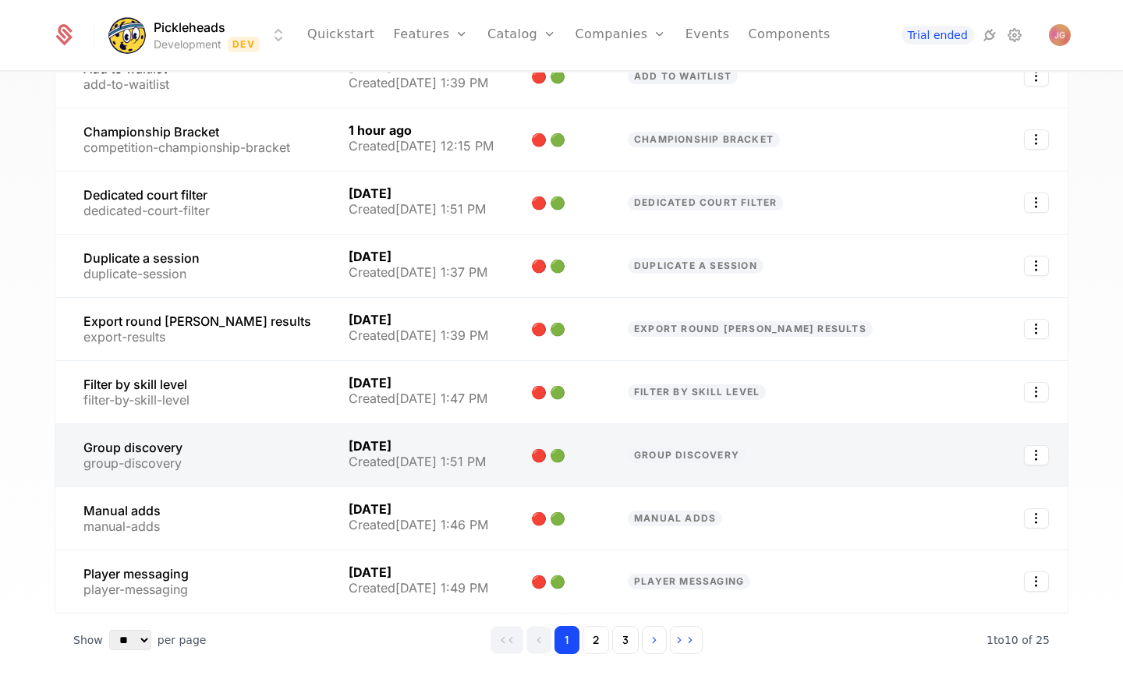
scroll to position [249, 0]
